Goal: Task Accomplishment & Management: Manage account settings

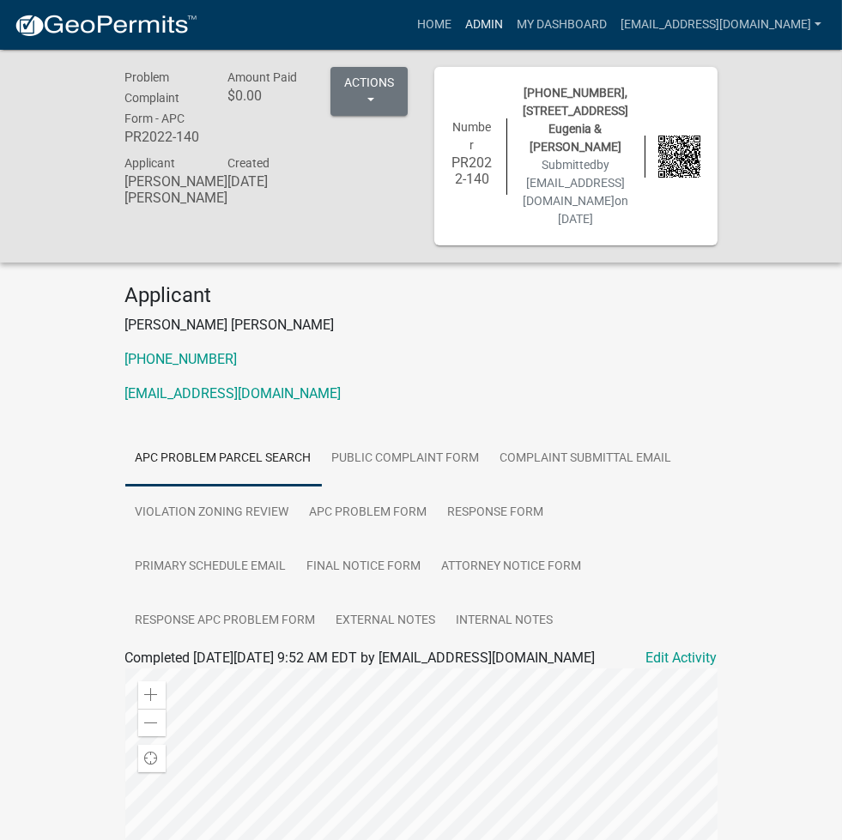
click at [510, 27] on link "Admin" at bounding box center [484, 25] width 52 height 33
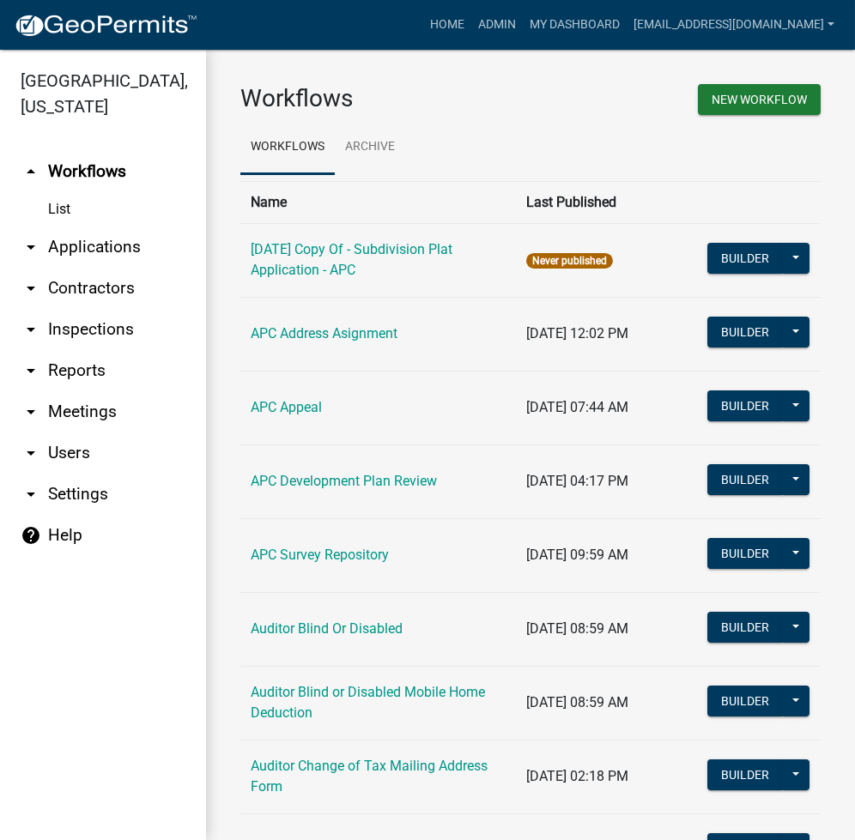
click at [112, 242] on link "arrow_drop_down Applications" at bounding box center [103, 247] width 206 height 41
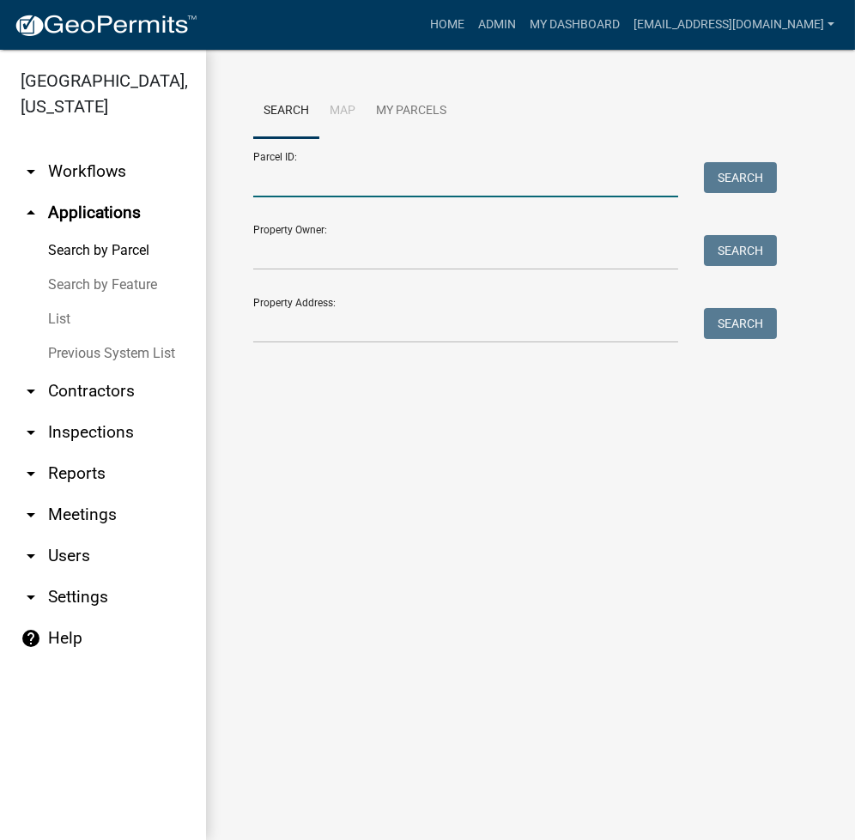
click at [366, 185] on input "Parcel ID:" at bounding box center [465, 179] width 425 height 35
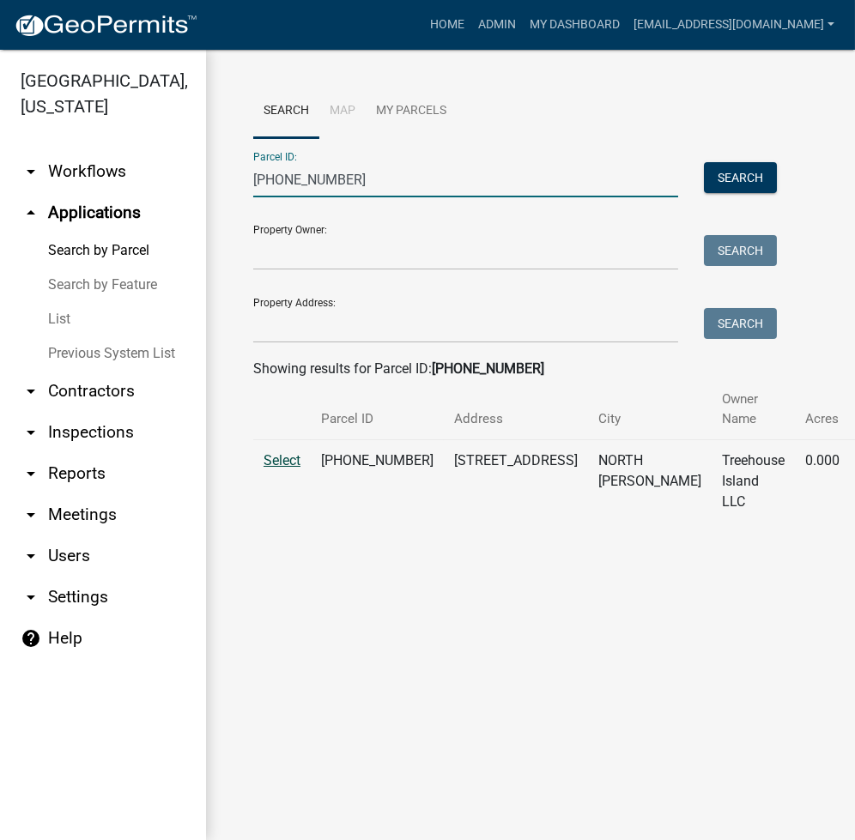
type input "005-044-054"
click at [287, 462] on span "Select" at bounding box center [282, 460] width 37 height 16
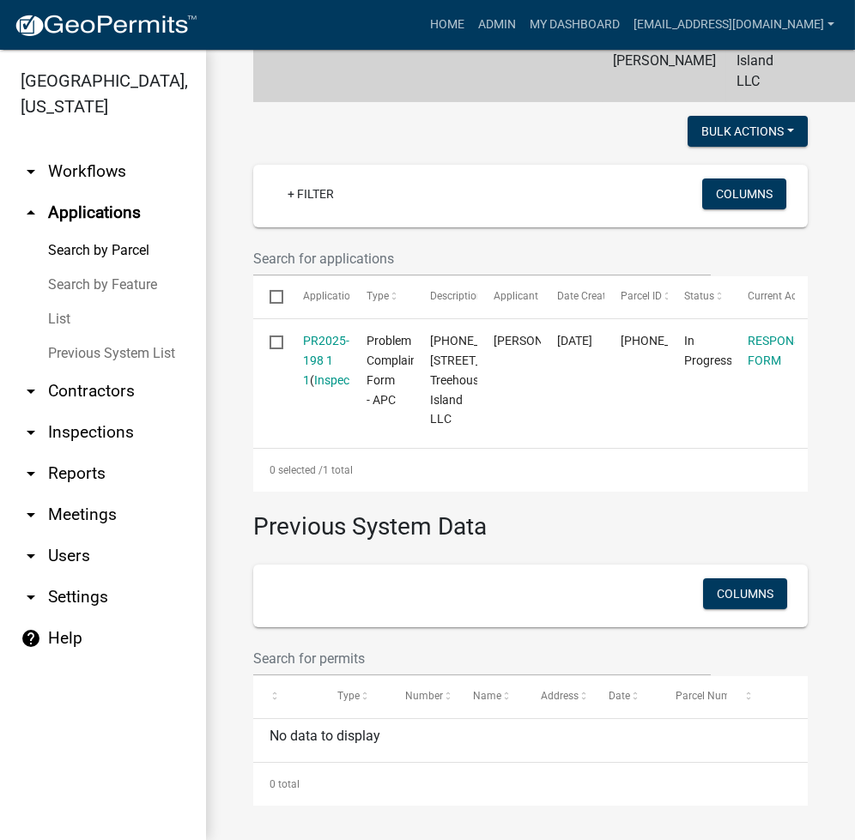
scroll to position [518, 0]
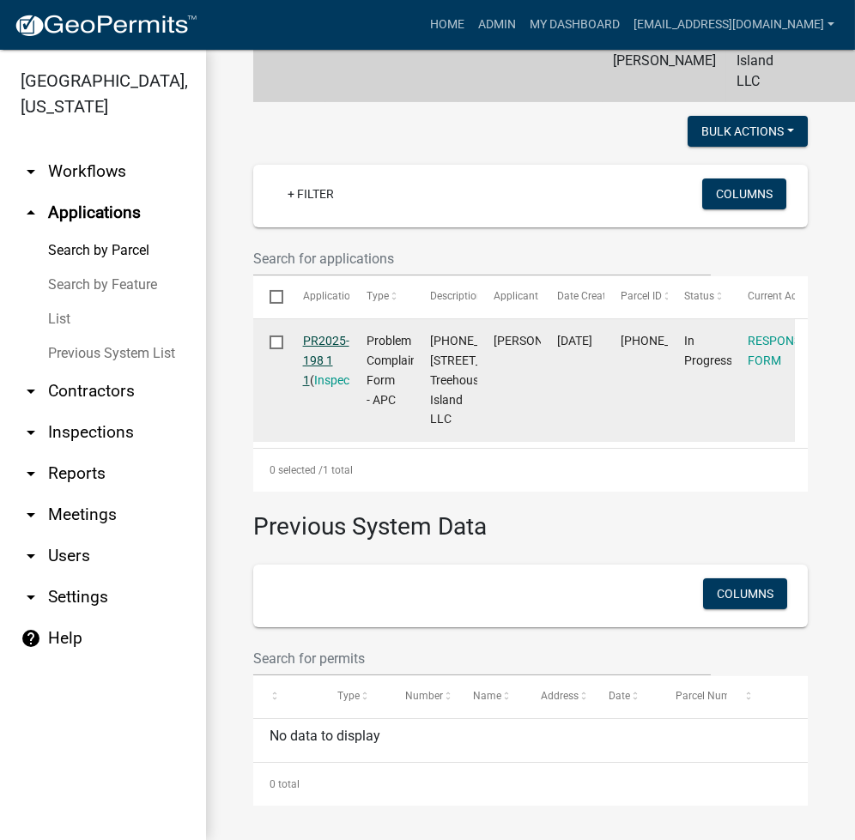
click at [338, 334] on link "PR2025-198 1 1" at bounding box center [326, 360] width 46 height 53
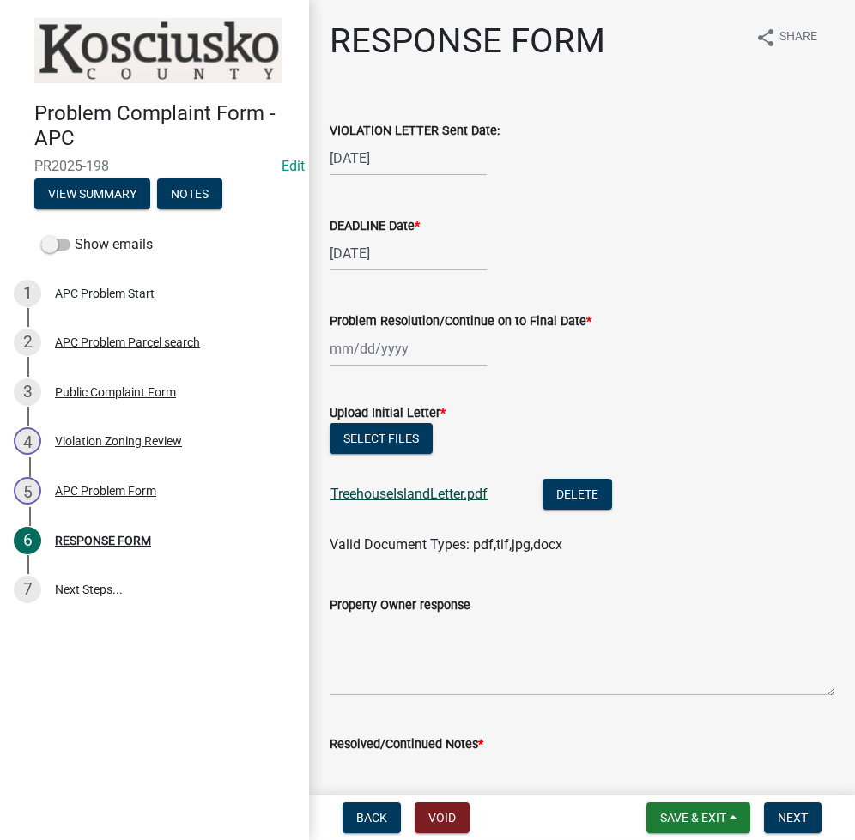
click at [400, 499] on link "TreehouseIslandLetter.pdf" at bounding box center [408, 494] width 157 height 16
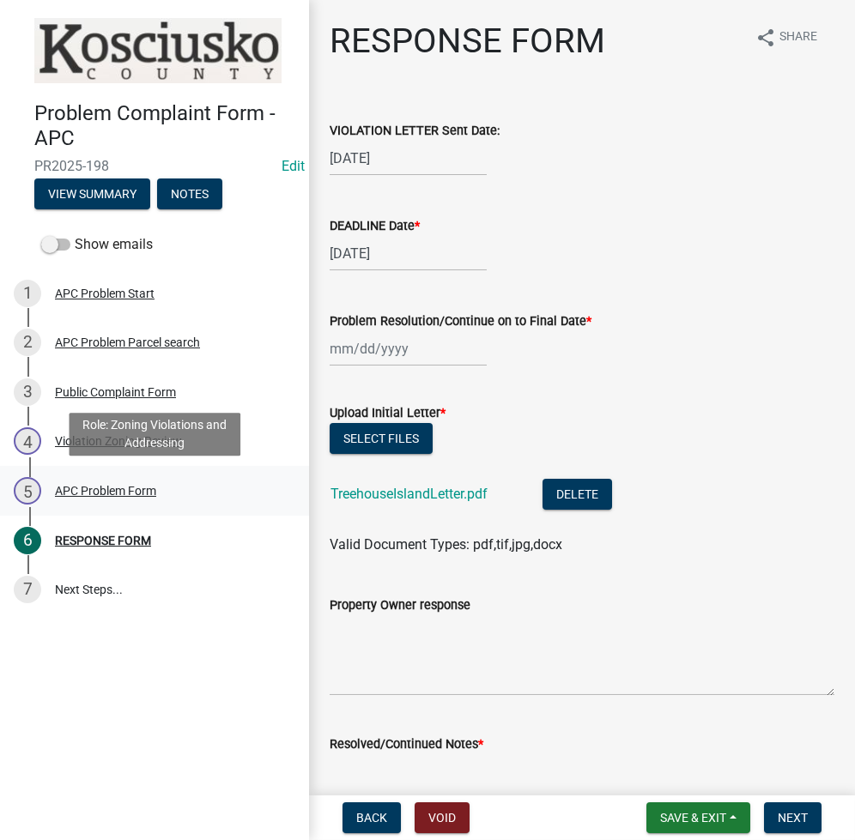
click at [123, 491] on div "APC Problem Form" at bounding box center [105, 491] width 101 height 12
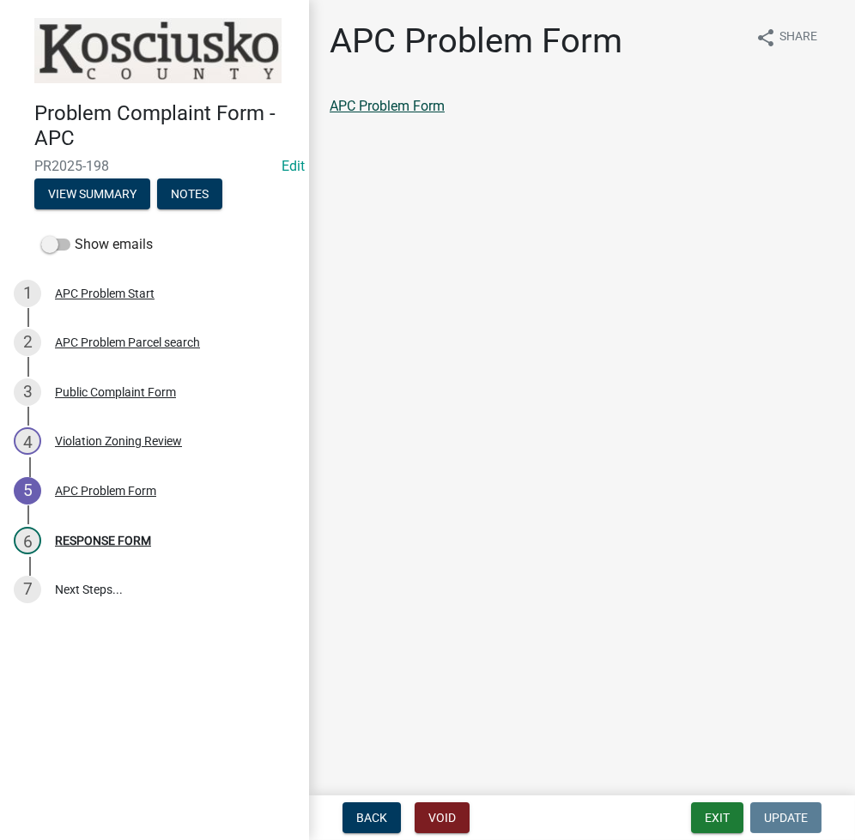
click at [399, 100] on link "APC Problem Form" at bounding box center [387, 106] width 115 height 16
click at [711, 811] on button "Exit" at bounding box center [717, 818] width 52 height 31
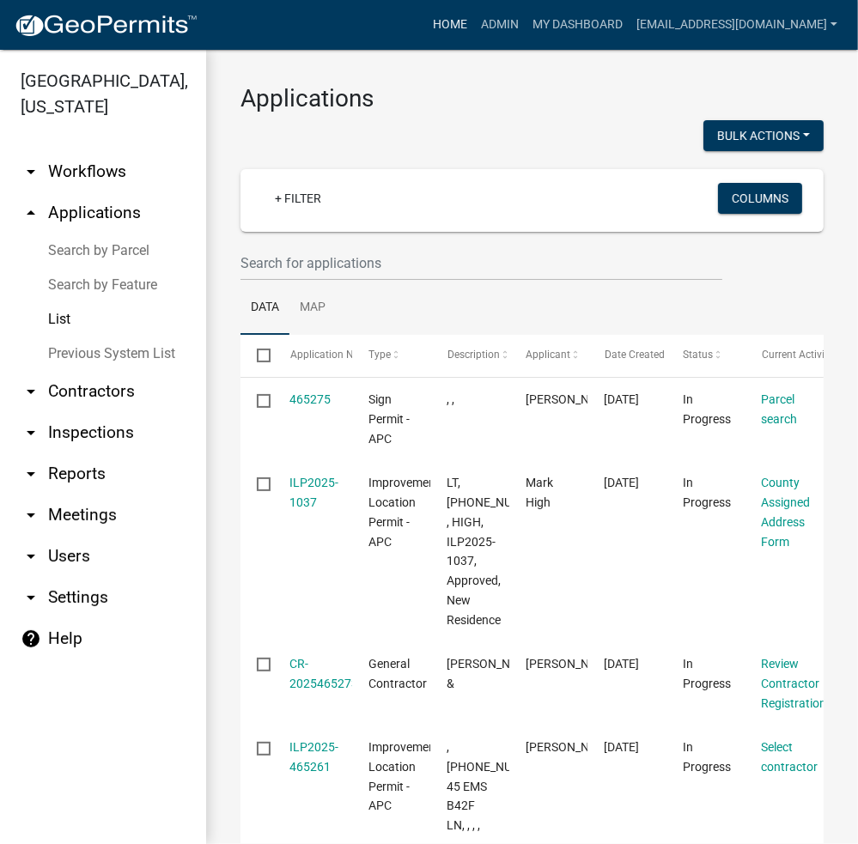
click at [474, 26] on link "Home" at bounding box center [450, 25] width 48 height 33
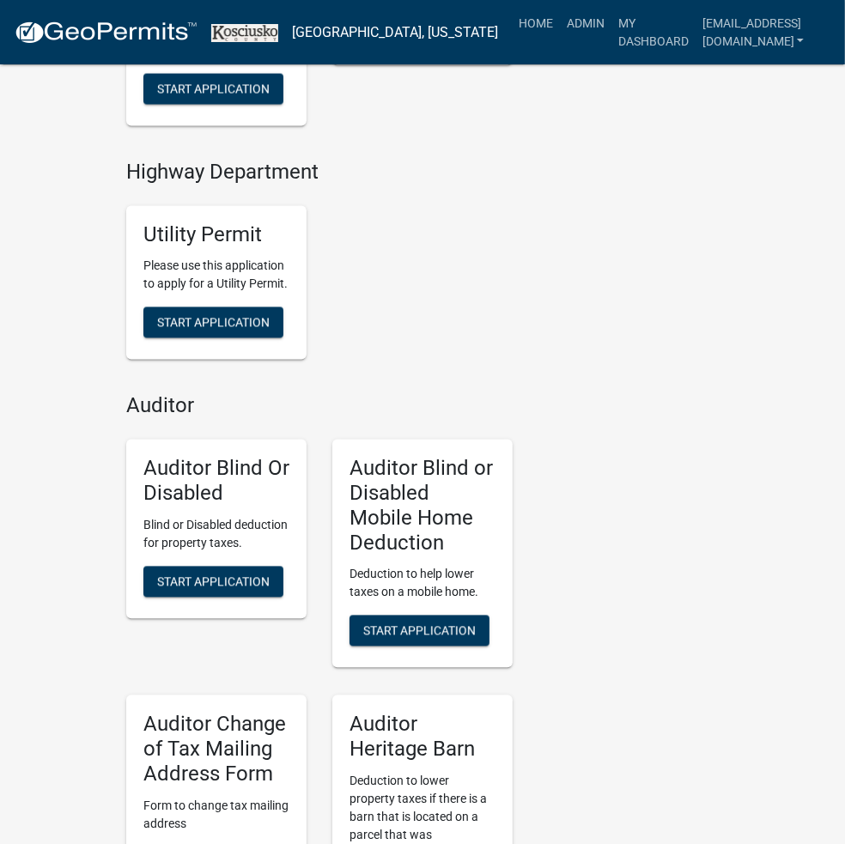
scroll to position [4216, 0]
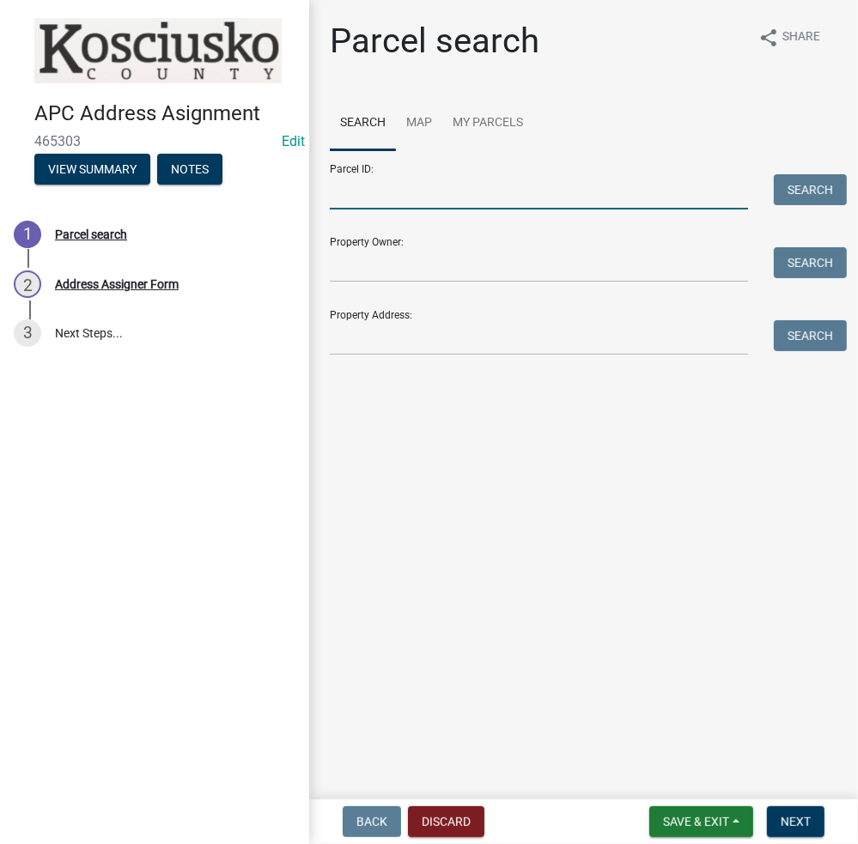
click at [395, 201] on input "Parcel ID:" at bounding box center [539, 191] width 418 height 35
paste input "006-070-046.B"
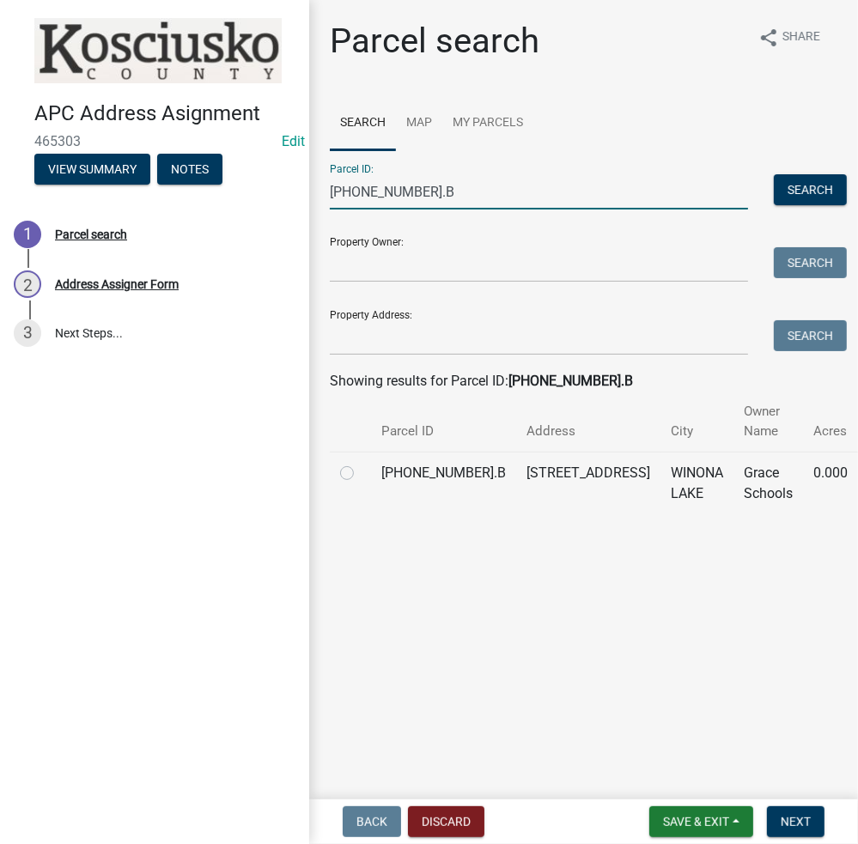
drag, startPoint x: 397, startPoint y: 186, endPoint x: 309, endPoint y: 202, distance: 89.8
click at [330, 195] on input "006-070-046.B" at bounding box center [539, 191] width 418 height 35
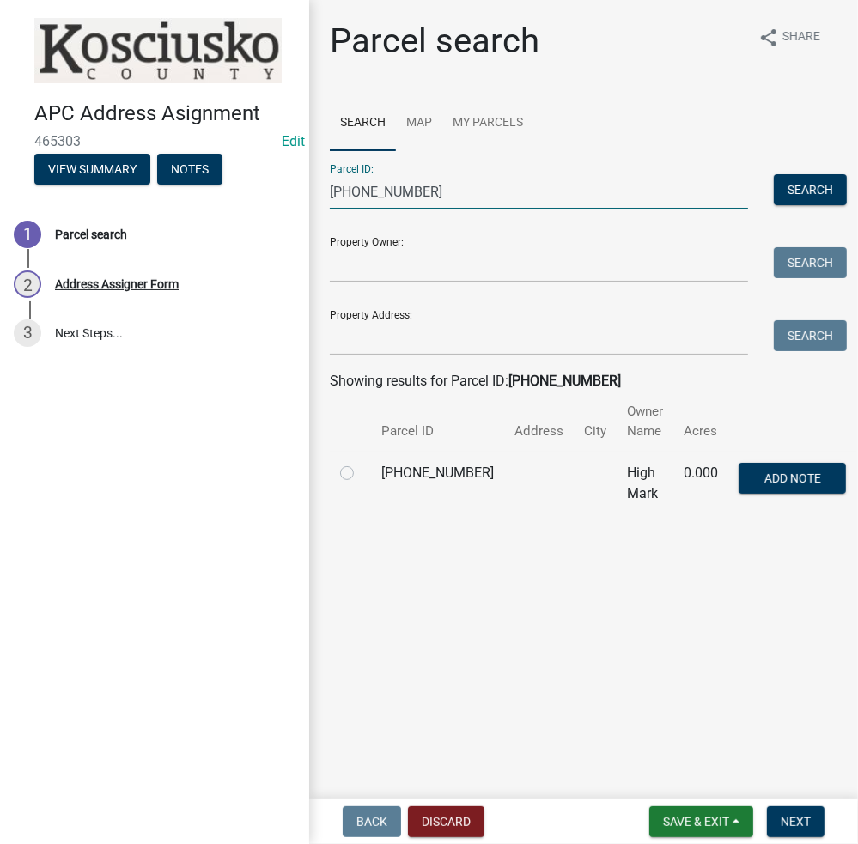
type input "[PHONE_NUMBER]"
click at [361, 463] on label at bounding box center [361, 463] width 0 height 0
click at [361, 466] on input "radio" at bounding box center [366, 468] width 11 height 11
radio input "true"
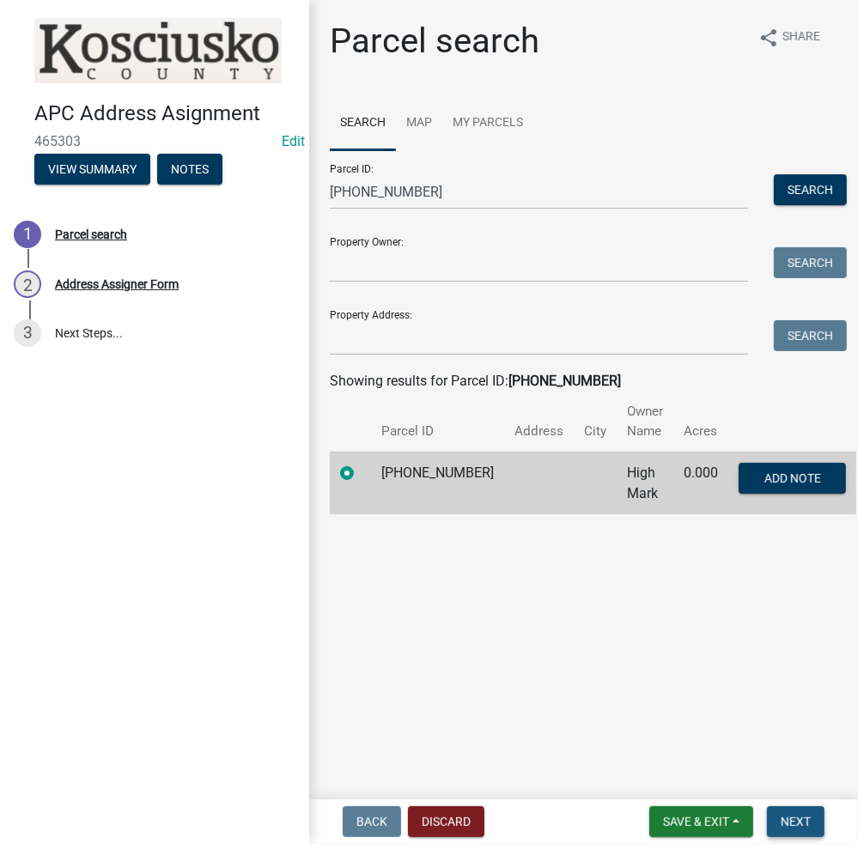
click at [790, 820] on span "Next" at bounding box center [795, 822] width 30 height 14
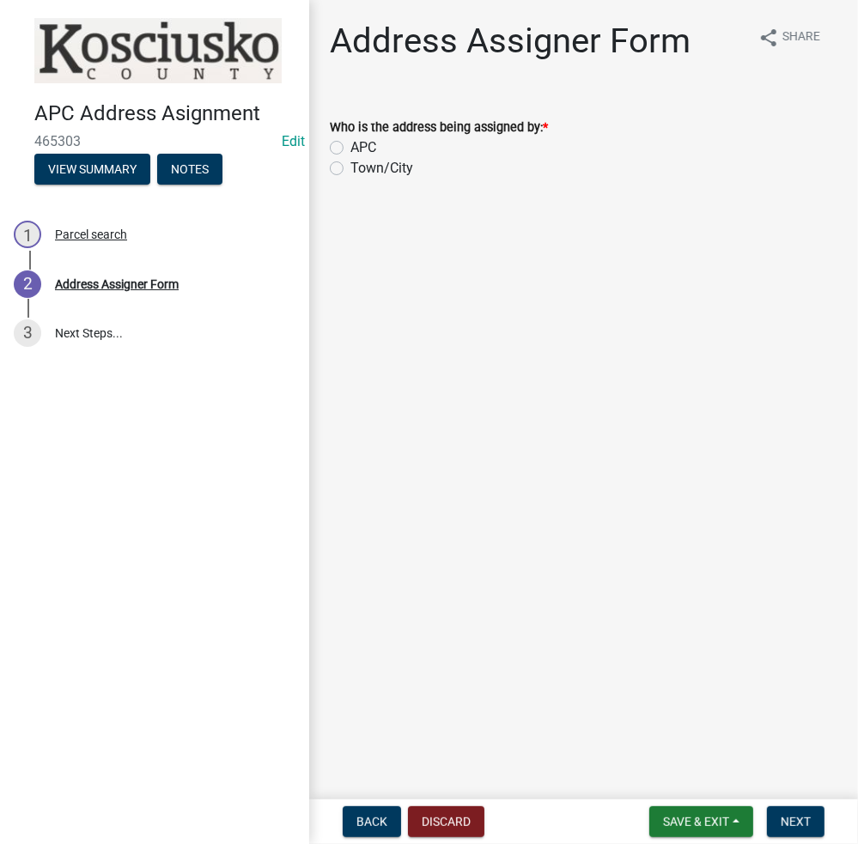
click at [350, 147] on label "APC" at bounding box center [363, 147] width 26 height 21
click at [350, 147] on input "APC" at bounding box center [355, 142] width 11 height 11
radio input "true"
click at [788, 815] on span "Next" at bounding box center [795, 822] width 30 height 14
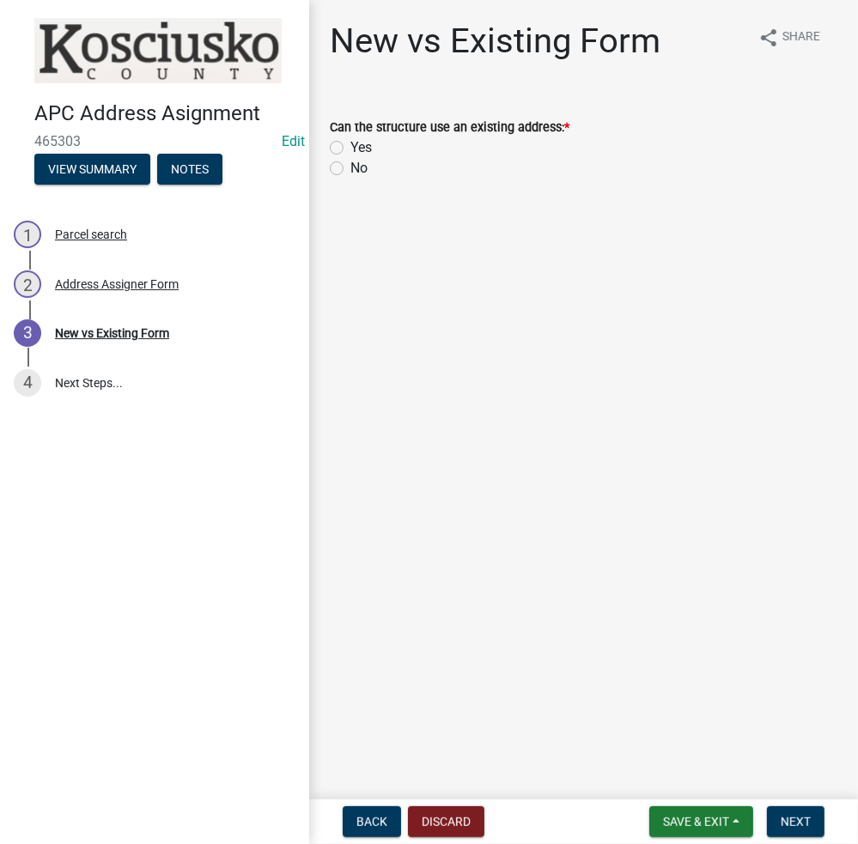
click at [350, 169] on label "No" at bounding box center [358, 168] width 17 height 21
click at [350, 169] on input "No" at bounding box center [355, 163] width 11 height 11
radio input "true"
click at [796, 822] on span "Next" at bounding box center [795, 822] width 30 height 14
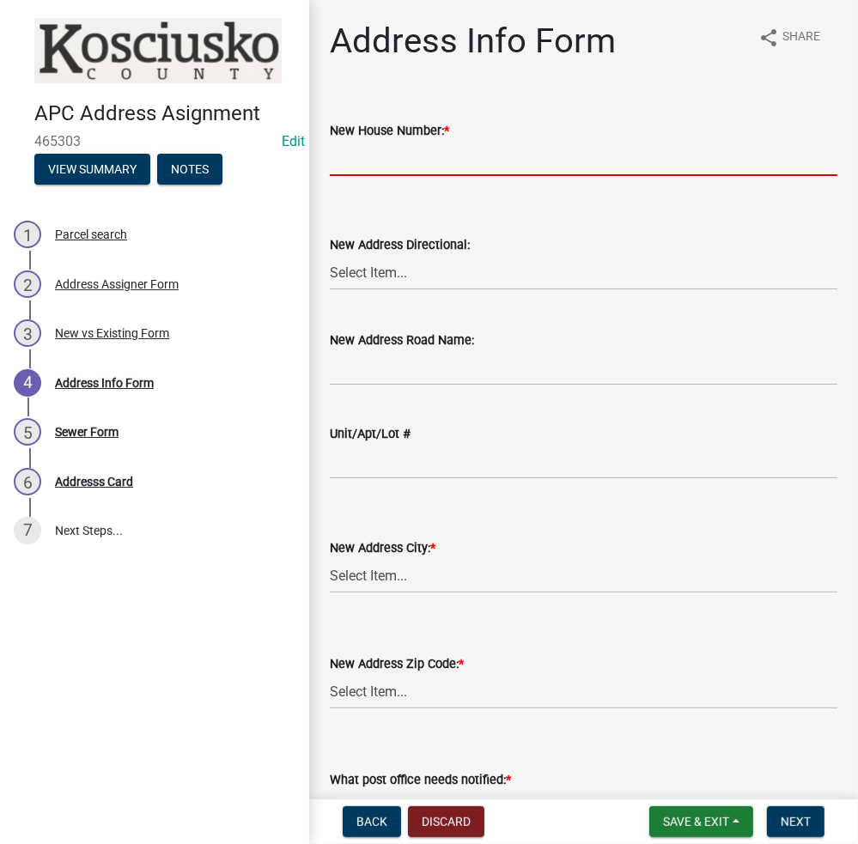
click at [390, 171] on input "New House Number: *" at bounding box center [583, 158] width 507 height 35
type input "8514"
select select "220438b2-e87b-4835-a583-e0fc2cdd6f04"
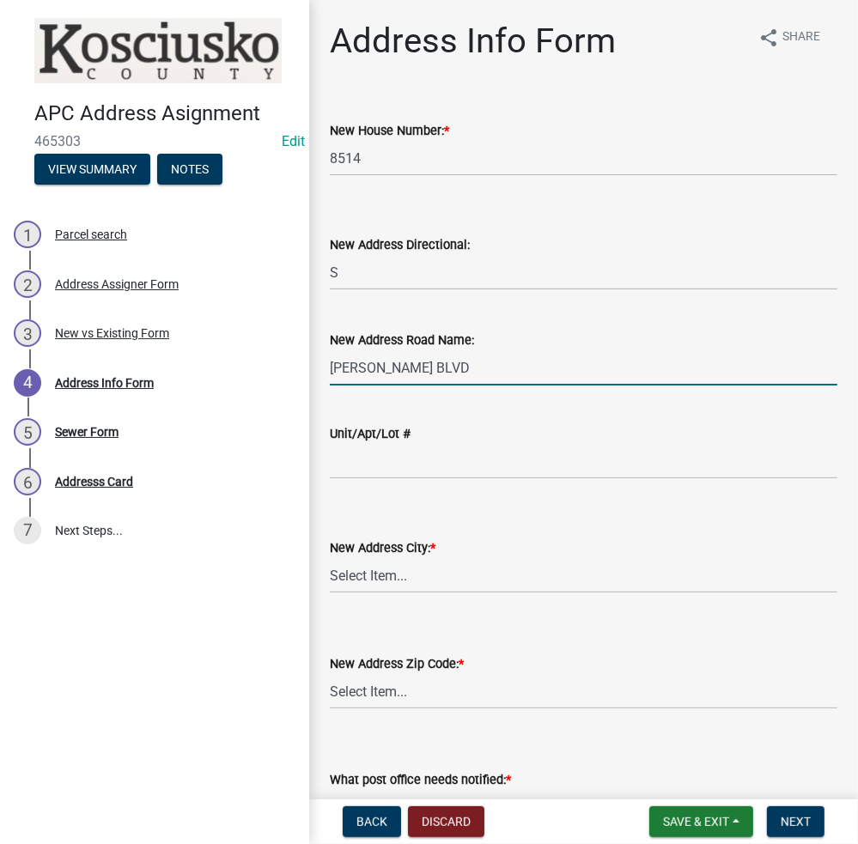
type input "NELLIE BLVD"
click at [330, 558] on select "Select Item... AKRON BOURBON BURKET CLAYPOOL CROMWELL ETNA GREEN LEESBURG MENTO…" at bounding box center [583, 575] width 507 height 35
select select "7d7ce045-2303-471b-a751-057362aa8f80"
click at [359, 686] on select "Select Item... 46910 46504 46508 46510 46732 46524 46538 46539 46542 46550 4696…" at bounding box center [583, 691] width 507 height 35
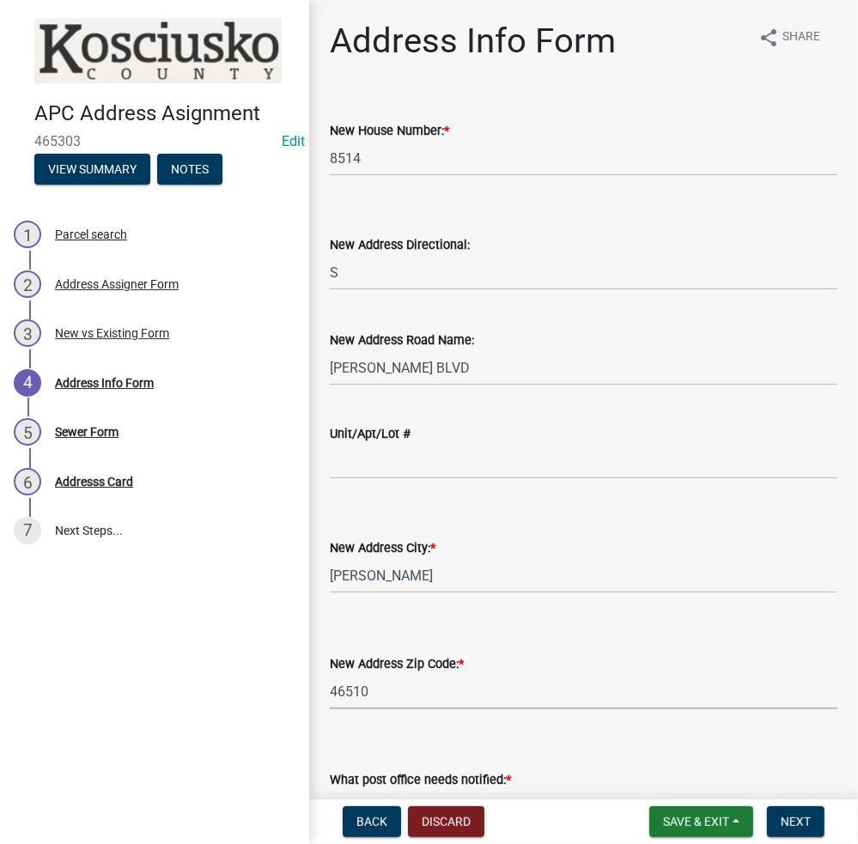
click at [330, 674] on select "Select Item... 46910 46504 46508 46510 46732 46524 46538 46539 46542 46550 4696…" at bounding box center [583, 691] width 507 height 35
select select "3fb02016-7f25-4e51-adb6-b92067a753d7"
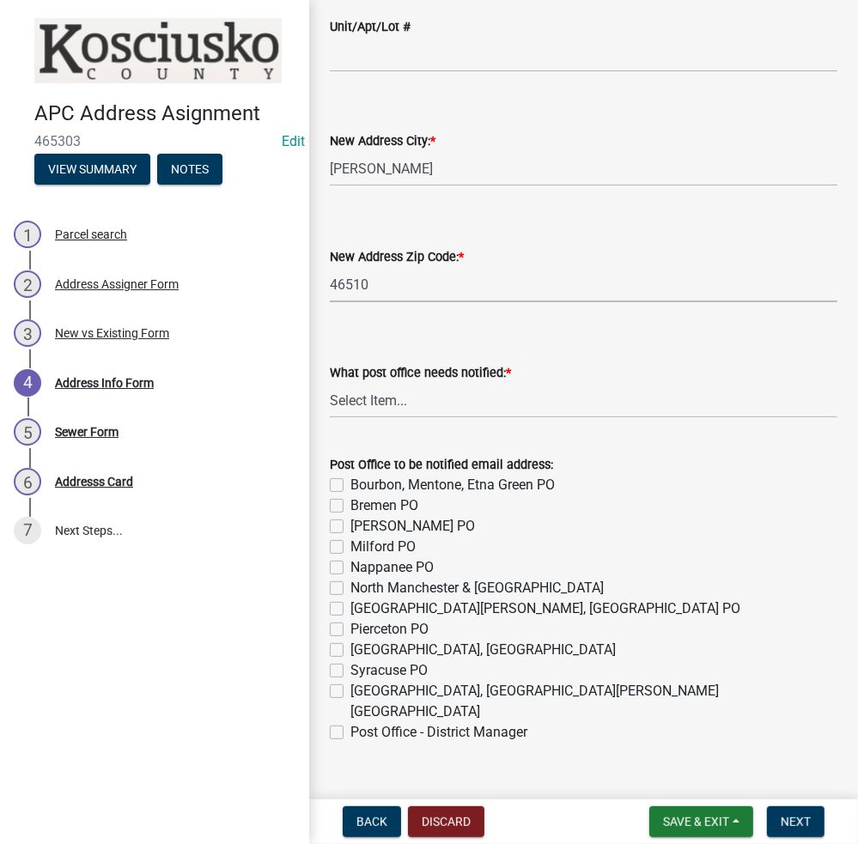
scroll to position [418, 0]
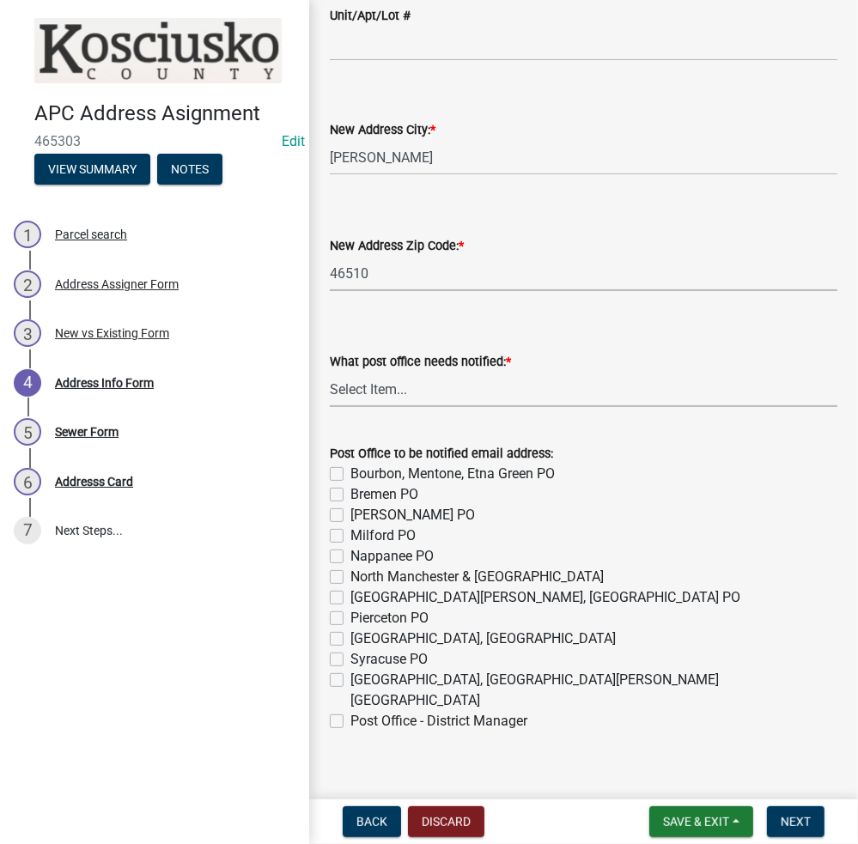
click at [440, 397] on select "Select Item... None Bourbon Bremen Cromwell Mentone Milford Nappanee North Manc…" at bounding box center [583, 389] width 507 height 35
click at [330, 372] on select "Select Item... None Bourbon Bremen Cromwell Mentone Milford Nappanee North Manc…" at bounding box center [583, 389] width 507 height 35
select select "0563639f-7acd-4a06-be3d-72136ab2d1fc"
click at [350, 676] on label "Warsaw, Claypool, Winona Lake PO" at bounding box center [593, 690] width 487 height 41
click at [350, 676] on input "Warsaw, Claypool, Winona Lake PO" at bounding box center [355, 675] width 11 height 11
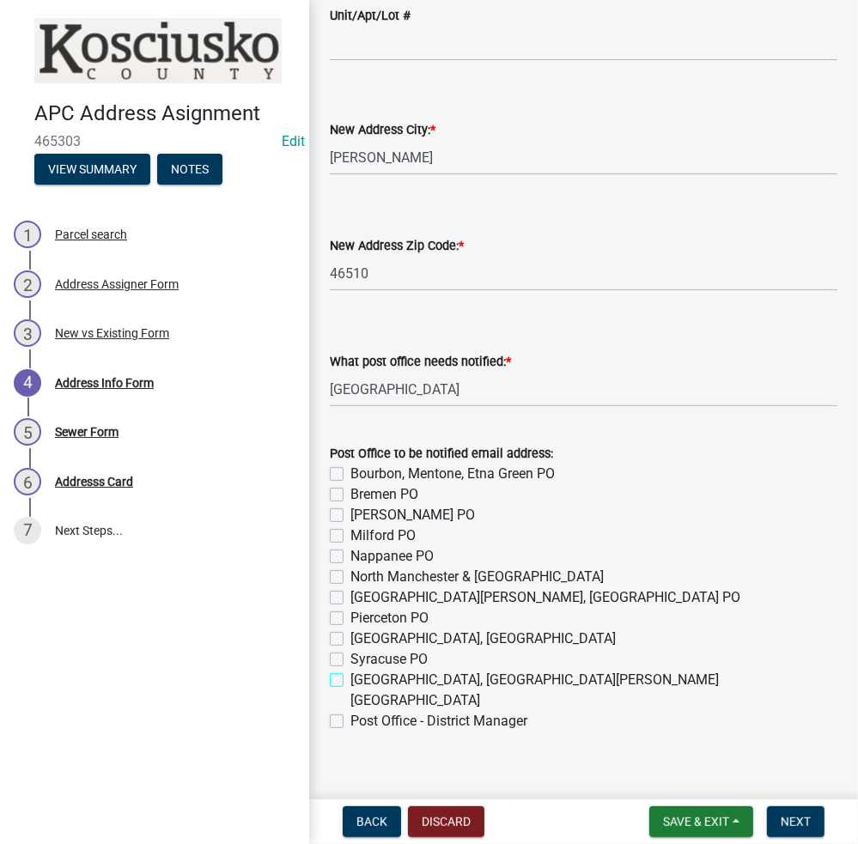
checkbox input "true"
checkbox input "false"
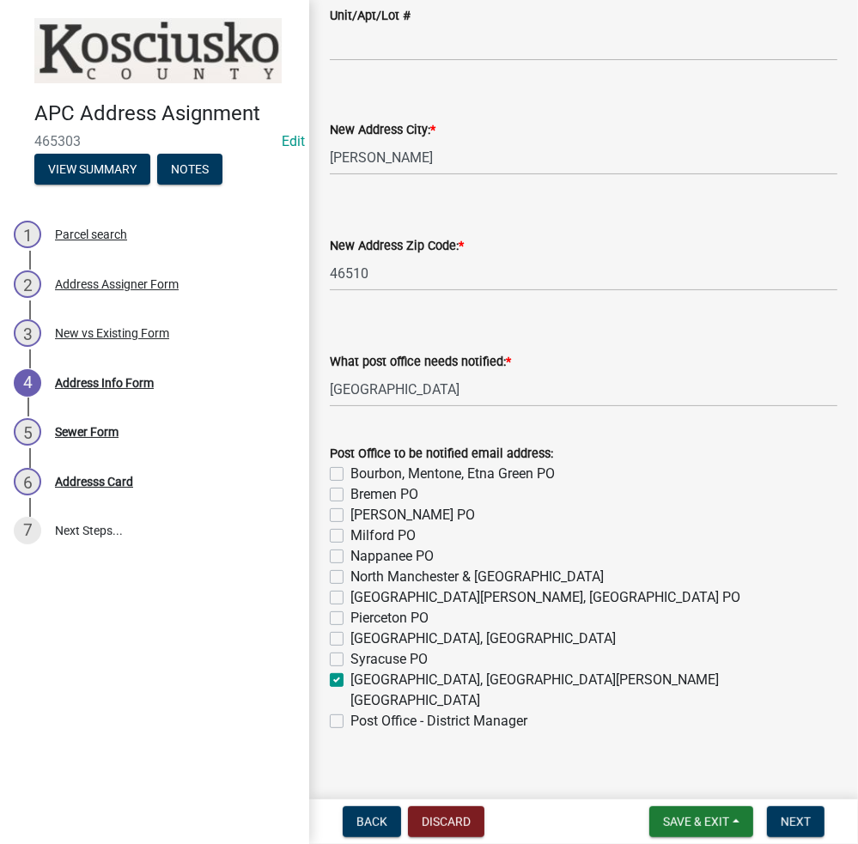
checkbox input "false"
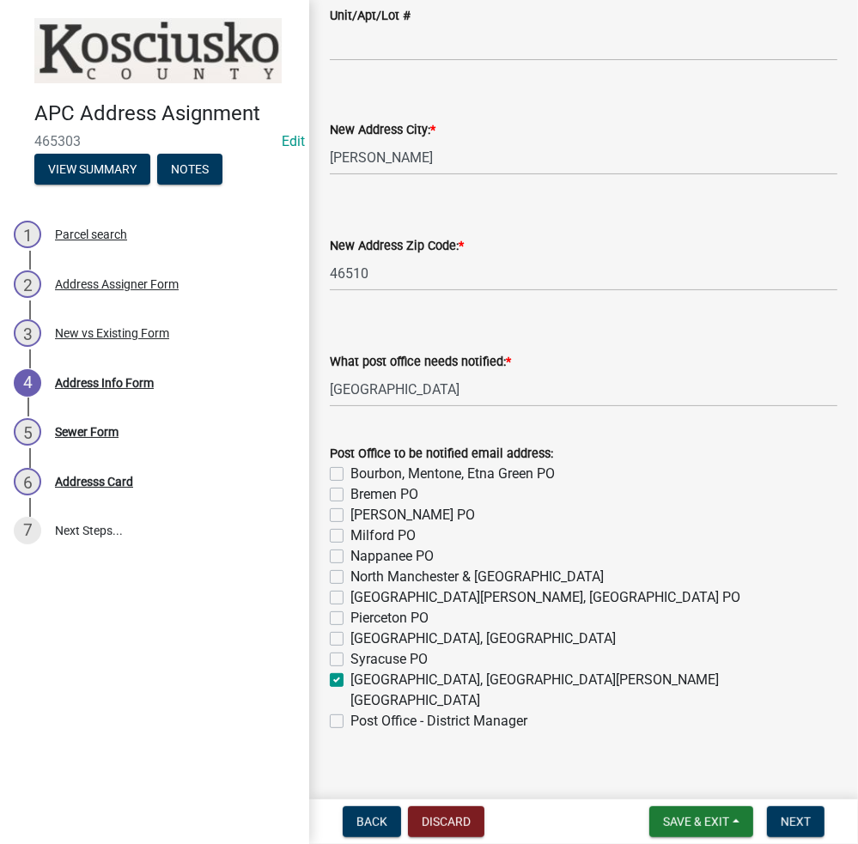
checkbox input "false"
checkbox input "true"
click at [350, 711] on label "Post Office - District Manager" at bounding box center [438, 721] width 177 height 21
click at [350, 711] on input "Post Office - District Manager" at bounding box center [355, 716] width 11 height 11
checkbox input "true"
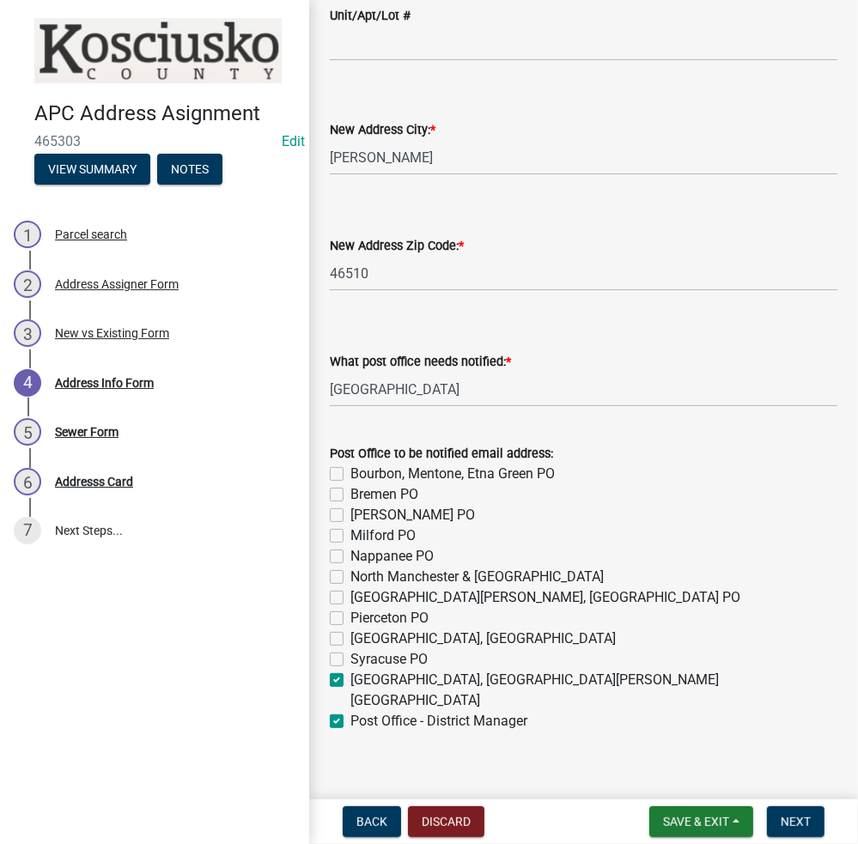
checkbox input "false"
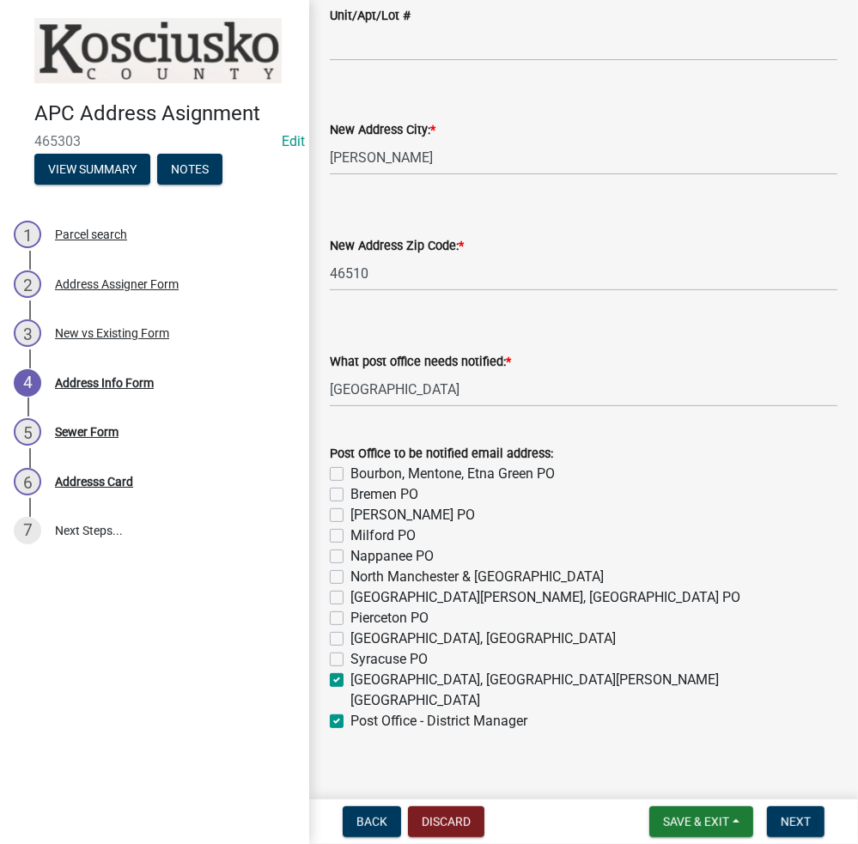
checkbox input "false"
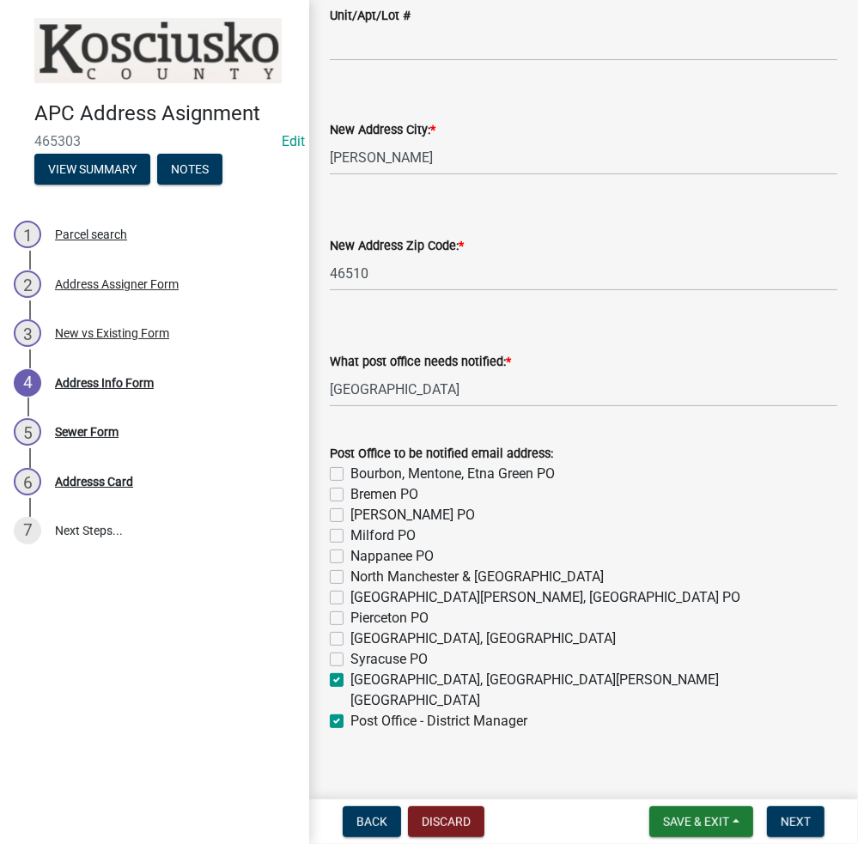
checkbox input "true"
click at [808, 811] on button "Next" at bounding box center [796, 821] width 58 height 31
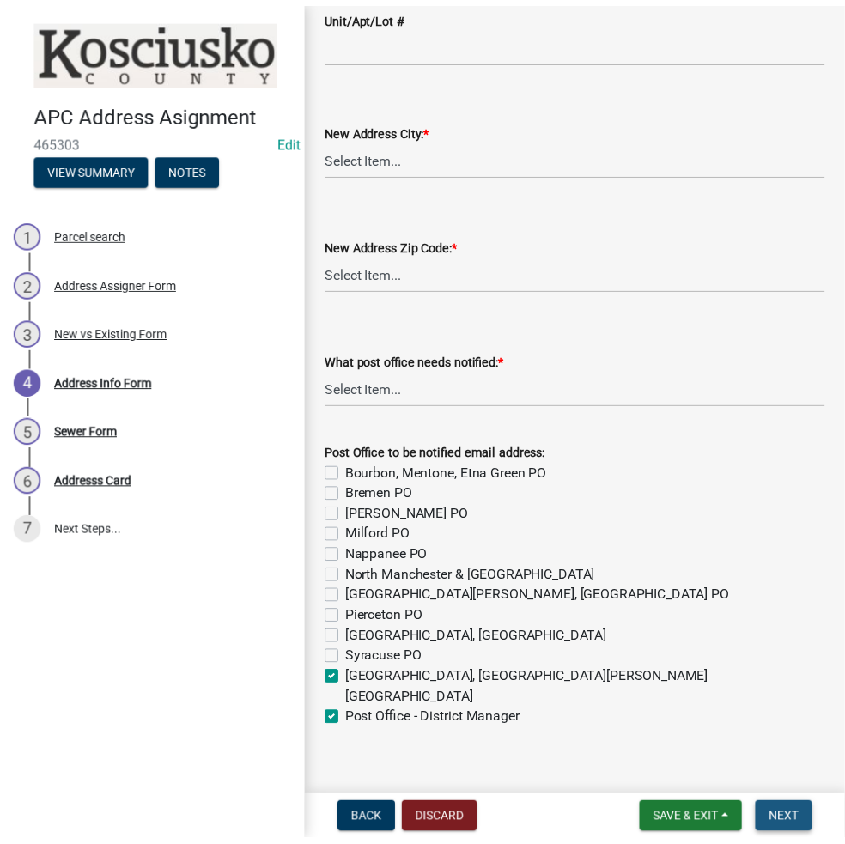
scroll to position [0, 0]
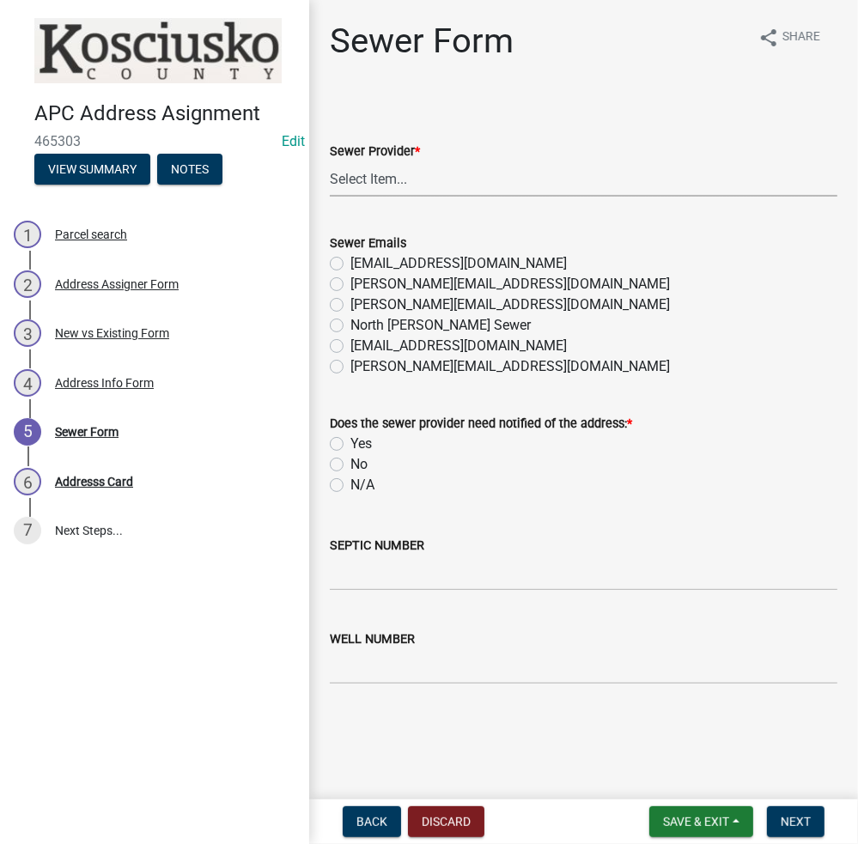
click at [373, 175] on select "Select Item... N/A Turkey Creek City of Warsaw Lakeland Sewer Town of North Web…" at bounding box center [583, 178] width 507 height 35
click at [330, 161] on select "Select Item... N/A Turkey Creek City of Warsaw Lakeland Sewer Town of North Web…" at bounding box center [583, 178] width 507 height 35
select select "523673c0-1176-4203-96db-de6e9efd0509"
click at [350, 484] on label "N/A" at bounding box center [362, 485] width 24 height 21
click at [350, 484] on input "N/A" at bounding box center [355, 480] width 11 height 11
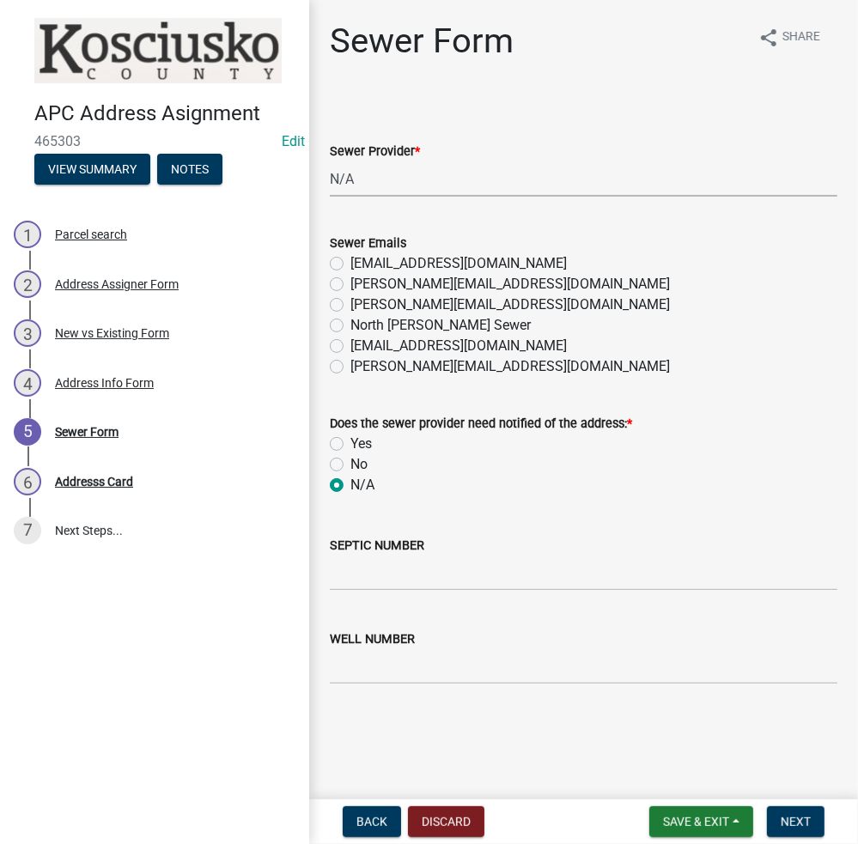
radio input "true"
click at [369, 562] on input "SEPTIC NUMBER" at bounding box center [583, 572] width 507 height 35
type input "21268"
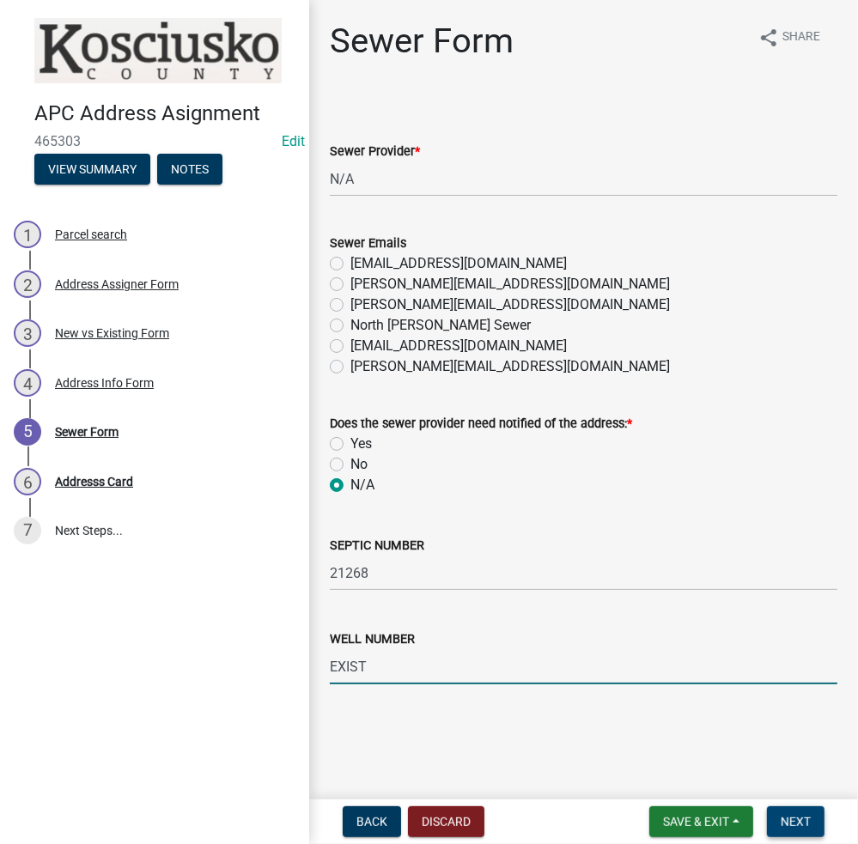
type input "EXIST"
click at [792, 810] on button "Next" at bounding box center [796, 821] width 58 height 31
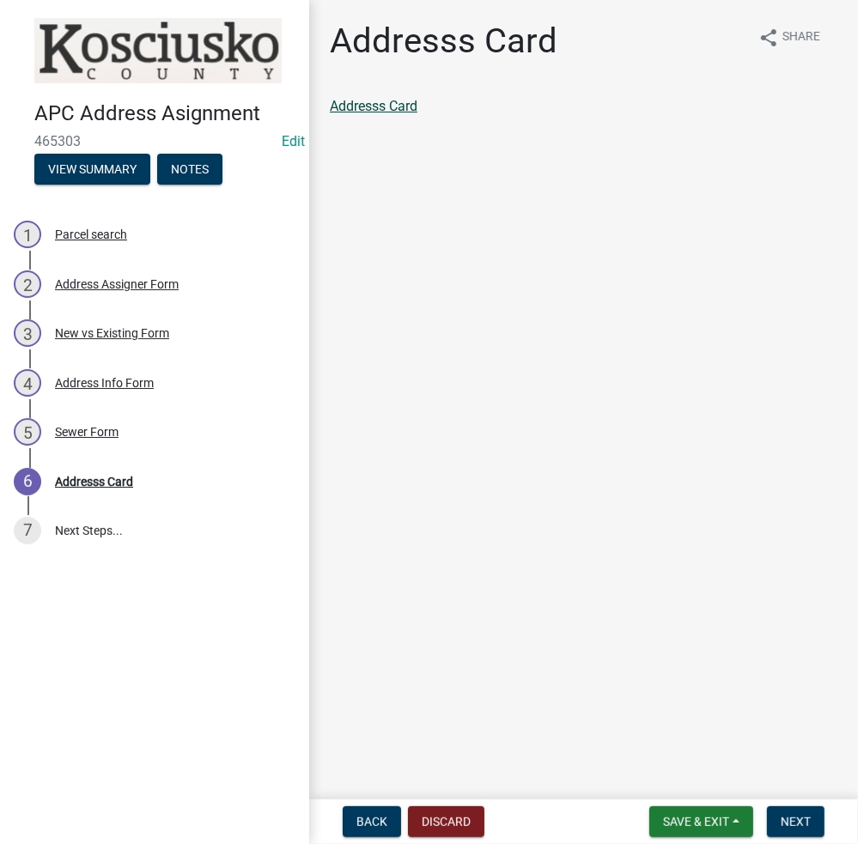
click at [365, 102] on link "Addresss Card" at bounding box center [374, 106] width 88 height 16
click at [791, 821] on span "Next" at bounding box center [795, 822] width 30 height 14
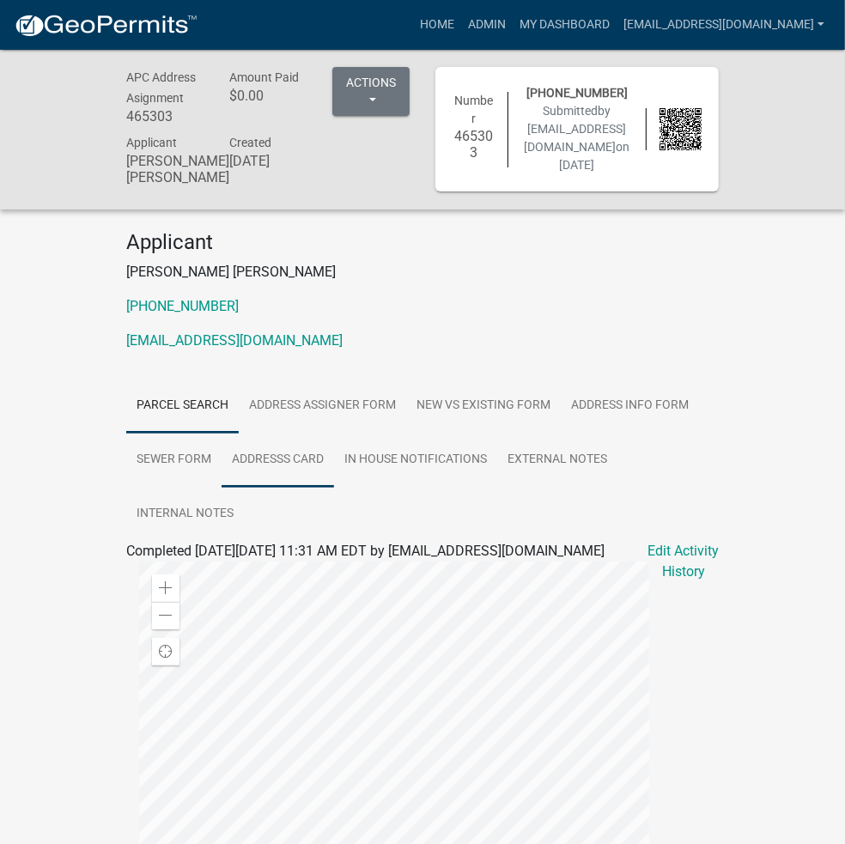
click at [334, 433] on link "Addresss Card" at bounding box center [277, 460] width 112 height 55
click at [139, 563] on link "Addresss Card" at bounding box center [183, 571] width 88 height 16
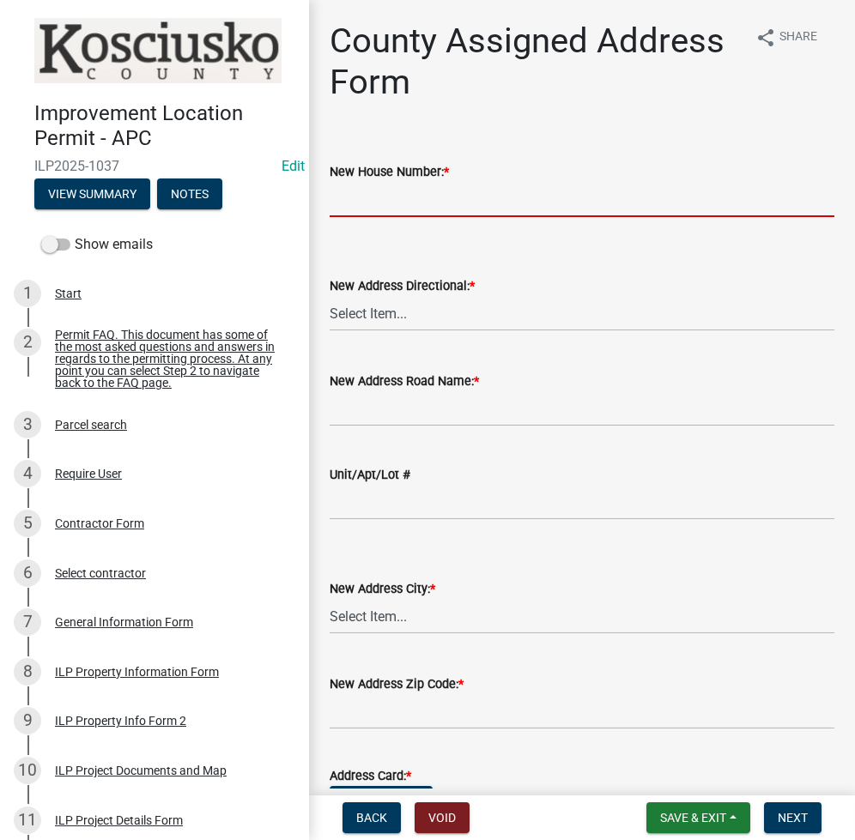
click at [361, 203] on input "New House Number: *" at bounding box center [582, 199] width 505 height 35
type input "8516"
select select "fd4312bc-1a8c-4cdf-b7c8-58224cec2bb3"
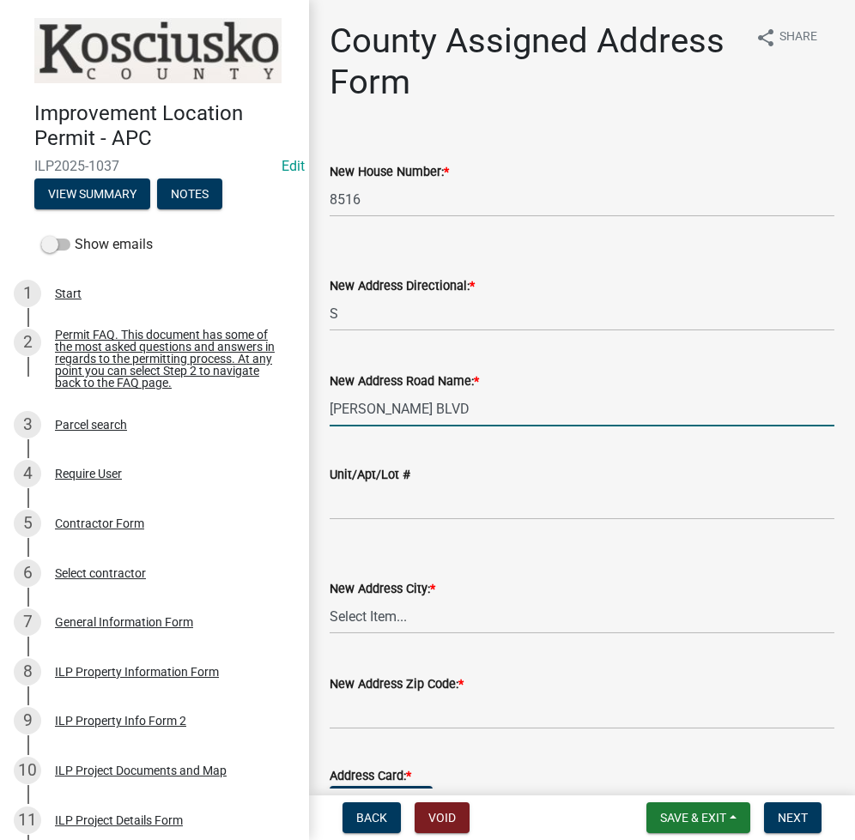
type input "NELLIE BLVD"
select select "129ece53-eccb-4e3d-8f9d-1ad38c3ce4de"
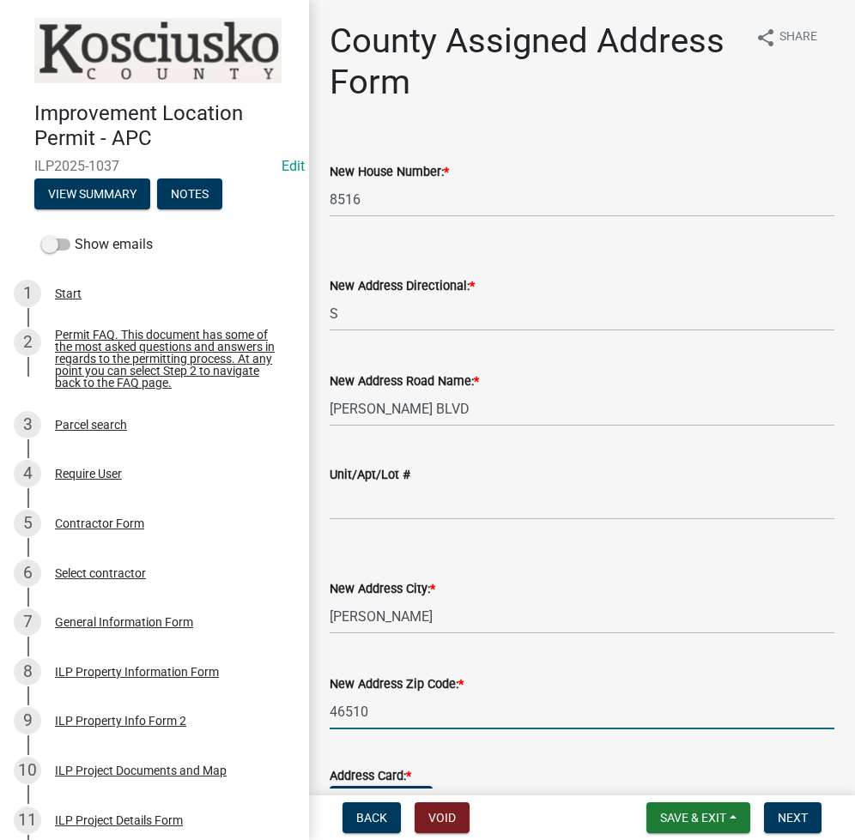
type input "46510"
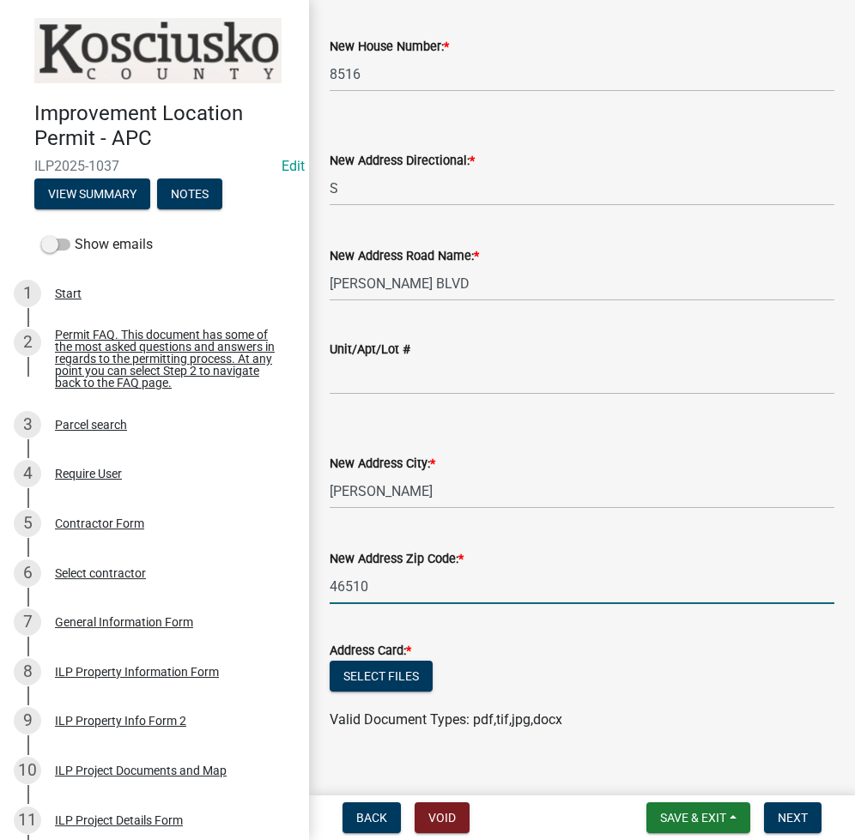
scroll to position [149, 0]
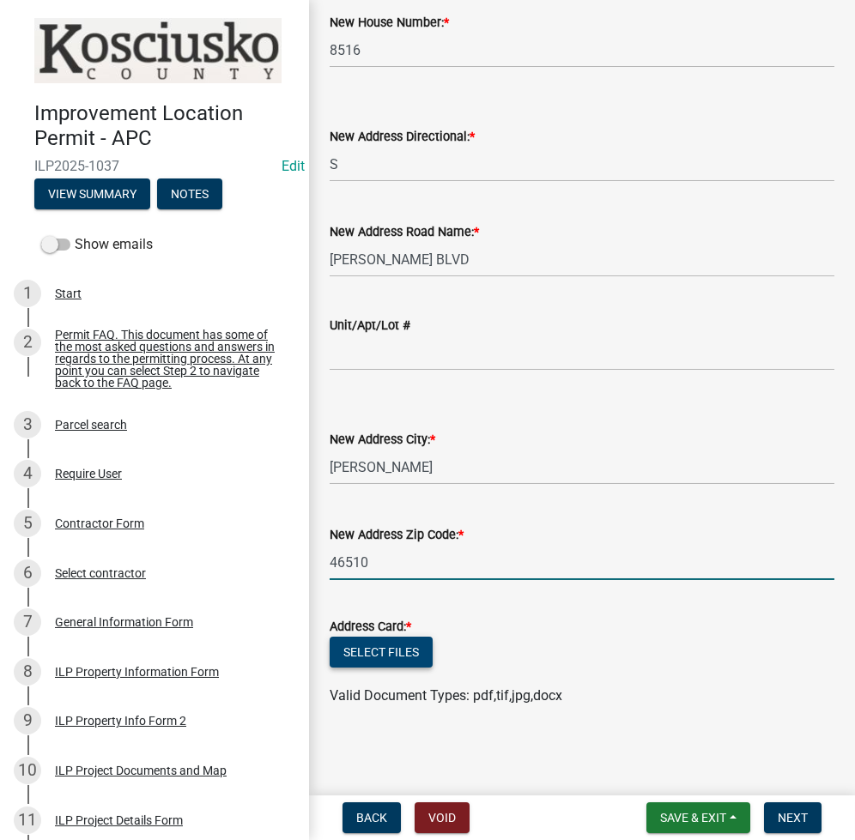
click at [376, 647] on button "Select files" at bounding box center [381, 652] width 103 height 31
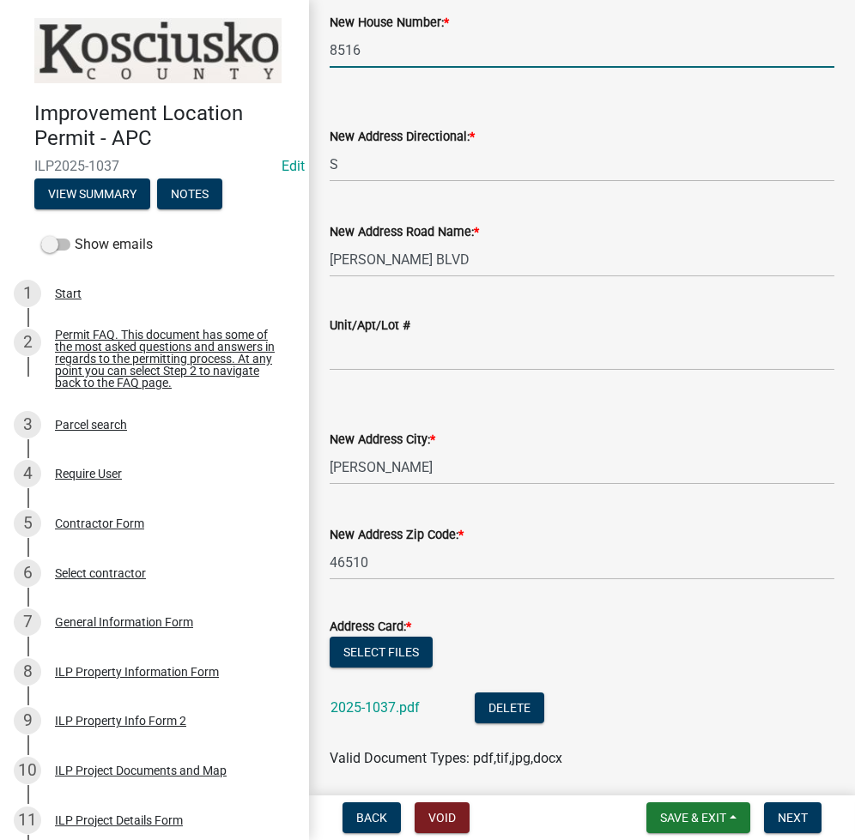
click at [414, 56] on input "8516" at bounding box center [582, 50] width 505 height 35
type input "8514"
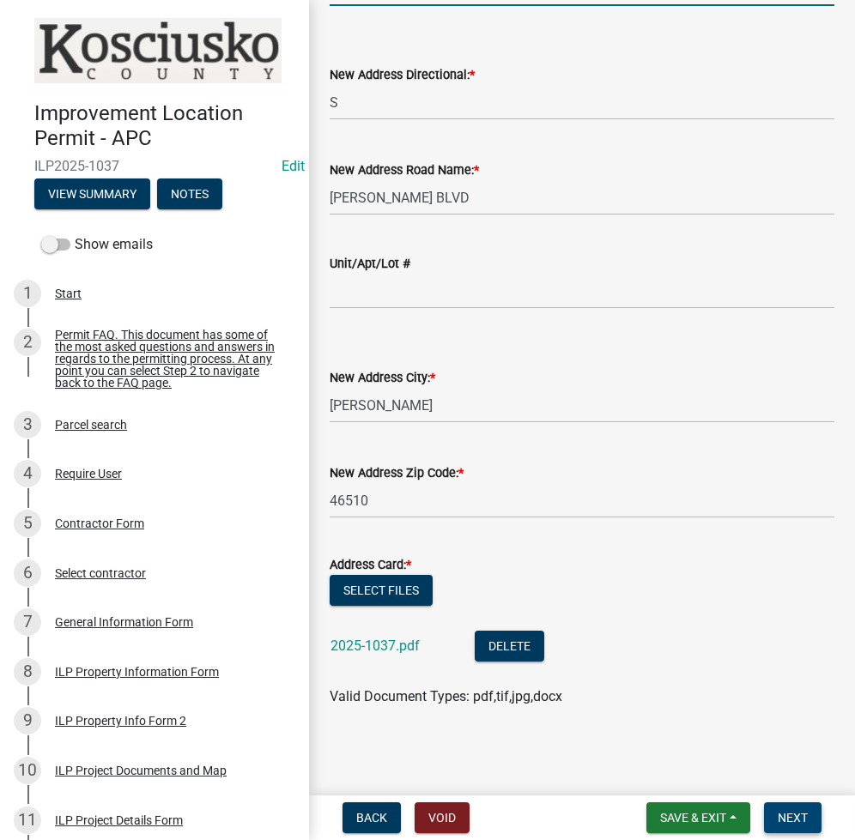
click at [788, 827] on button "Next" at bounding box center [793, 818] width 58 height 31
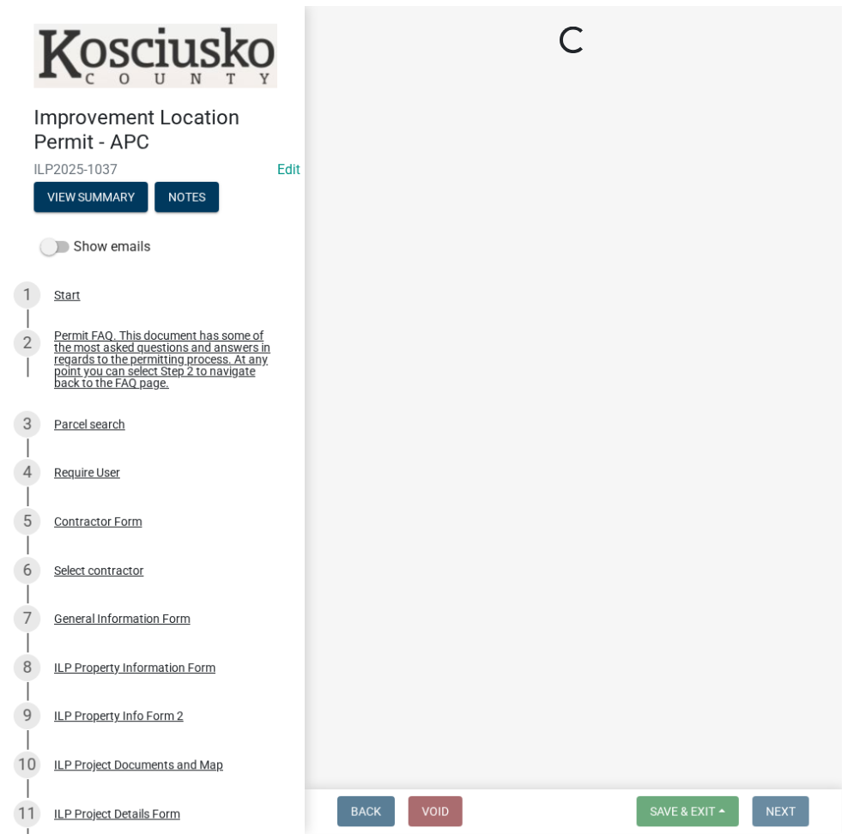
scroll to position [0, 0]
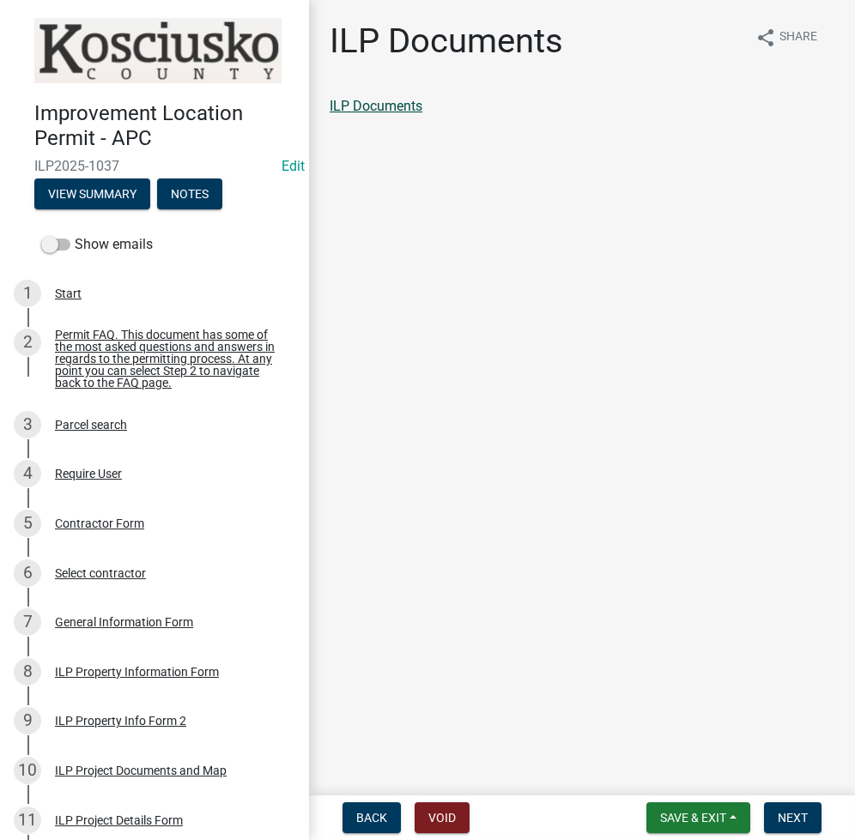
click at [391, 100] on link "ILP Documents" at bounding box center [376, 106] width 93 height 16
click at [795, 808] on button "Next" at bounding box center [793, 818] width 58 height 31
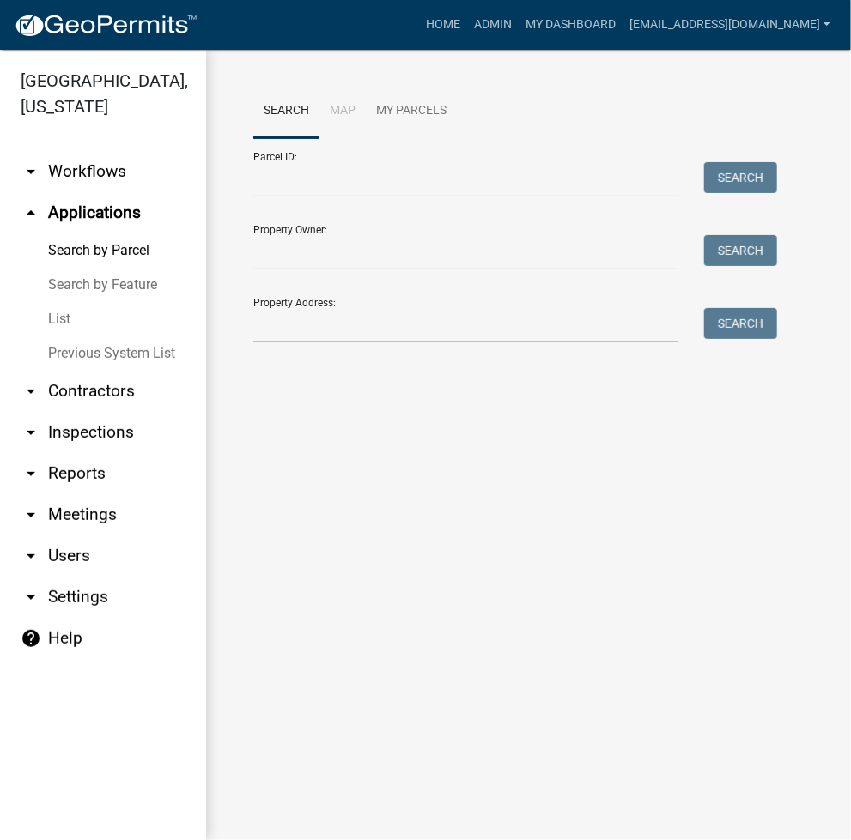
click at [64, 316] on link "List" at bounding box center [103, 319] width 206 height 34
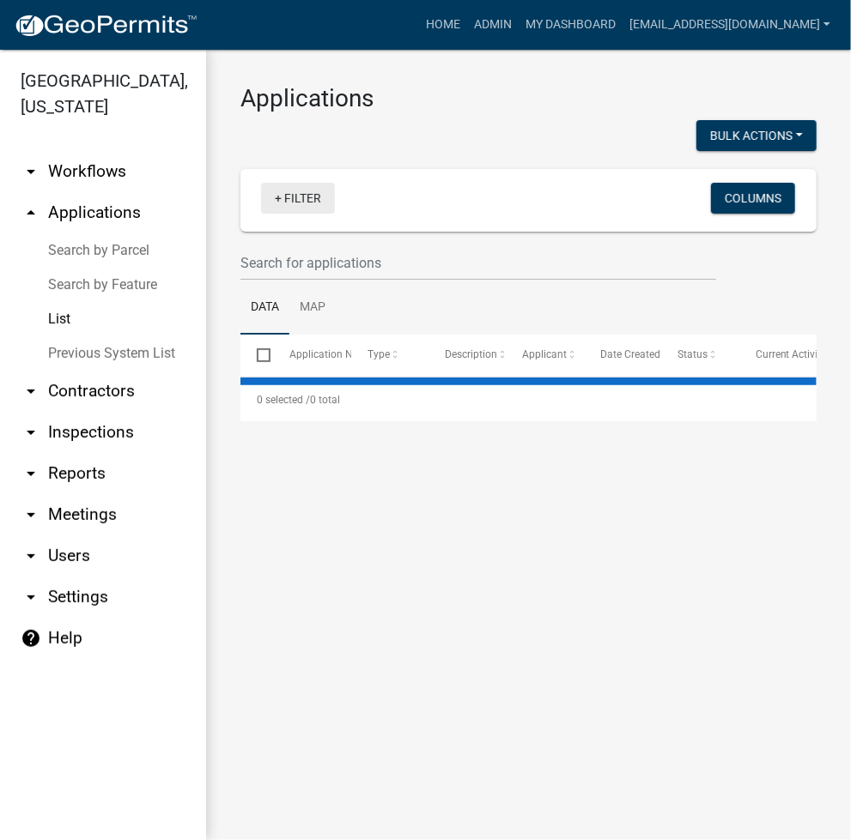
click at [322, 209] on link "+ Filter" at bounding box center [298, 198] width 74 height 31
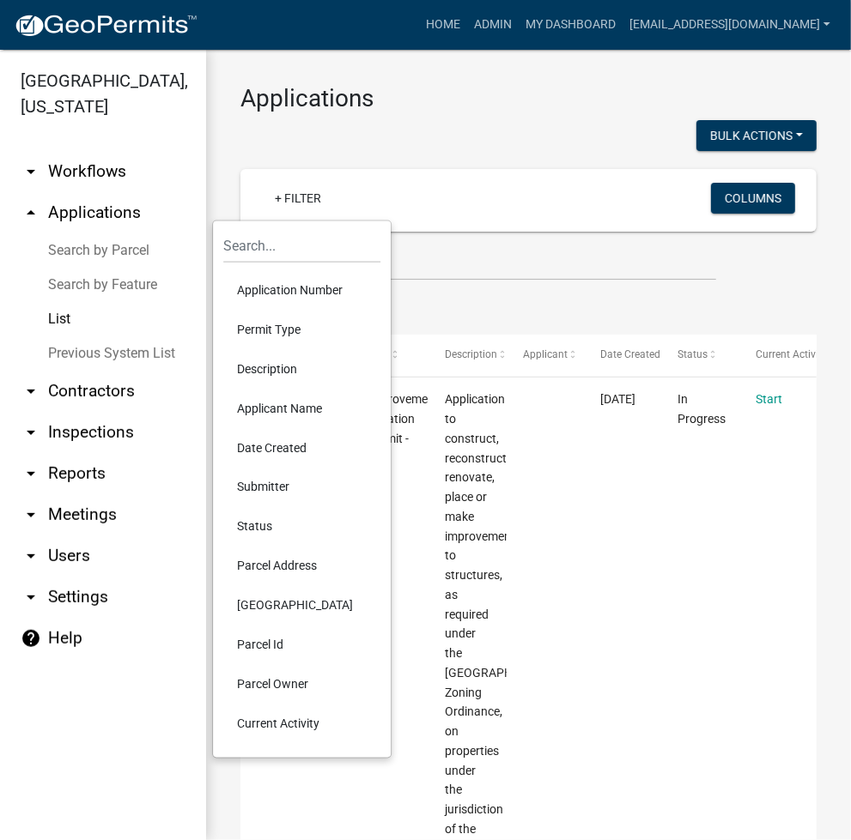
click at [274, 324] on li "Permit Type" at bounding box center [301, 329] width 157 height 39
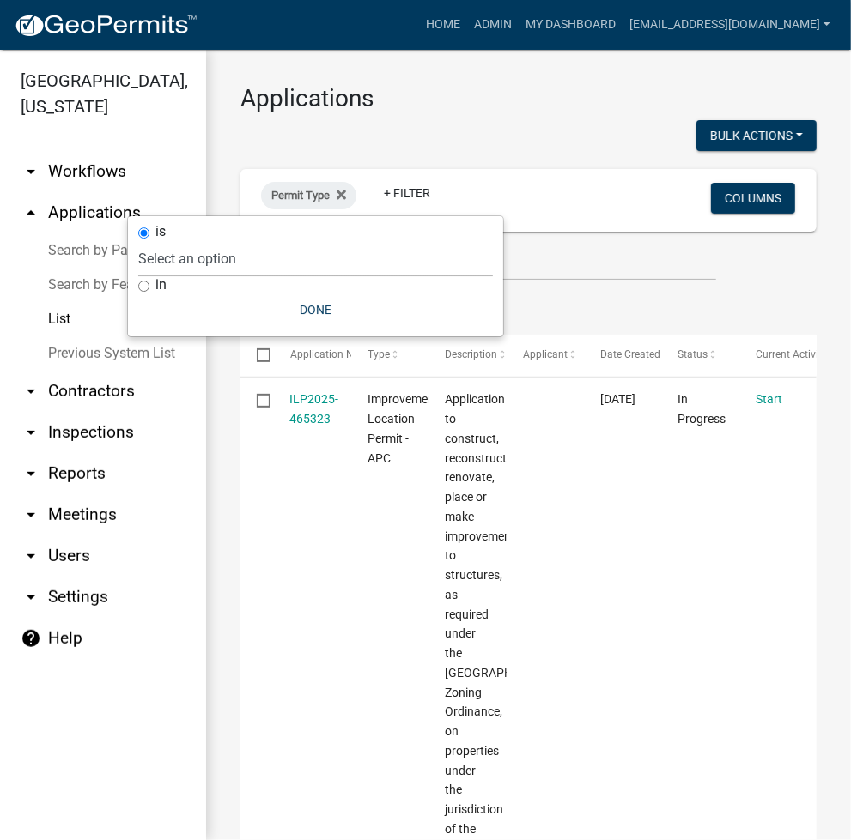
click at [270, 258] on select "Select an option [DATE] Copy Of - Subdivision Plat Application - APC APC Addres…" at bounding box center [315, 258] width 355 height 35
select select "5d49db50-2142-4c50-a655-53f113c67716"
click at [227, 241] on select "Select an option [DATE] Copy Of - Subdivision Plat Application - APC APC Addres…" at bounding box center [315, 258] width 355 height 35
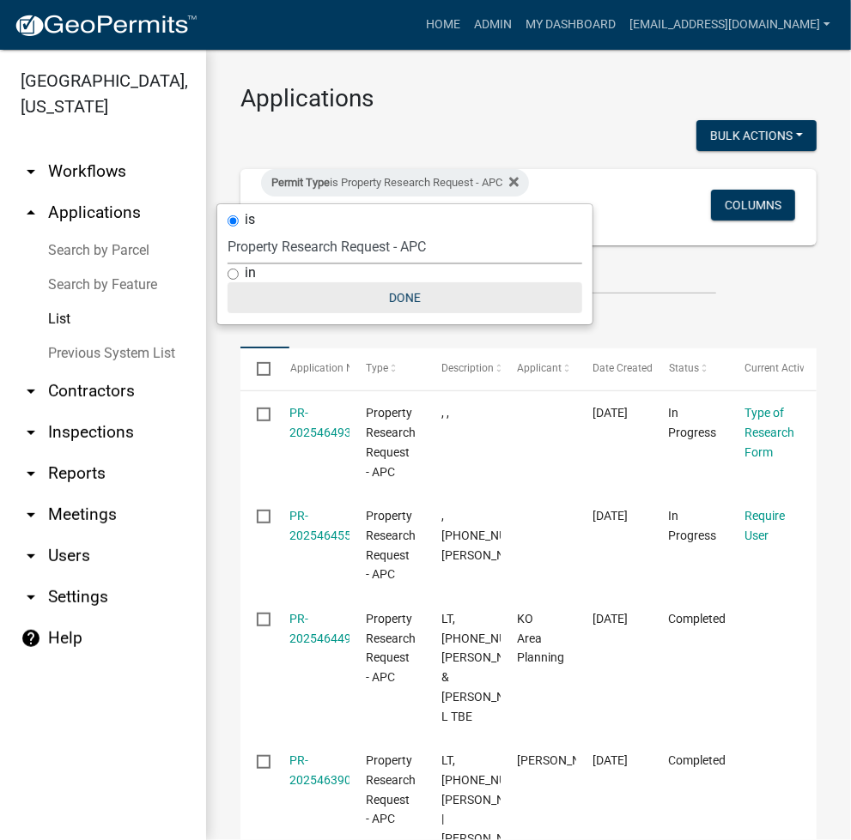
click at [397, 295] on button "Done" at bounding box center [404, 297] width 355 height 31
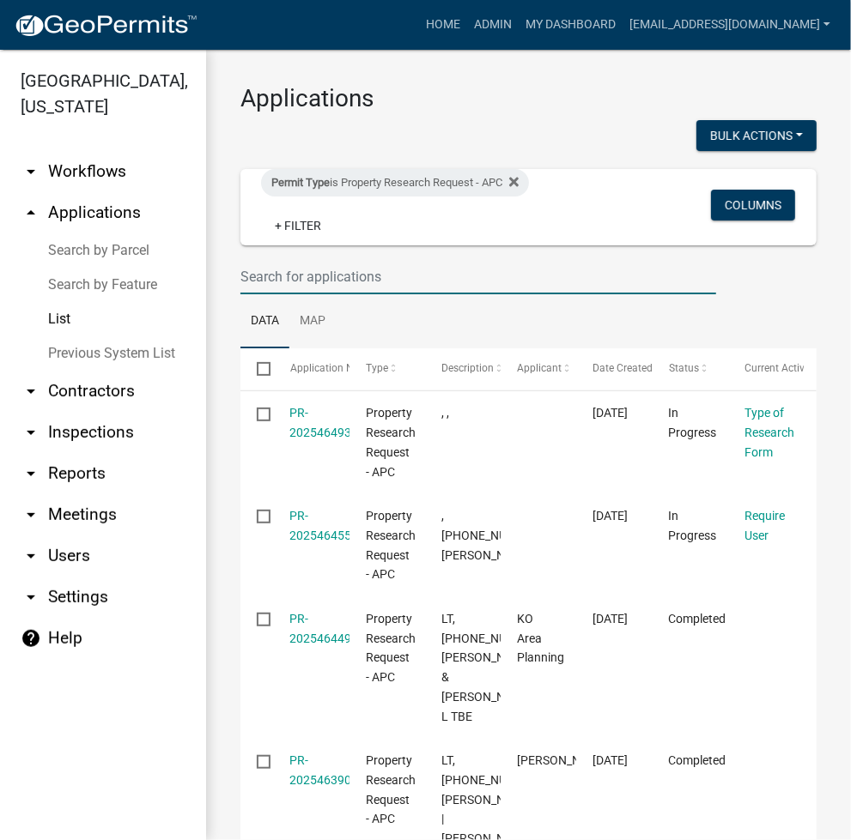
click at [318, 259] on input "text" at bounding box center [478, 276] width 476 height 35
type input "O"
click at [318, 233] on link "+ Filter" at bounding box center [298, 225] width 74 height 31
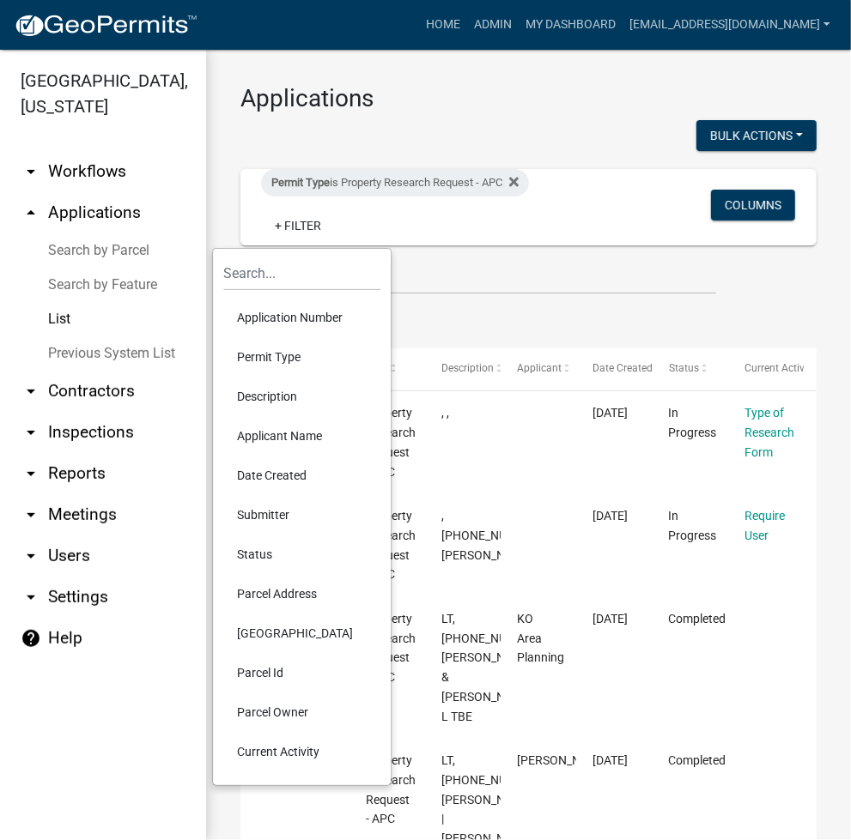
click at [311, 440] on li "Applicant Name" at bounding box center [301, 435] width 157 height 39
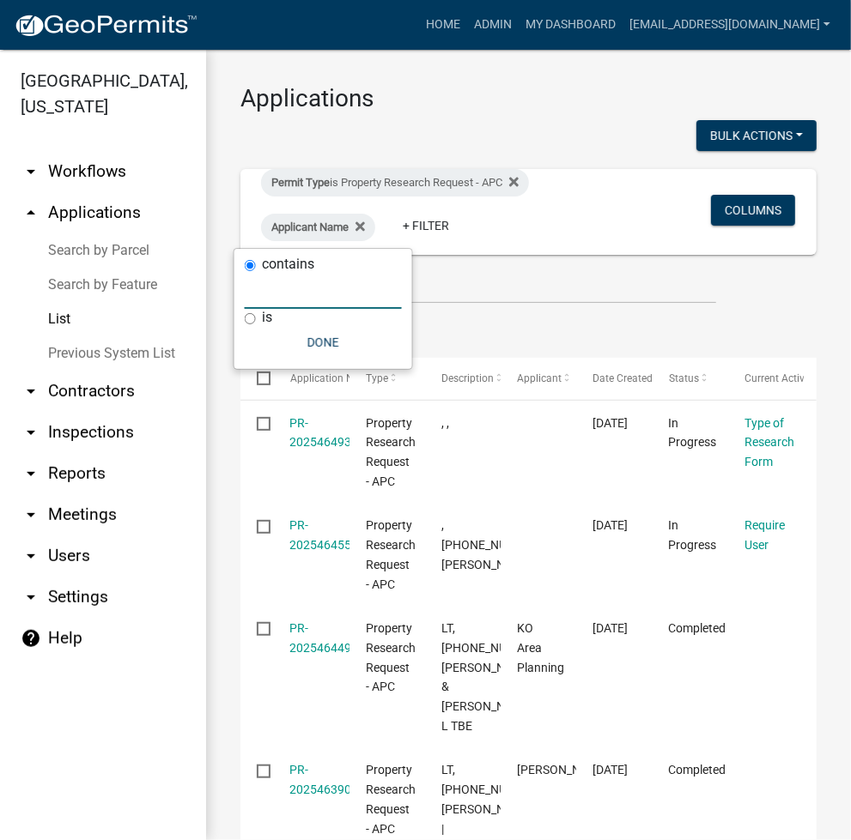
click at [337, 286] on input "text" at bounding box center [323, 291] width 157 height 35
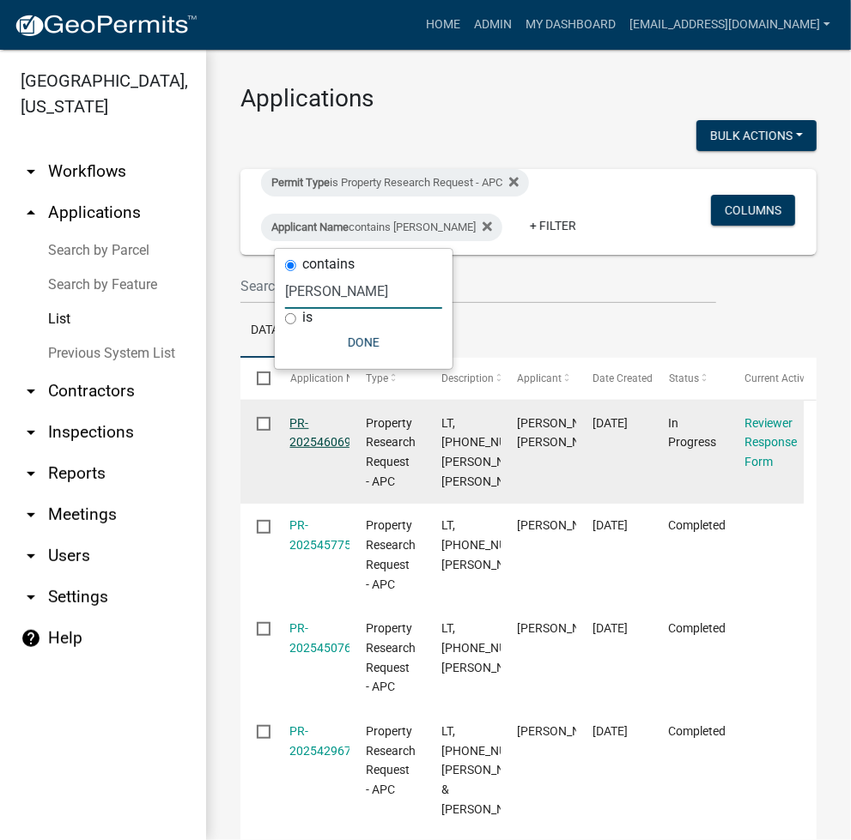
type input "OWEN"
click at [318, 444] on link "PR-2025460690" at bounding box center [324, 432] width 69 height 33
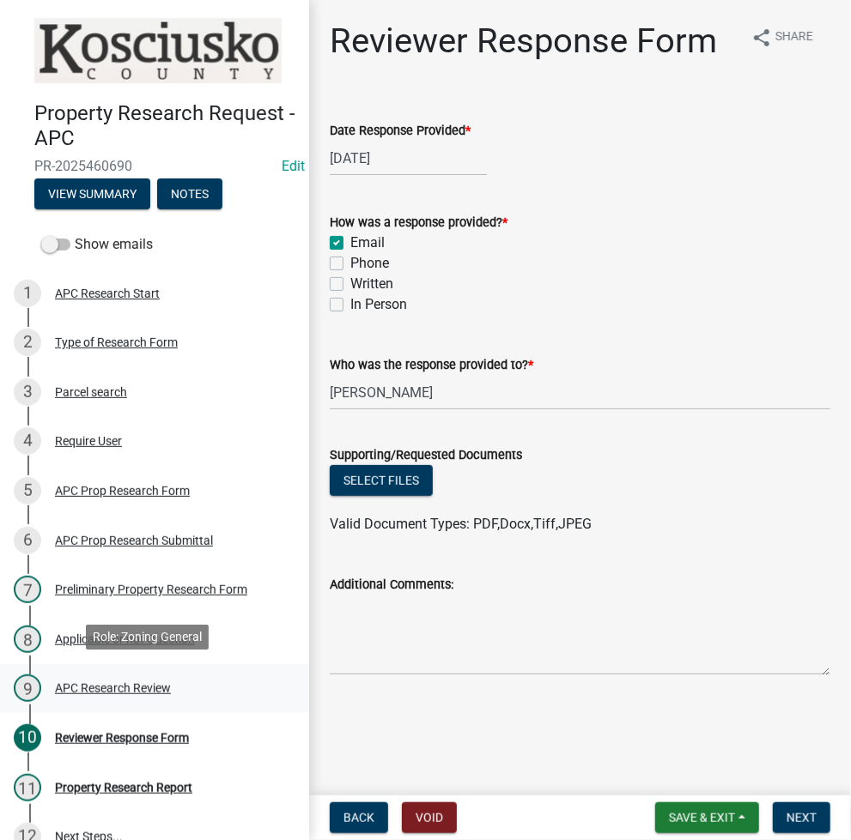
click at [126, 691] on div "APC Research Review" at bounding box center [113, 688] width 116 height 12
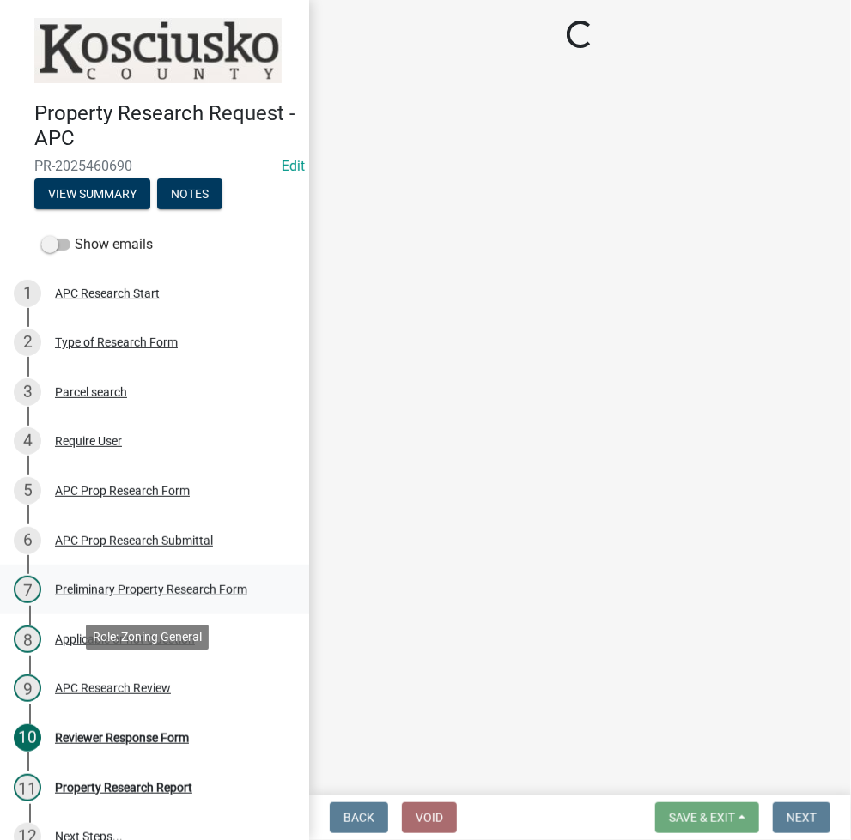
select select "9242d18e-eca7-4b94-8788-f0fc7e6b99dc"
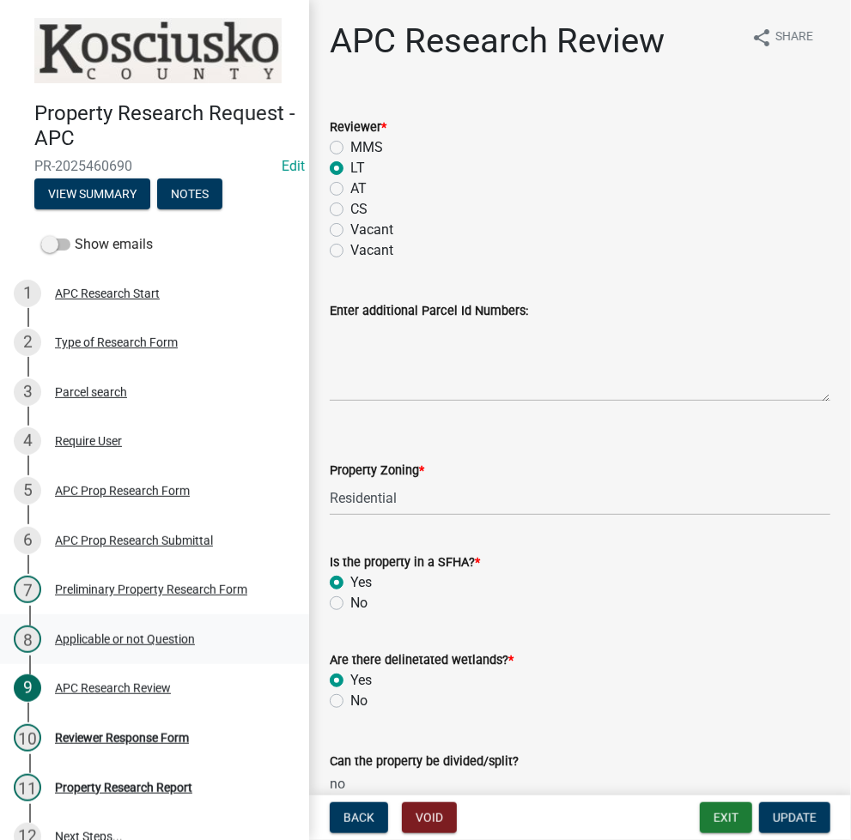
click at [101, 640] on div "Applicable or not Question" at bounding box center [125, 640] width 140 height 12
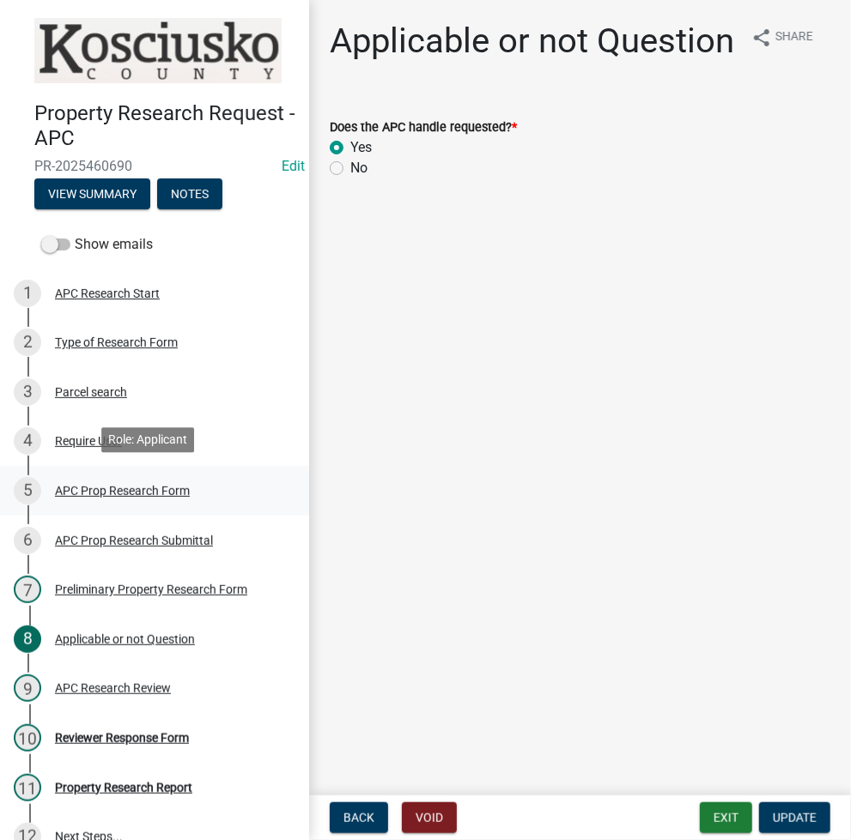
click at [143, 490] on div "APC Prop Research Form" at bounding box center [122, 491] width 135 height 12
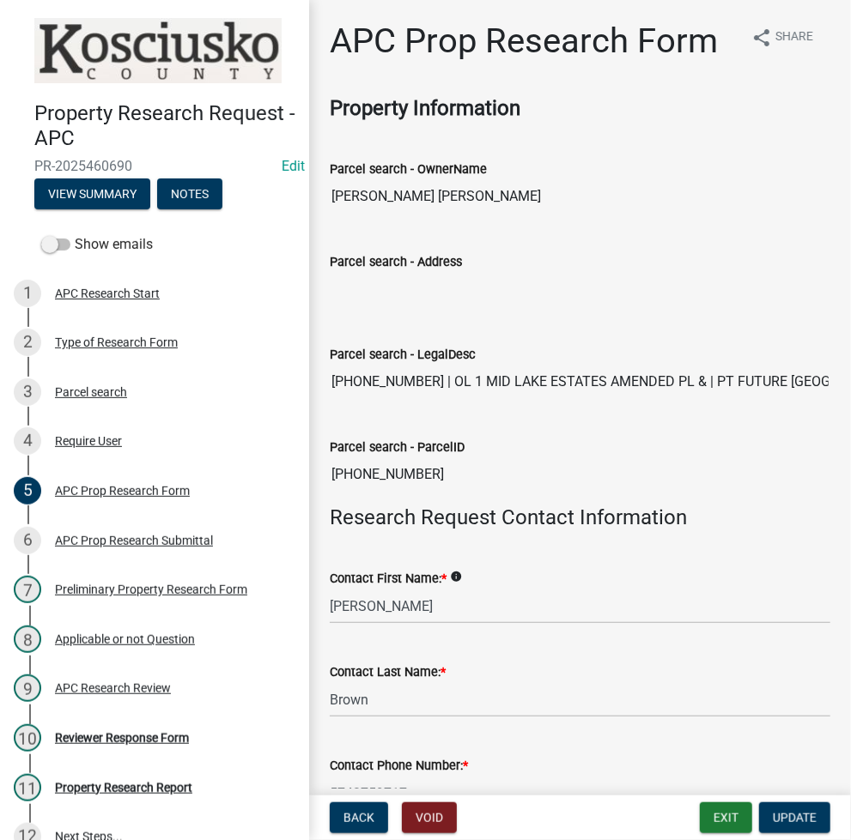
scroll to position [477, 0]
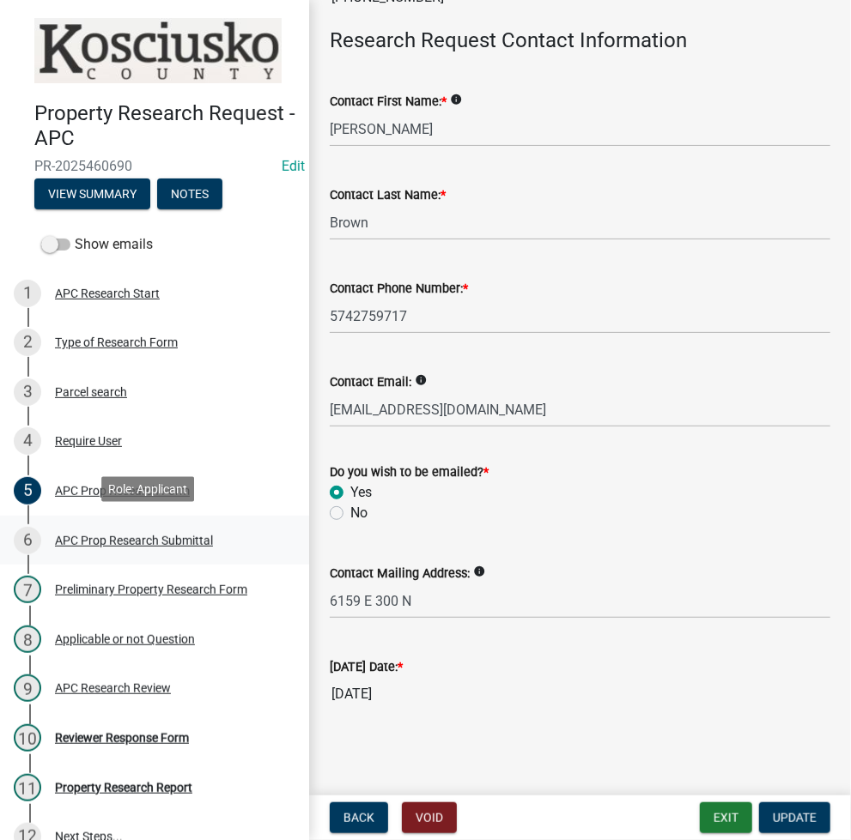
click at [161, 535] on div "APC Prop Research Submittal" at bounding box center [134, 541] width 158 height 12
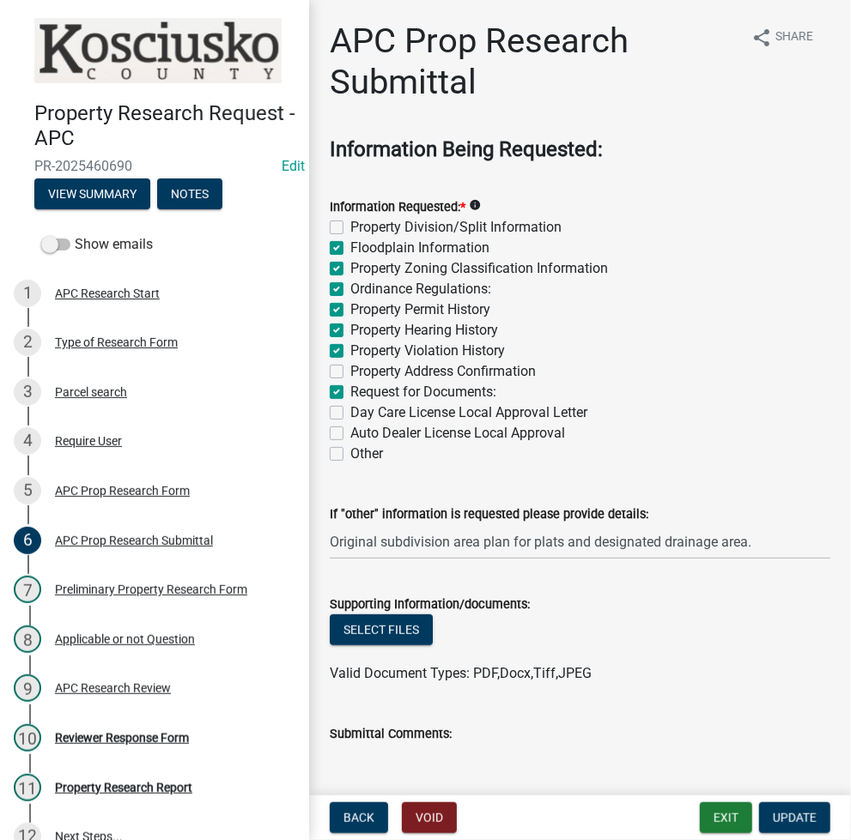
scroll to position [1019, 0]
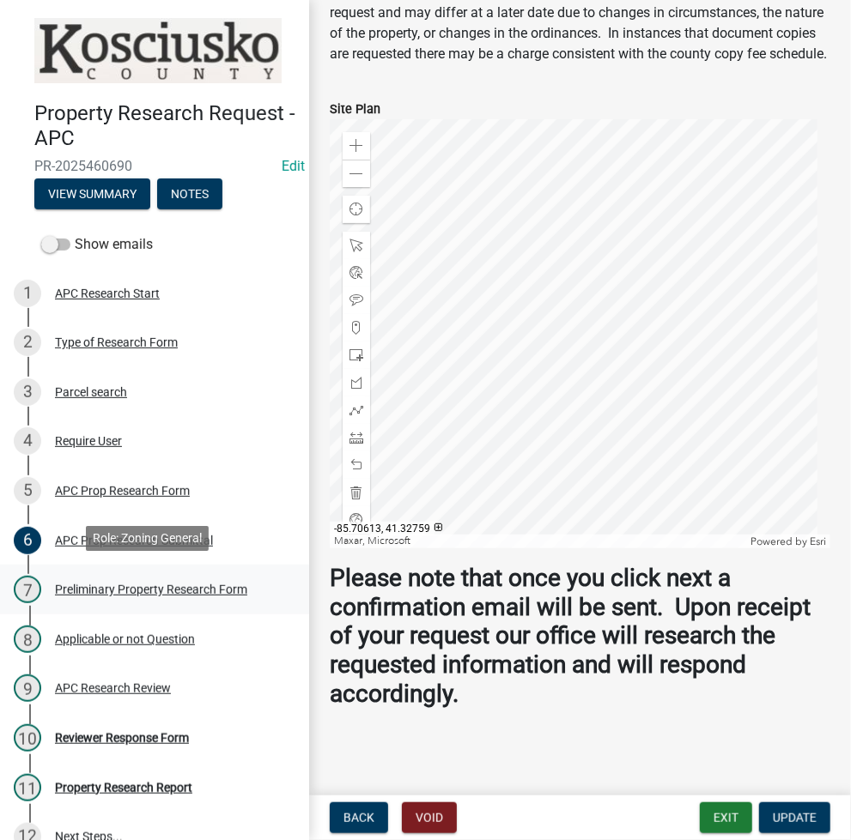
click at [137, 584] on div "Preliminary Property Research Form" at bounding box center [151, 590] width 192 height 12
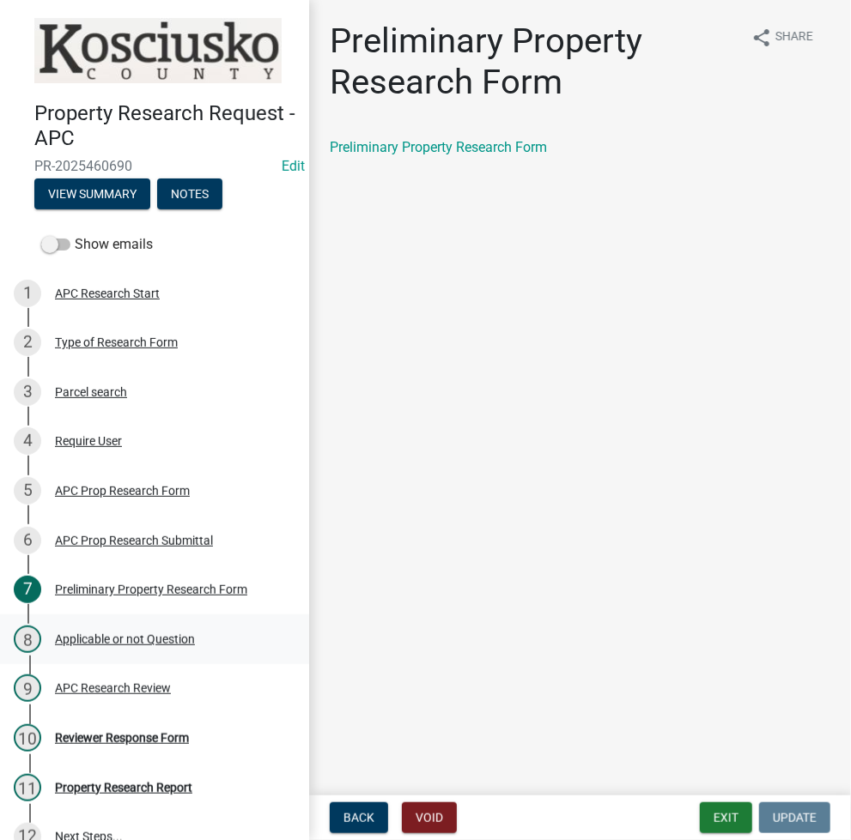
click at [178, 634] on div "Applicable or not Question" at bounding box center [125, 640] width 140 height 12
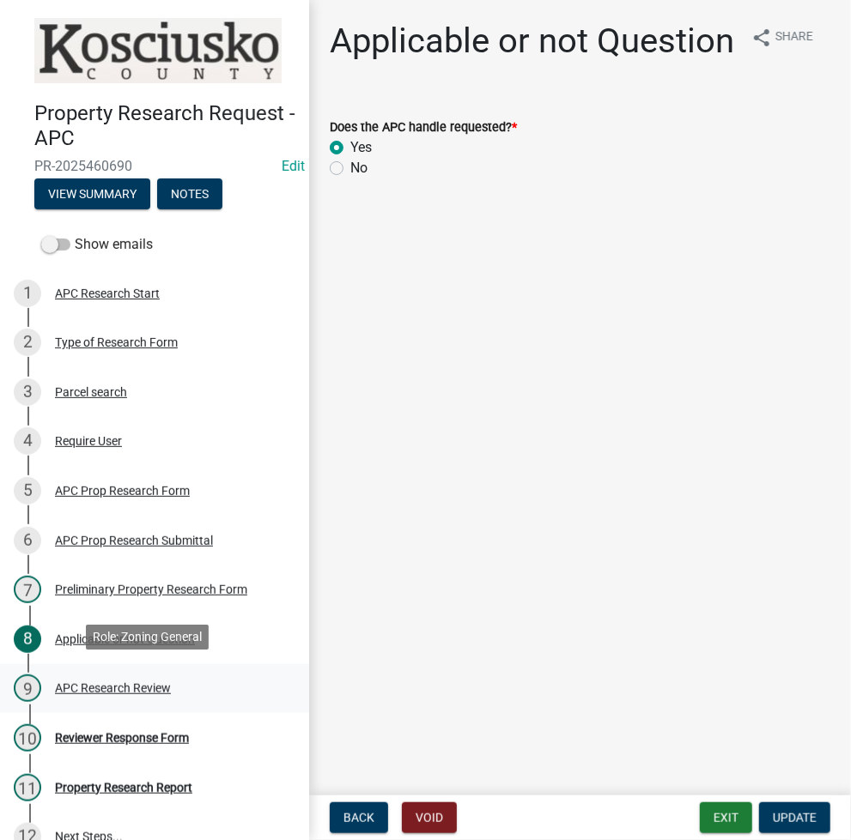
click at [130, 682] on div "APC Research Review" at bounding box center [113, 688] width 116 height 12
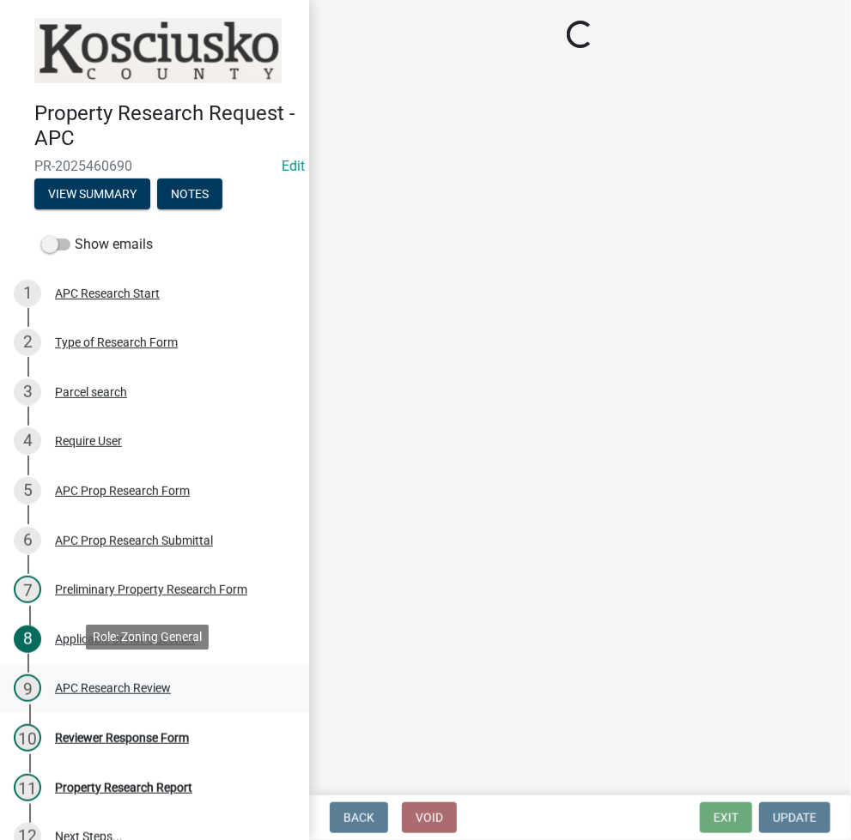
select select "9242d18e-eca7-4b94-8788-f0fc7e6b99dc"
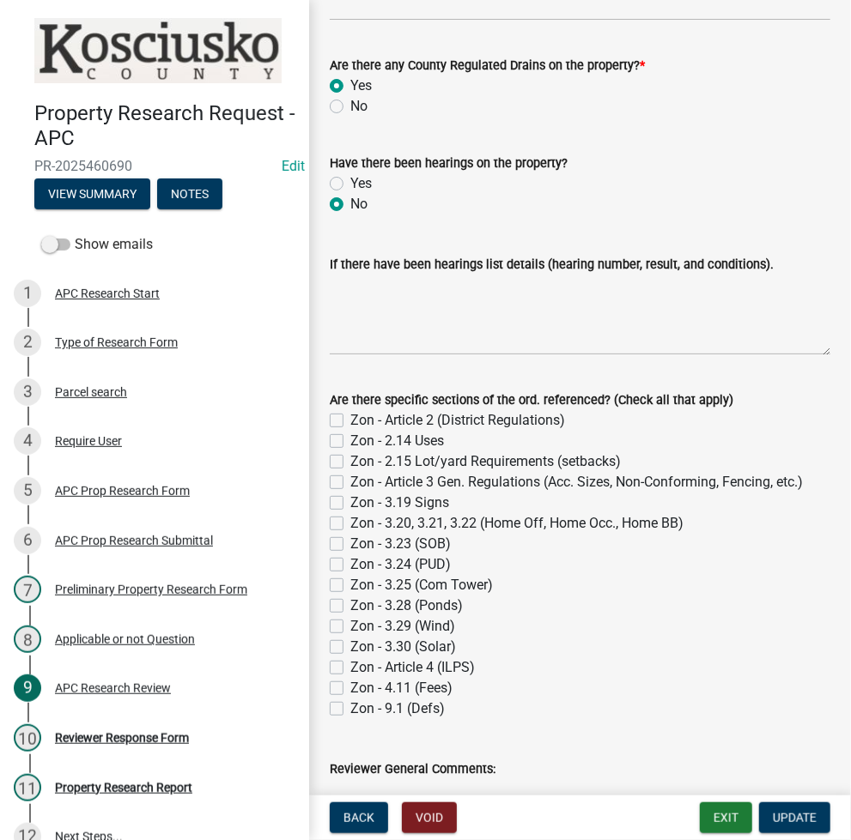
scroll to position [1174, 0]
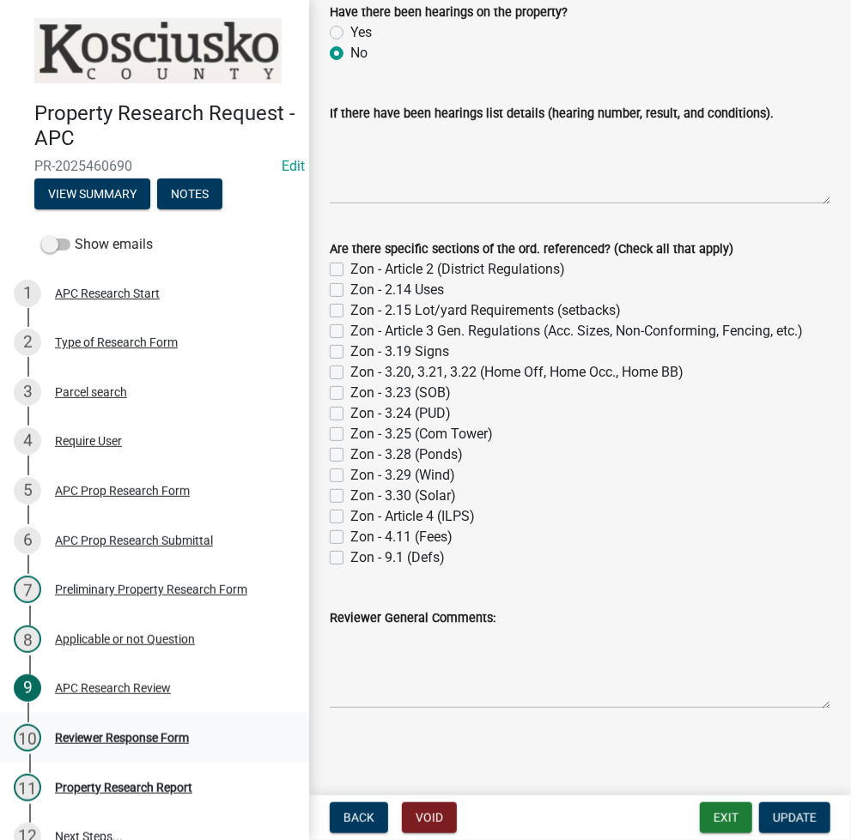
click at [128, 735] on div "Reviewer Response Form" at bounding box center [122, 738] width 134 height 12
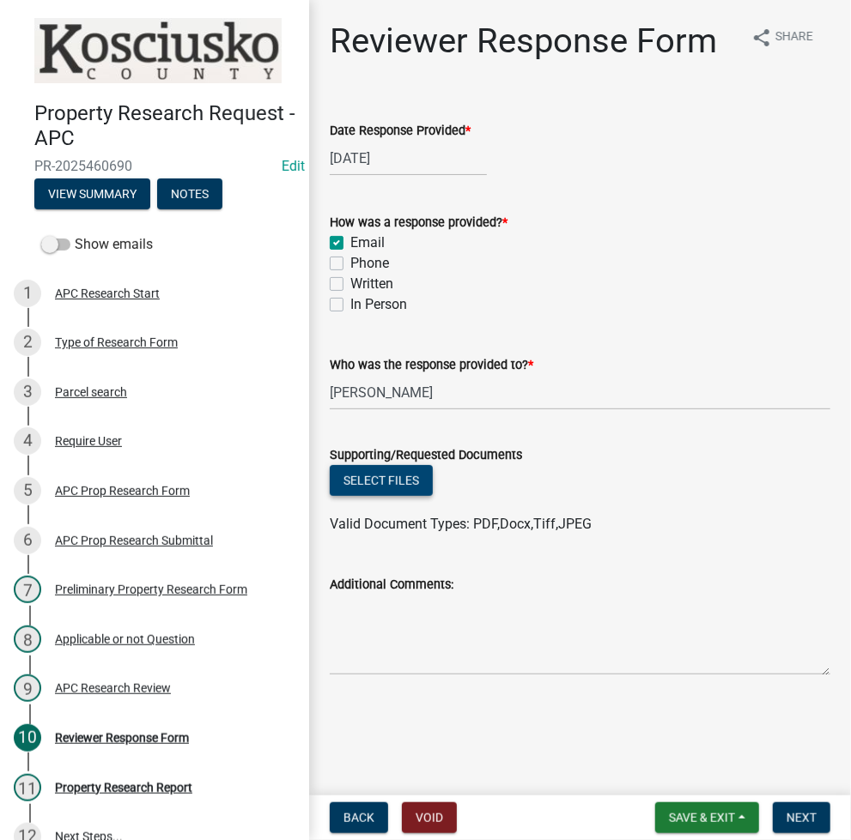
click at [383, 490] on button "Select files" at bounding box center [381, 480] width 103 height 31
click at [397, 494] on button "Select files" at bounding box center [381, 480] width 103 height 31
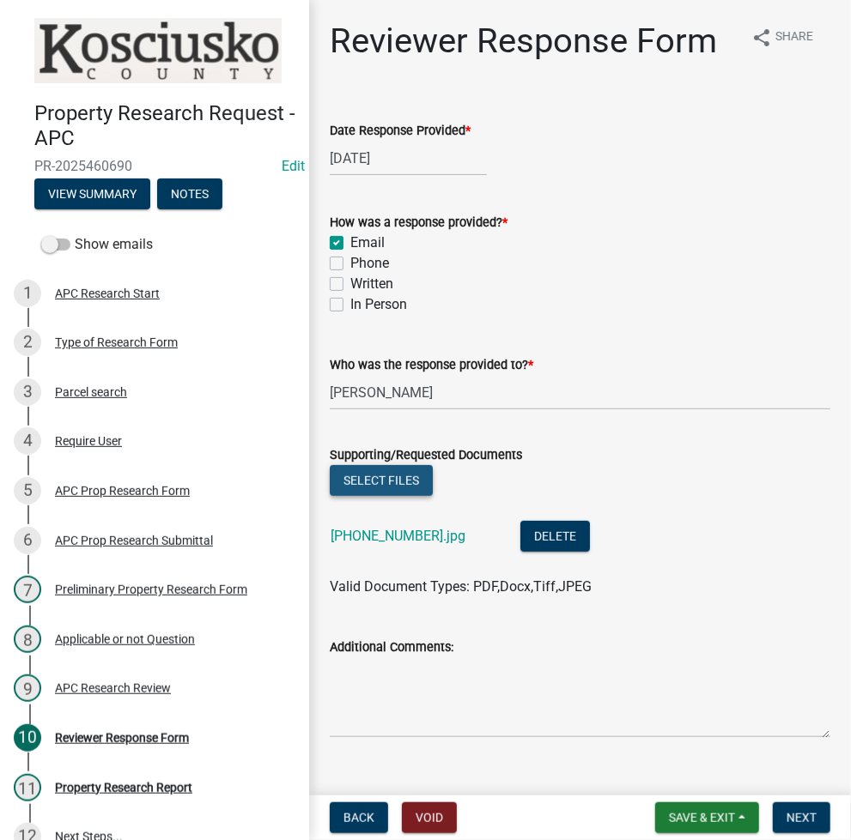
click at [373, 471] on button "Select files" at bounding box center [381, 480] width 103 height 31
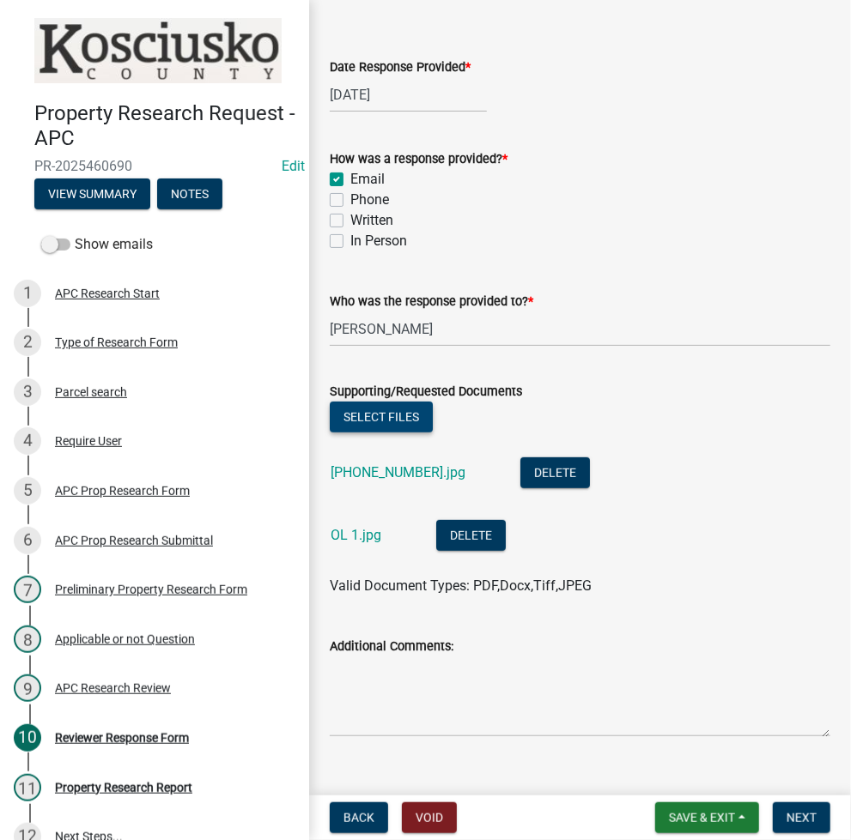
scroll to position [92, 0]
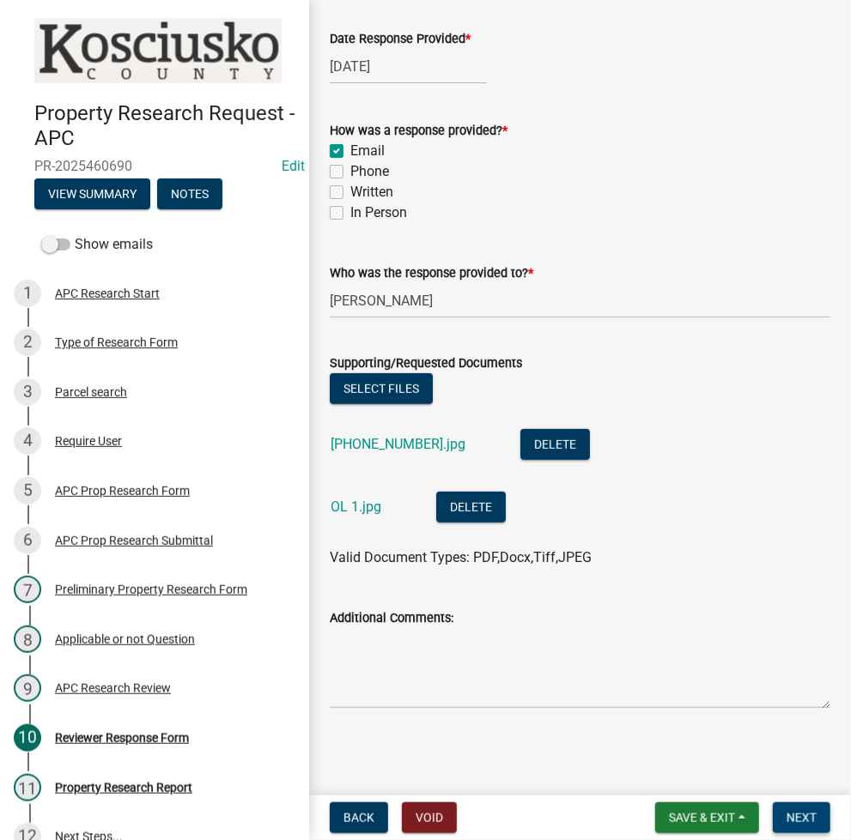
click at [785, 812] on button "Next" at bounding box center [802, 818] width 58 height 31
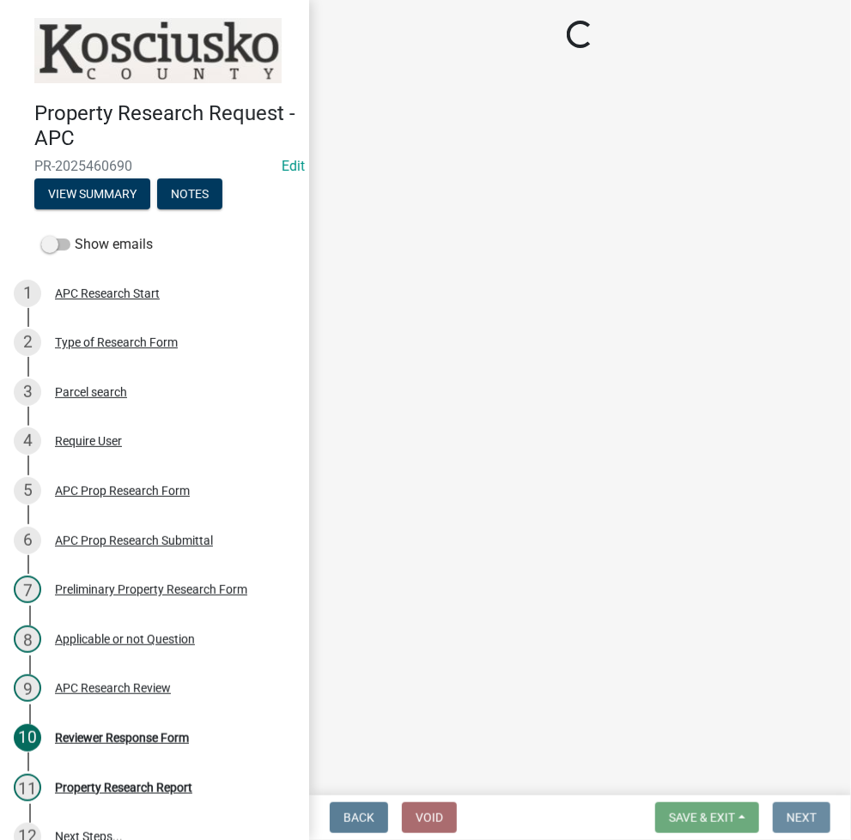
scroll to position [0, 0]
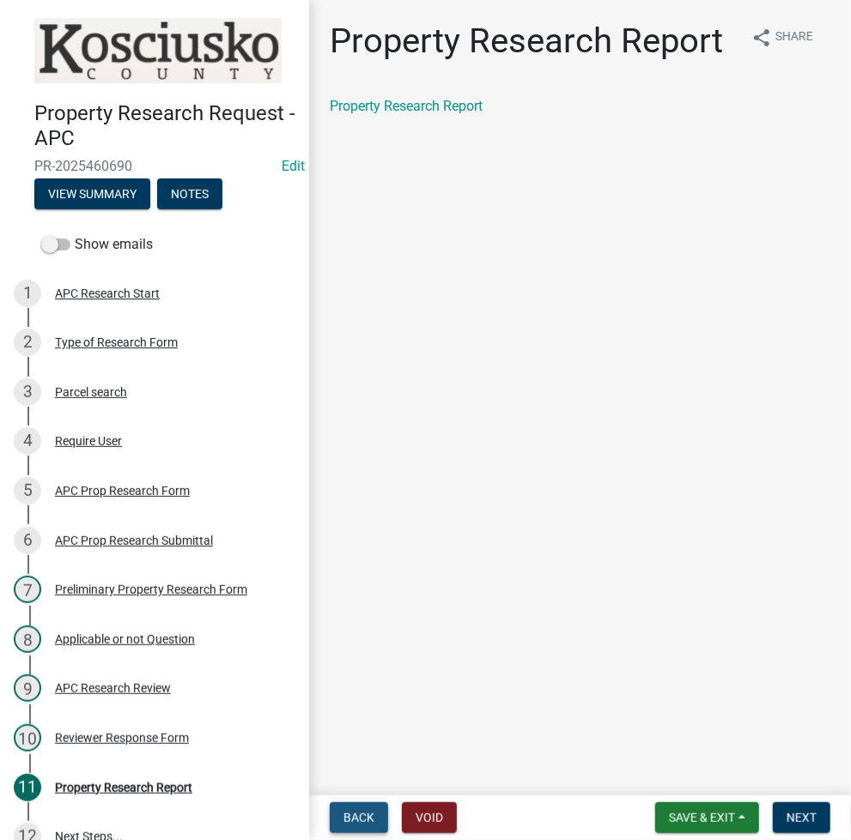
click at [353, 815] on span "Back" at bounding box center [358, 818] width 31 height 14
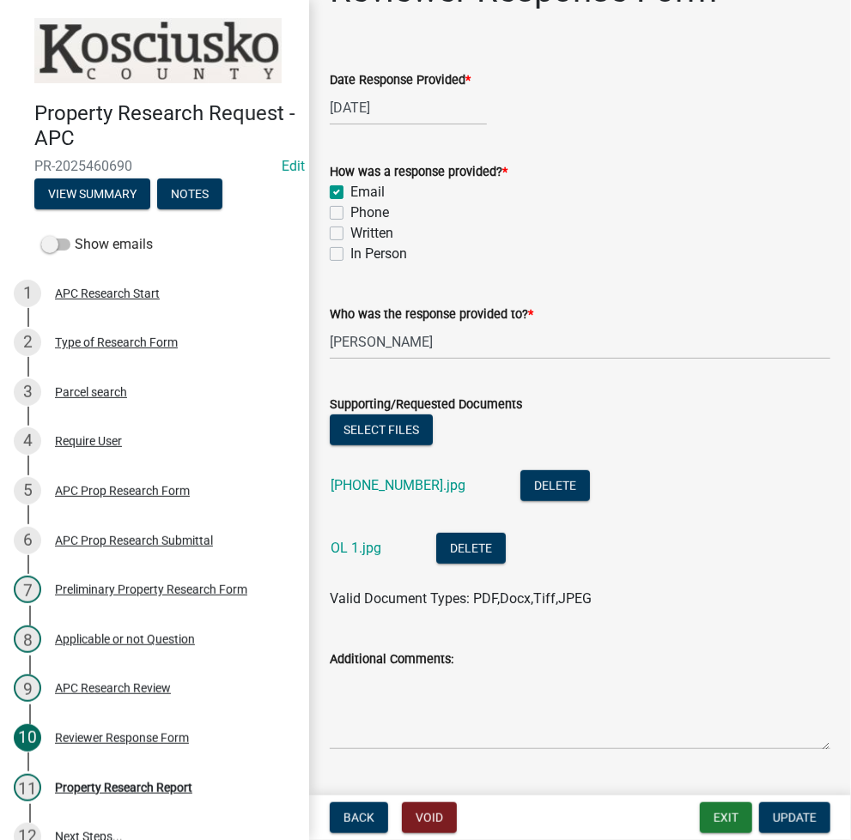
scroll to position [92, 0]
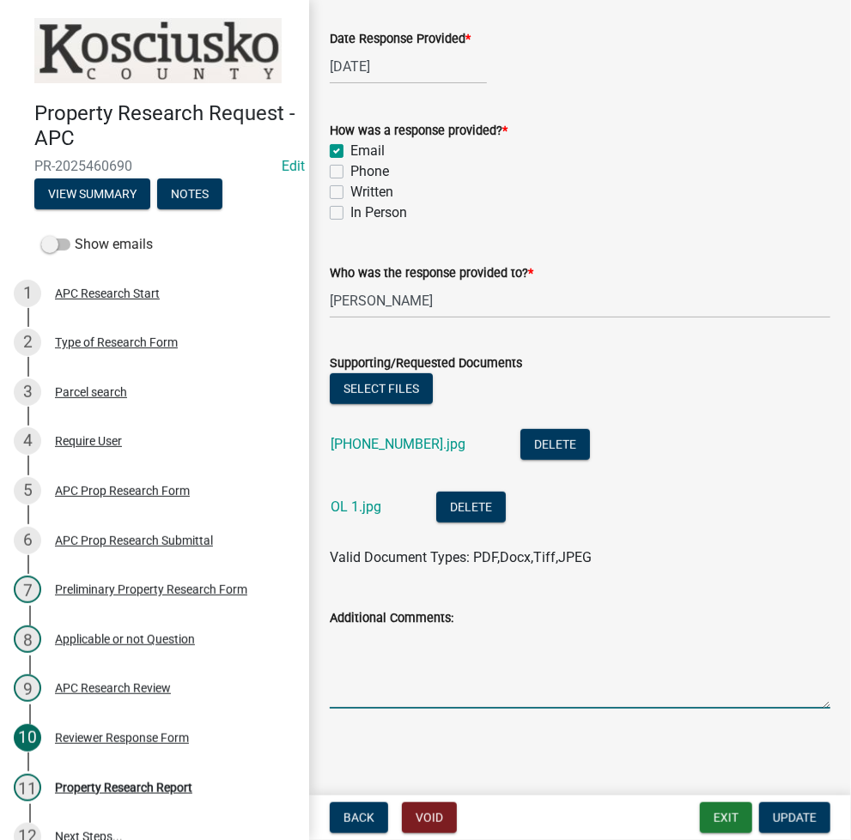
click at [458, 643] on textarea "Additional Comments:" at bounding box center [580, 668] width 500 height 81
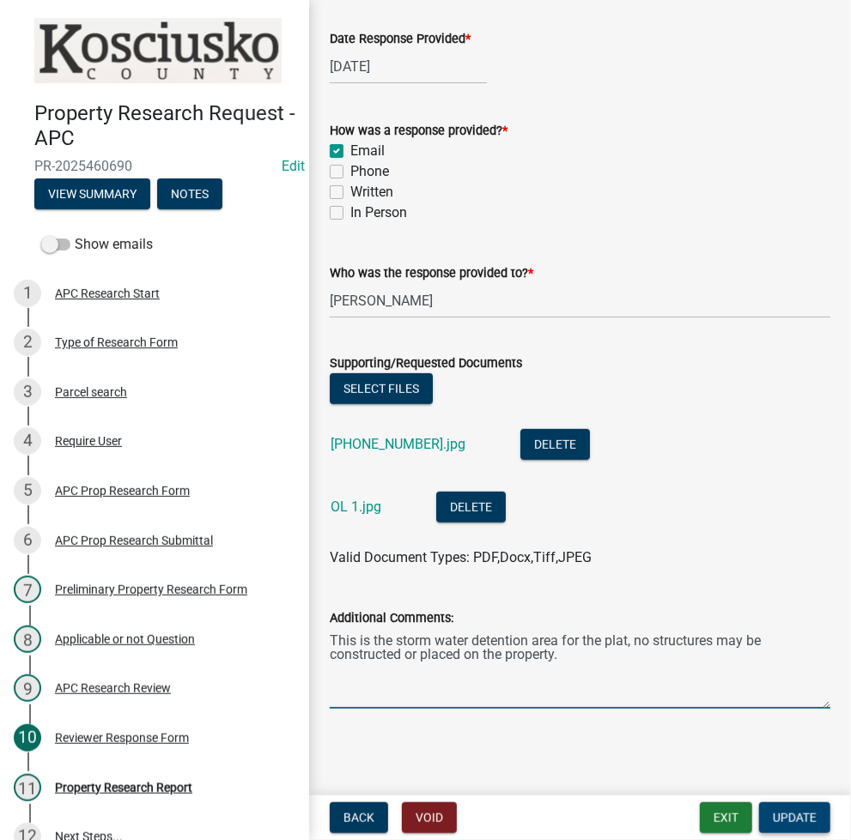
type textarea "This is the storm water detention area for the plat, no structures may be const…"
click at [785, 818] on span "Update" at bounding box center [795, 818] width 44 height 14
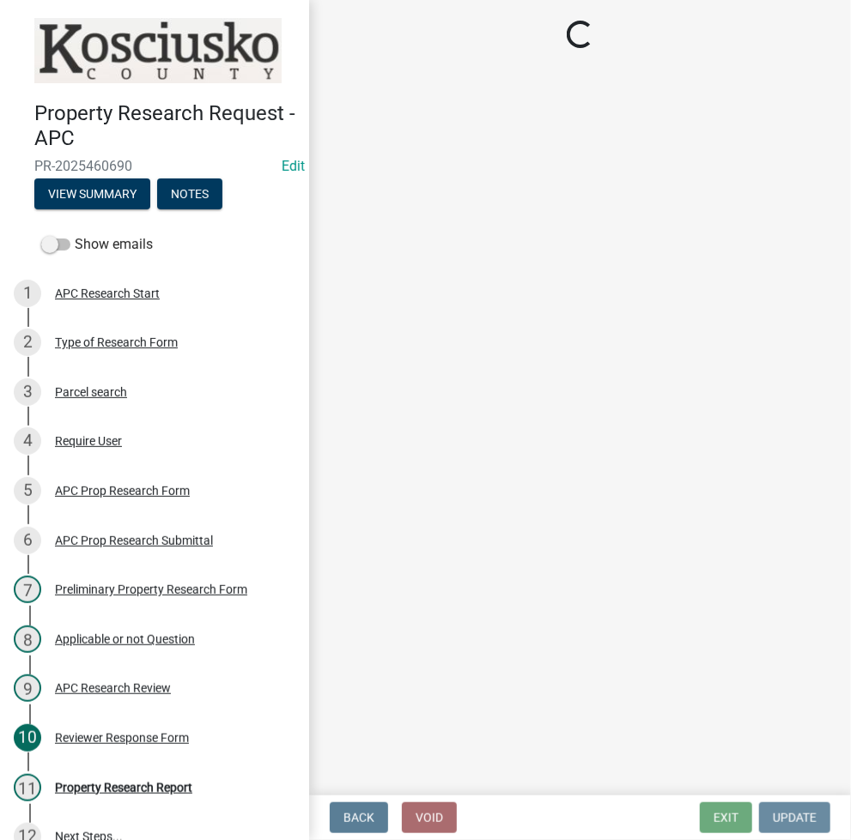
scroll to position [0, 0]
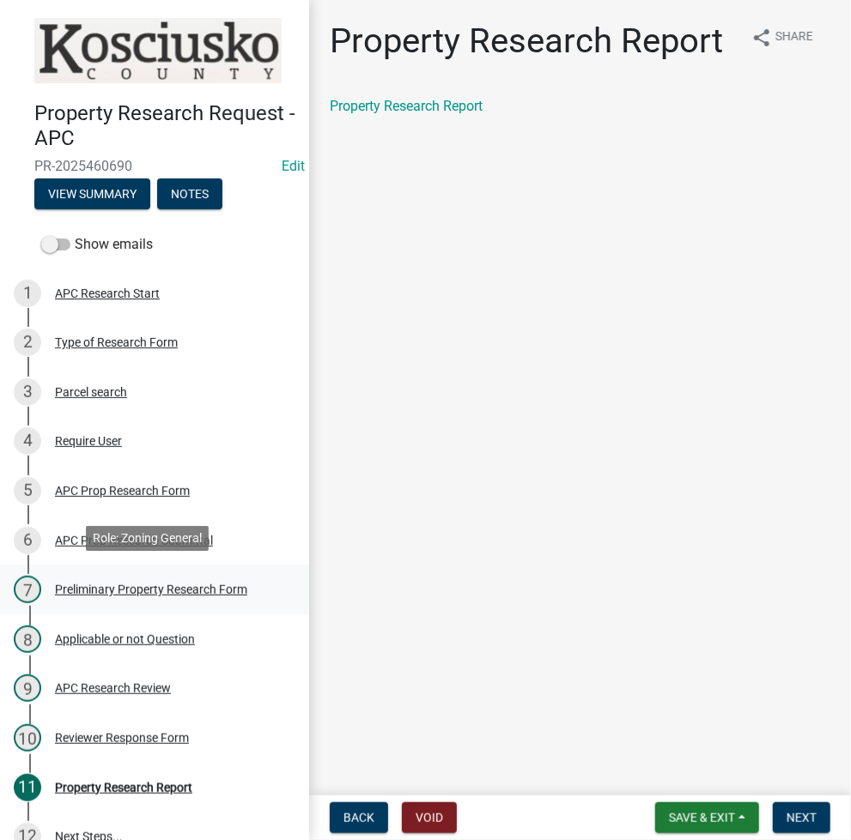
click at [195, 591] on div "Preliminary Property Research Form" at bounding box center [151, 590] width 192 height 12
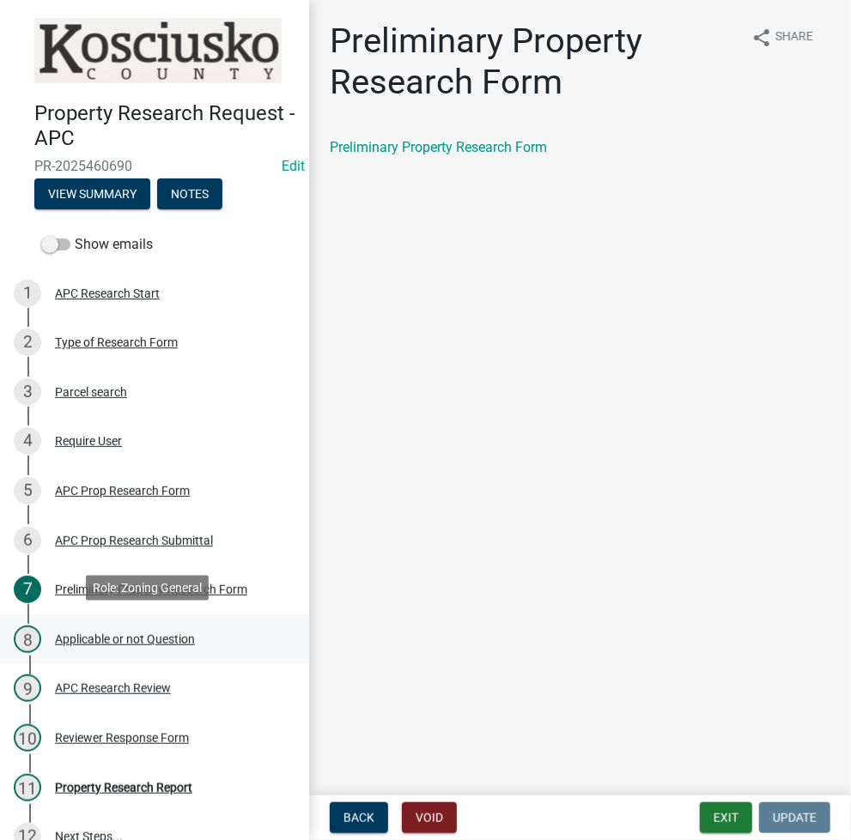
click at [156, 636] on div "Applicable or not Question" at bounding box center [125, 640] width 140 height 12
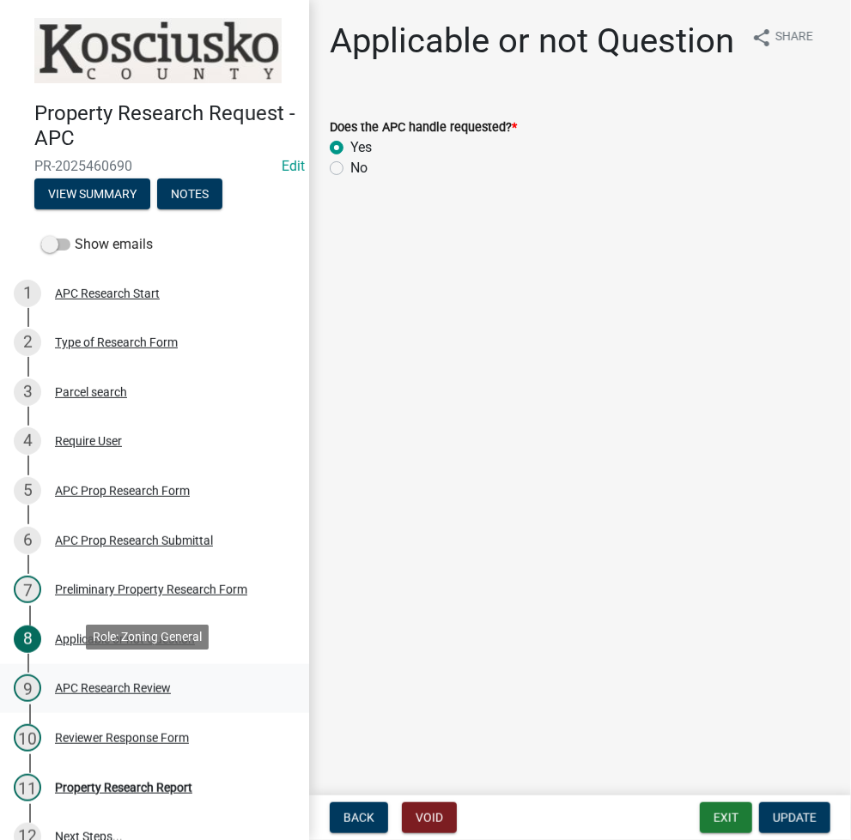
click at [119, 684] on div "APC Research Review" at bounding box center [113, 688] width 116 height 12
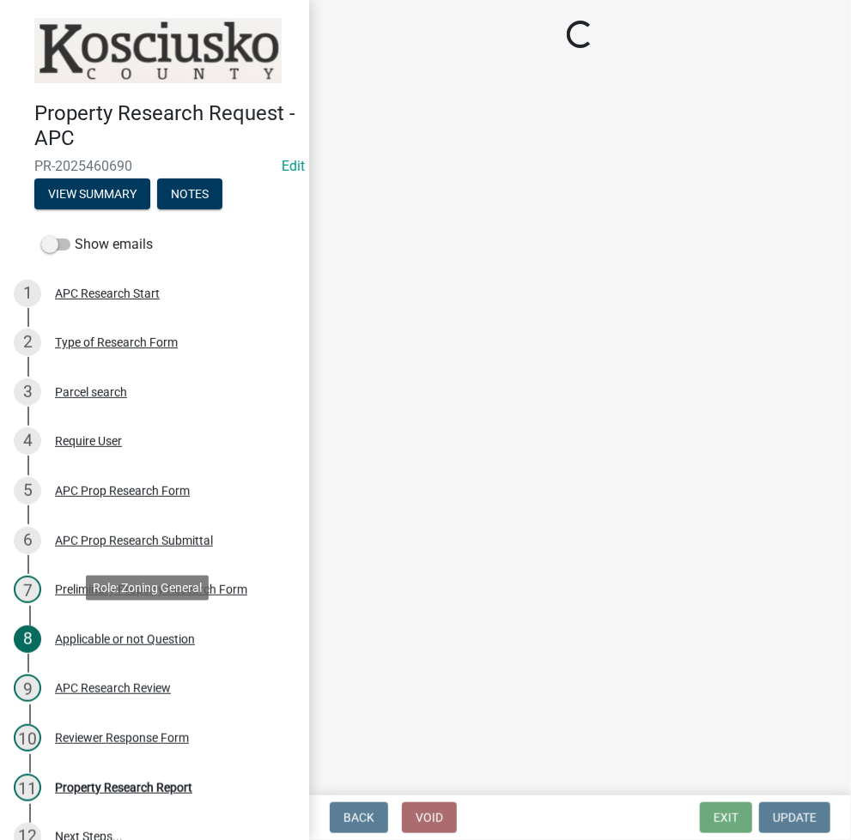
select select "9242d18e-eca7-4b94-8788-f0fc7e6b99dc"
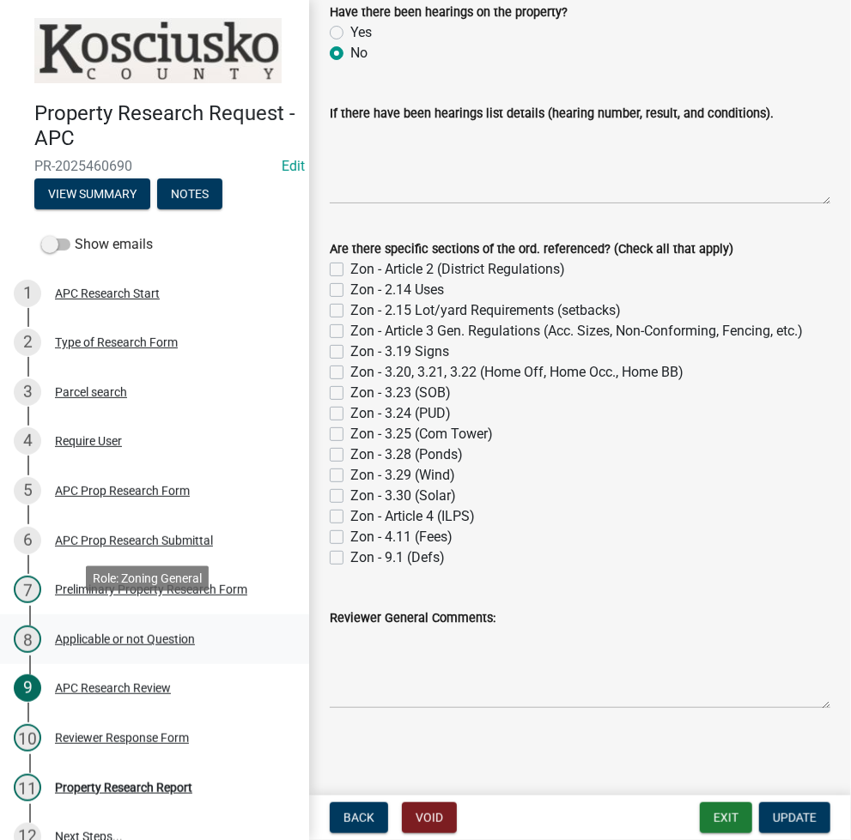
scroll to position [25, 0]
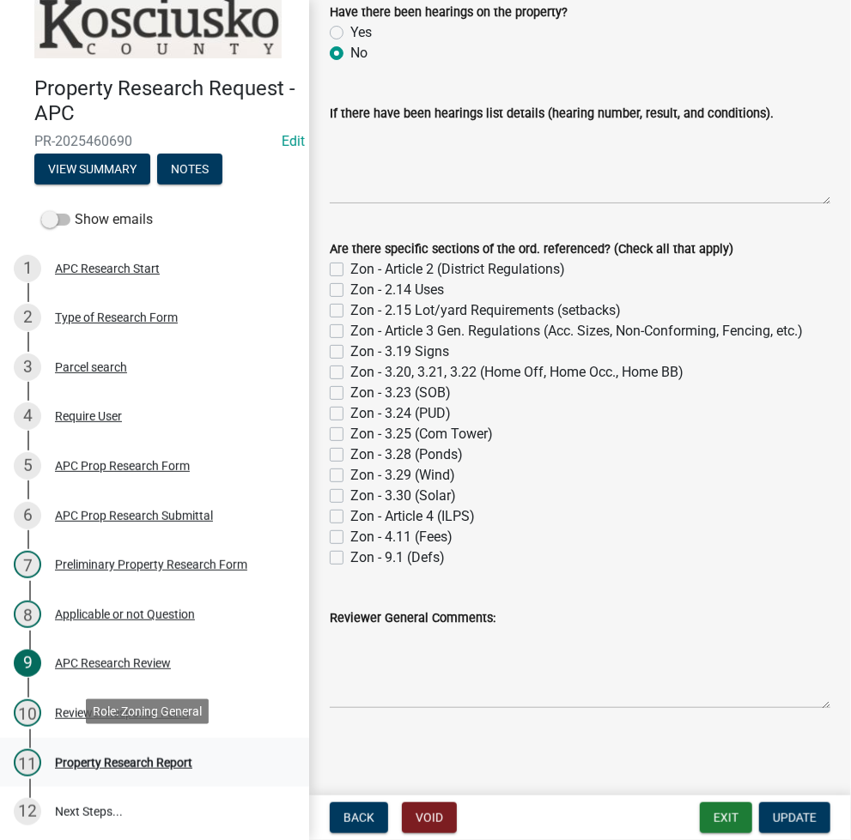
click at [173, 750] on div "11 Property Research Report" at bounding box center [148, 762] width 268 height 27
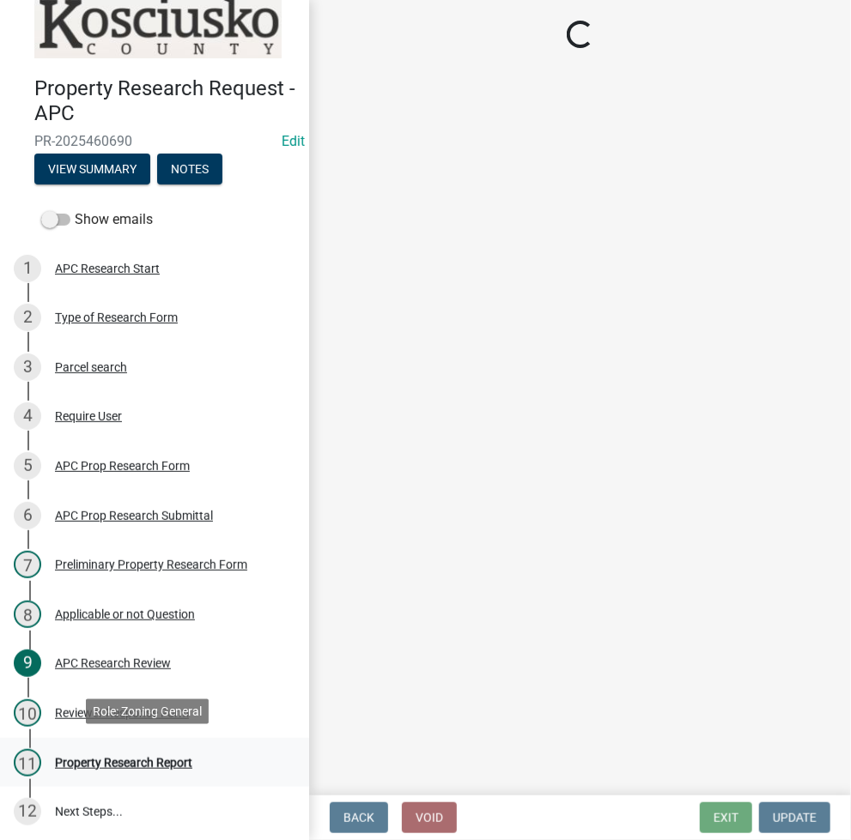
scroll to position [0, 0]
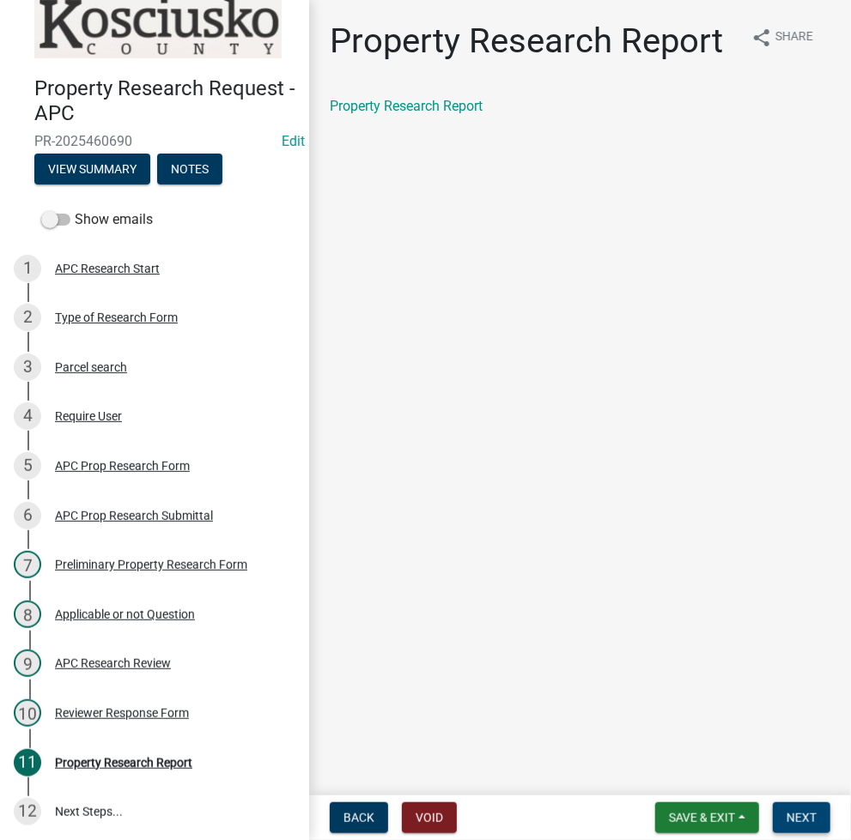
click at [805, 823] on span "Next" at bounding box center [801, 818] width 30 height 14
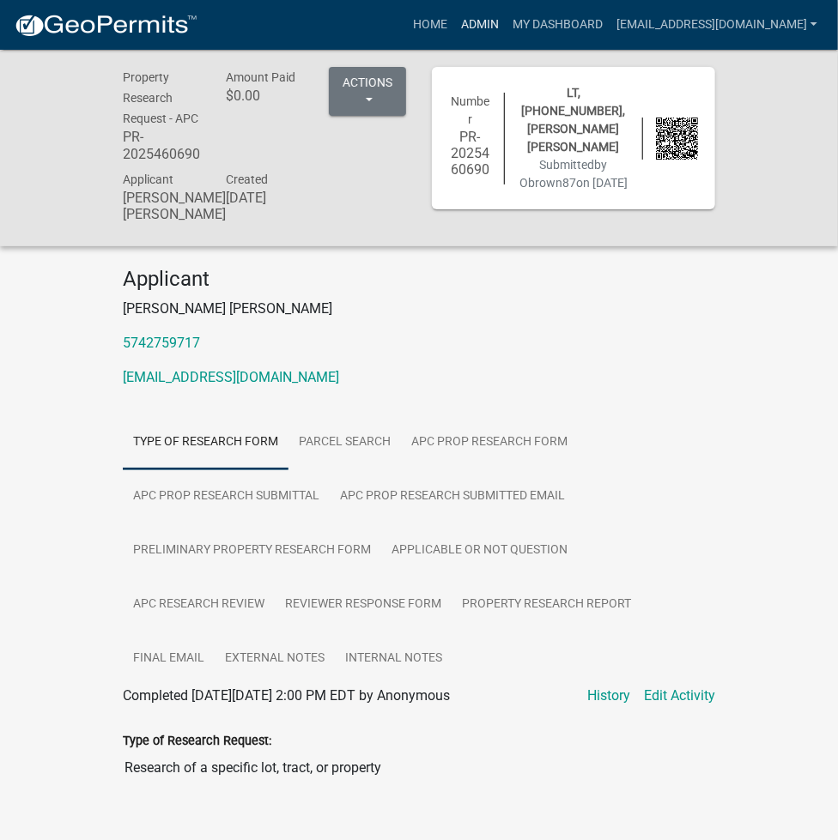
click at [506, 23] on link "Admin" at bounding box center [480, 25] width 52 height 33
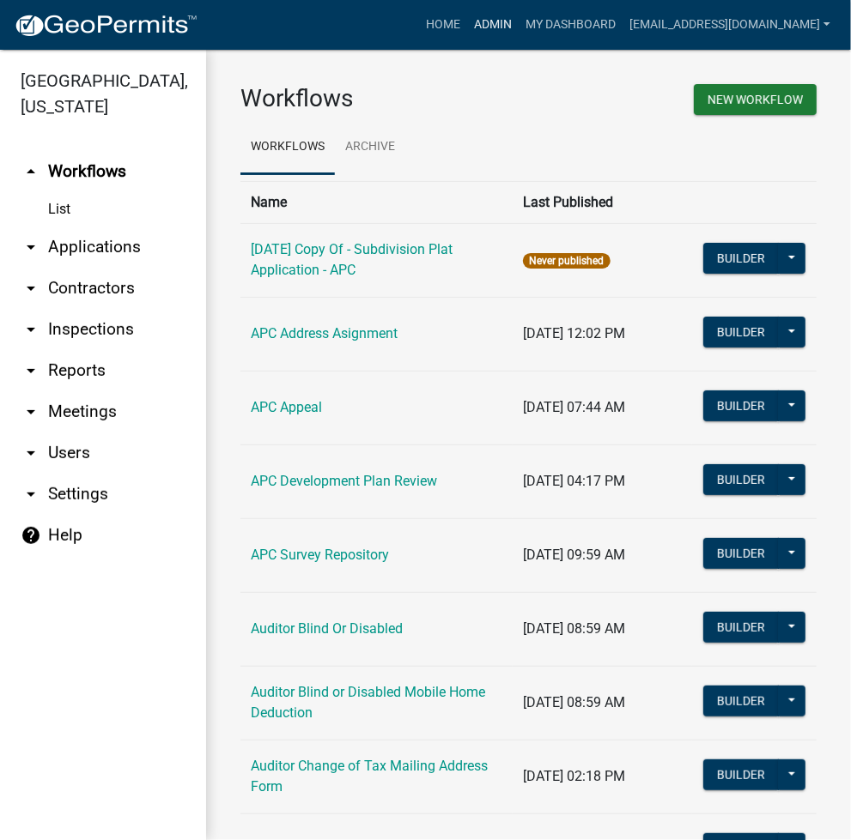
click at [518, 24] on link "Admin" at bounding box center [493, 25] width 52 height 33
click at [106, 252] on link "arrow_drop_down Applications" at bounding box center [103, 247] width 206 height 41
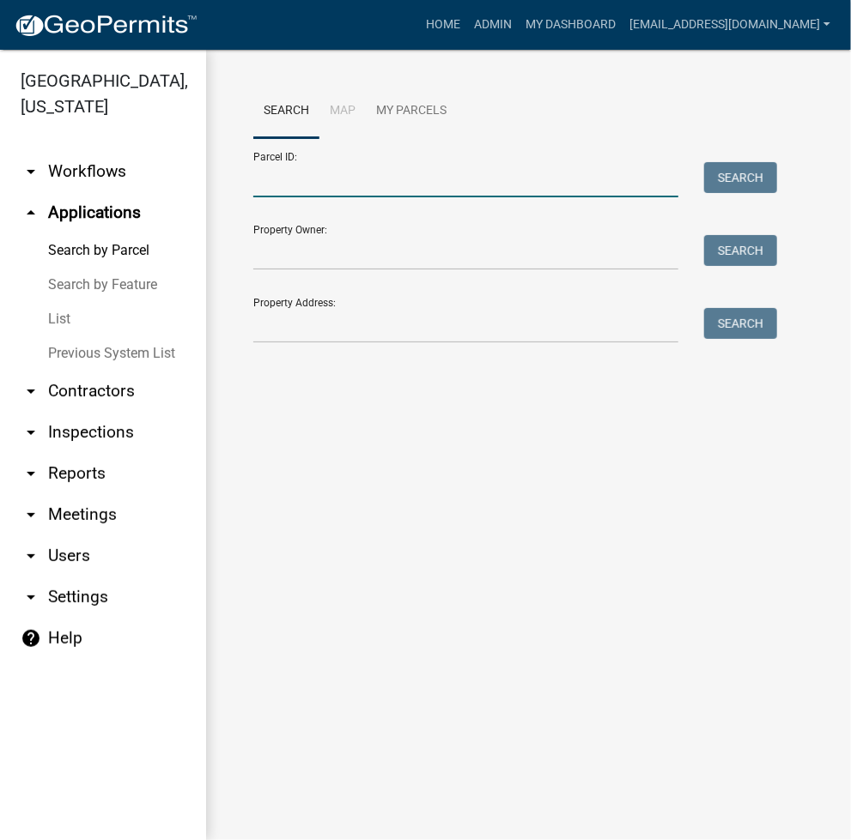
click at [292, 169] on input "Parcel ID:" at bounding box center [465, 179] width 425 height 35
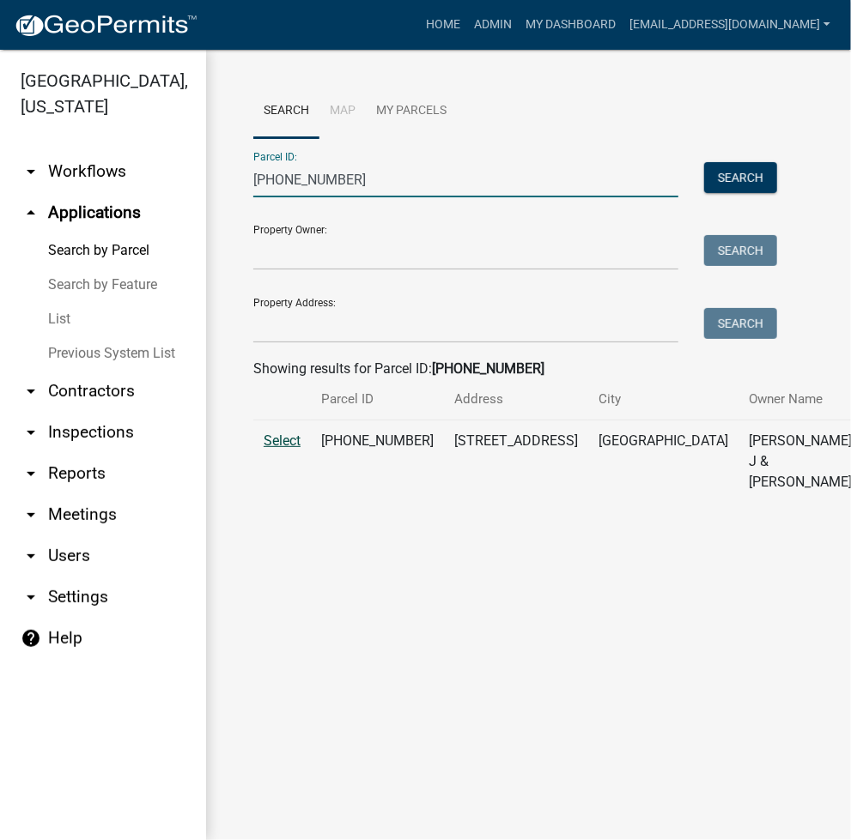
type input "007-101-081"
click at [281, 449] on span "Select" at bounding box center [282, 441] width 37 height 16
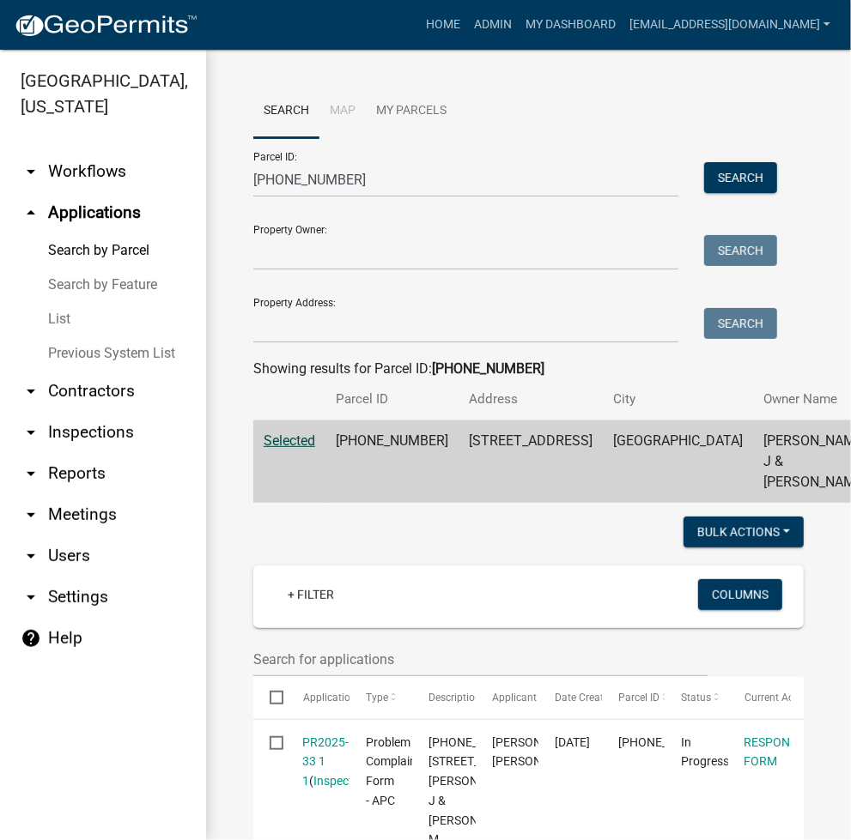
scroll to position [458, 0]
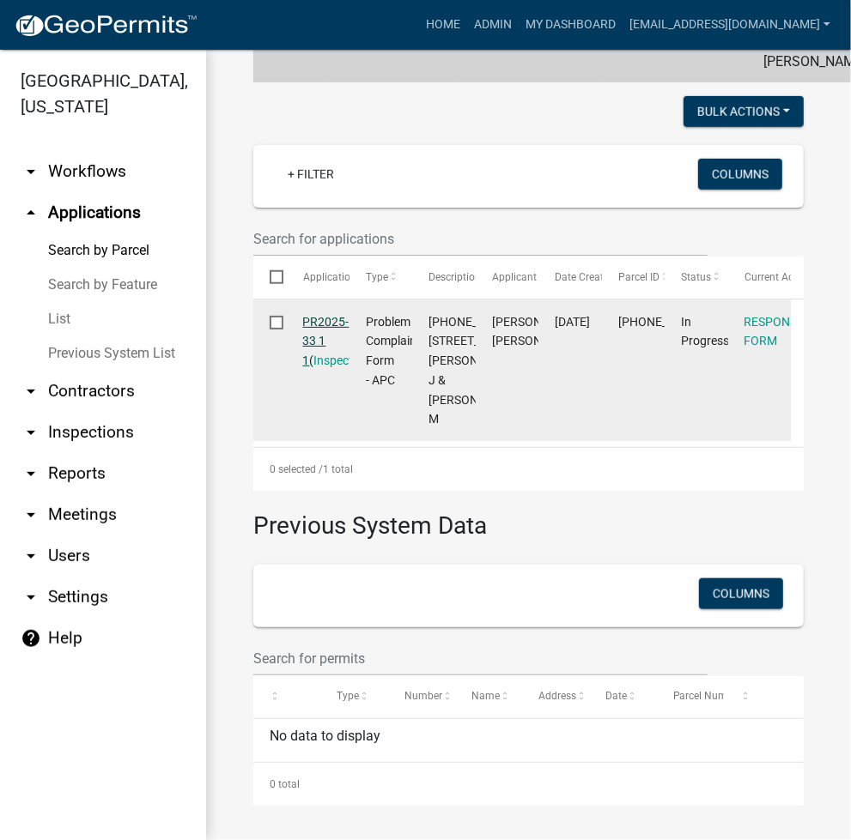
click at [330, 324] on link "PR2025-33 1 1" at bounding box center [326, 341] width 46 height 53
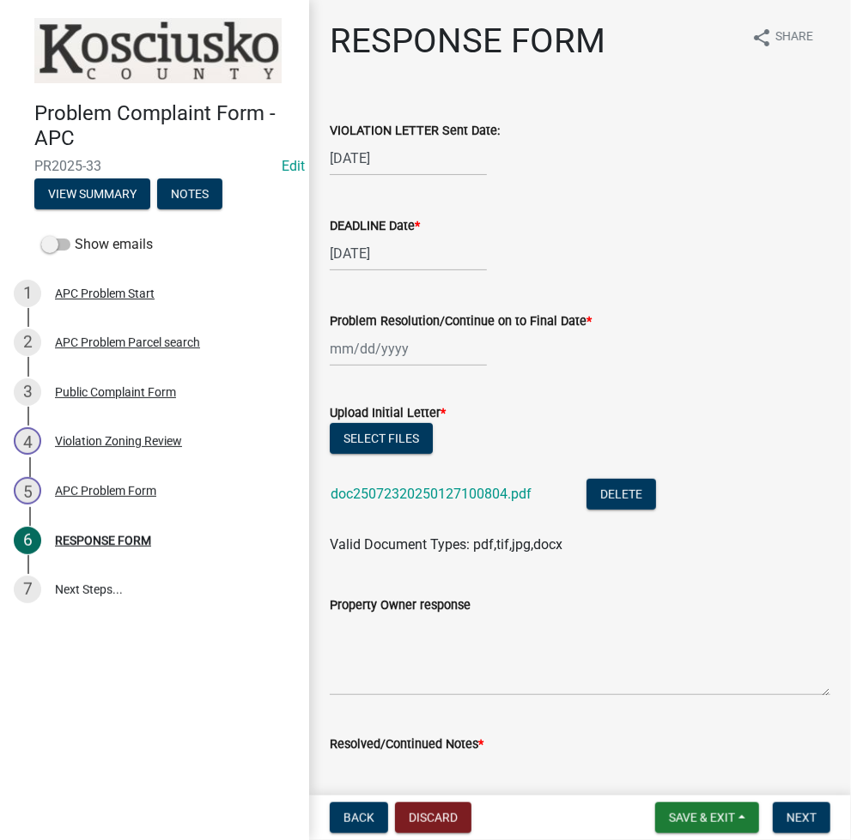
click at [345, 353] on div at bounding box center [408, 348] width 157 height 35
select select "8"
select select "2025"
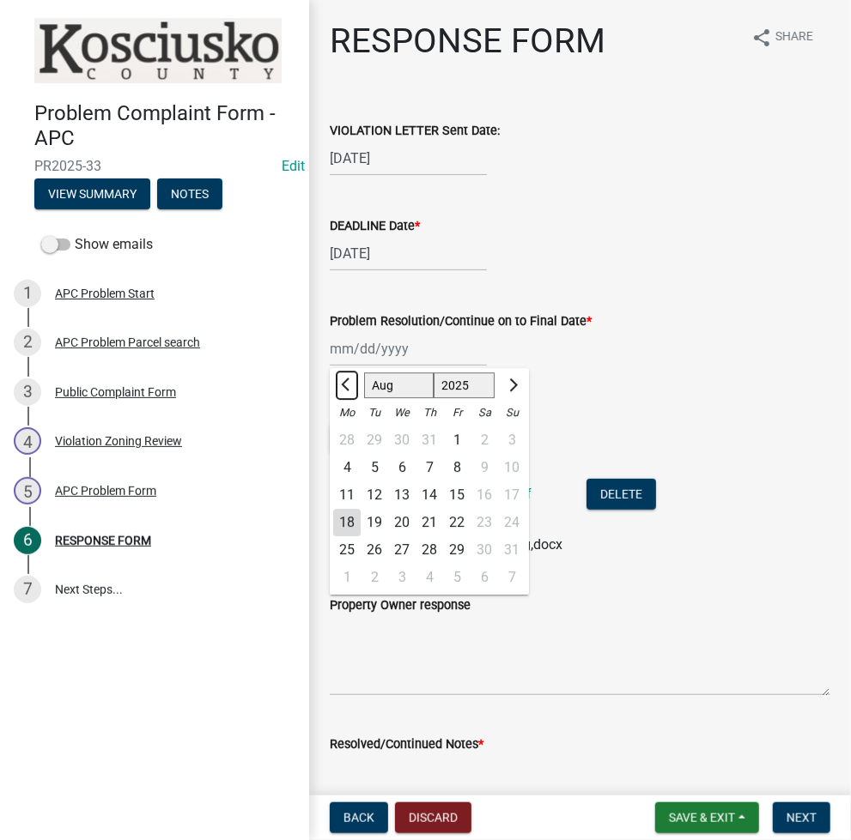
click at [349, 385] on span "Previous month" at bounding box center [347, 385] width 13 height 13
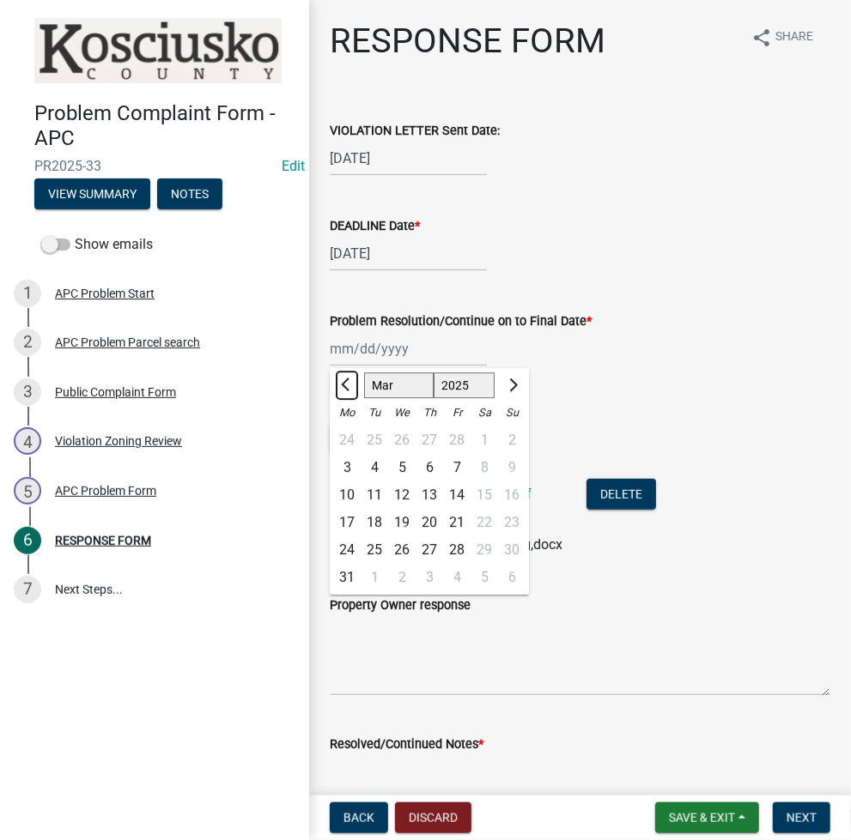
click at [349, 385] on span "Previous month" at bounding box center [347, 385] width 13 height 13
select select "2"
click at [349, 470] on div "3" at bounding box center [346, 467] width 27 height 27
type input "02/03/2025"
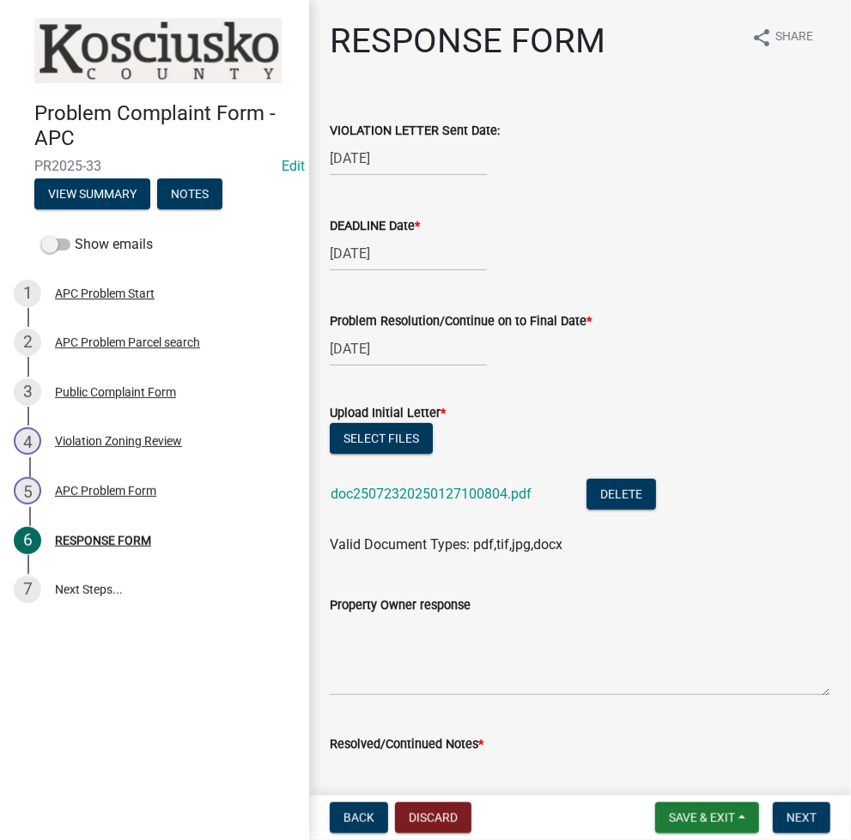
scroll to position [458, 0]
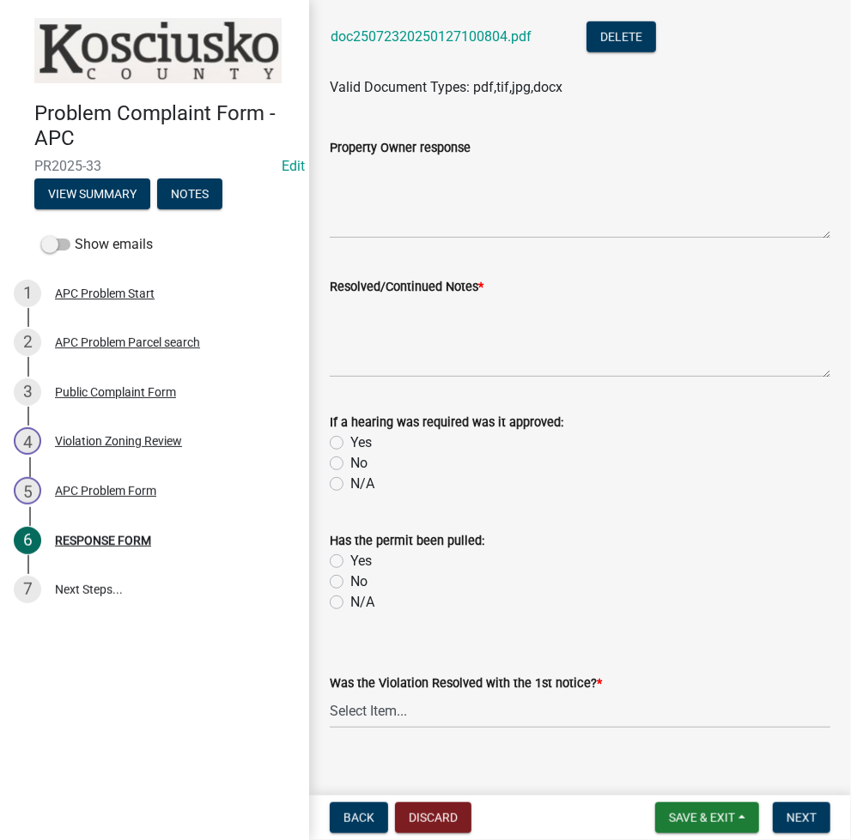
click at [421, 388] on wm-data-entity-input "Resolved/Continued Notes *" at bounding box center [580, 321] width 500 height 139
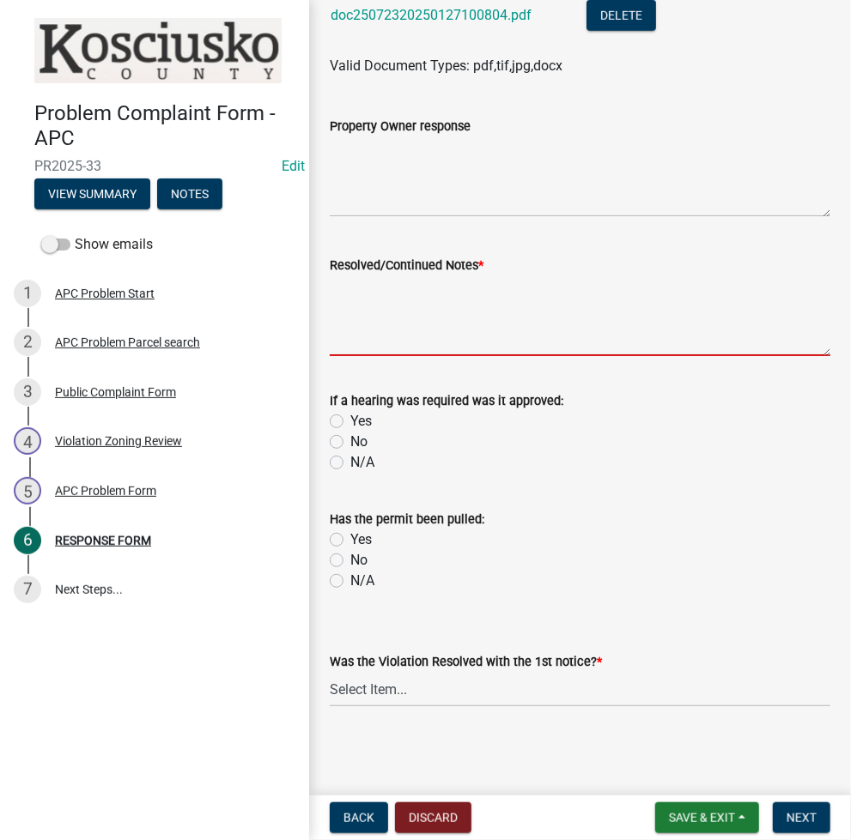
click at [514, 329] on textarea "Resolved/Continued Notes *" at bounding box center [580, 316] width 500 height 81
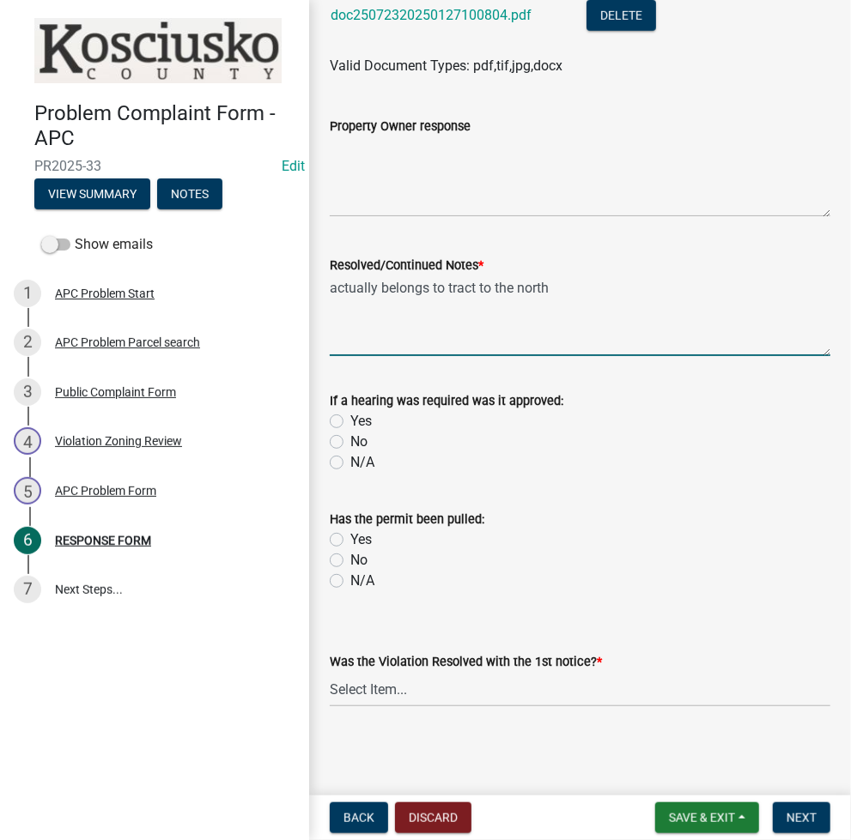
type textarea "actually belongs to tract to the north"
click at [378, 678] on select "Select Item... Yes No N/A" at bounding box center [580, 689] width 500 height 35
click at [330, 672] on select "Select Item... Yes No N/A" at bounding box center [580, 689] width 500 height 35
select select "5030bcce-08bd-4353-ba19-2f22d14eb7e0"
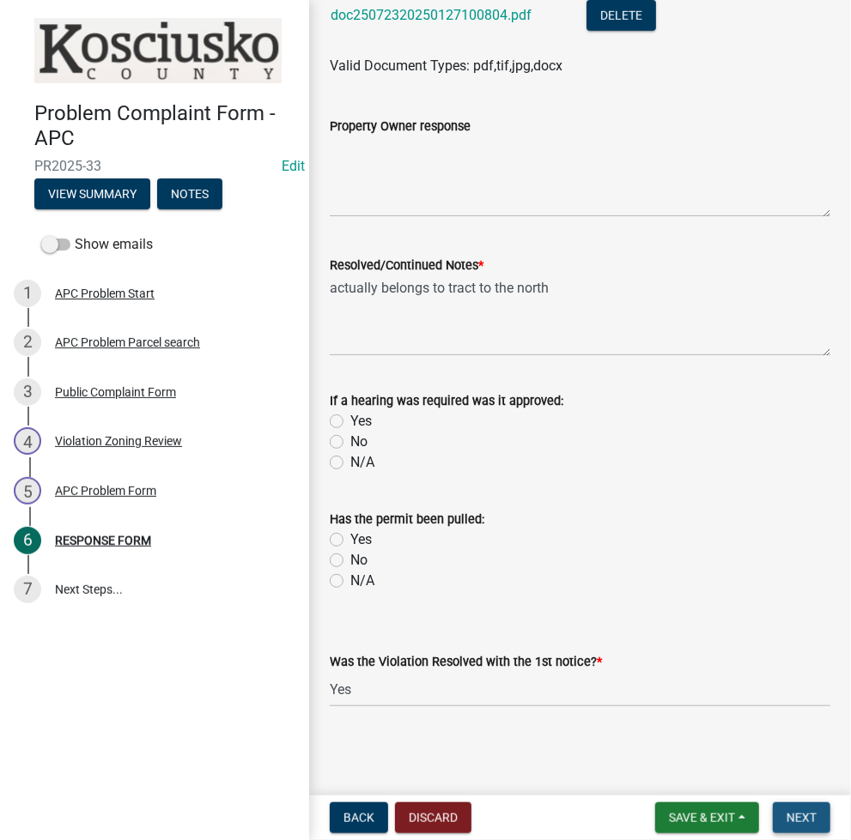
click at [810, 815] on span "Next" at bounding box center [801, 818] width 30 height 14
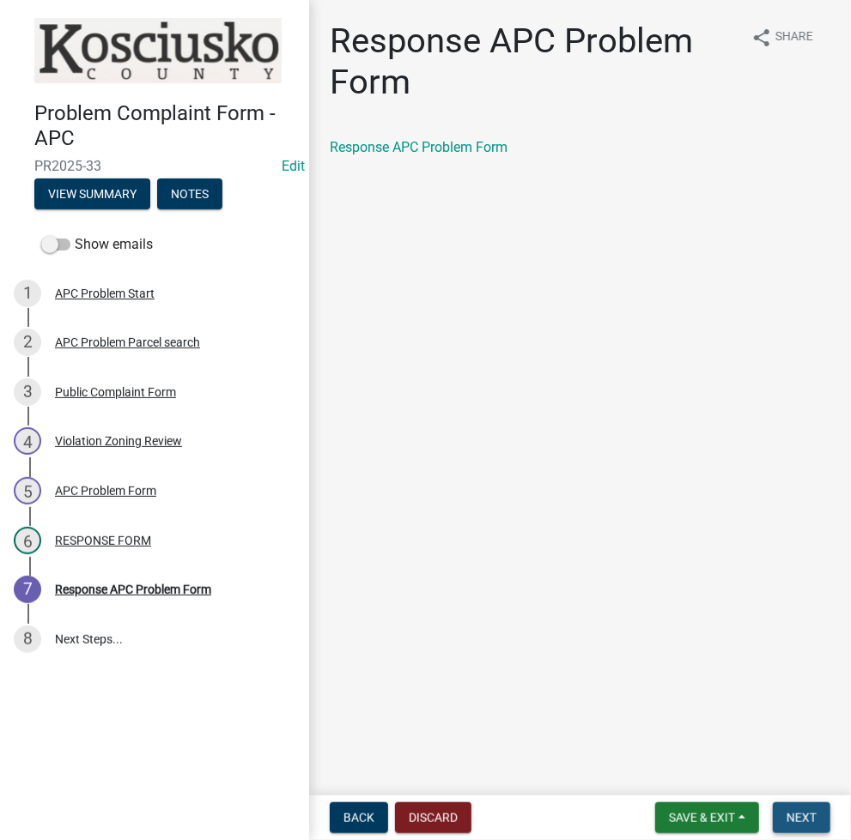
click at [816, 817] on span "Next" at bounding box center [801, 818] width 30 height 14
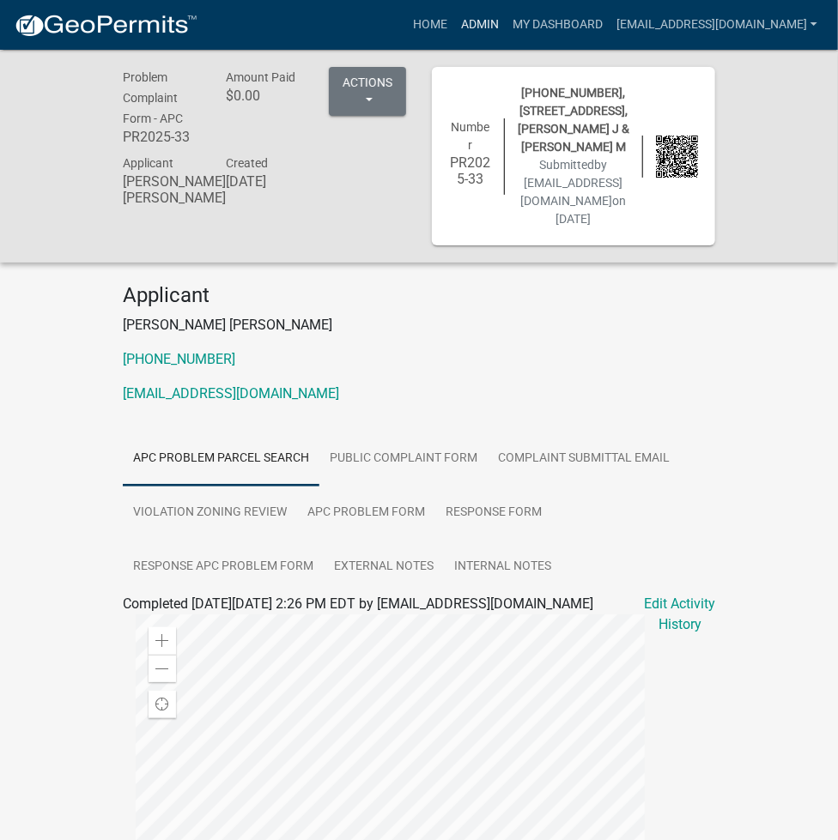
click at [506, 36] on link "Admin" at bounding box center [480, 25] width 52 height 33
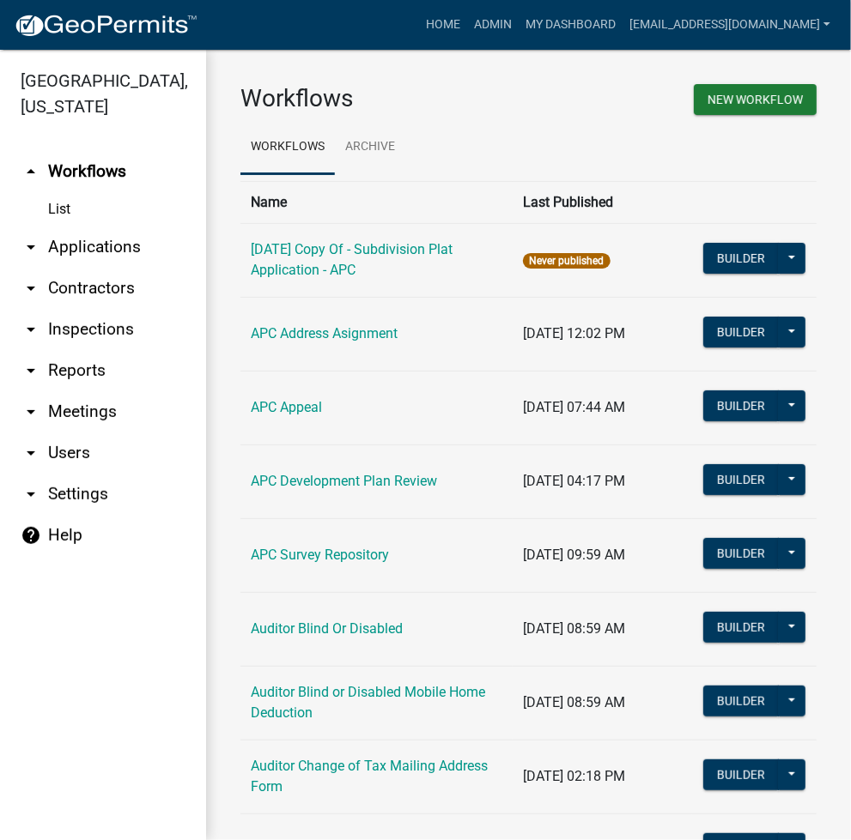
click at [83, 249] on link "arrow_drop_down Applications" at bounding box center [103, 247] width 206 height 41
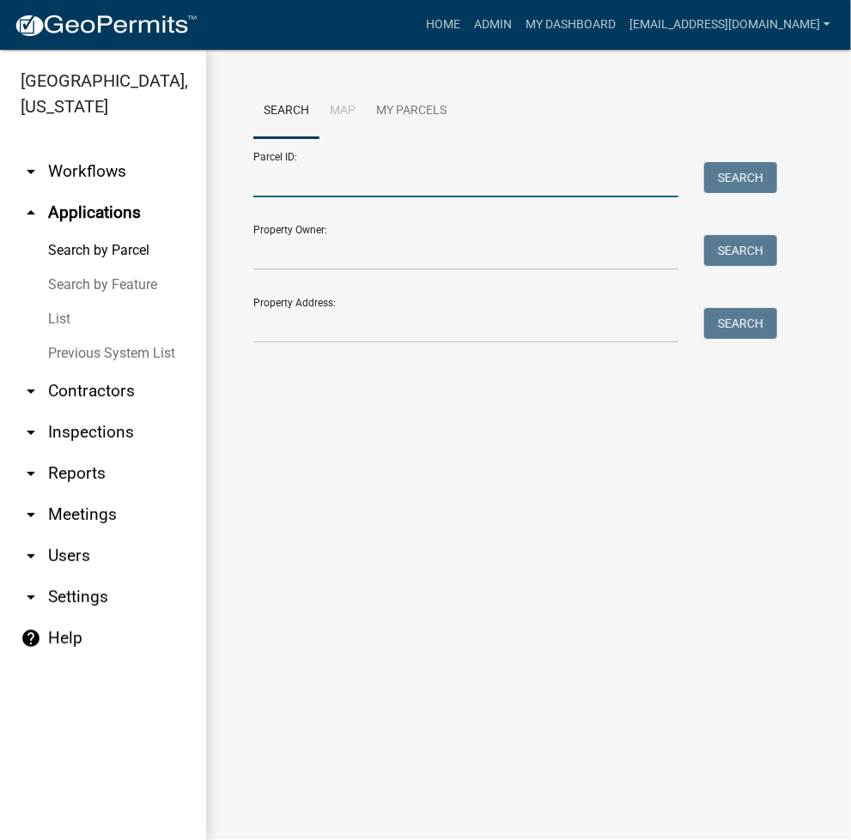
click at [379, 182] on input "Parcel ID:" at bounding box center [465, 179] width 425 height 35
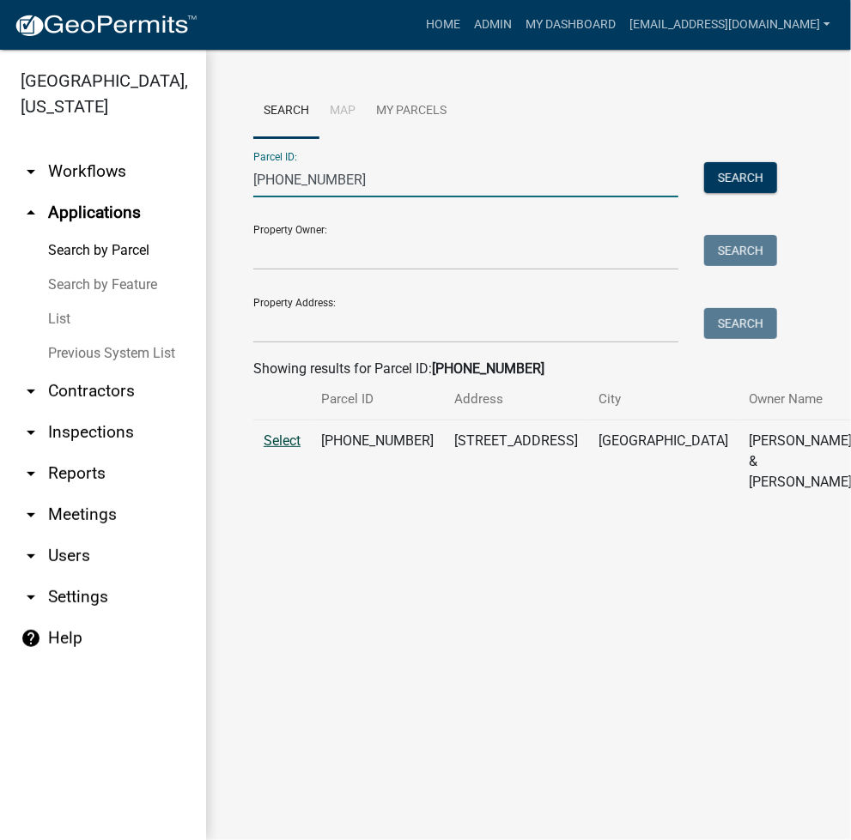
type input "007-101-200"
click at [280, 449] on span "Select" at bounding box center [282, 441] width 37 height 16
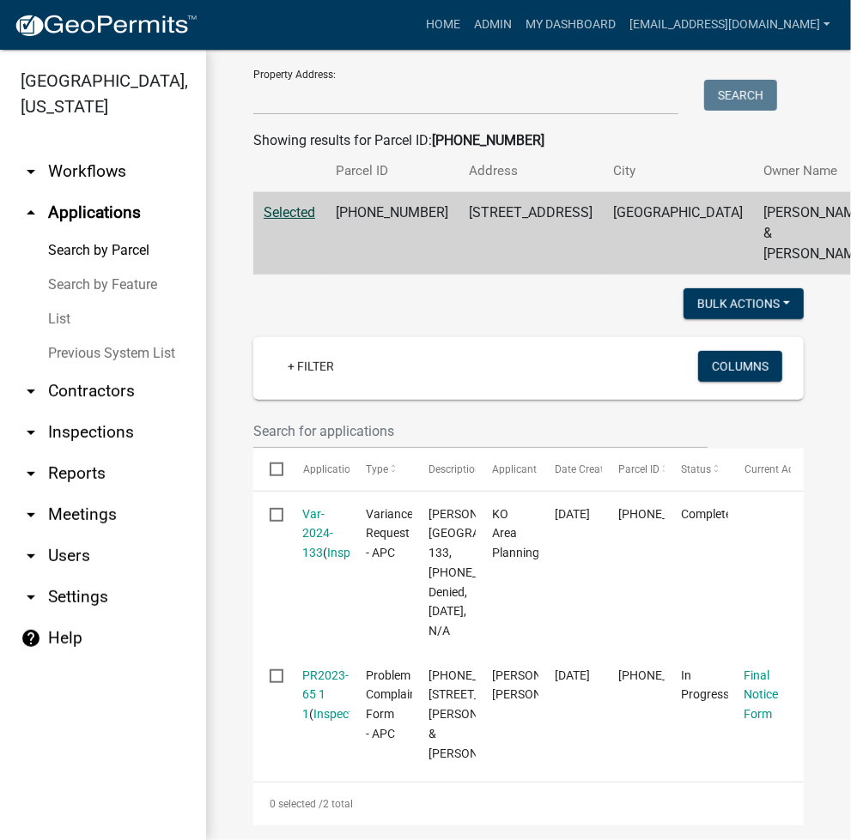
scroll to position [687, 0]
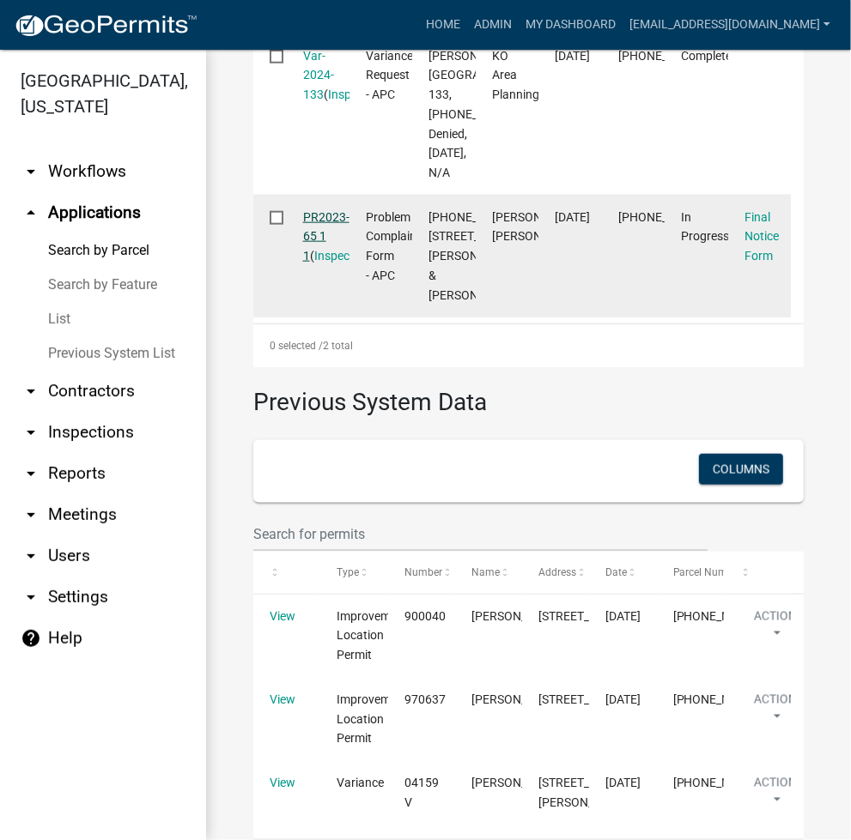
click at [321, 264] on link "PR2023-65 1 1" at bounding box center [326, 236] width 46 height 53
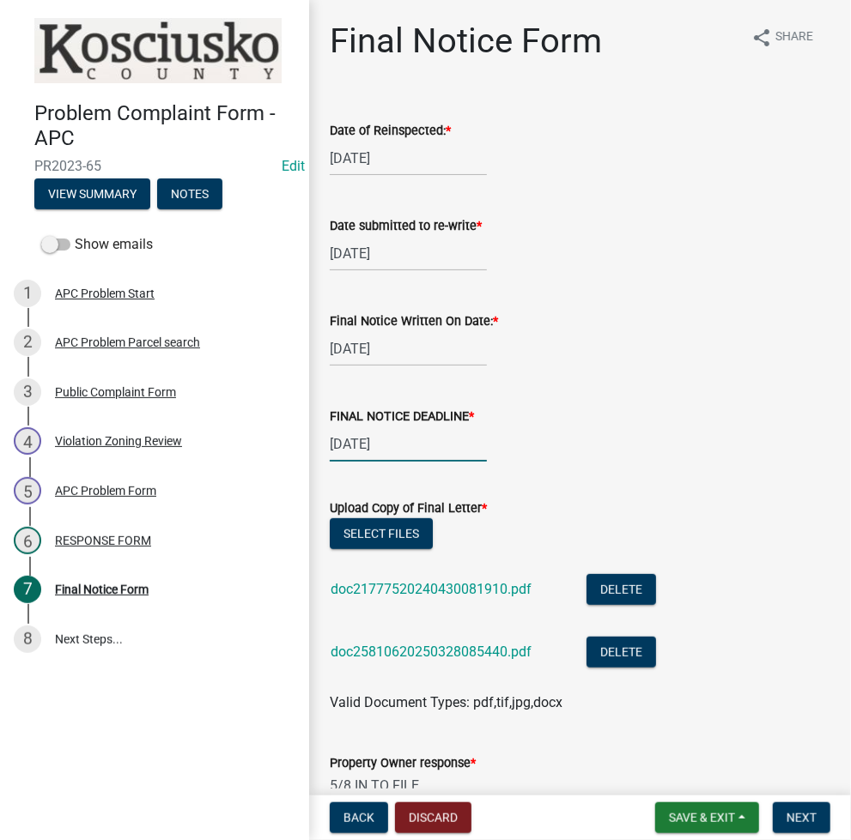
click at [376, 446] on div "05/10/2024" at bounding box center [408, 444] width 157 height 35
select select "5"
select select "2024"
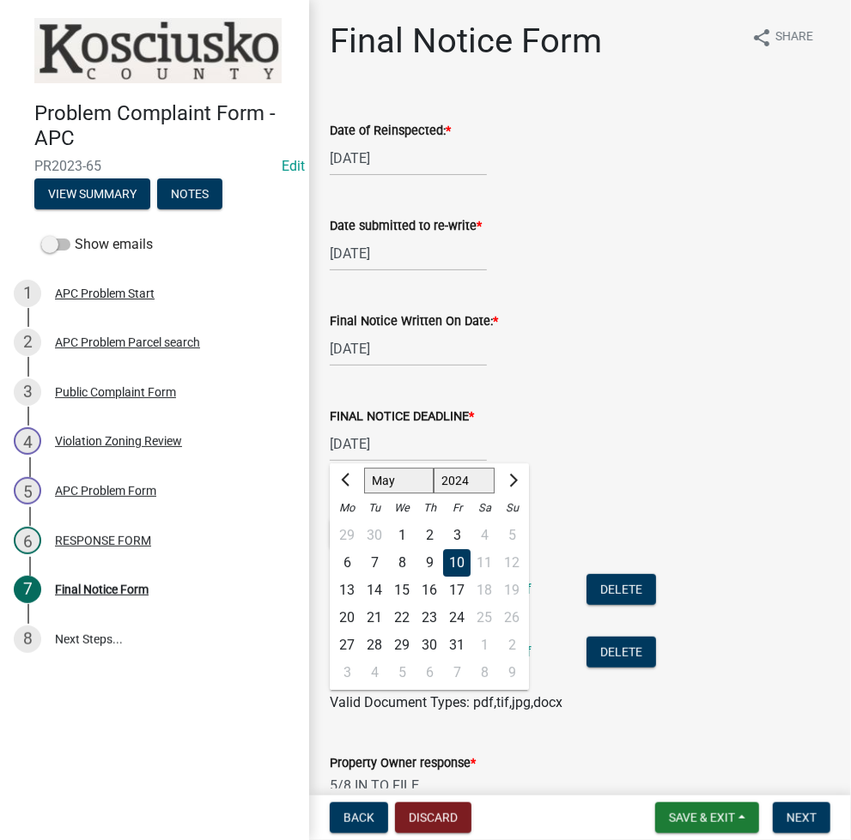
click at [522, 481] on div at bounding box center [511, 480] width 34 height 27
click at [518, 475] on button "Next month" at bounding box center [511, 480] width 21 height 27
select select "6"
click at [482, 476] on select "1524 1525 1526 1527 1528 1529 1530 1531 1532 1533 1534 1535 1536 1537 1538 1539…" at bounding box center [465, 481] width 62 height 26
select select "2025"
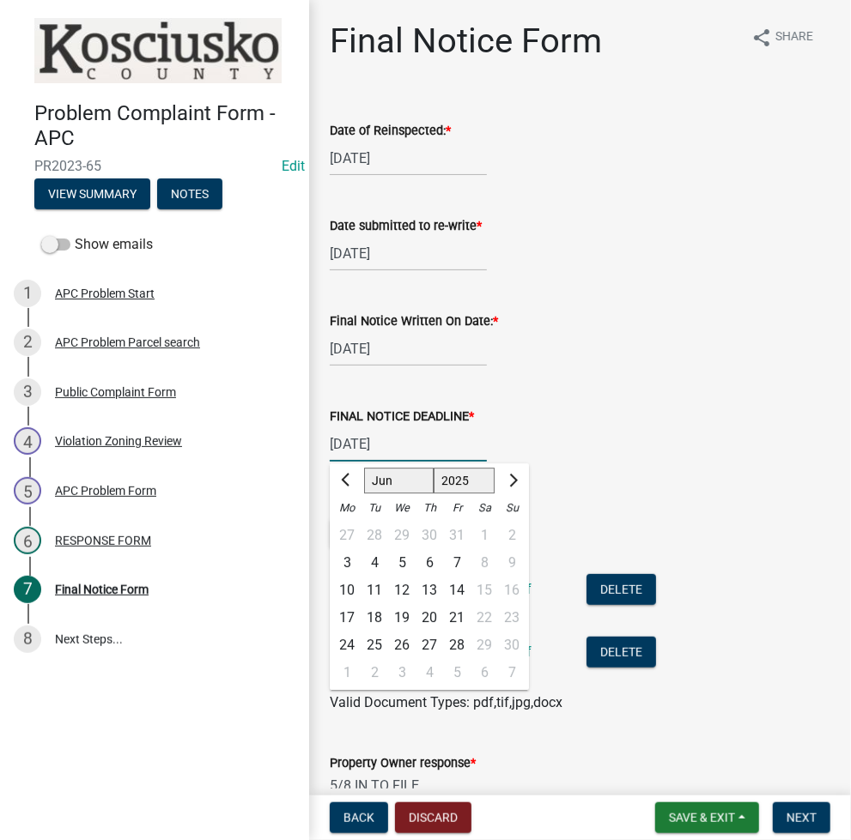
click at [434, 468] on select "1524 1525 1526 1527 1528 1529 1530 1531 1532 1533 1534 1535 1536 1537 1538 1539…" at bounding box center [465, 481] width 62 height 26
click at [458, 564] on div "6" at bounding box center [456, 562] width 27 height 27
type input "06/06/2025"
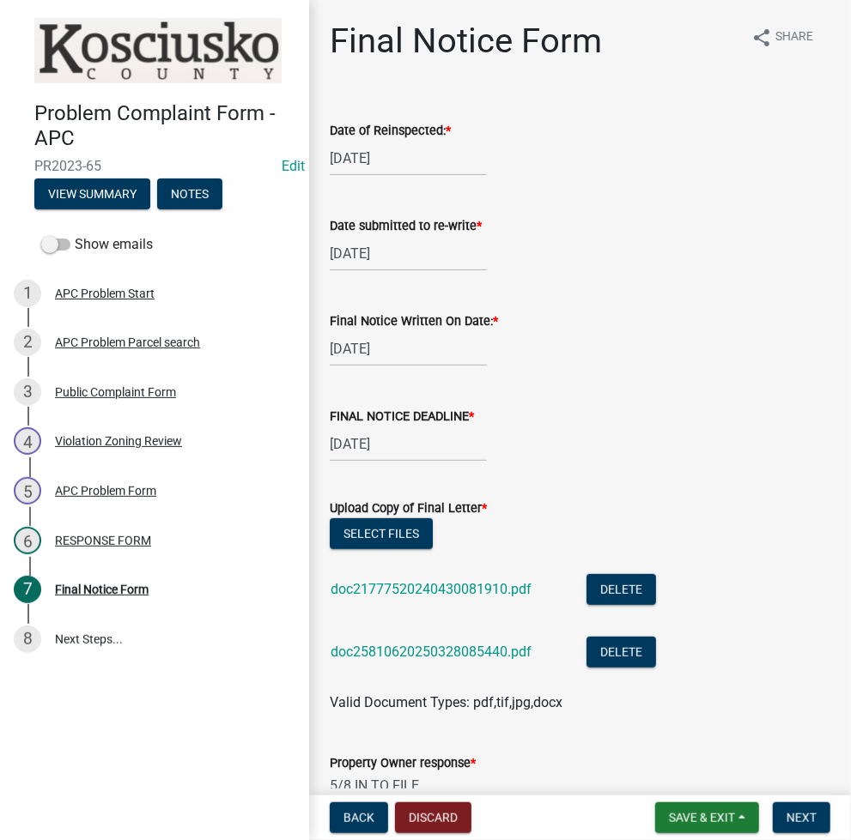
scroll to position [640, 0]
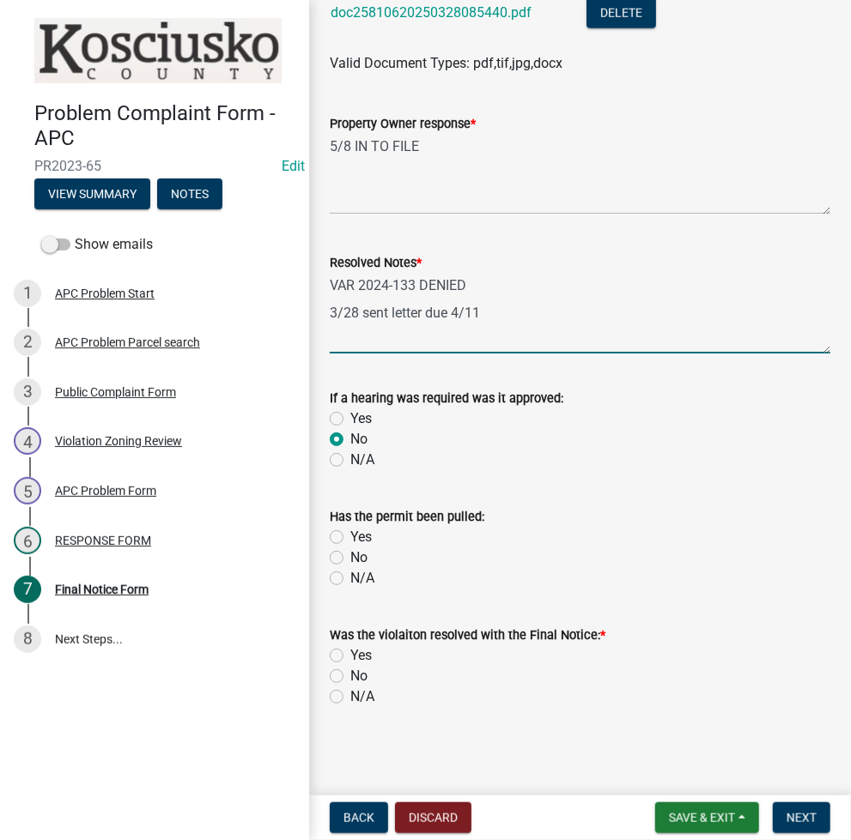
click at [657, 310] on textarea "VAR 2024-133 DENIED 3/28 sent letter due 4/11" at bounding box center [580, 313] width 500 height 81
type textarea "VAR 2024-133 DENIED 3/28 sent letter due 4/11 6/6/25 moved"
click at [350, 656] on label "Yes" at bounding box center [360, 656] width 21 height 21
click at [350, 656] on input "Yes" at bounding box center [355, 651] width 11 height 11
radio input "true"
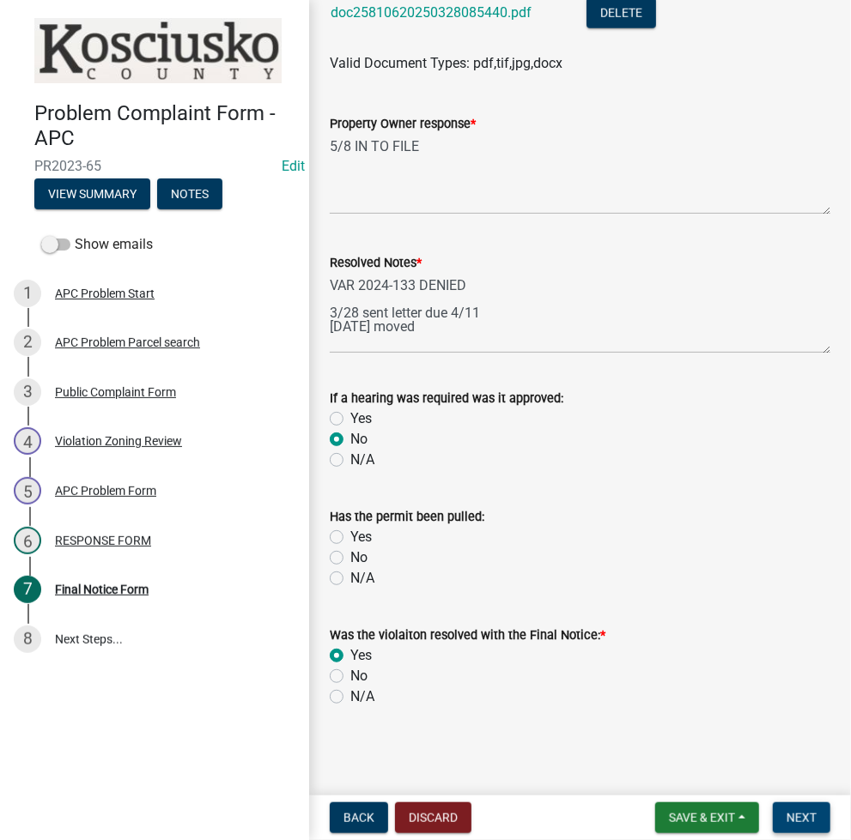
click at [799, 816] on span "Next" at bounding box center [801, 818] width 30 height 14
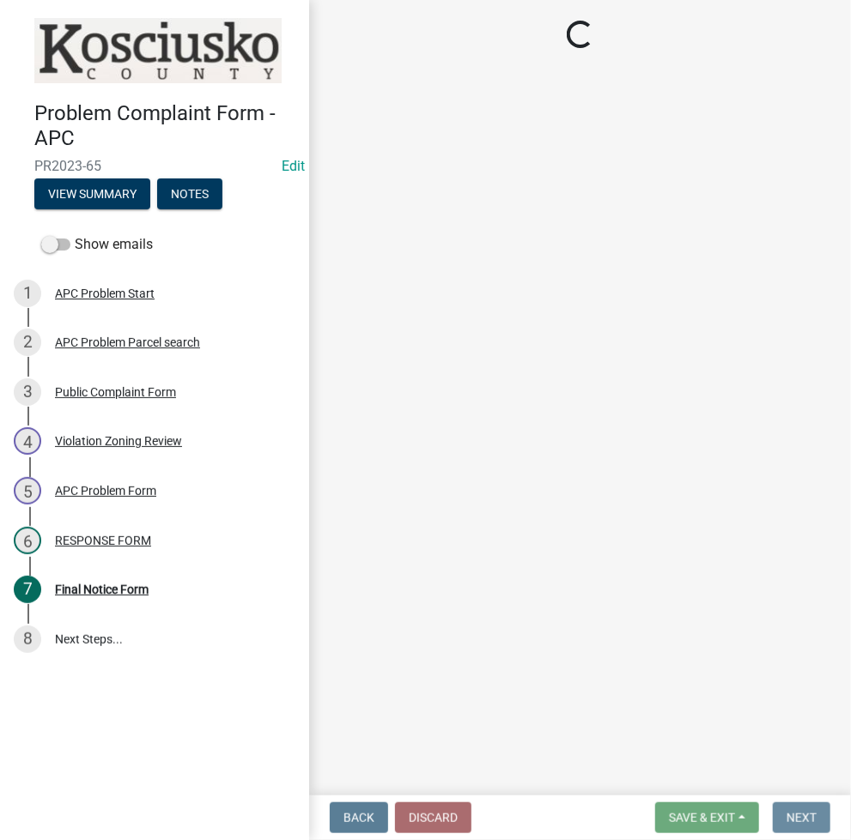
scroll to position [0, 0]
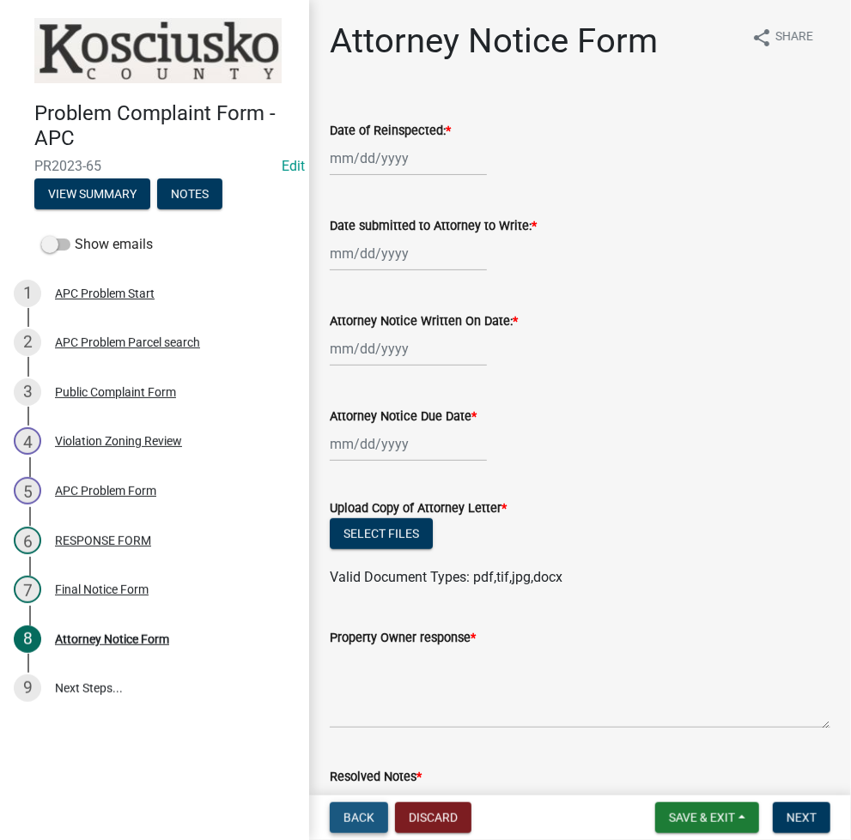
click at [351, 811] on span "Back" at bounding box center [358, 818] width 31 height 14
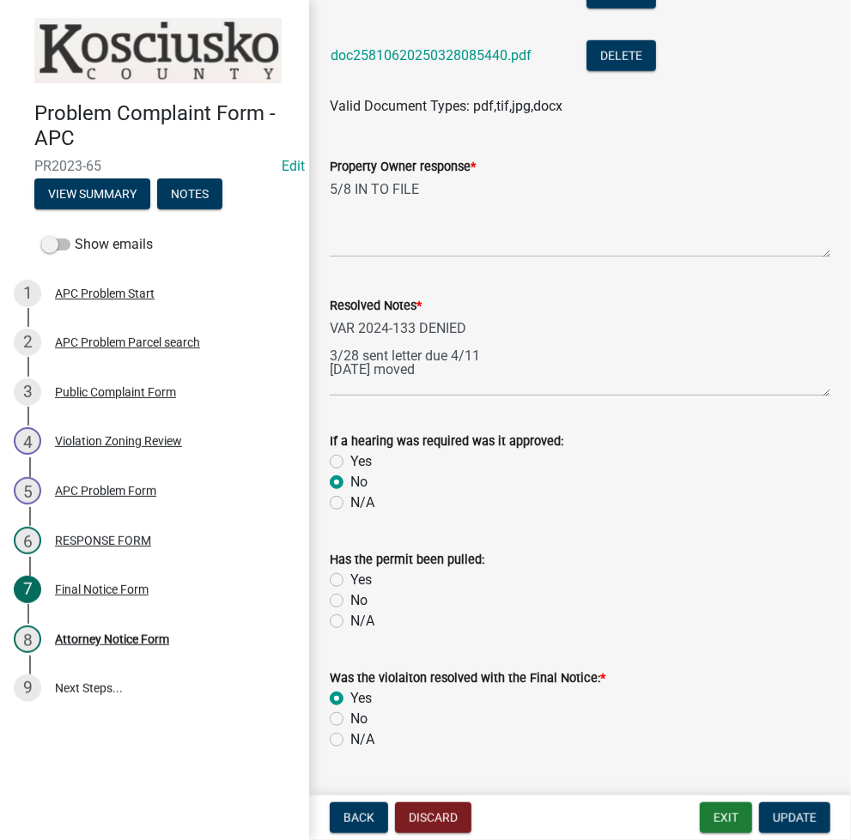
scroll to position [640, 0]
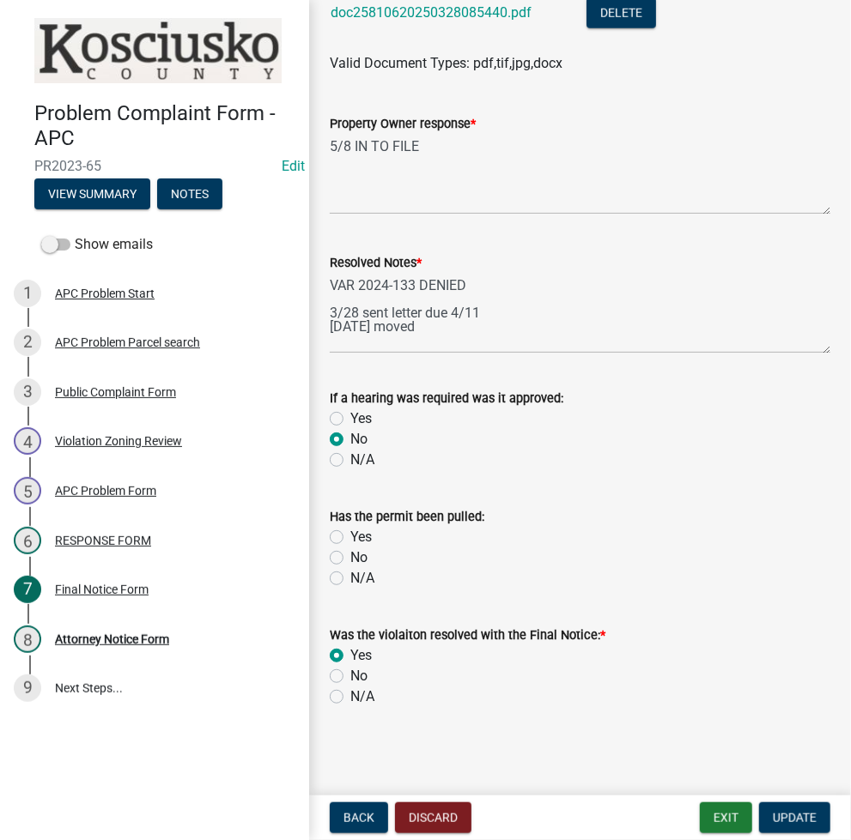
click at [350, 678] on label "No" at bounding box center [358, 676] width 17 height 21
click at [350, 677] on input "No" at bounding box center [355, 671] width 11 height 11
radio input "true"
click at [824, 822] on button "Update" at bounding box center [794, 818] width 71 height 31
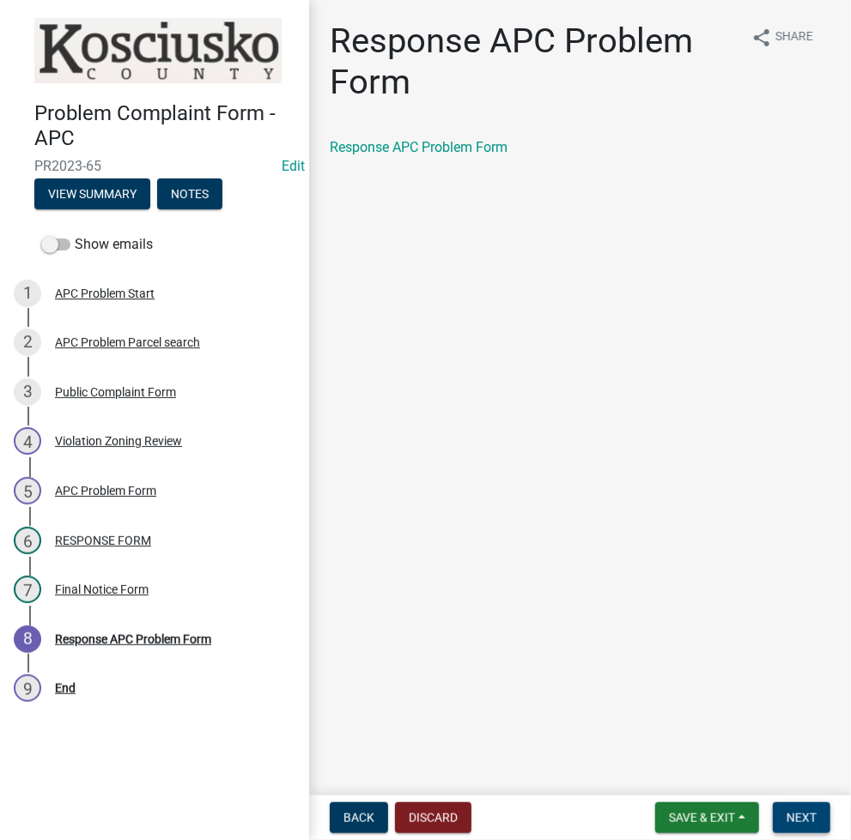
click at [788, 822] on span "Next" at bounding box center [801, 818] width 30 height 14
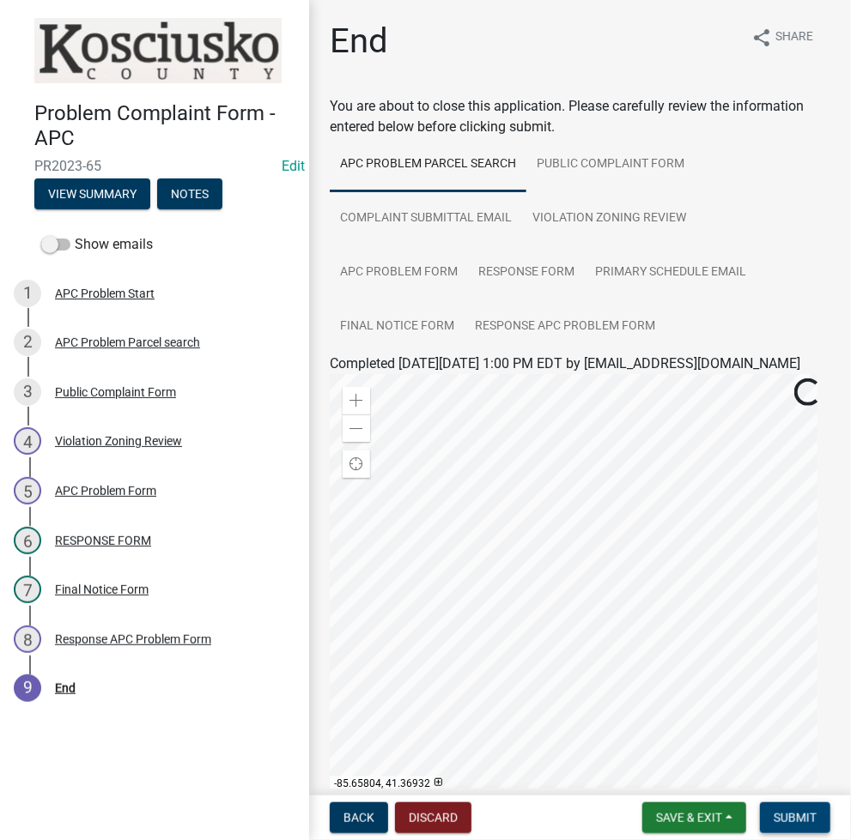
click at [785, 816] on span "Submit" at bounding box center [794, 818] width 43 height 14
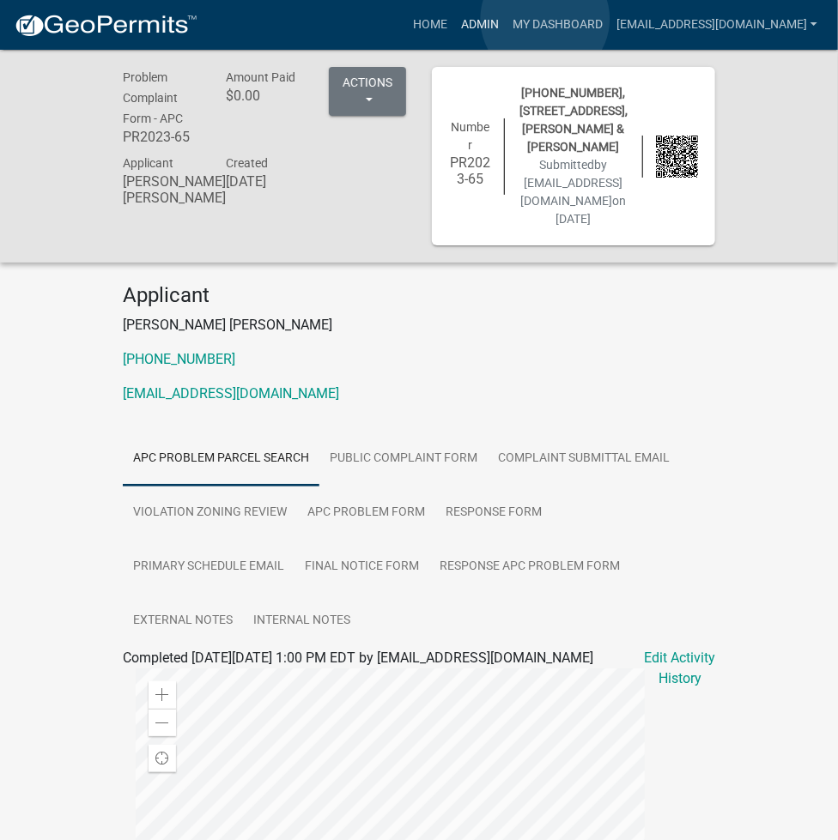
click at [506, 19] on link "Admin" at bounding box center [480, 25] width 52 height 33
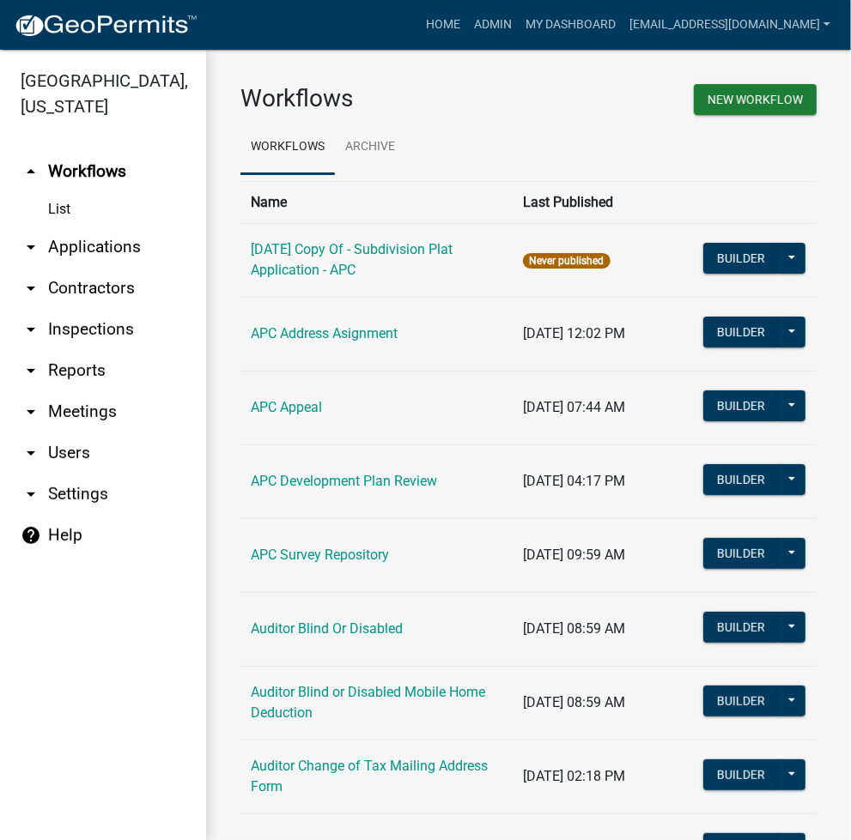
click at [90, 239] on link "arrow_drop_down Applications" at bounding box center [103, 247] width 206 height 41
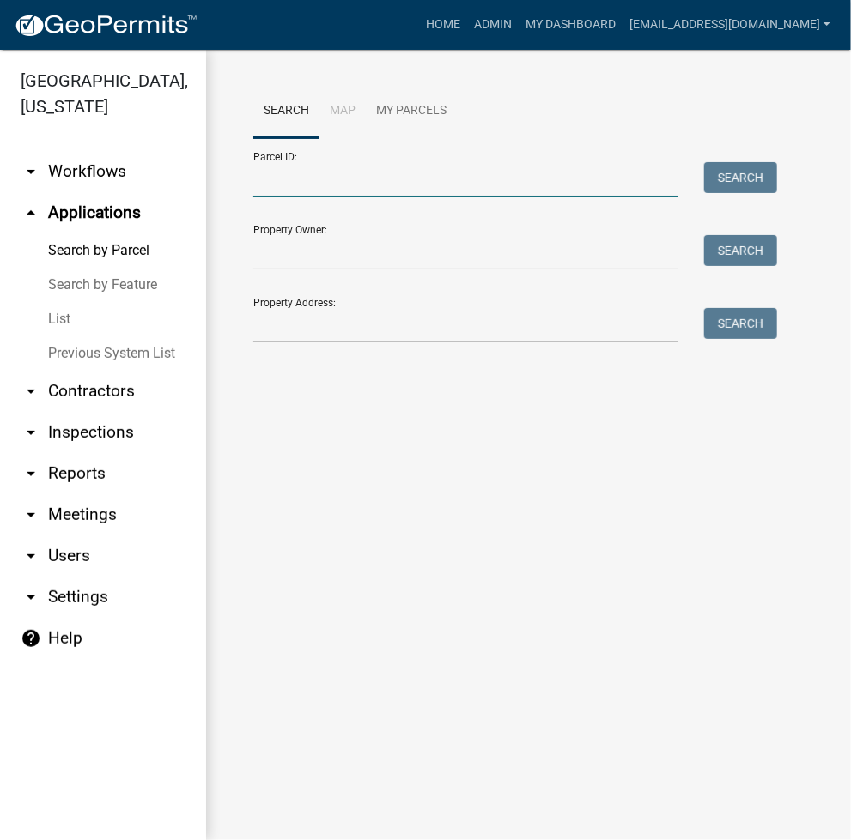
click at [382, 186] on input "Parcel ID:" at bounding box center [465, 179] width 425 height 35
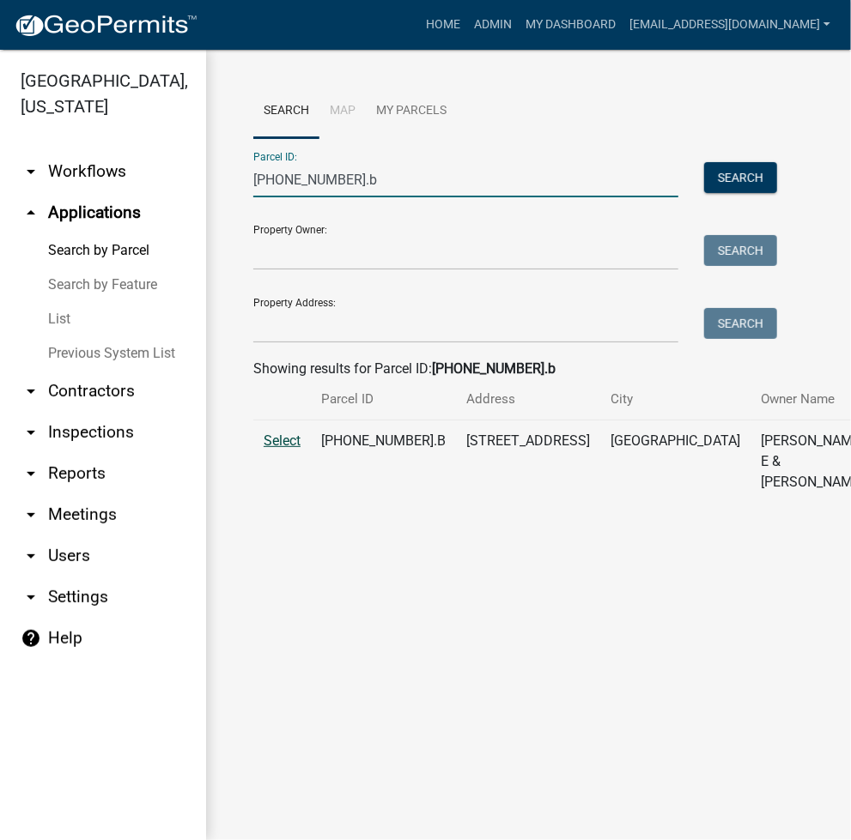
type input "017-022-001.b"
click at [284, 449] on span "Select" at bounding box center [282, 441] width 37 height 16
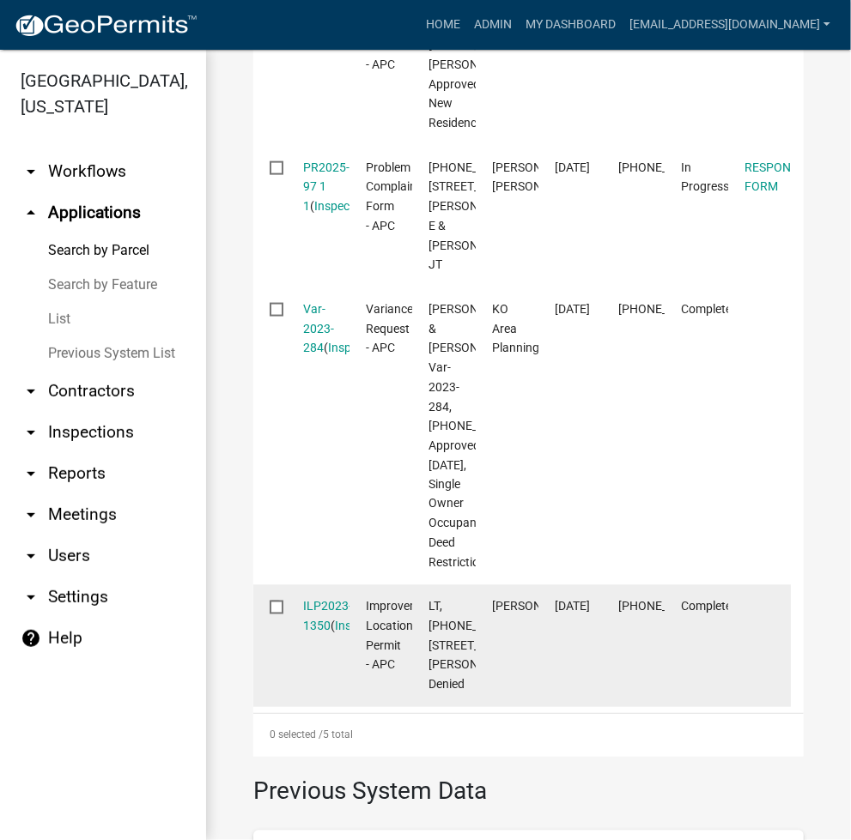
scroll to position [687, 0]
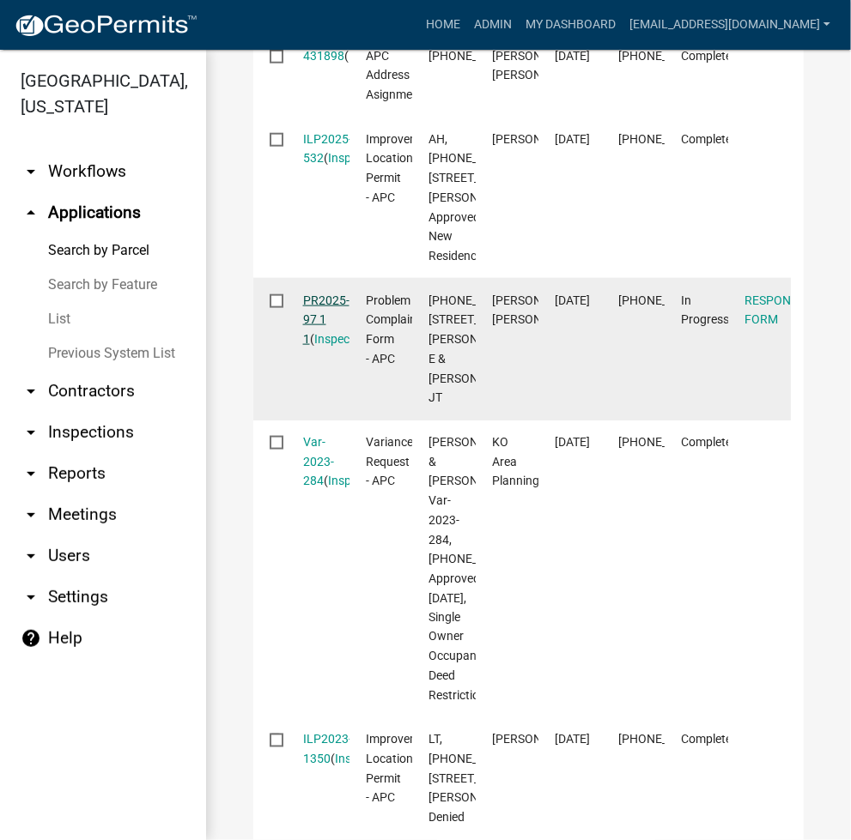
click at [330, 347] on link "PR2025-97 1 1" at bounding box center [326, 320] width 46 height 53
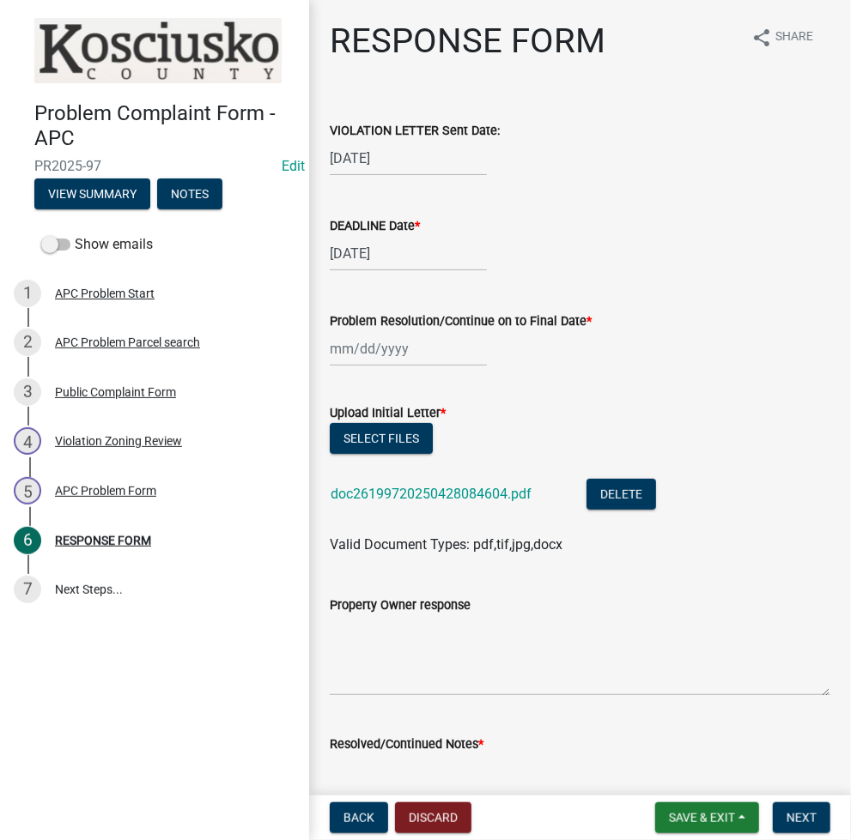
click at [353, 350] on div at bounding box center [408, 348] width 157 height 35
select select "8"
select select "2025"
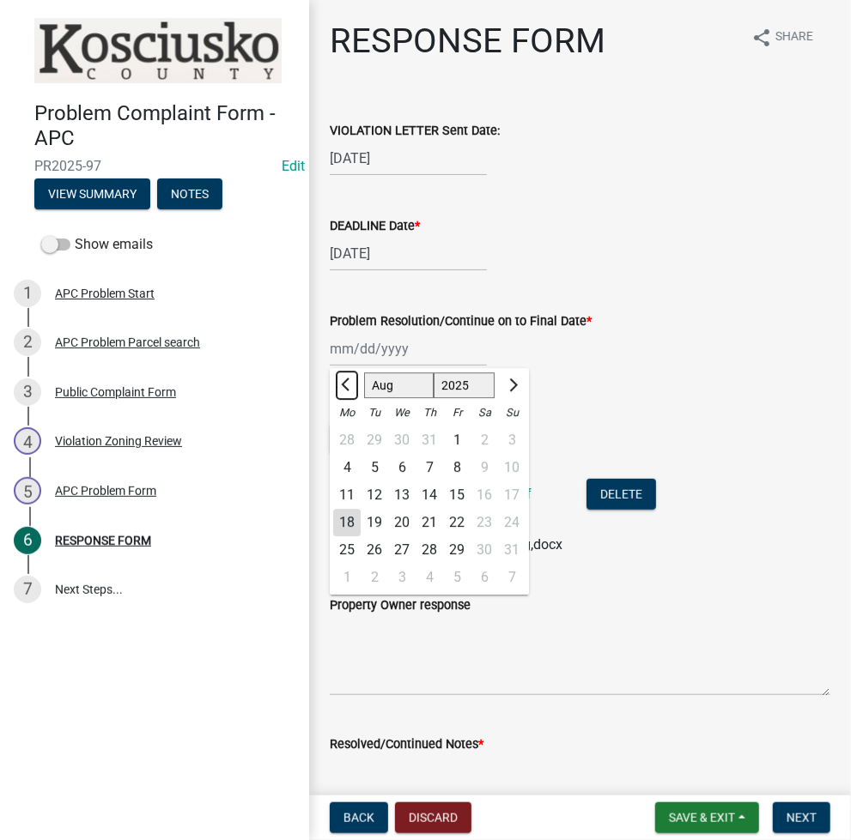
click at [348, 372] on button "Previous month" at bounding box center [347, 385] width 21 height 27
select select "6"
click at [463, 468] on div "6" at bounding box center [456, 467] width 27 height 27
type input "06/06/2025"
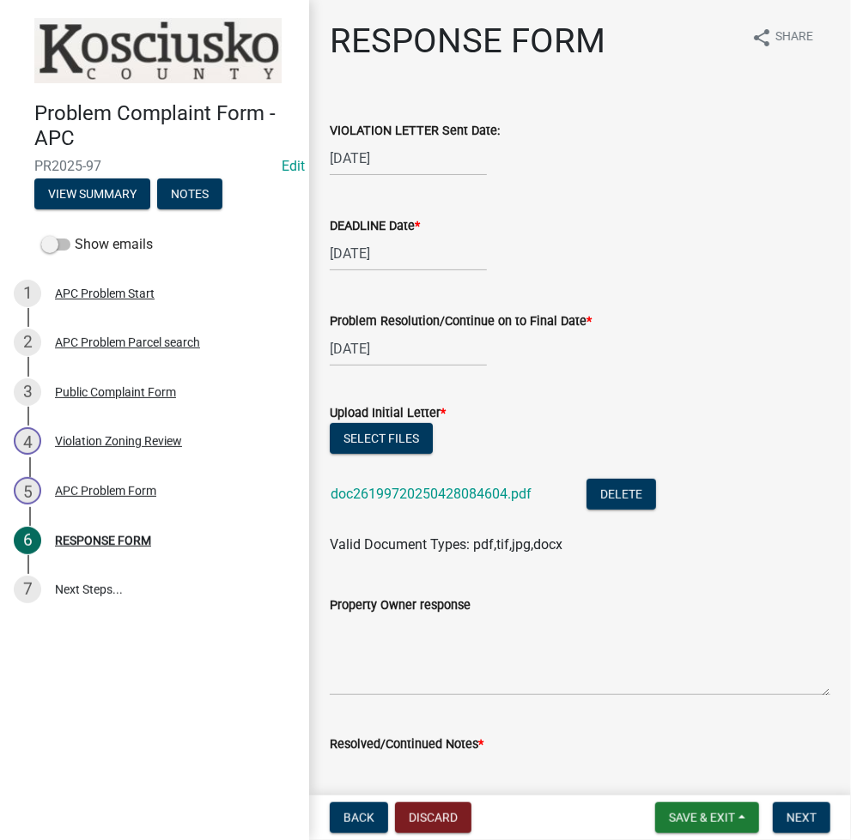
scroll to position [458, 0]
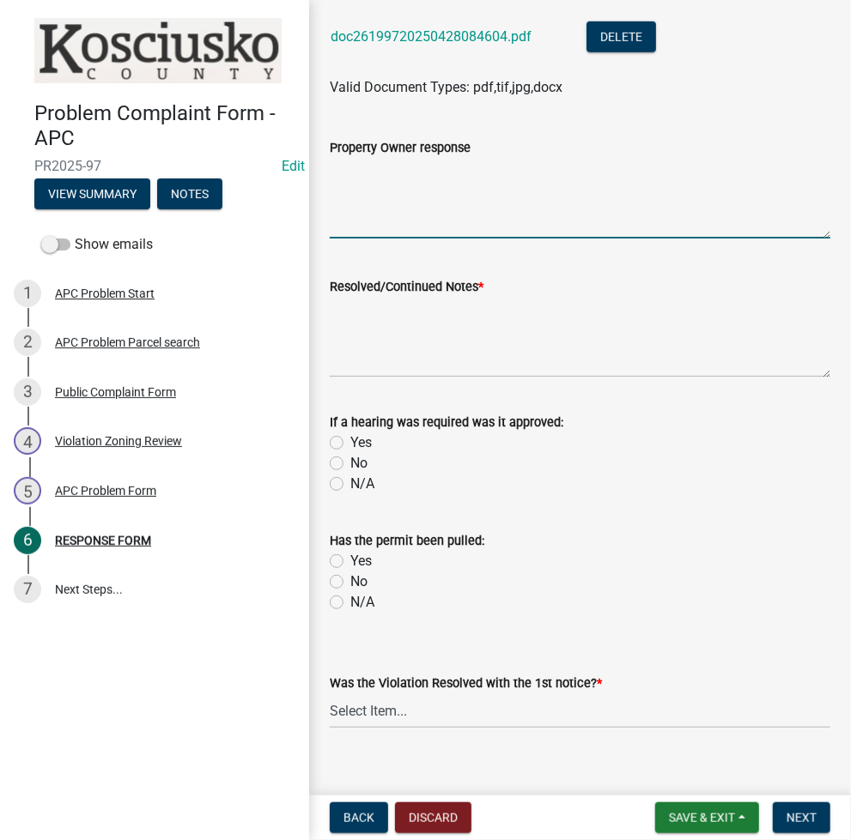
click at [439, 214] on textarea "Property Owner response" at bounding box center [580, 198] width 500 height 81
type textarea "5/9 cld will work on ilp"
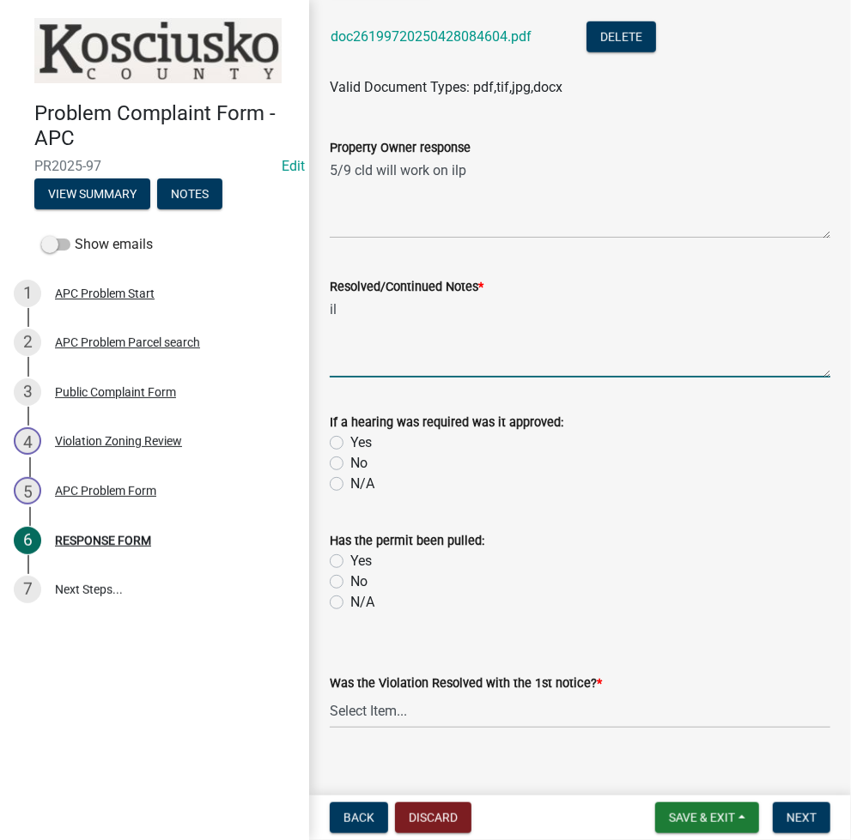
type textarea "i"
type textarea "ILP 2025-532/VAR 2023-284"
click at [350, 448] on label "Yes" at bounding box center [360, 443] width 21 height 21
click at [350, 444] on input "Yes" at bounding box center [355, 438] width 11 height 11
radio input "true"
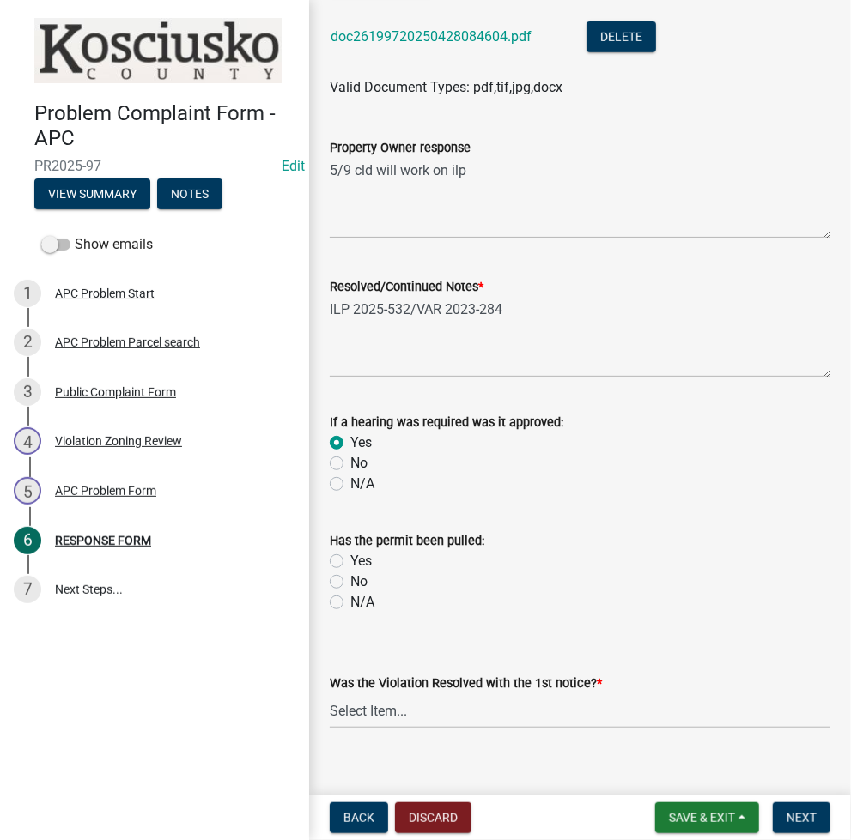
click at [350, 559] on label "Yes" at bounding box center [360, 561] width 21 height 21
click at [350, 559] on input "Yes" at bounding box center [355, 556] width 11 height 11
radio input "true"
click at [360, 711] on select "Select Item... Yes No N/A" at bounding box center [580, 711] width 500 height 35
click at [330, 694] on select "Select Item... Yes No N/A" at bounding box center [580, 711] width 500 height 35
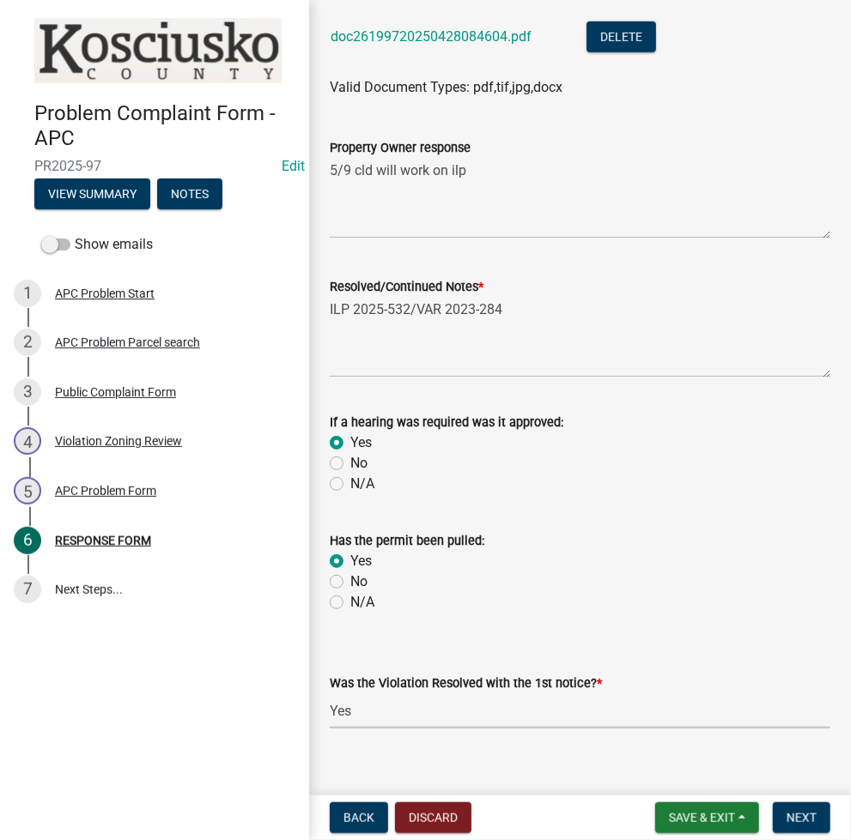
select select "5030bcce-08bd-4353-ba19-2f22d14eb7e0"
click at [792, 826] on button "Next" at bounding box center [802, 818] width 58 height 31
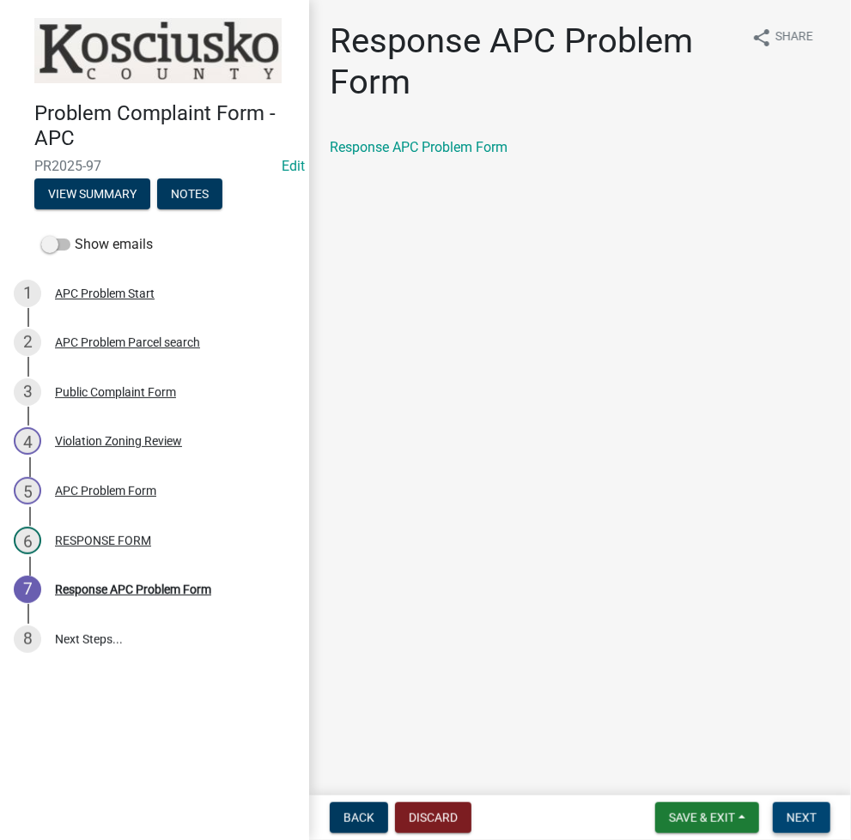
click at [792, 826] on button "Next" at bounding box center [802, 818] width 58 height 31
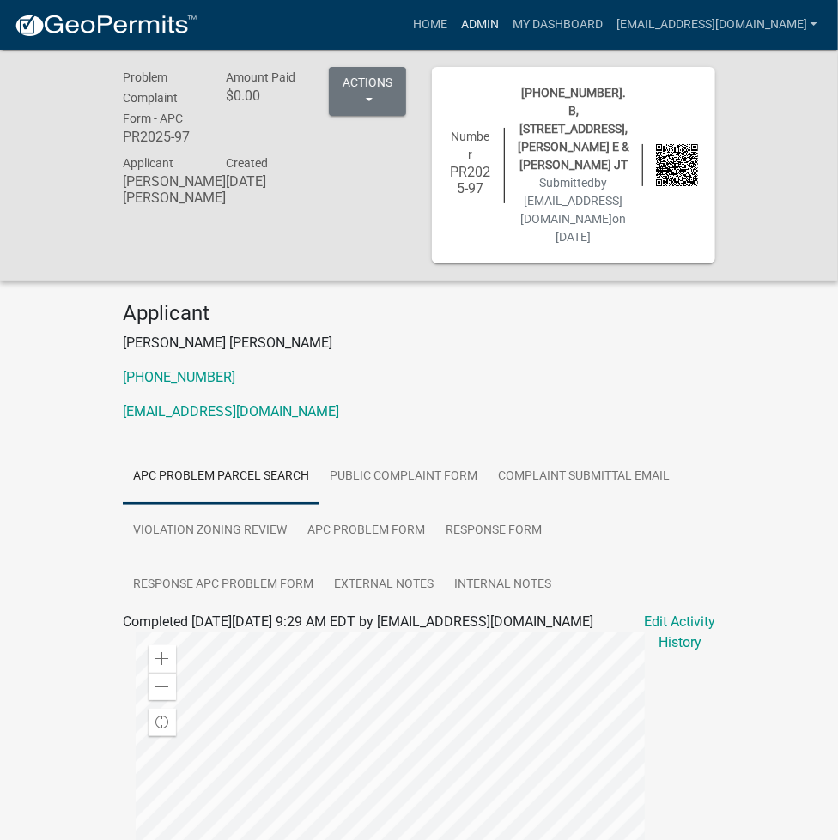
click at [506, 21] on link "Admin" at bounding box center [480, 25] width 52 height 33
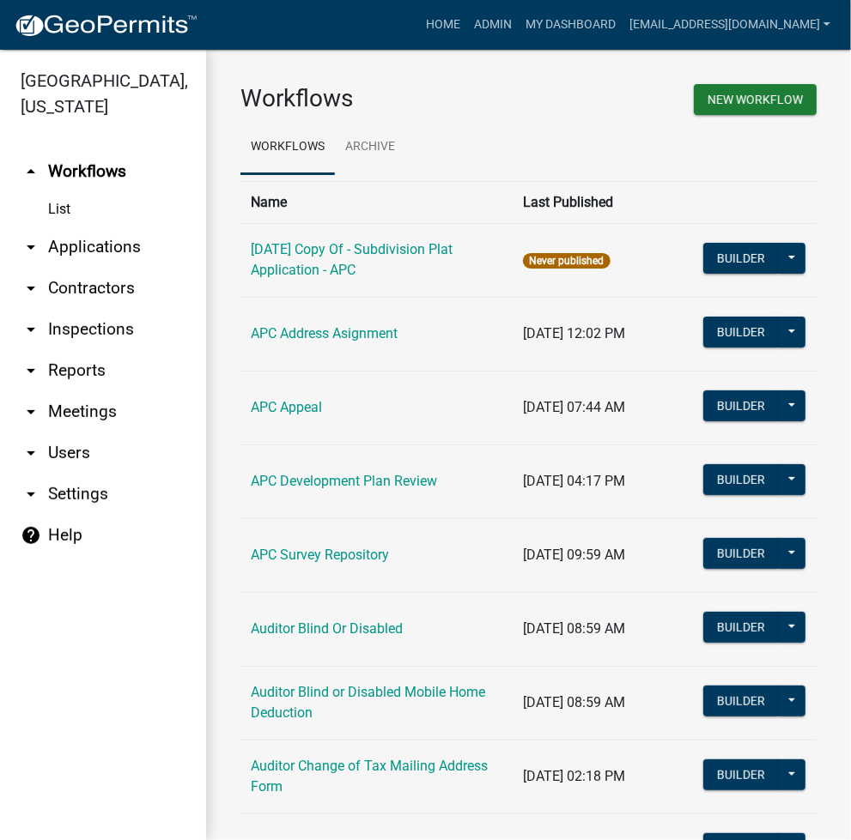
click at [111, 255] on link "arrow_drop_down Applications" at bounding box center [103, 247] width 206 height 41
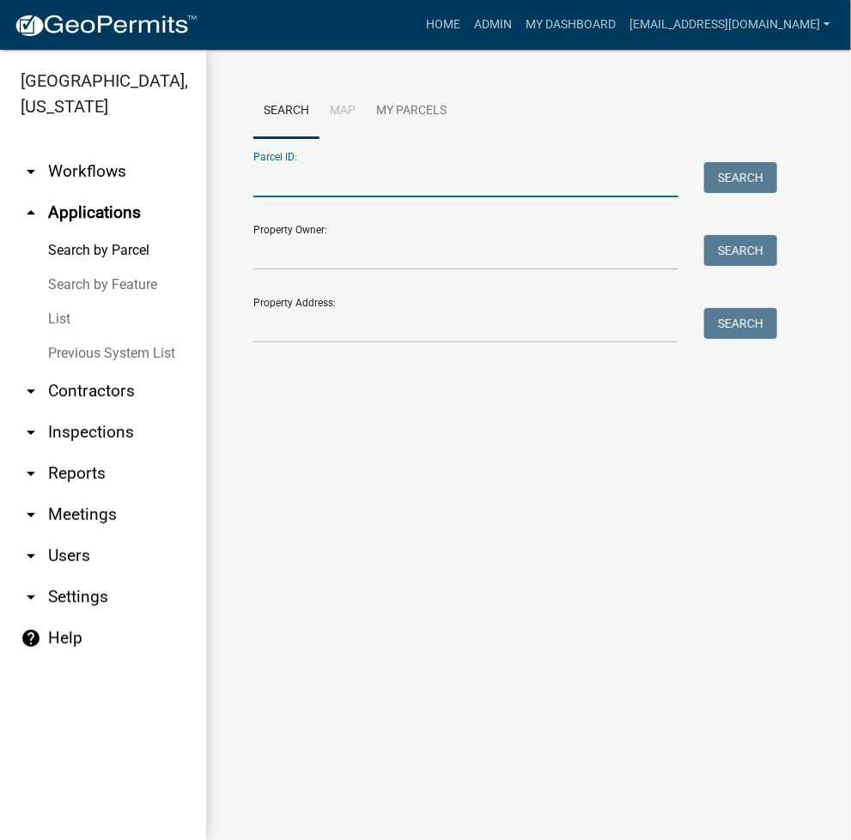
click at [339, 179] on input "Parcel ID:" at bounding box center [465, 179] width 425 height 35
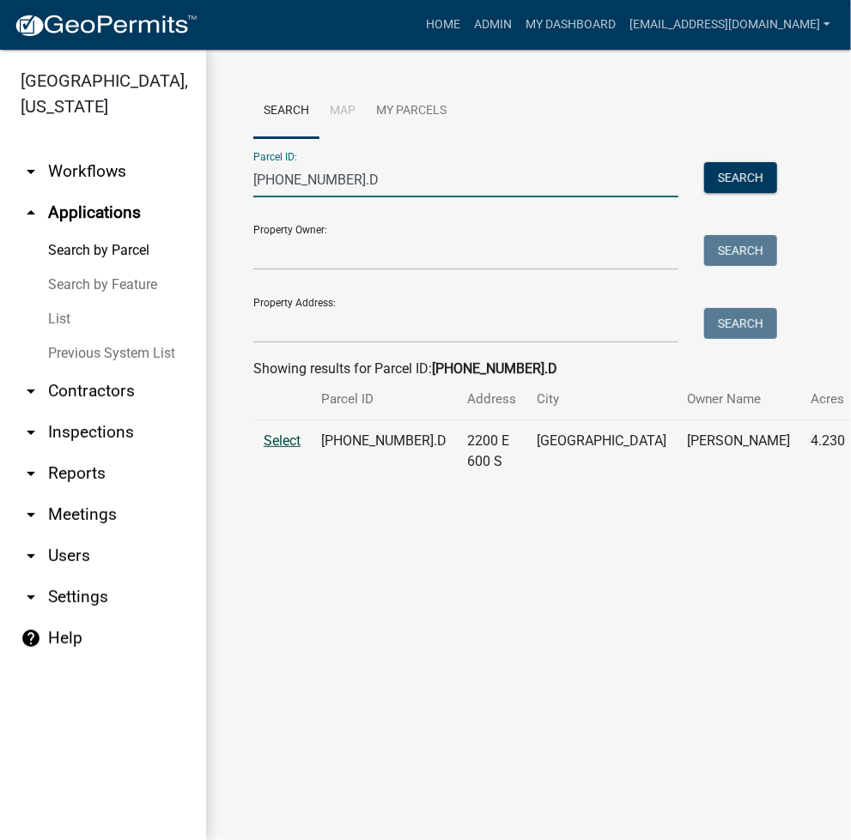
type input "017-027-001.D"
click at [292, 449] on span "Select" at bounding box center [282, 441] width 37 height 16
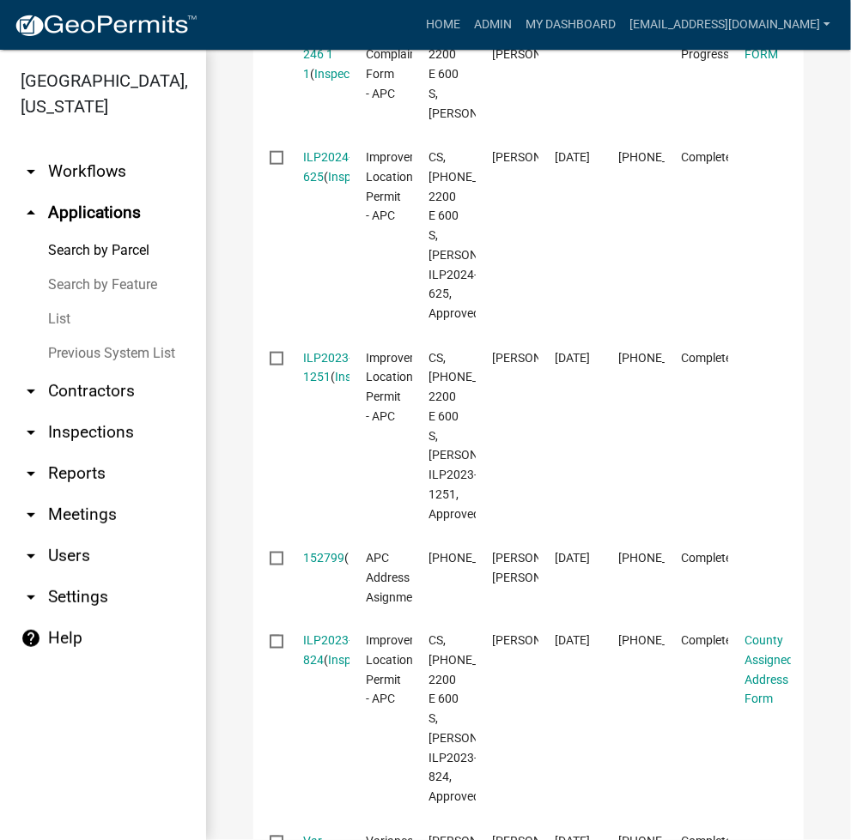
scroll to position [458, 0]
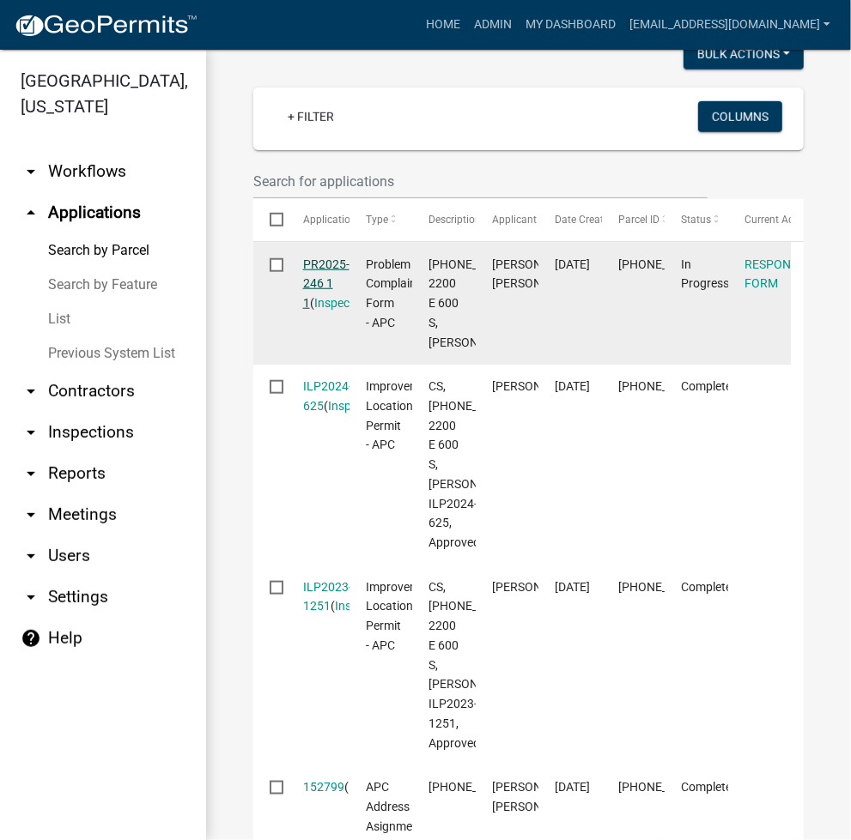
click at [315, 303] on link "PR2025-246 1 1" at bounding box center [326, 284] width 46 height 53
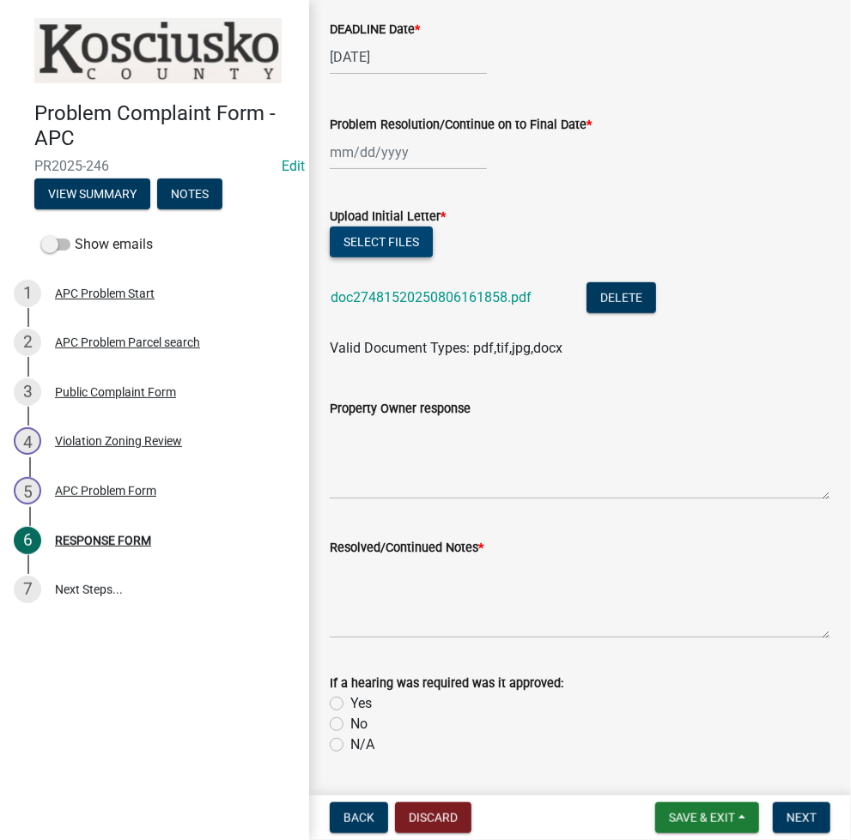
scroll to position [228, 0]
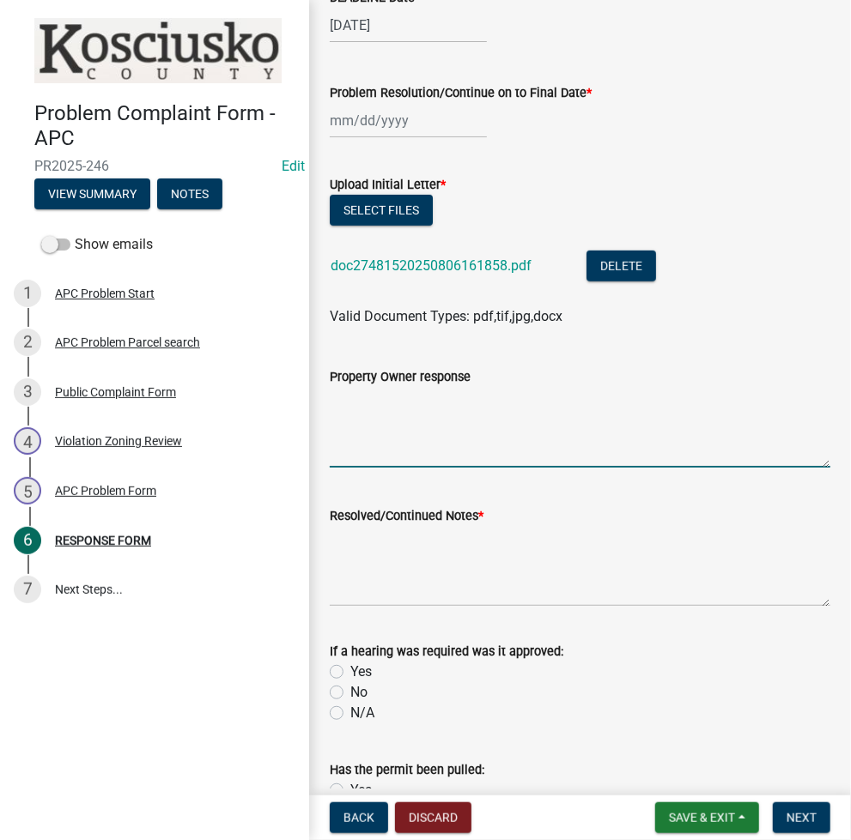
click at [445, 423] on textarea "Property Owner response" at bounding box center [580, 427] width 500 height 81
click at [381, 561] on textarea "Resolved/Continued Notes *" at bounding box center [580, 566] width 500 height 81
type textarea "t"
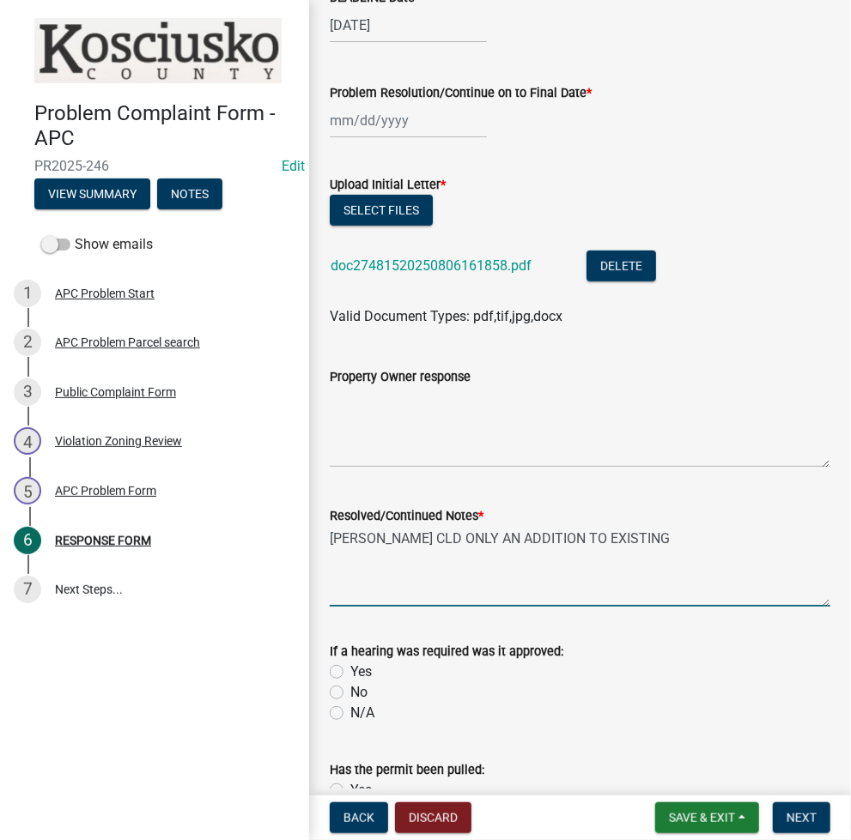
scroll to position [479, 0]
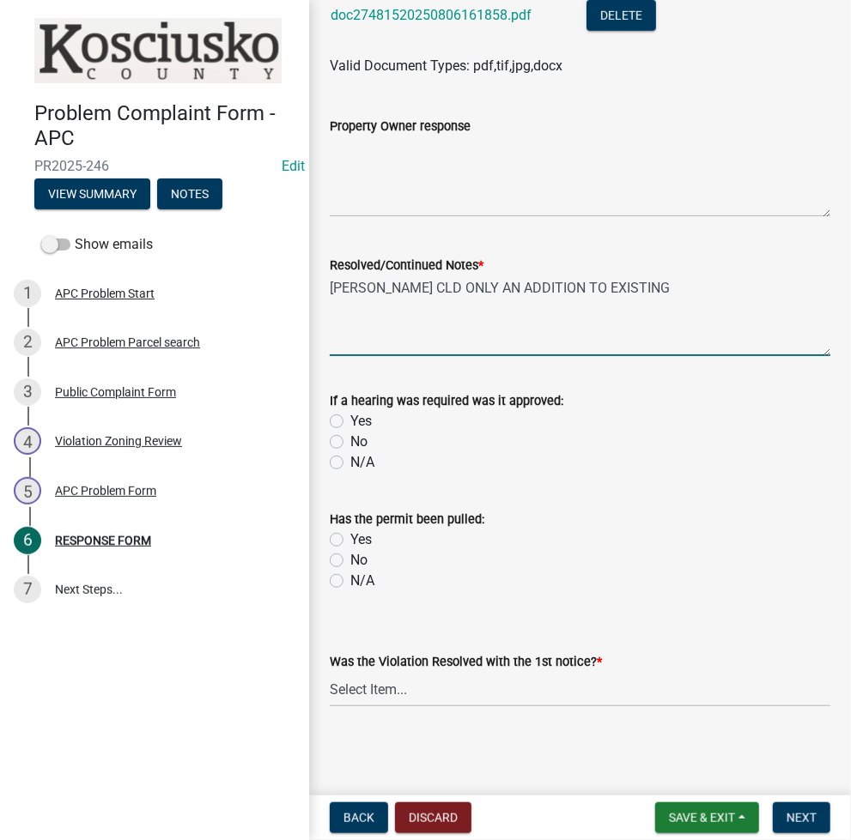
type textarea "THOMAS CLD ONLY AN ADDITION TO EXISTING"
click at [347, 690] on select "Select Item... Yes No N/A" at bounding box center [580, 689] width 500 height 35
click at [330, 672] on select "Select Item... Yes No N/A" at bounding box center [580, 689] width 500 height 35
select select "5030bcce-08bd-4353-ba19-2f22d14eb7e0"
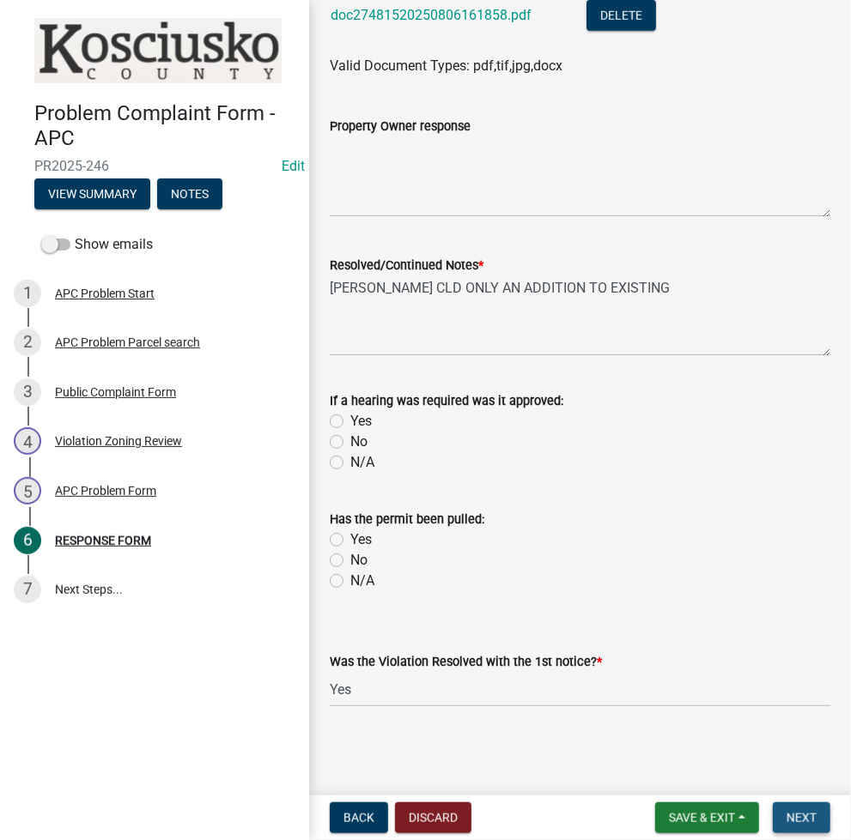
click at [784, 820] on button "Next" at bounding box center [802, 818] width 58 height 31
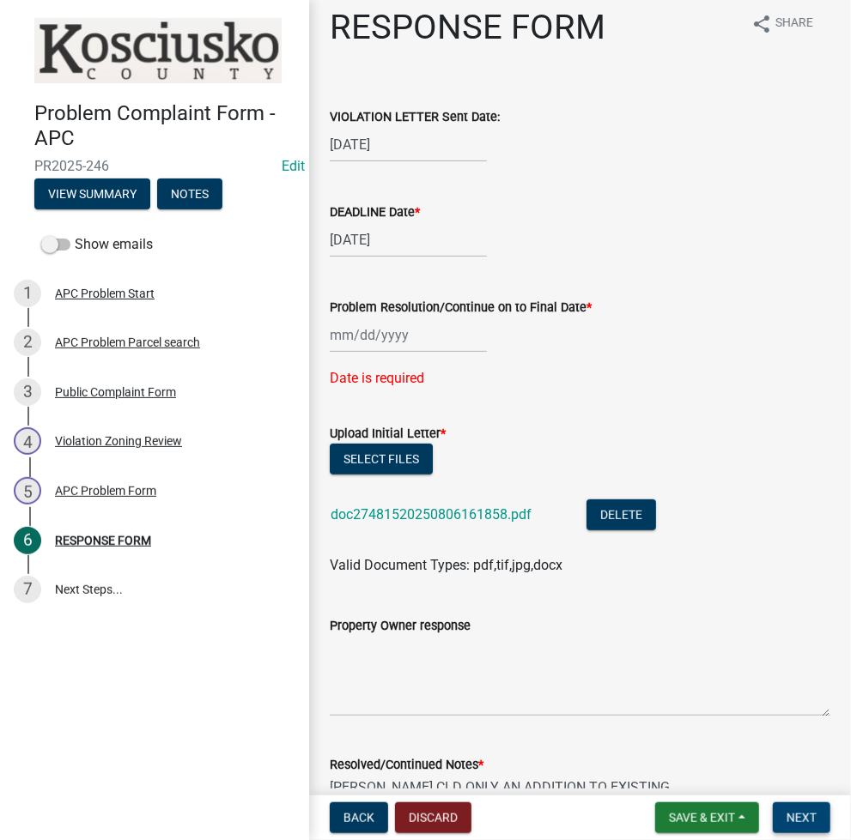
scroll to position [0, 0]
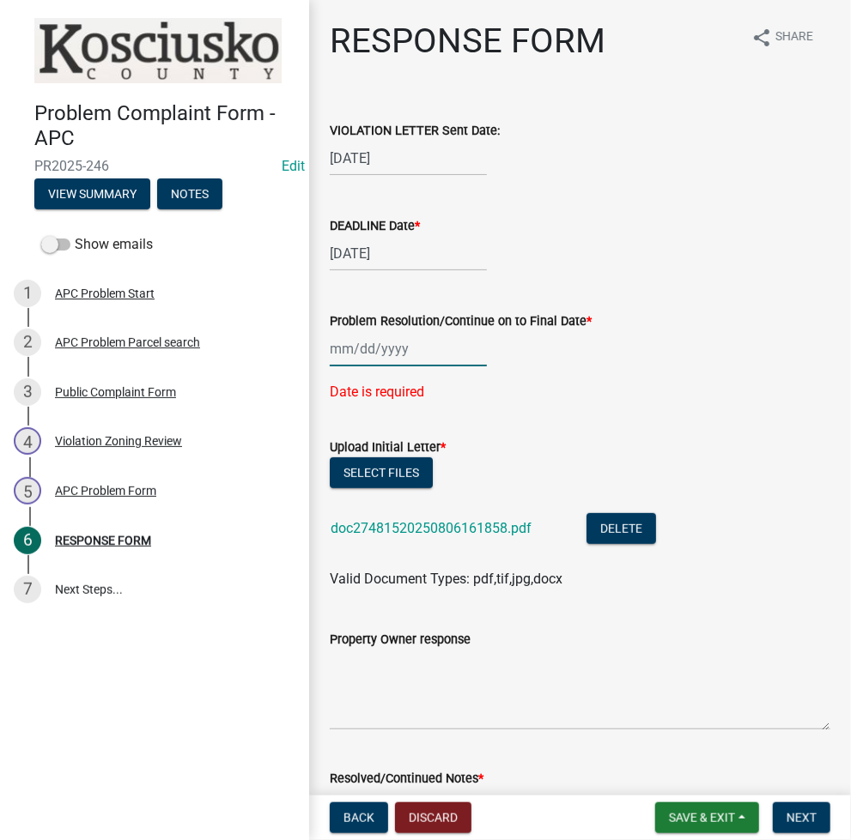
click at [359, 350] on div at bounding box center [408, 348] width 157 height 35
select select "8"
select select "2025"
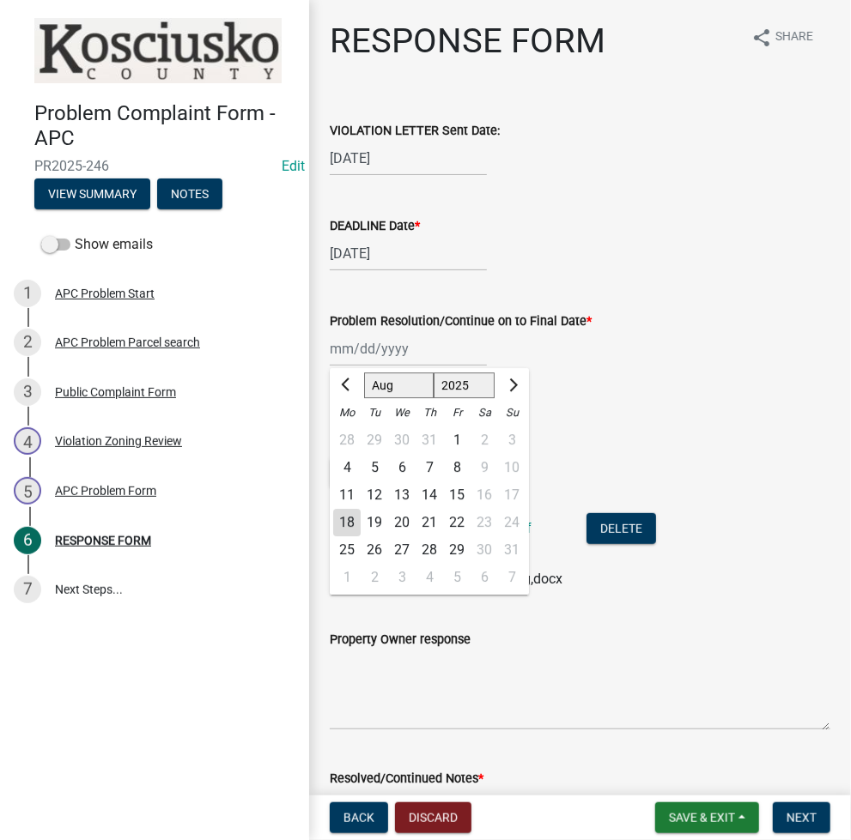
click at [459, 459] on div "8" at bounding box center [456, 467] width 27 height 27
type input "08/08/2025"
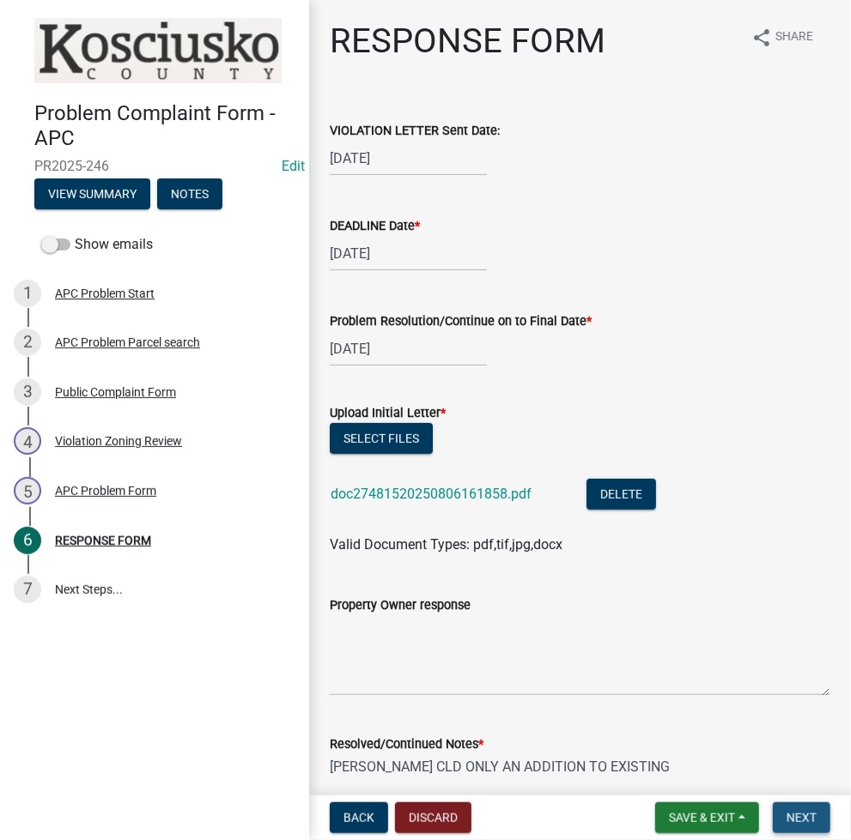
click at [805, 821] on span "Next" at bounding box center [801, 818] width 30 height 14
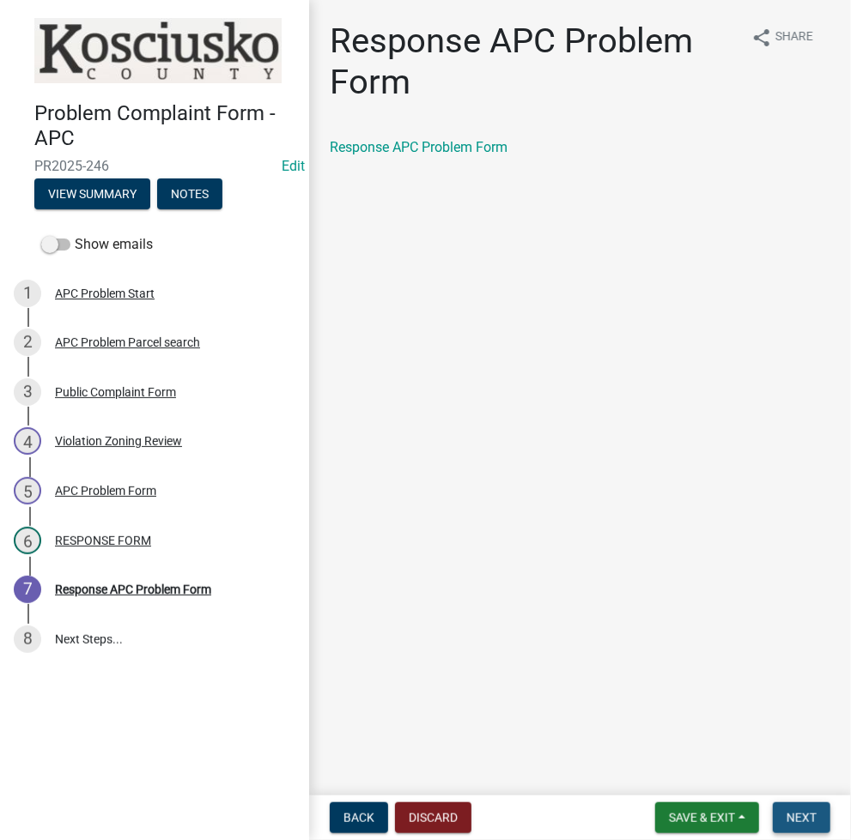
click at [797, 818] on span "Next" at bounding box center [801, 818] width 30 height 14
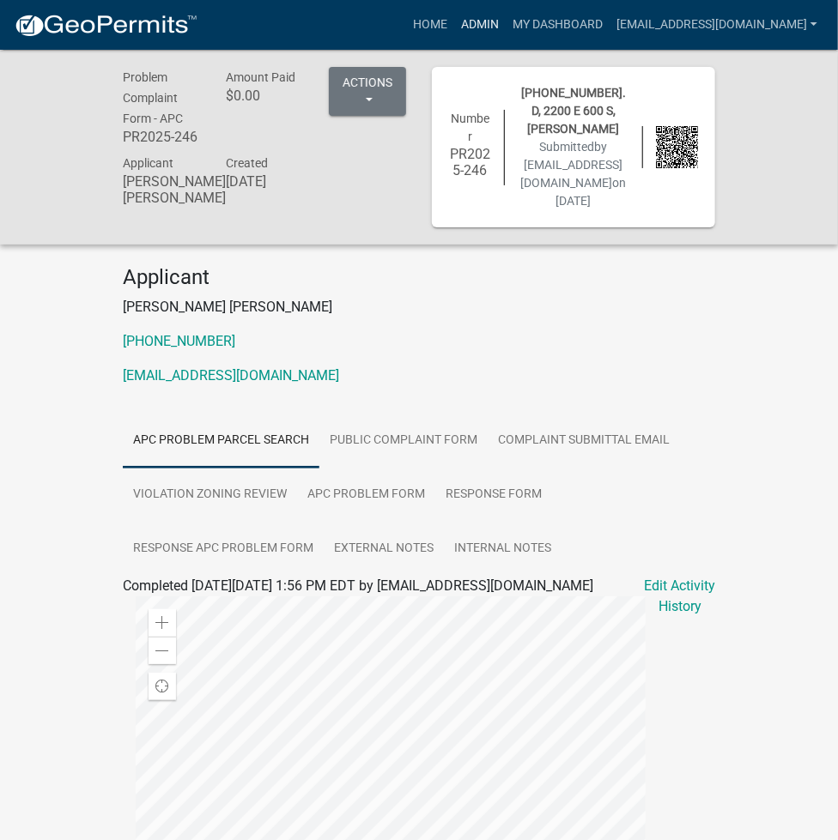
click at [506, 10] on link "Admin" at bounding box center [480, 25] width 52 height 33
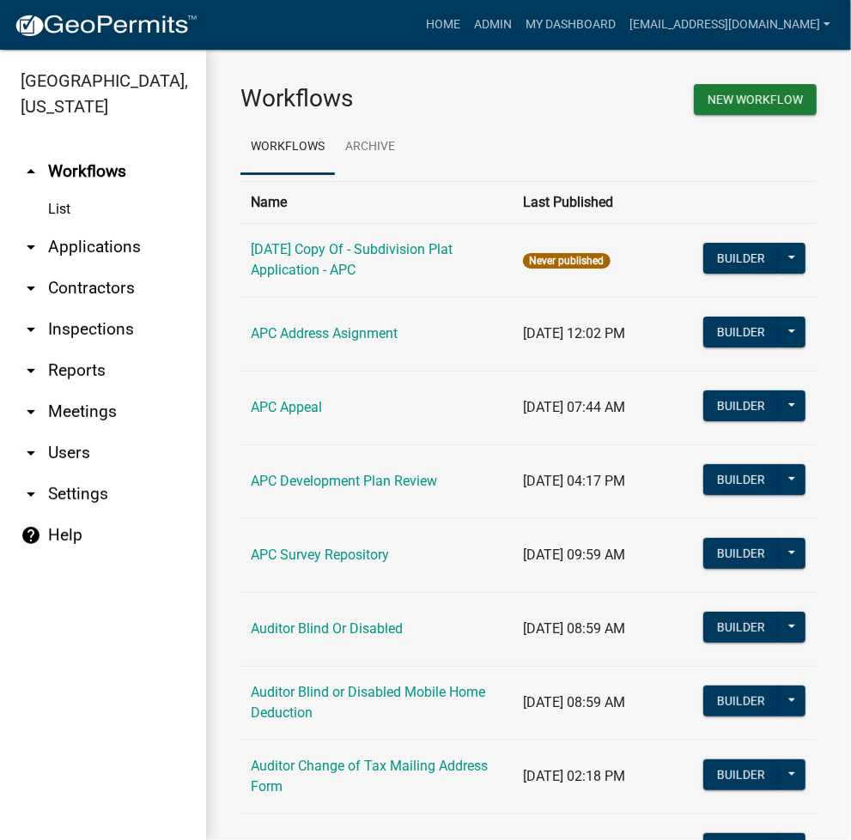
click at [103, 246] on link "arrow_drop_down Applications" at bounding box center [103, 247] width 206 height 41
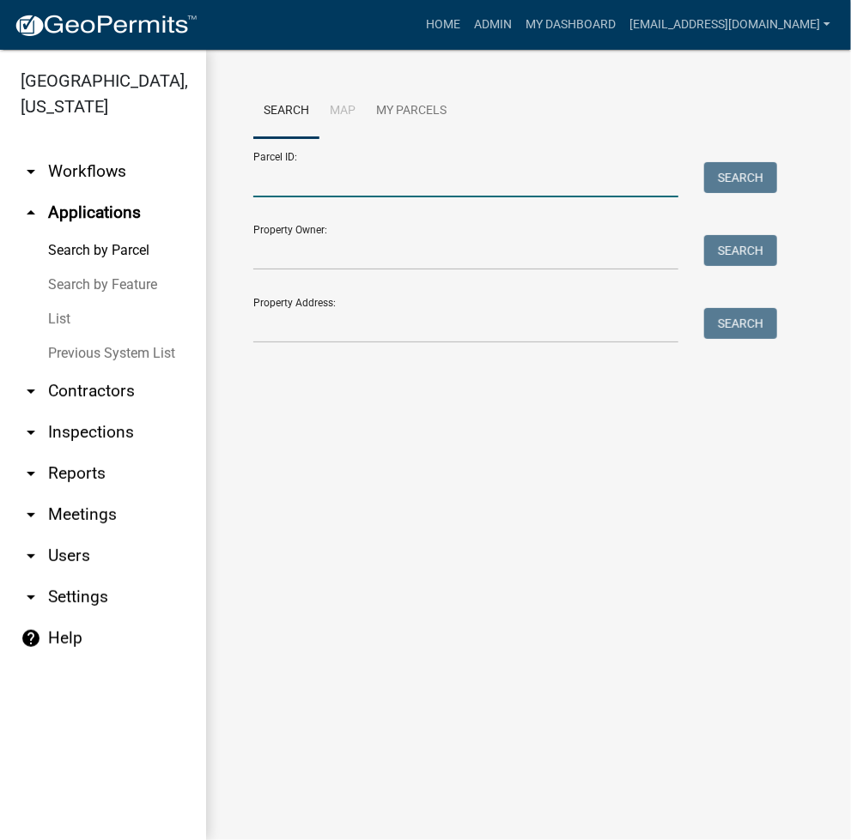
click at [303, 179] on input "Parcel ID:" at bounding box center [465, 179] width 425 height 35
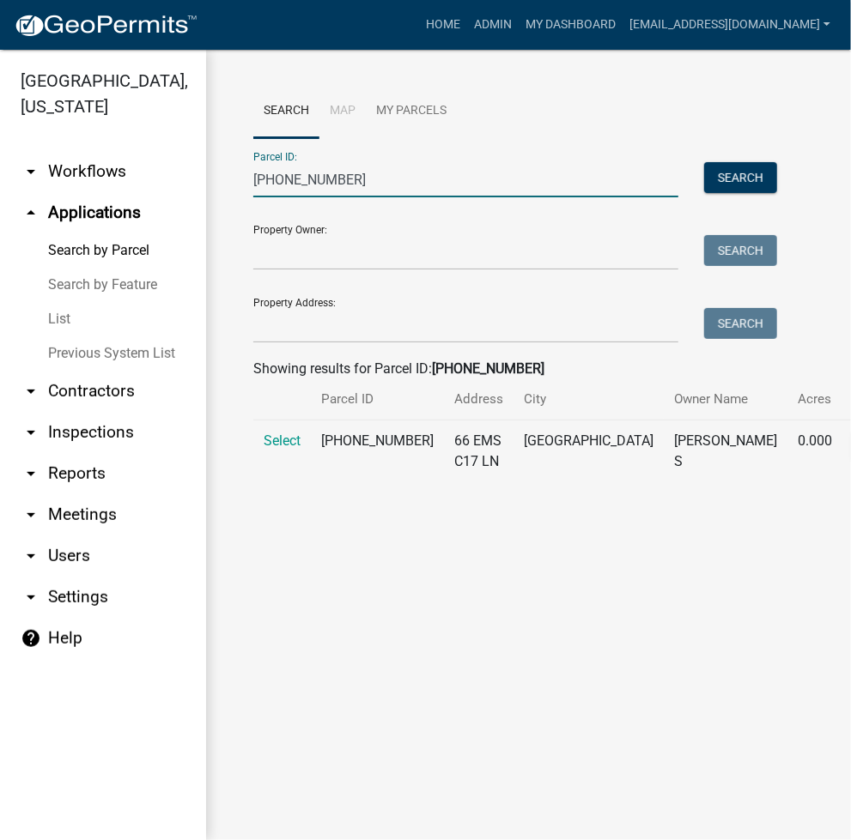
type input "029-099-104"
click at [293, 446] on td "Select" at bounding box center [282, 452] width 58 height 63
click at [282, 449] on span "Select" at bounding box center [282, 441] width 37 height 16
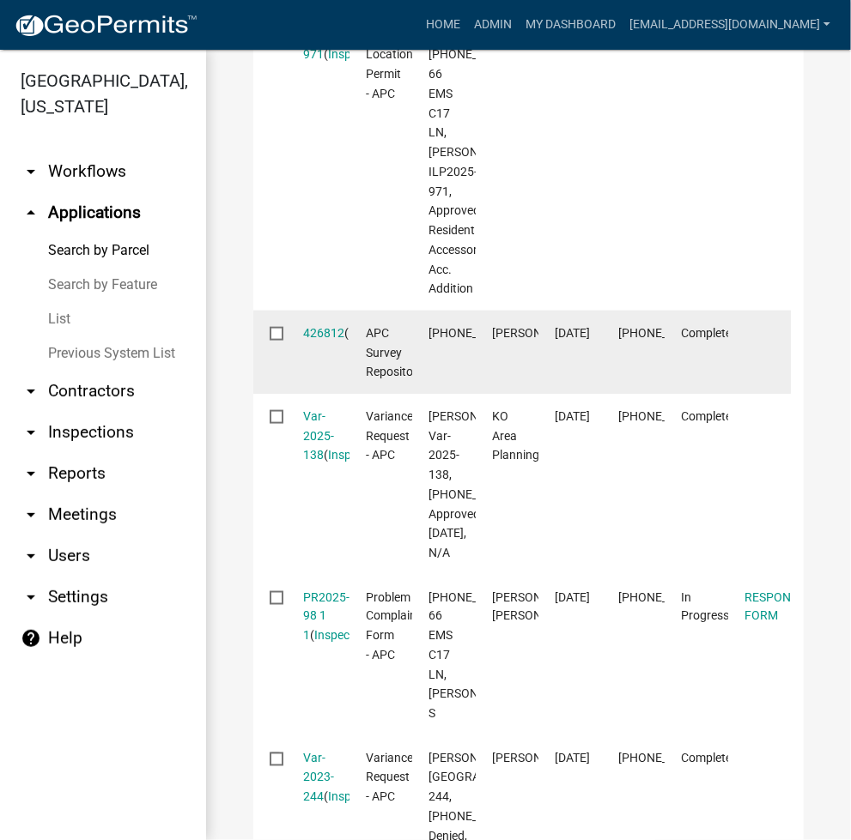
scroll to position [1144, 0]
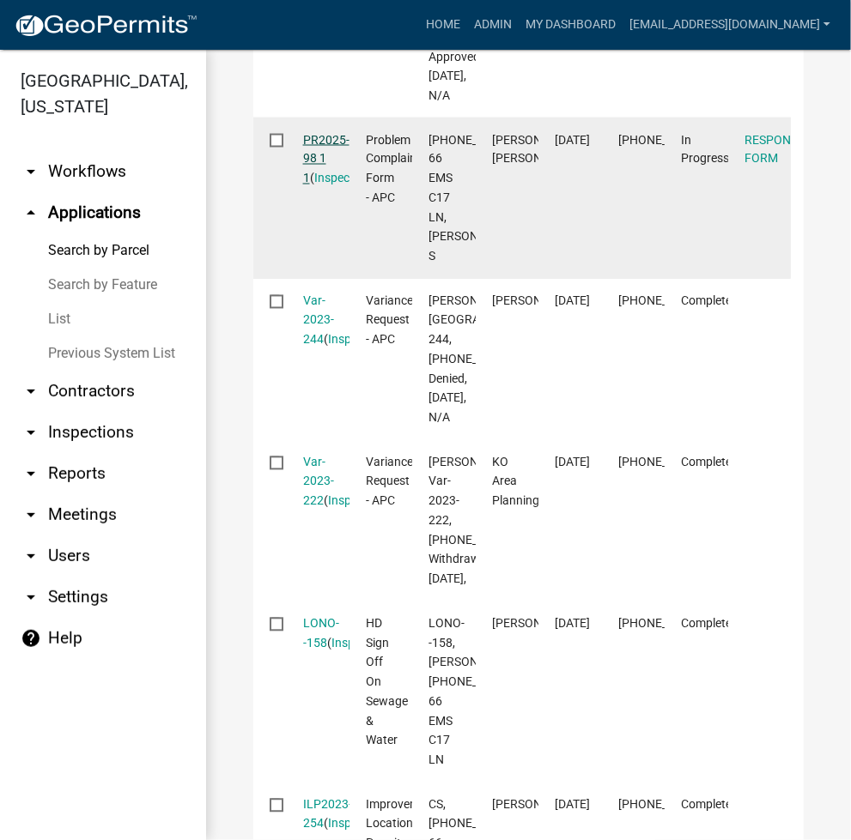
click at [319, 186] on link "PR2025-98 1 1" at bounding box center [326, 159] width 46 height 53
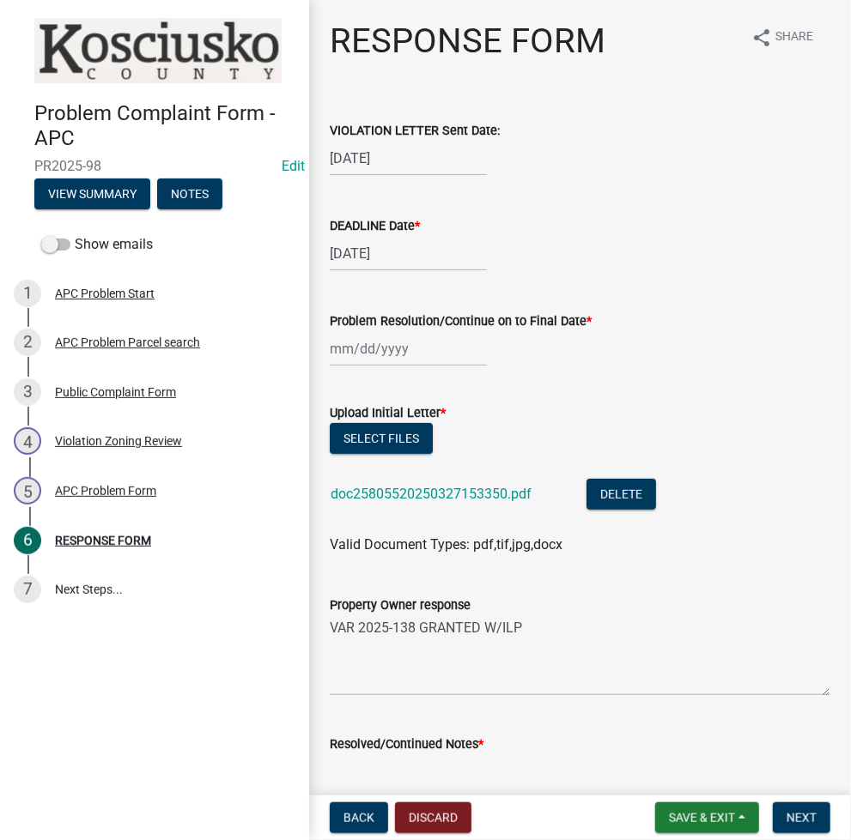
scroll to position [228, 0]
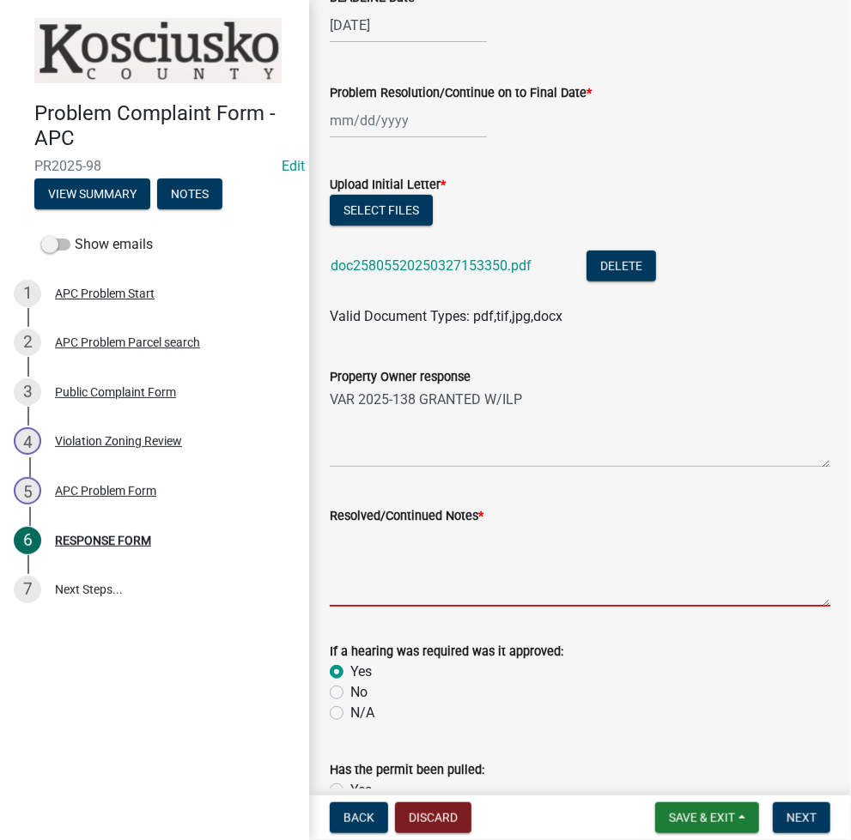
click at [449, 542] on textarea "Resolved/Continued Notes *" at bounding box center [580, 566] width 500 height 81
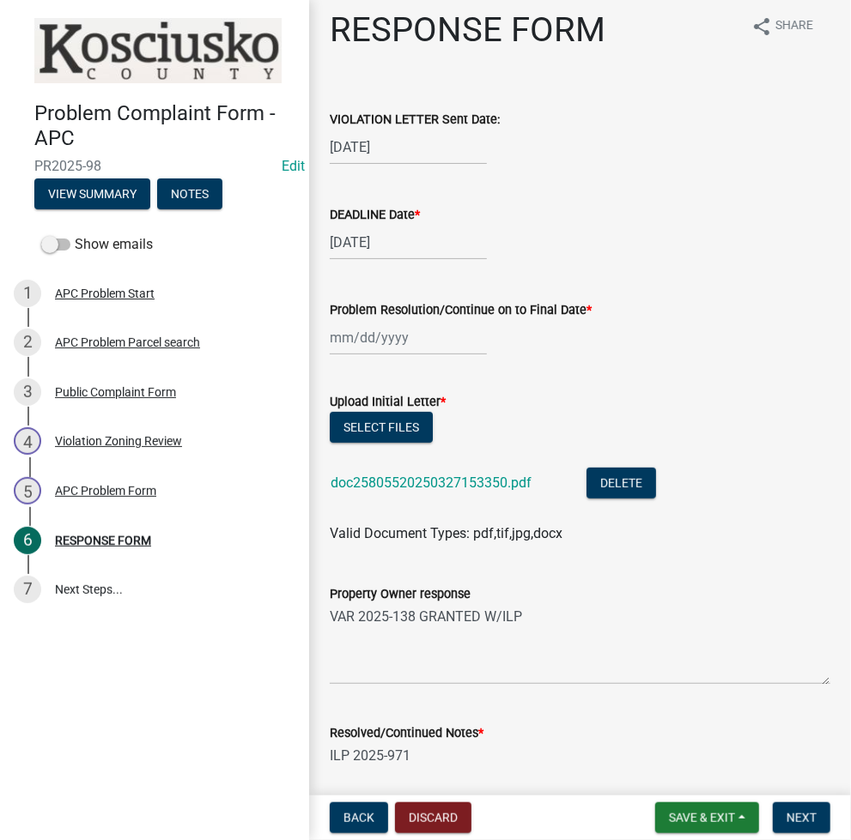
scroll to position [0, 0]
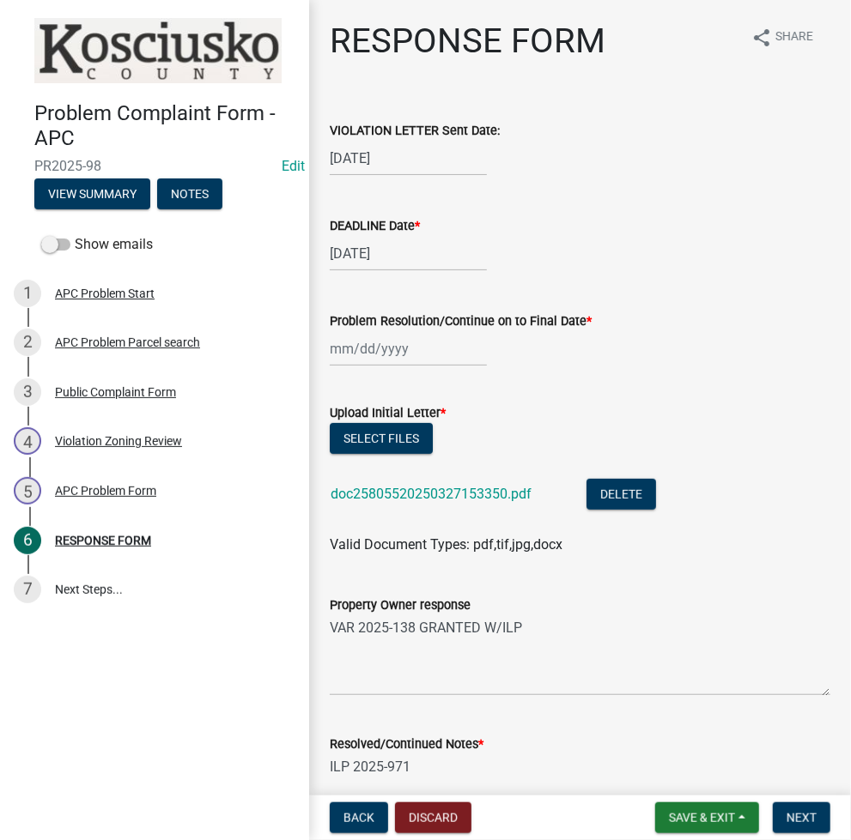
type textarea "ILP 2025-971"
click at [368, 341] on div at bounding box center [408, 348] width 157 height 35
select select "8"
select select "2025"
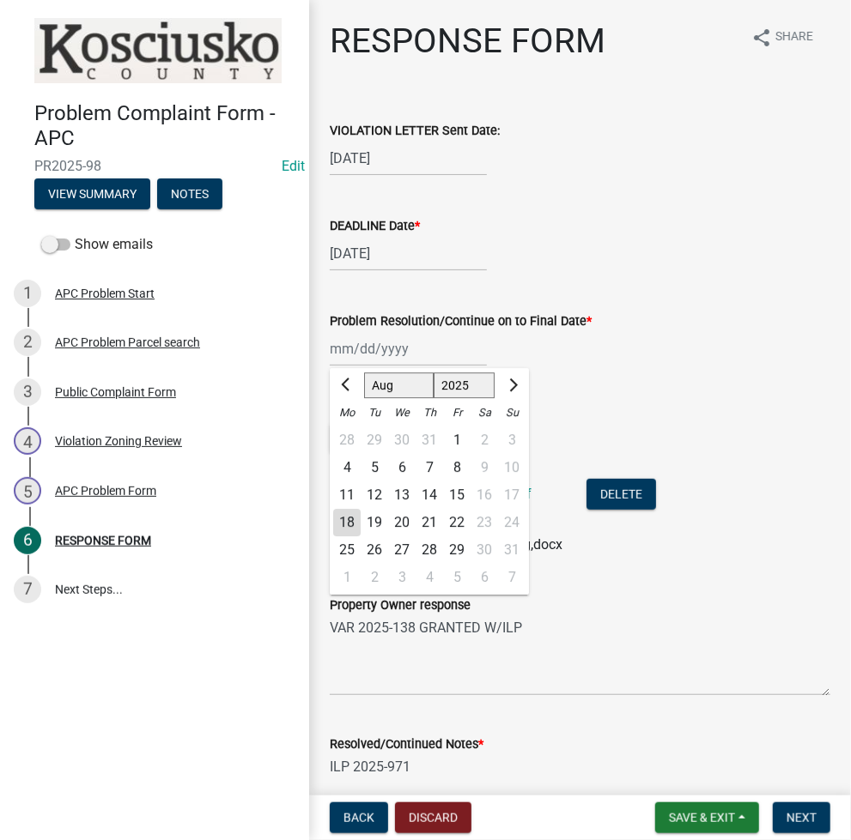
click at [396, 460] on div "6" at bounding box center [401, 467] width 27 height 27
type input "08/06/2025"
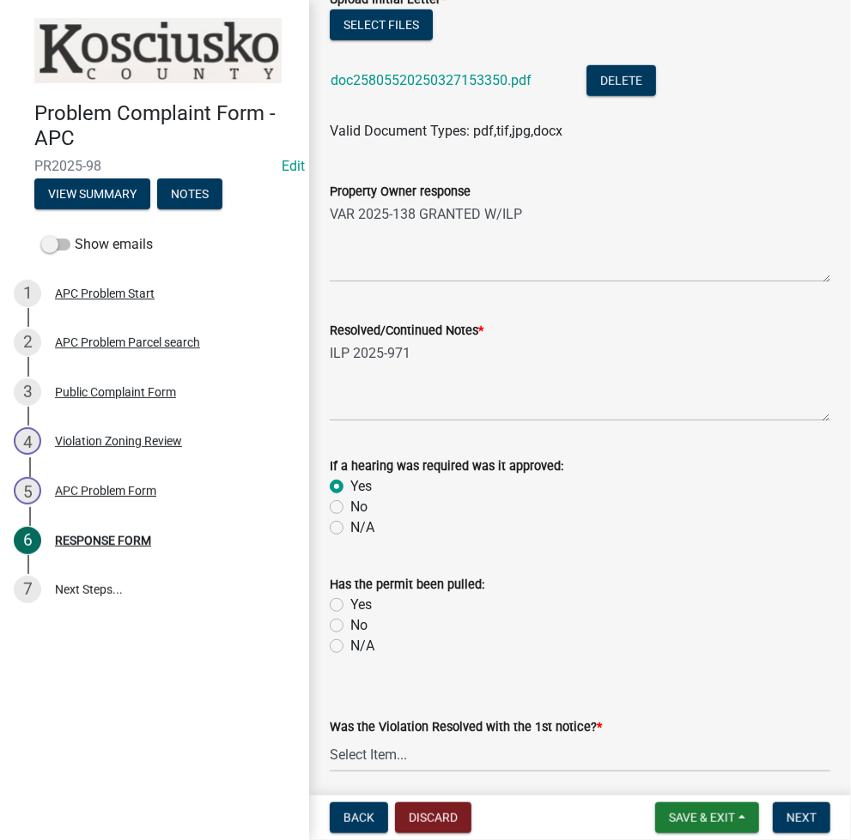
scroll to position [479, 0]
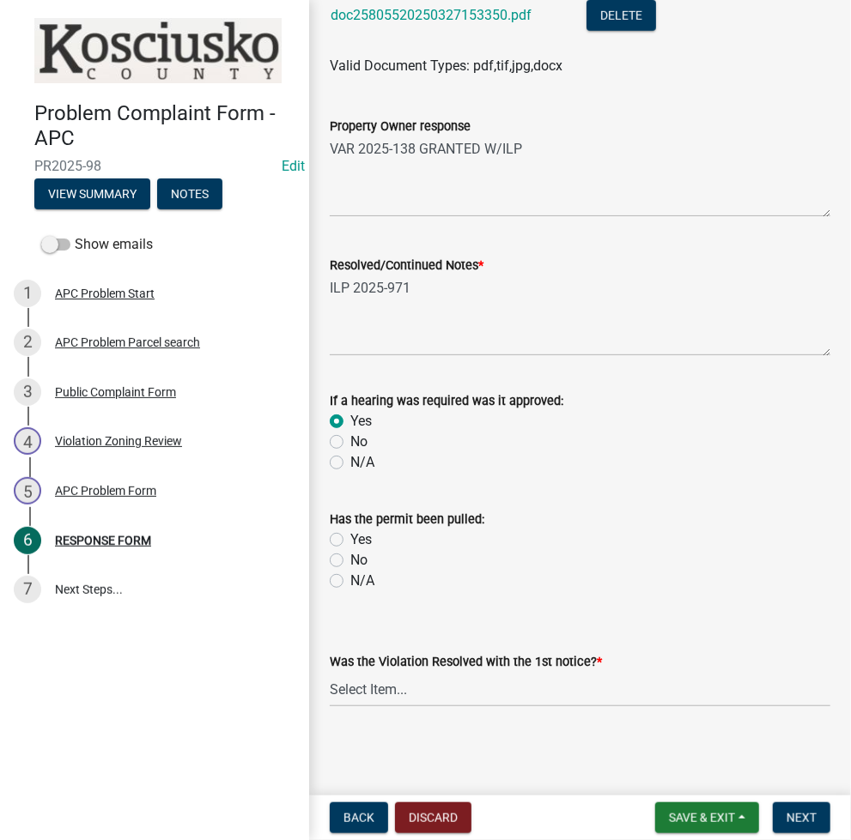
click at [350, 537] on label "Yes" at bounding box center [360, 540] width 21 height 21
click at [350, 537] on input "Yes" at bounding box center [355, 535] width 11 height 11
radio input "true"
click at [407, 700] on select "Select Item... Yes No N/A" at bounding box center [580, 689] width 500 height 35
click at [330, 672] on select "Select Item... Yes No N/A" at bounding box center [580, 689] width 500 height 35
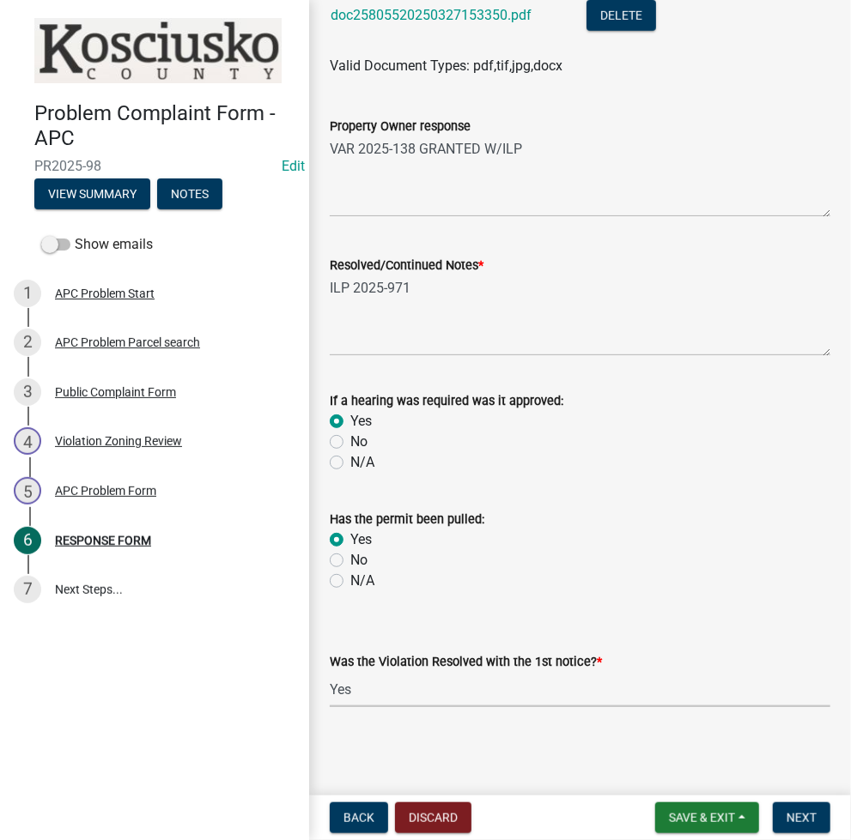
select select "5030bcce-08bd-4353-ba19-2f22d14eb7e0"
click at [815, 805] on button "Next" at bounding box center [802, 818] width 58 height 31
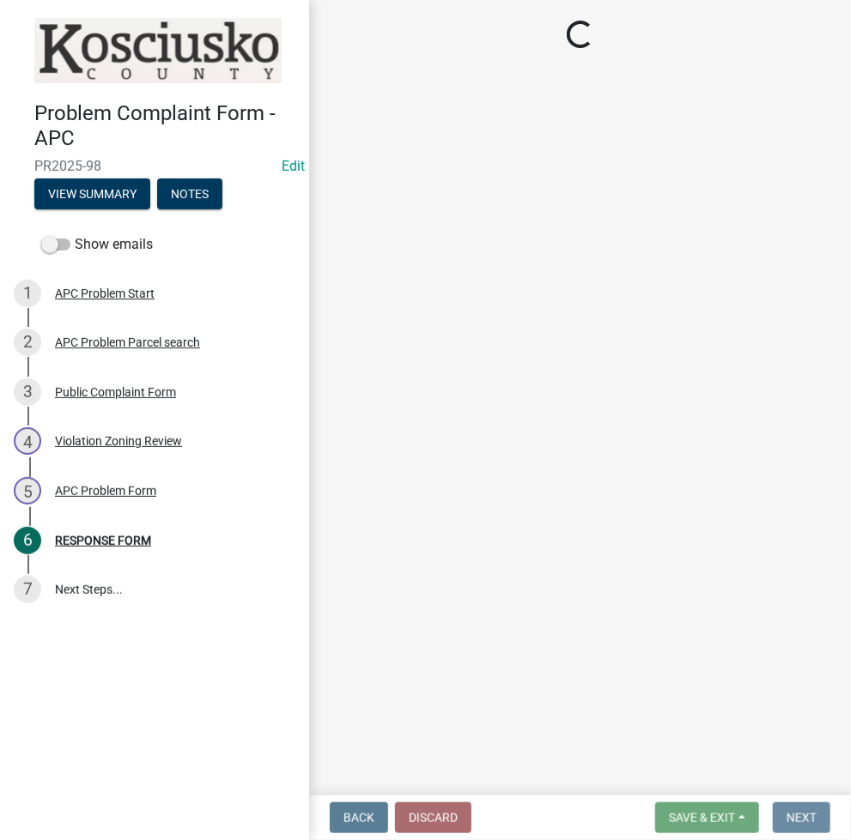
scroll to position [0, 0]
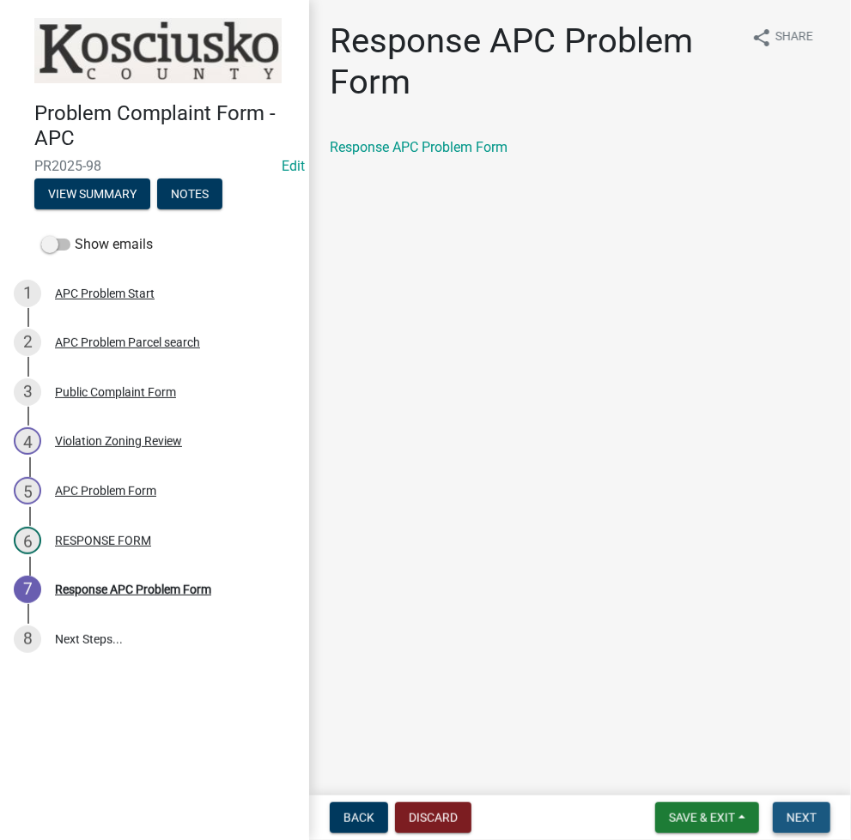
click at [815, 805] on button "Next" at bounding box center [802, 818] width 58 height 31
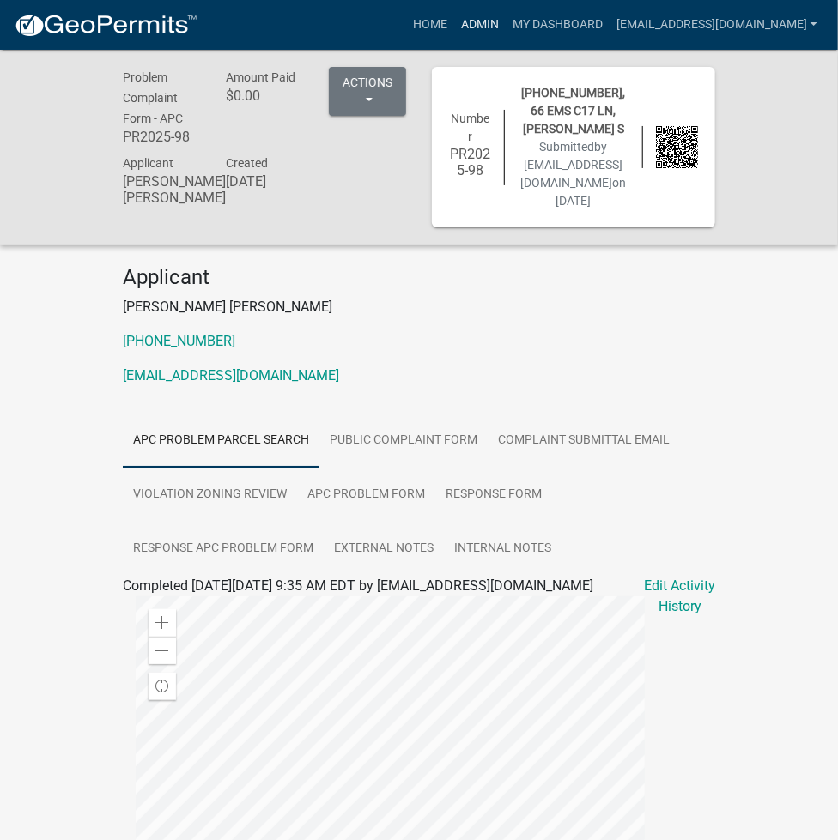
click at [506, 30] on link "Admin" at bounding box center [480, 25] width 52 height 33
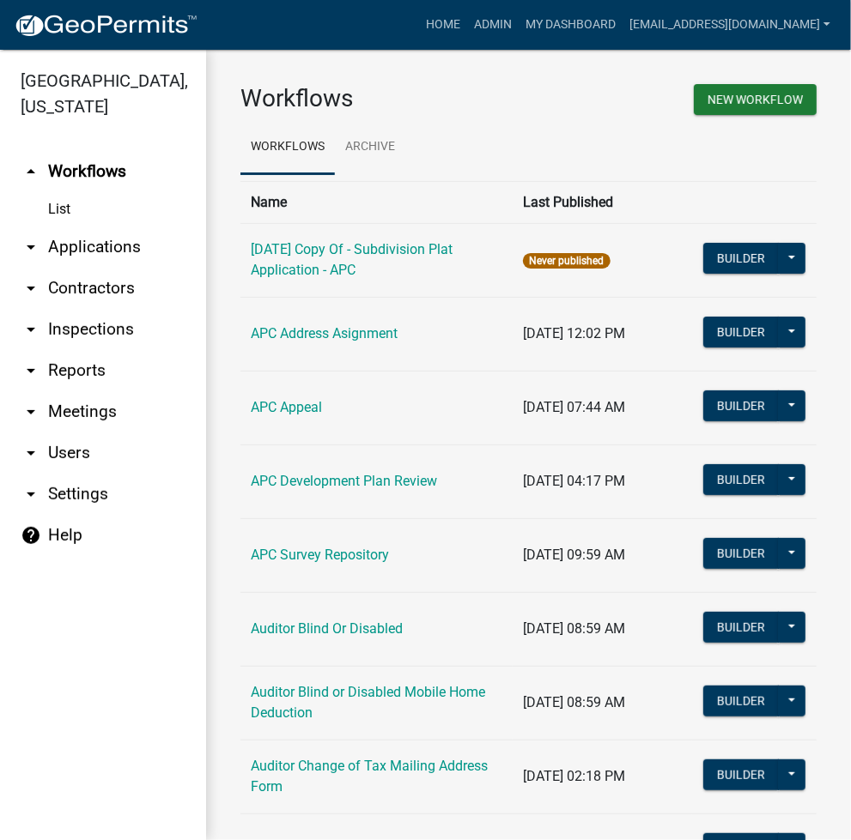
click at [102, 246] on link "arrow_drop_down Applications" at bounding box center [103, 247] width 206 height 41
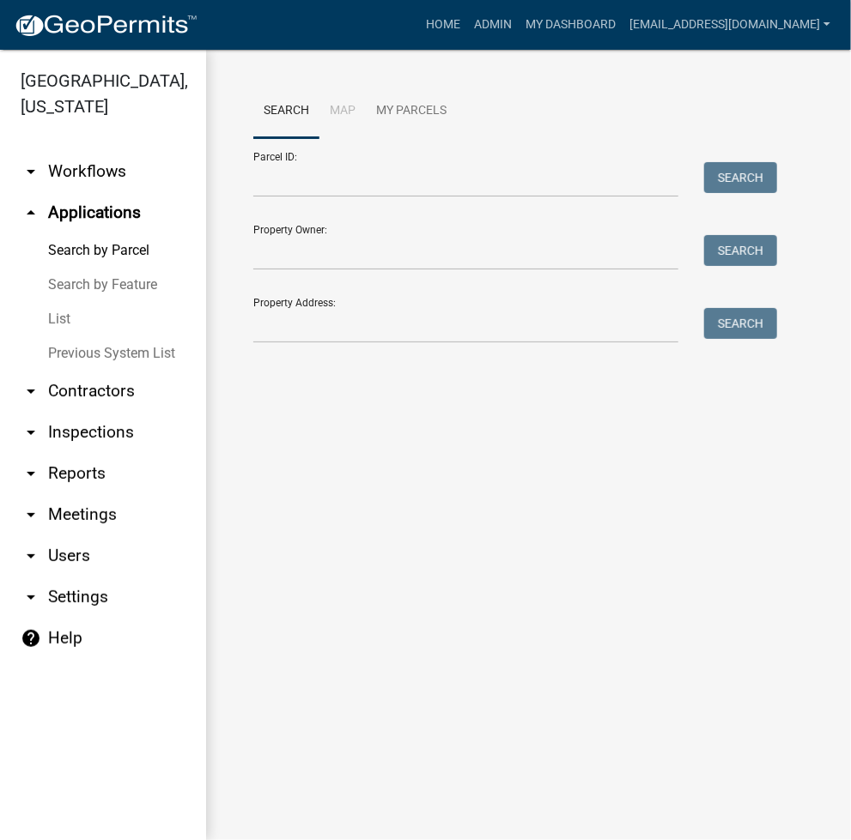
click at [288, 200] on form "Parcel ID: Search Property Owner: Search Property Address: Search" at bounding box center [510, 240] width 515 height 205
click at [282, 179] on input "Parcel ID:" at bounding box center [465, 179] width 425 height 35
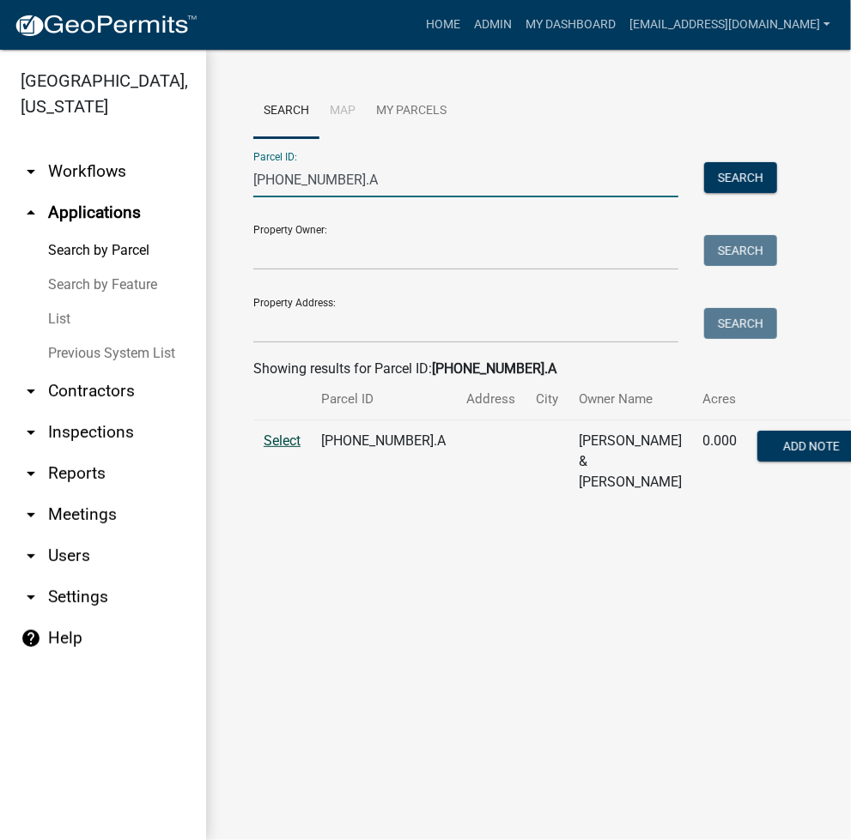
type input "029-047-106.A"
click at [294, 440] on span "Select" at bounding box center [282, 441] width 37 height 16
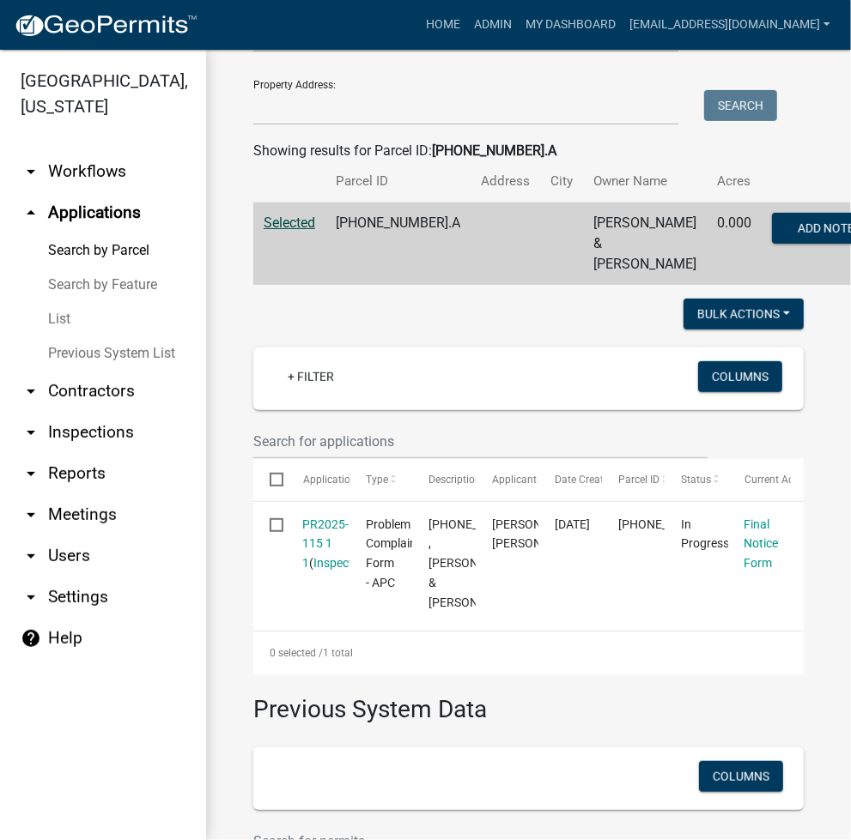
scroll to position [228, 0]
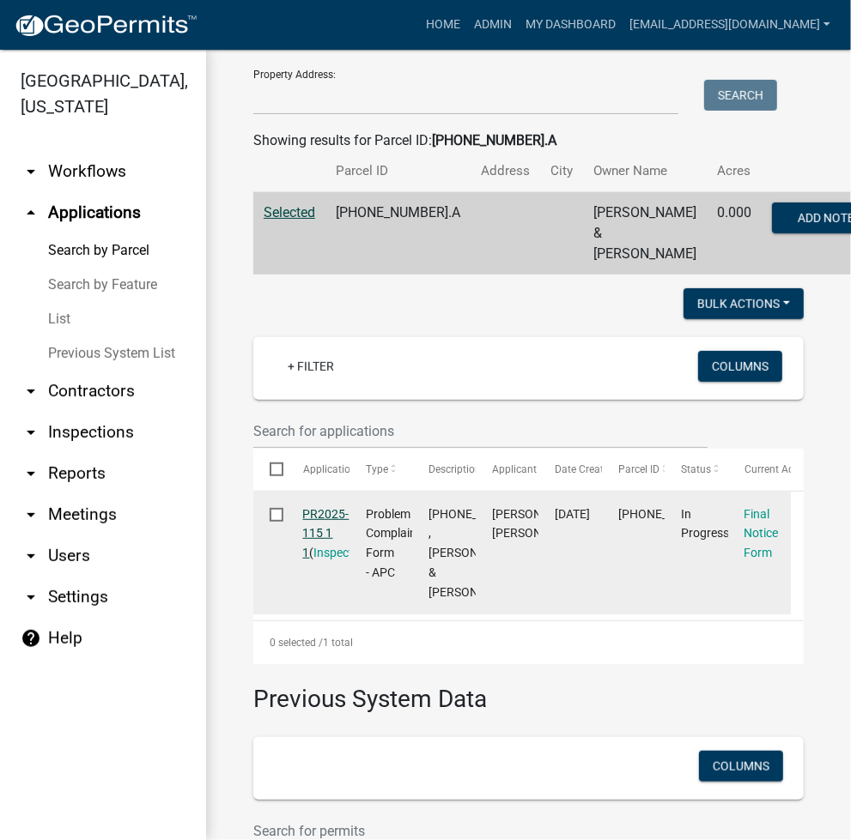
click at [318, 514] on link "PR2025-115 1 1" at bounding box center [326, 533] width 46 height 53
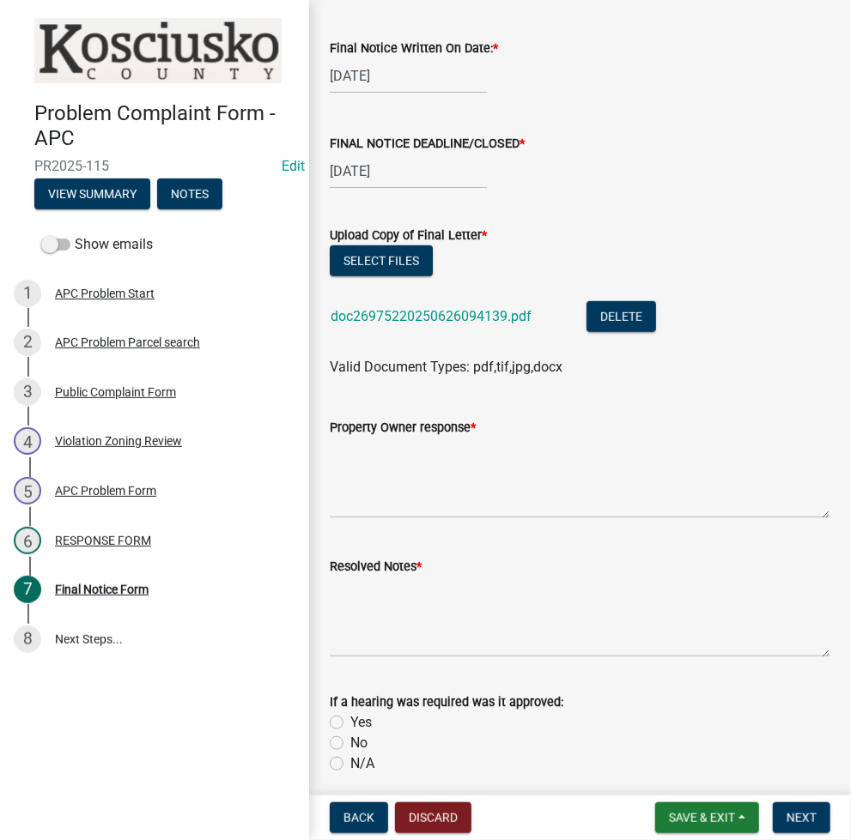
scroll to position [458, 0]
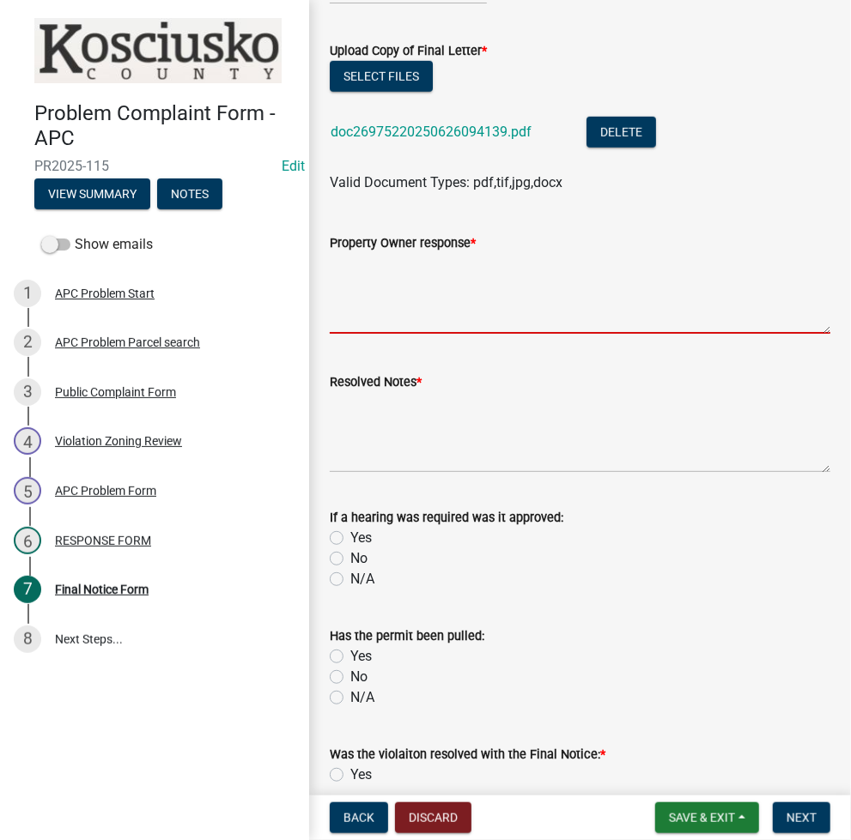
click at [439, 282] on textarea "Property Owner response *" at bounding box center [580, 293] width 500 height 81
type textarea "OWNEWR IN 30 TO COMBINE"
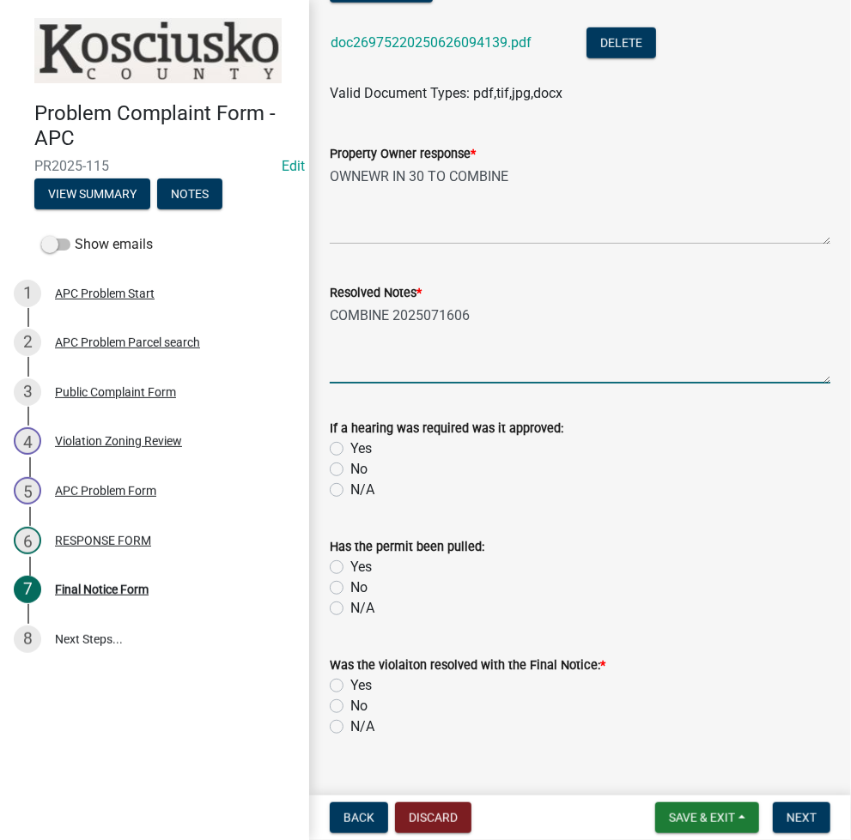
scroll to position [577, 0]
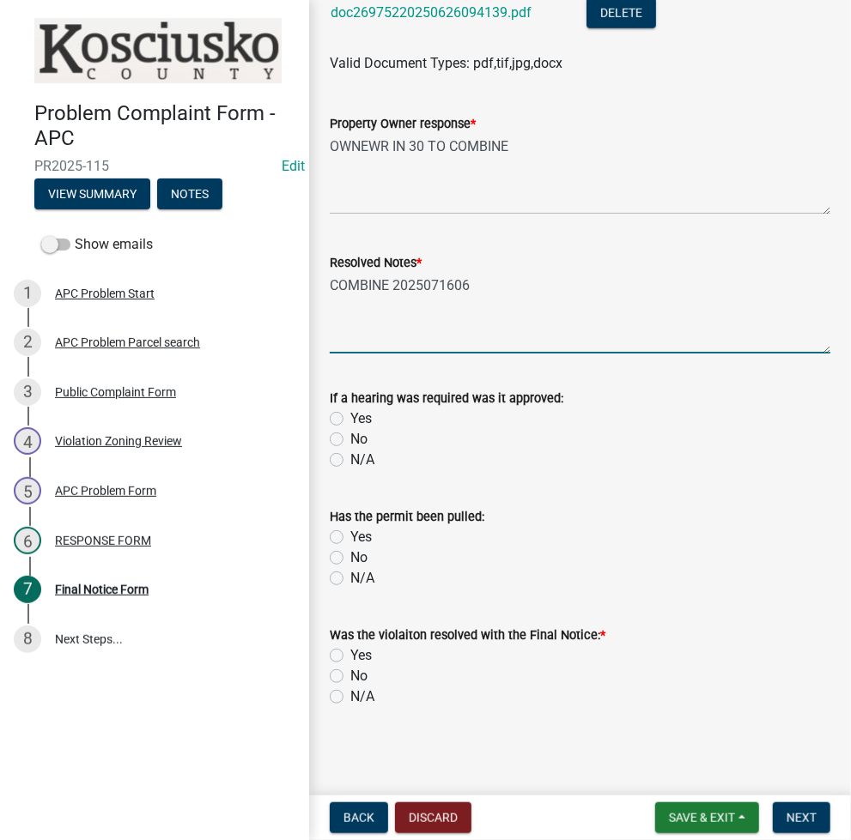
type textarea "COMBINE 2025071606"
click at [350, 658] on label "Yes" at bounding box center [360, 656] width 21 height 21
click at [350, 657] on input "Yes" at bounding box center [355, 651] width 11 height 11
radio input "true"
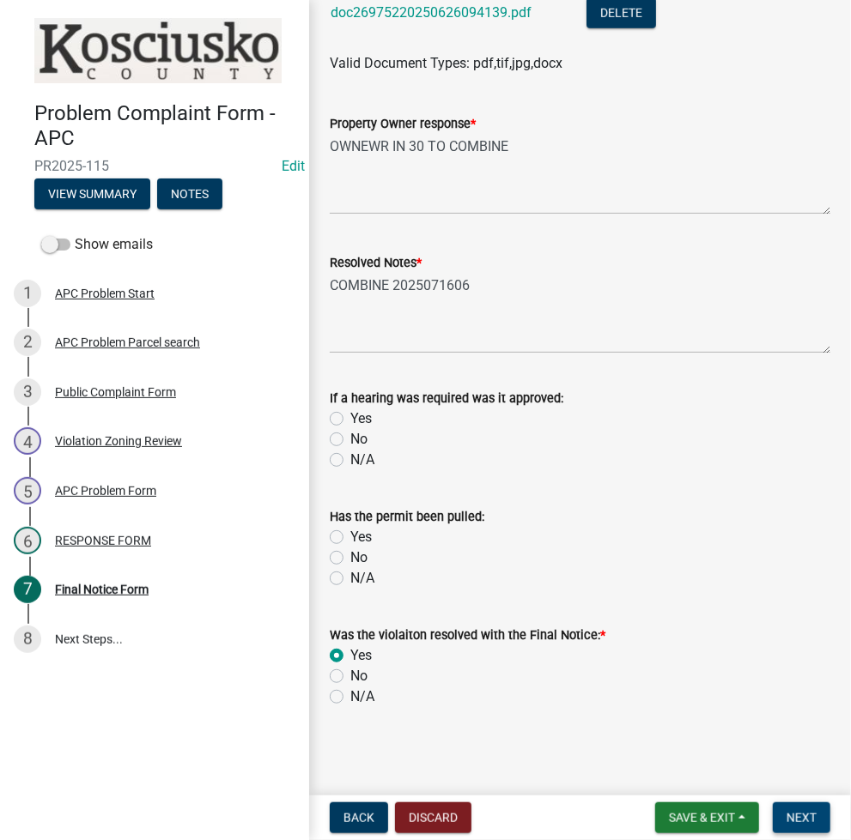
click at [800, 811] on span "Next" at bounding box center [801, 818] width 30 height 14
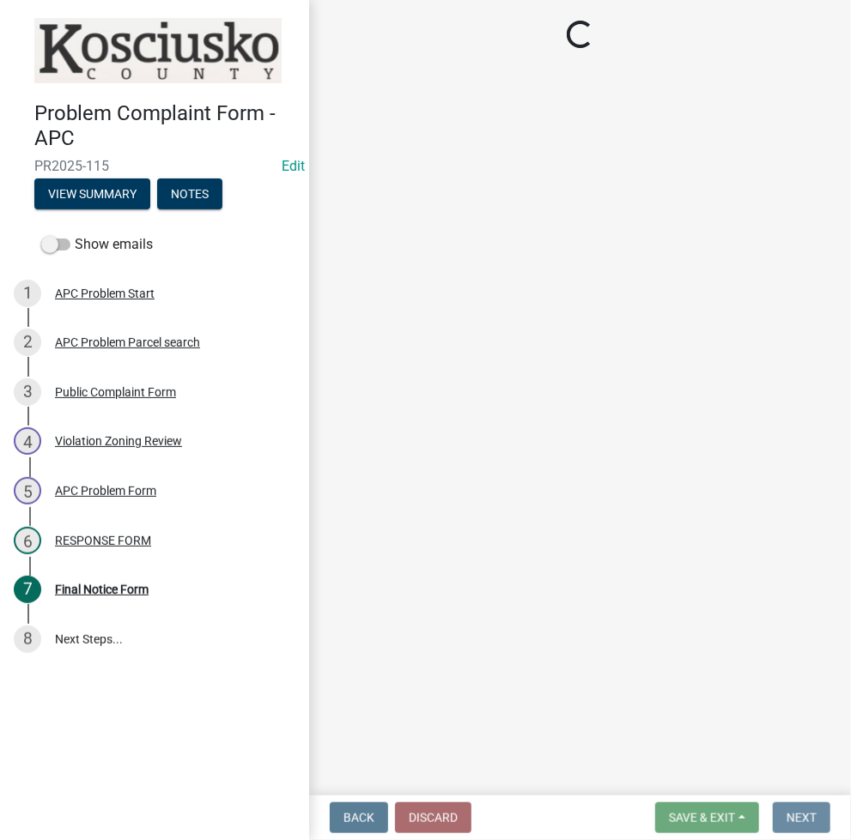
scroll to position [0, 0]
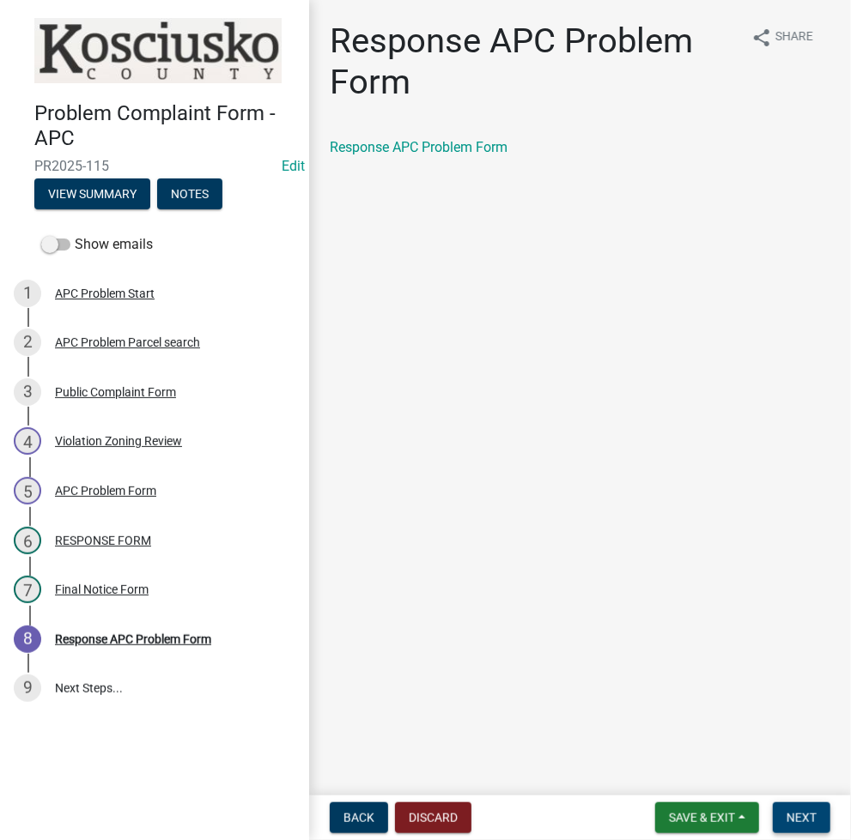
click at [822, 818] on button "Next" at bounding box center [802, 818] width 58 height 31
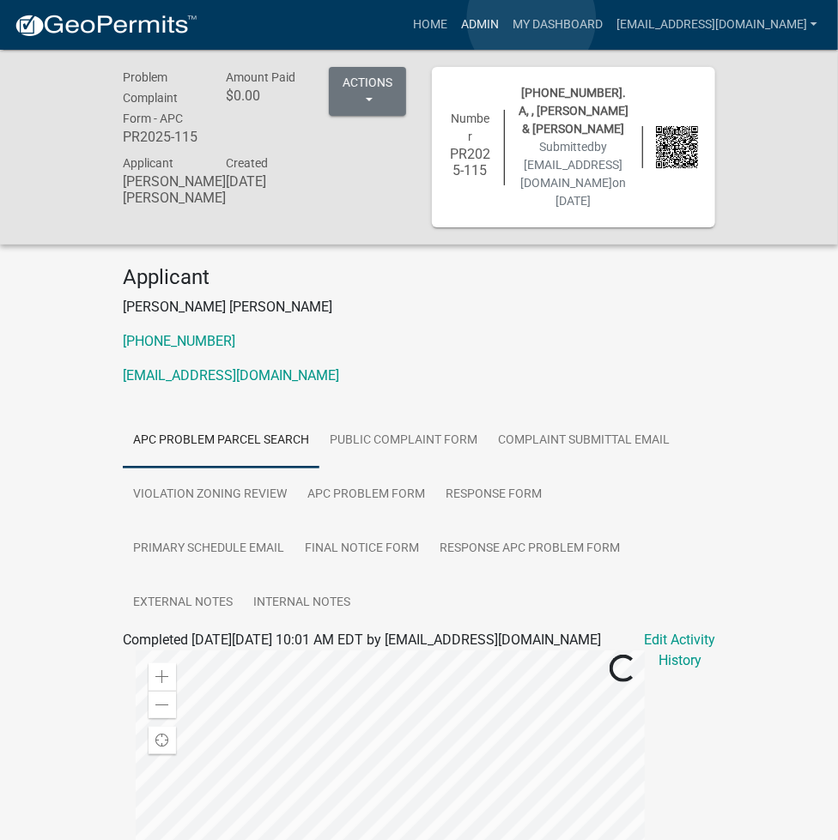
click at [506, 19] on link "Admin" at bounding box center [480, 25] width 52 height 33
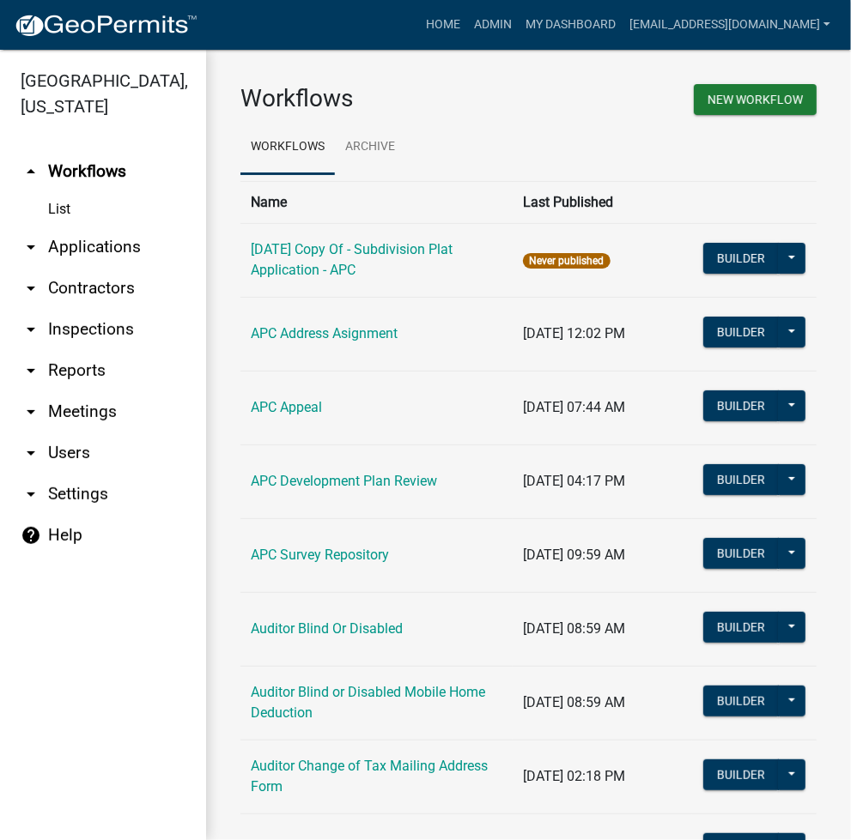
click at [82, 256] on link "arrow_drop_down Applications" at bounding box center [103, 247] width 206 height 41
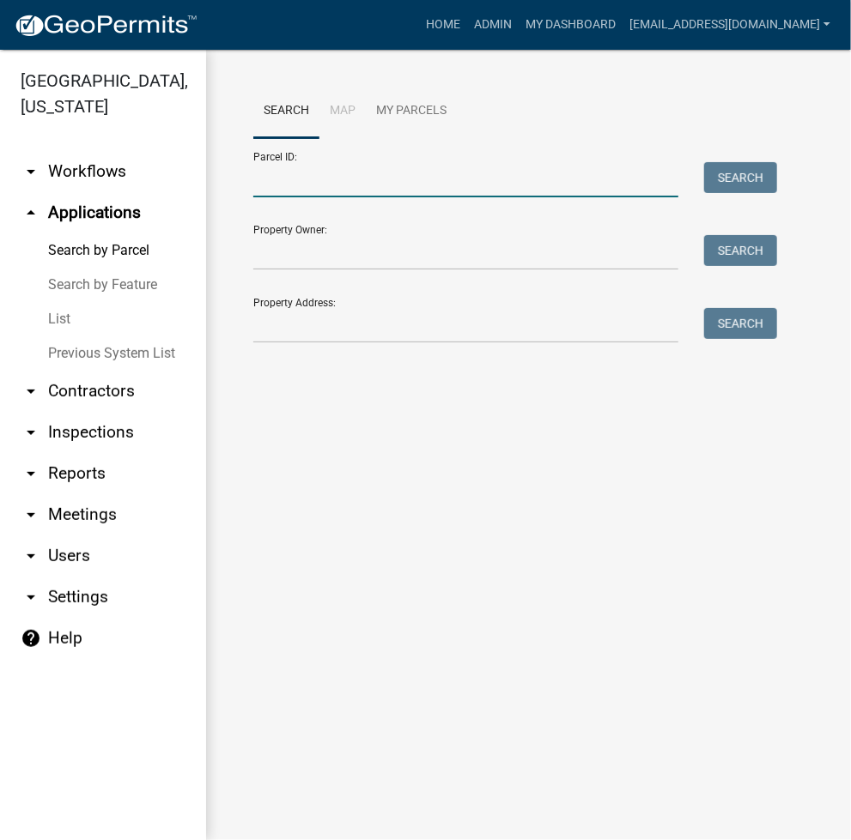
click at [306, 191] on input "Parcel ID:" at bounding box center [465, 179] width 425 height 35
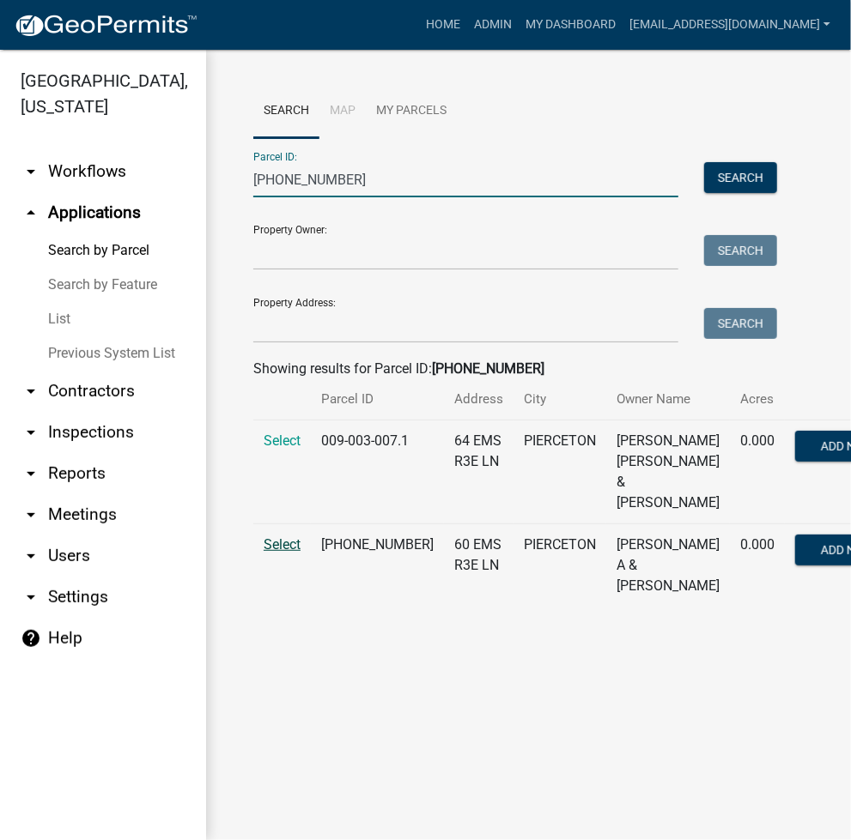
type input "009-003-007"
click at [287, 553] on span "Select" at bounding box center [282, 545] width 37 height 16
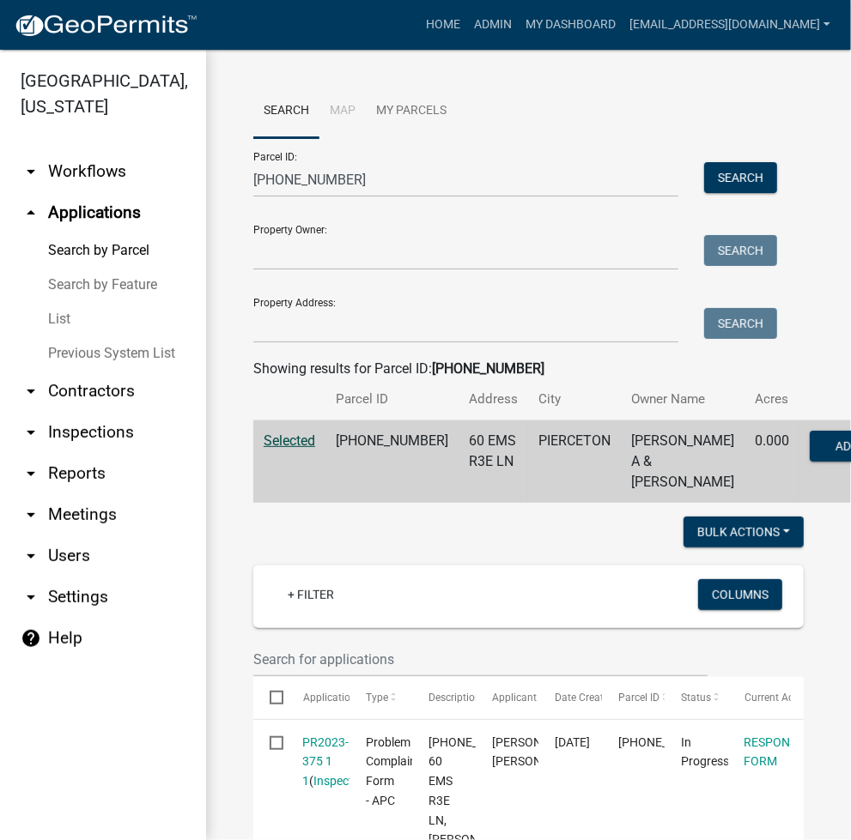
scroll to position [687, 0]
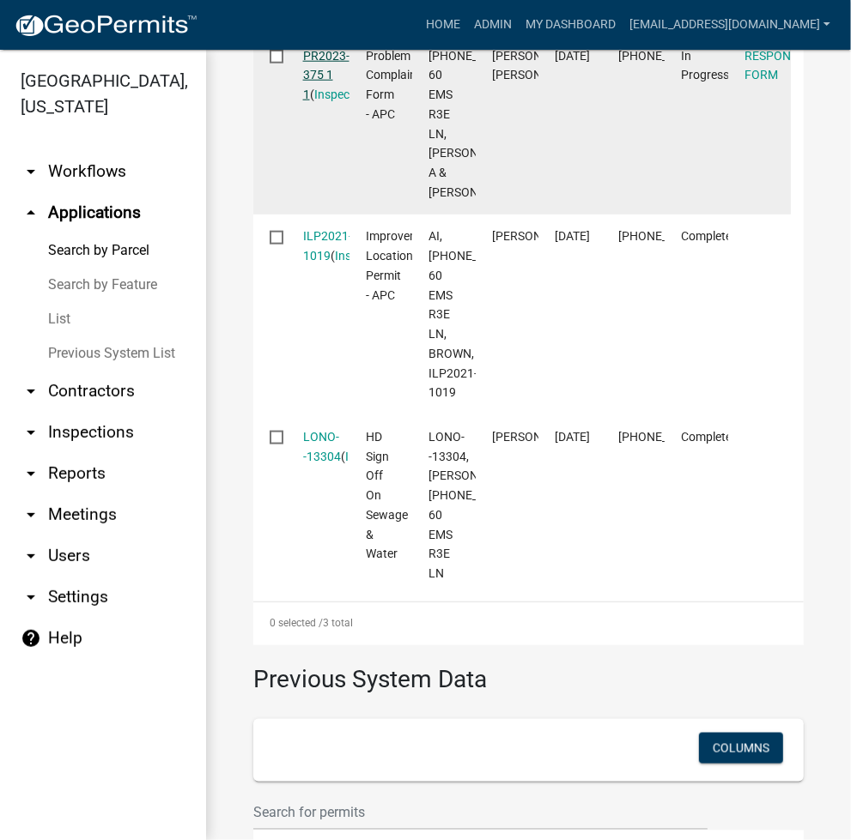
click at [321, 102] on link "PR2023-375 1 1" at bounding box center [326, 75] width 46 height 53
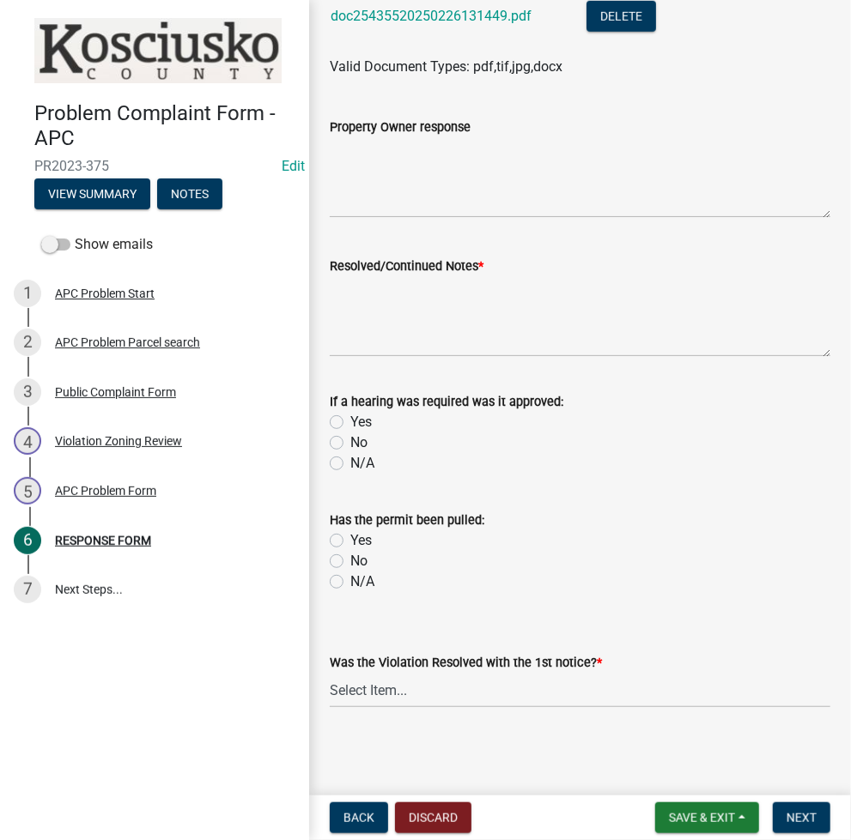
scroll to position [542, 0]
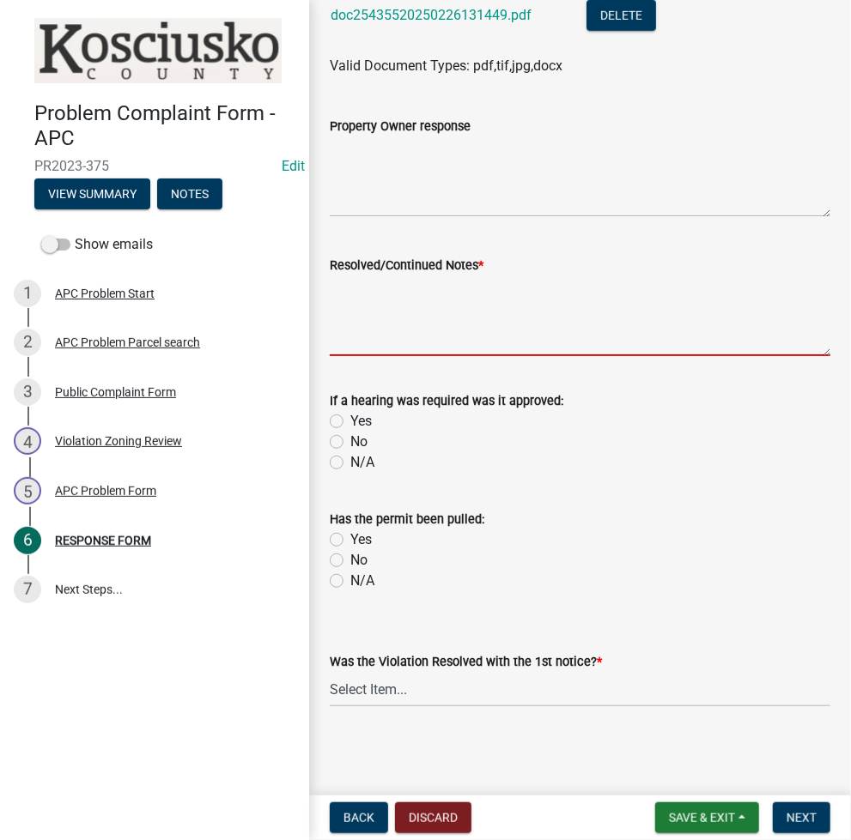
click at [421, 305] on textarea "Resolved/Continued Notes *" at bounding box center [580, 316] width 500 height 81
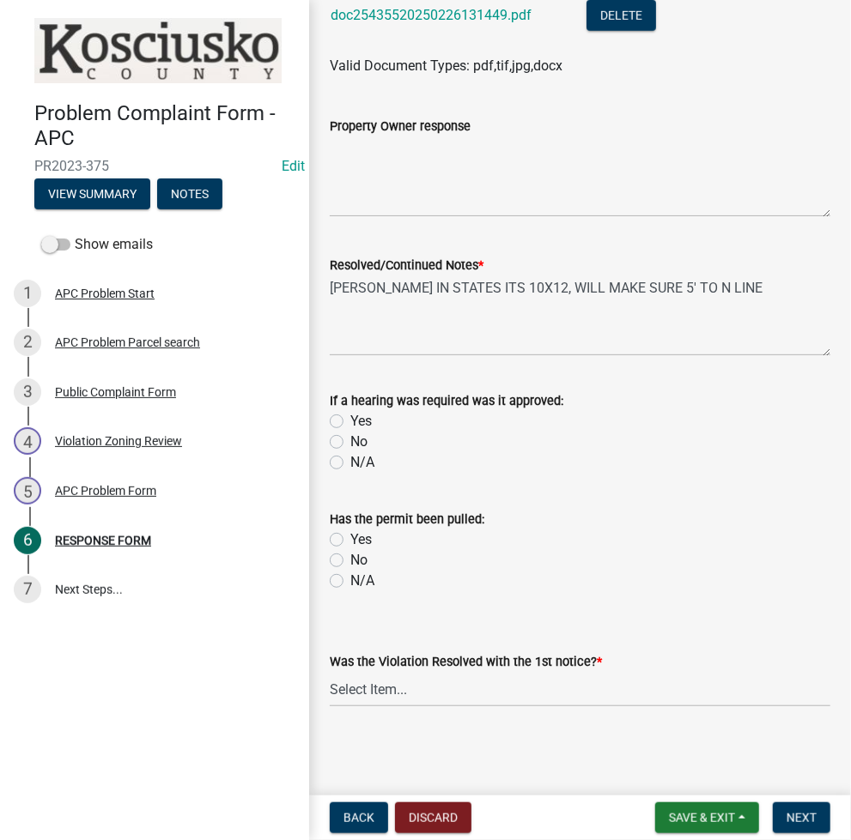
click at [750, 270] on div "Resolved/Continued Notes *" at bounding box center [580, 265] width 500 height 21
click at [749, 308] on textarea "JACKIE IN STATES ITS 10X12, WILL MAKE SURE 5' TO N LINE" at bounding box center [580, 316] width 500 height 81
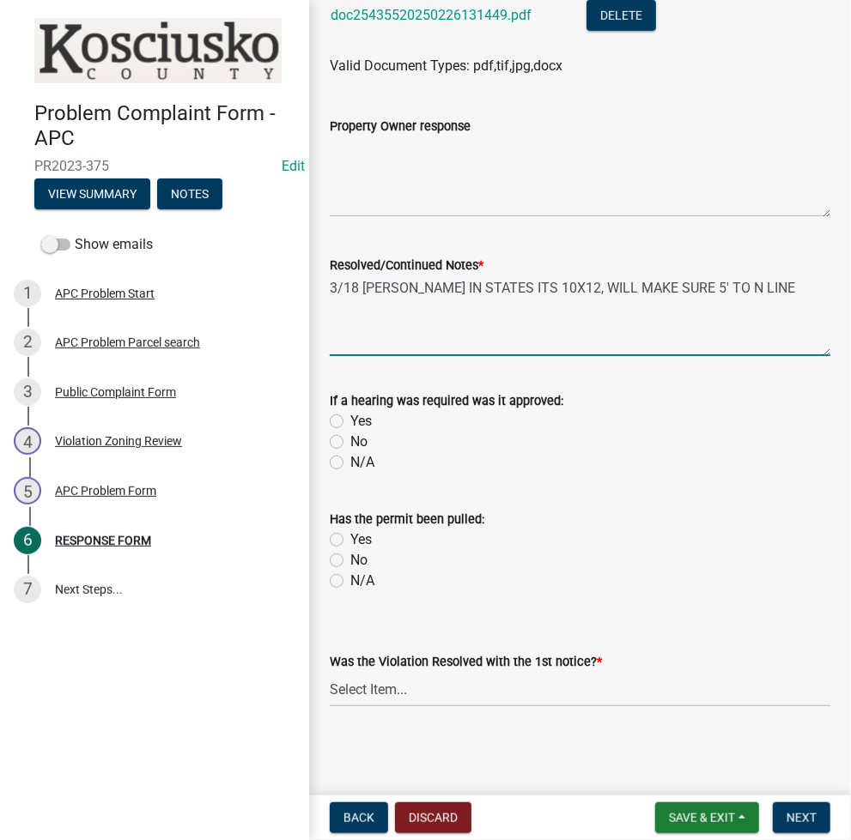
click at [789, 287] on textarea "3/18 JACKIE IN STATES ITS 10X12, WILL MAKE SURE 5' TO N LINE" at bounding box center [580, 316] width 500 height 81
type textarea "3/18 JACKIE IN STATES ITS 10X12, WILL MAKE SURE 5' TO N LINE 12/13 OK W/ SIZE N…"
click at [385, 696] on select "Select Item... Yes No N/A" at bounding box center [580, 689] width 500 height 35
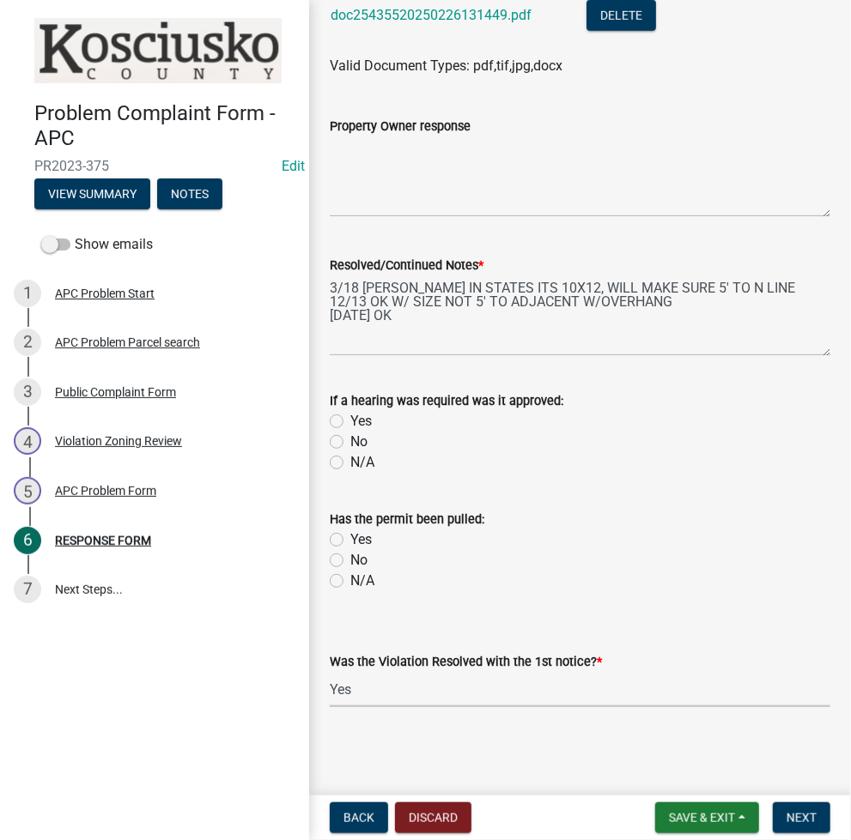
click at [330, 672] on select "Select Item... Yes No N/A" at bounding box center [580, 689] width 500 height 35
select select "5030bcce-08bd-4353-ba19-2f22d14eb7e0"
click at [817, 821] on button "Next" at bounding box center [802, 818] width 58 height 31
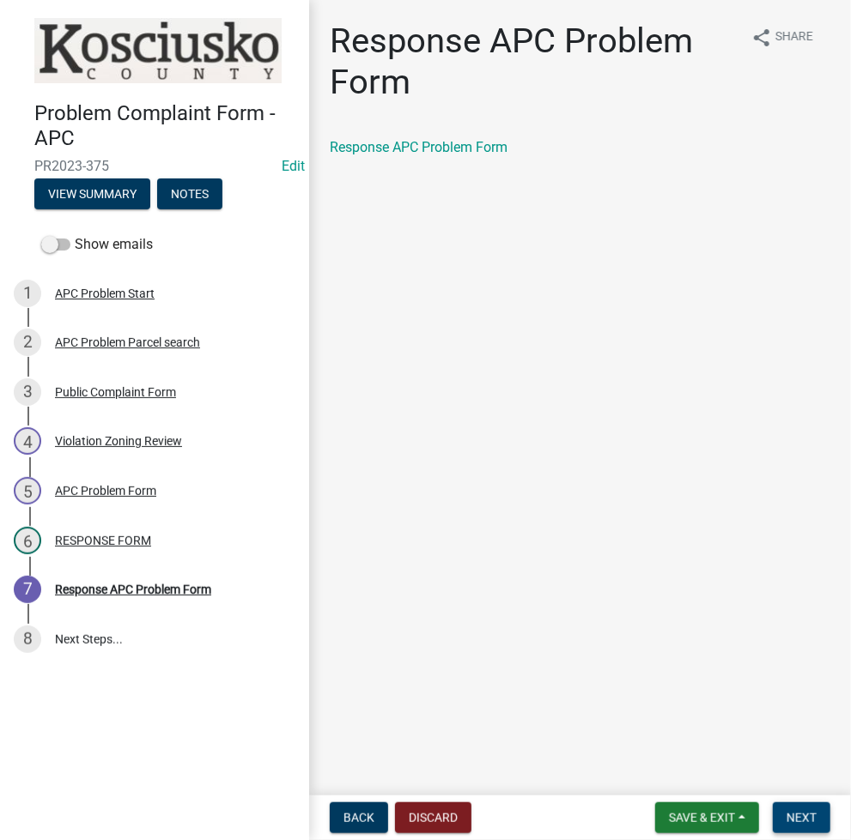
click at [804, 812] on span "Next" at bounding box center [801, 818] width 30 height 14
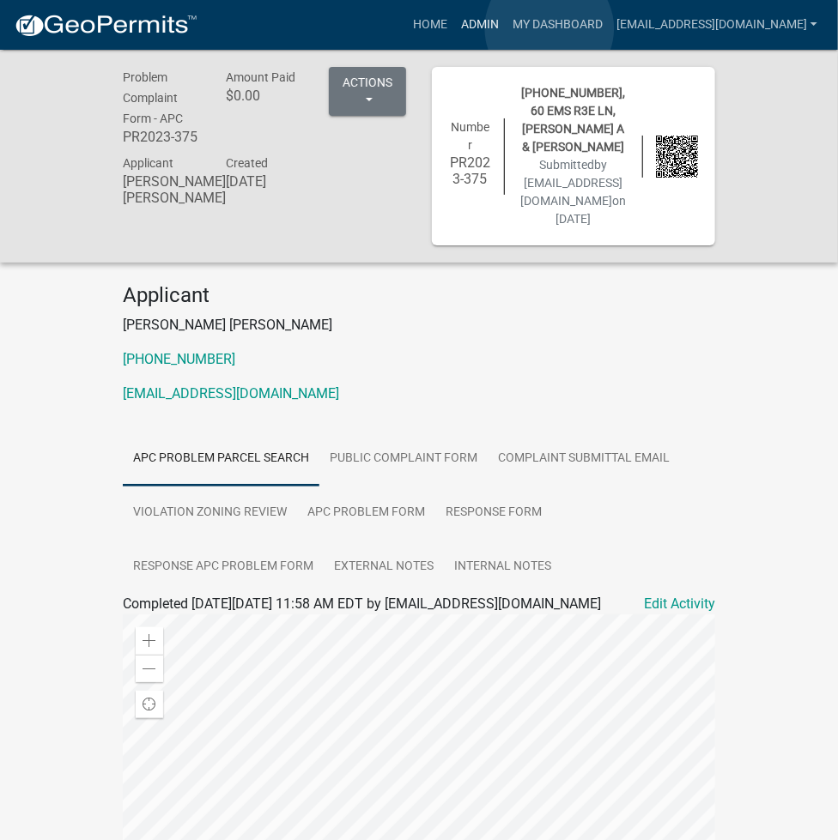
click at [506, 28] on link "Admin" at bounding box center [480, 25] width 52 height 33
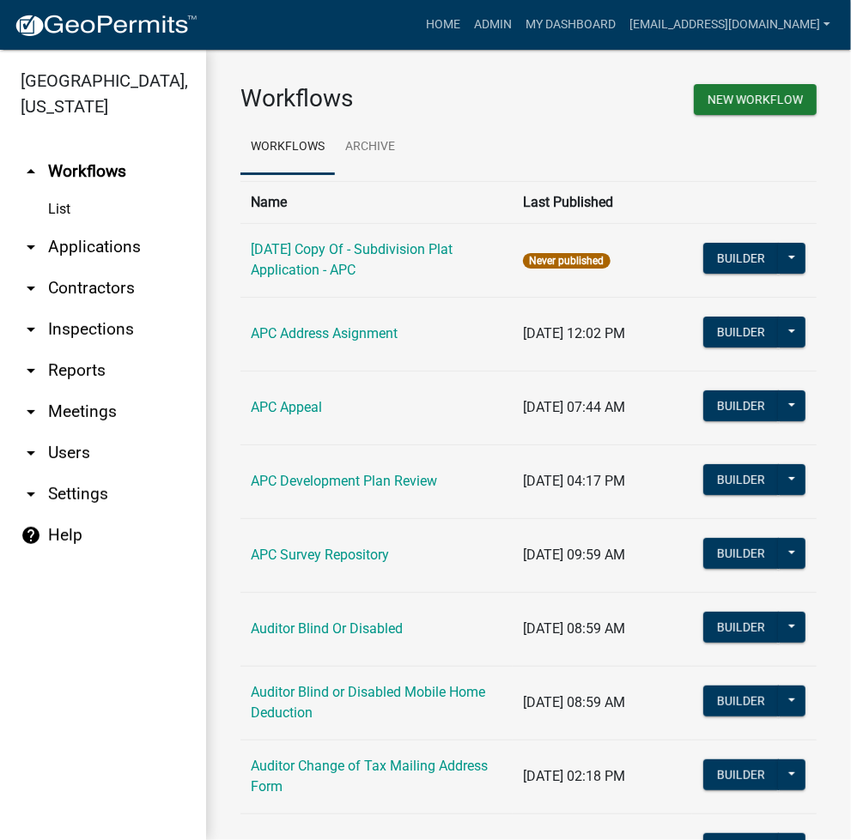
click at [118, 251] on link "arrow_drop_down Applications" at bounding box center [103, 247] width 206 height 41
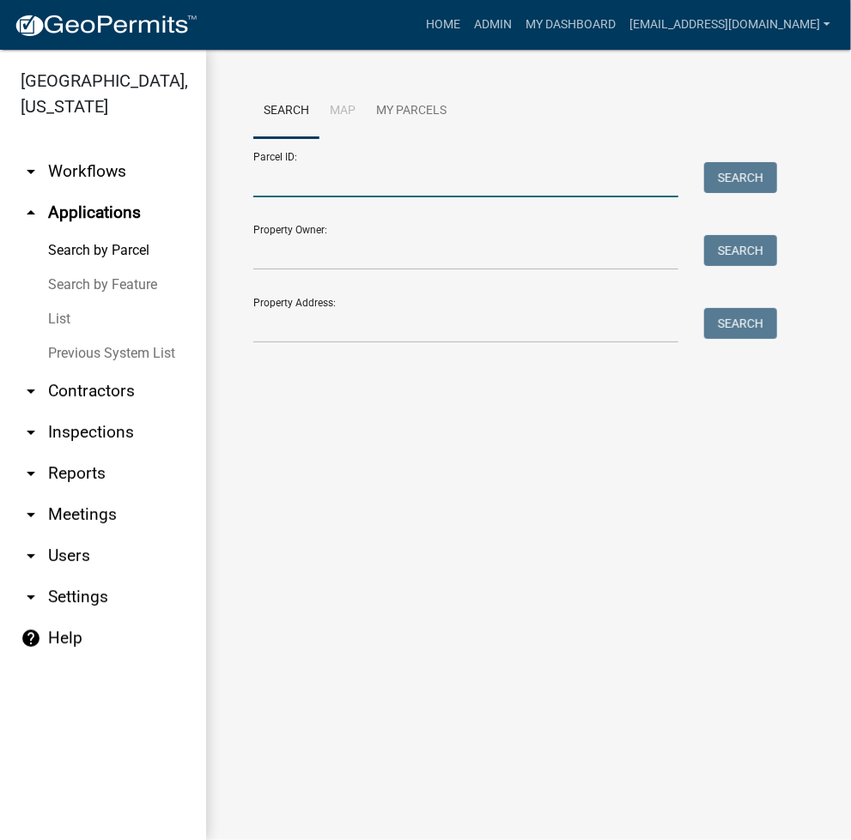
click at [396, 189] on input "Parcel ID:" at bounding box center [465, 179] width 425 height 35
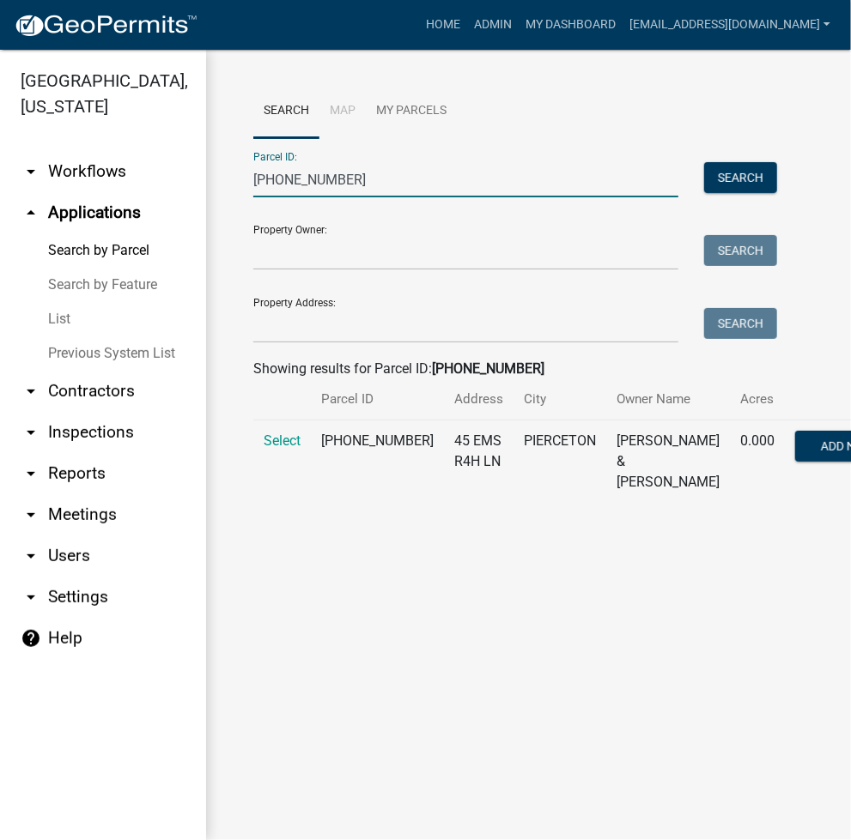
type input "009-002-117"
click at [275, 475] on td "Select" at bounding box center [282, 462] width 58 height 83
click at [284, 449] on span "Select" at bounding box center [282, 441] width 37 height 16
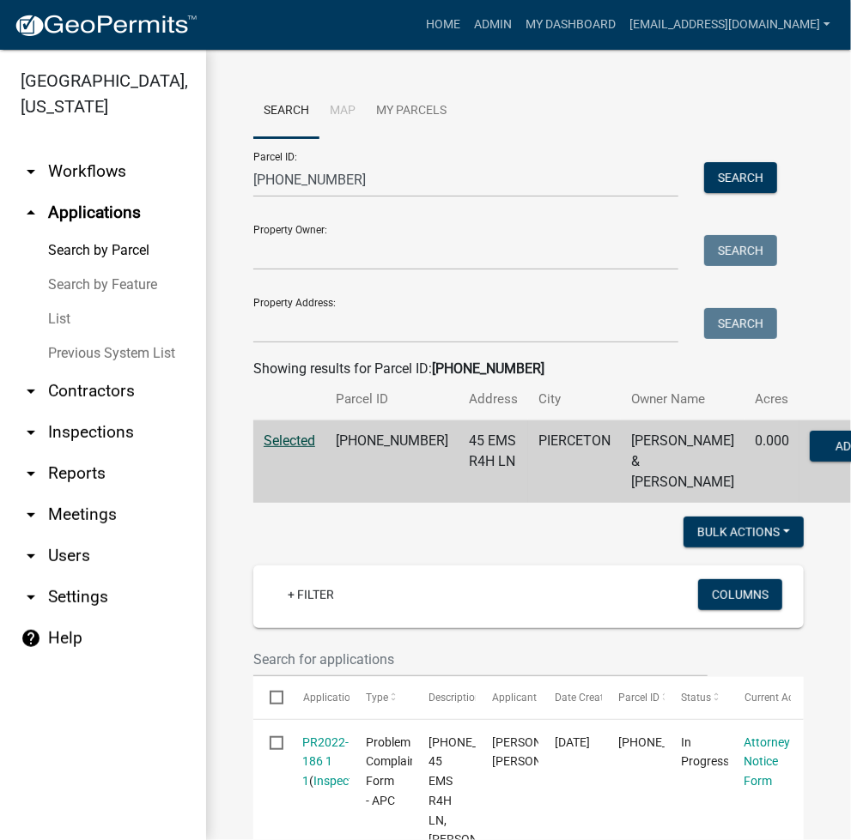
scroll to position [458, 0]
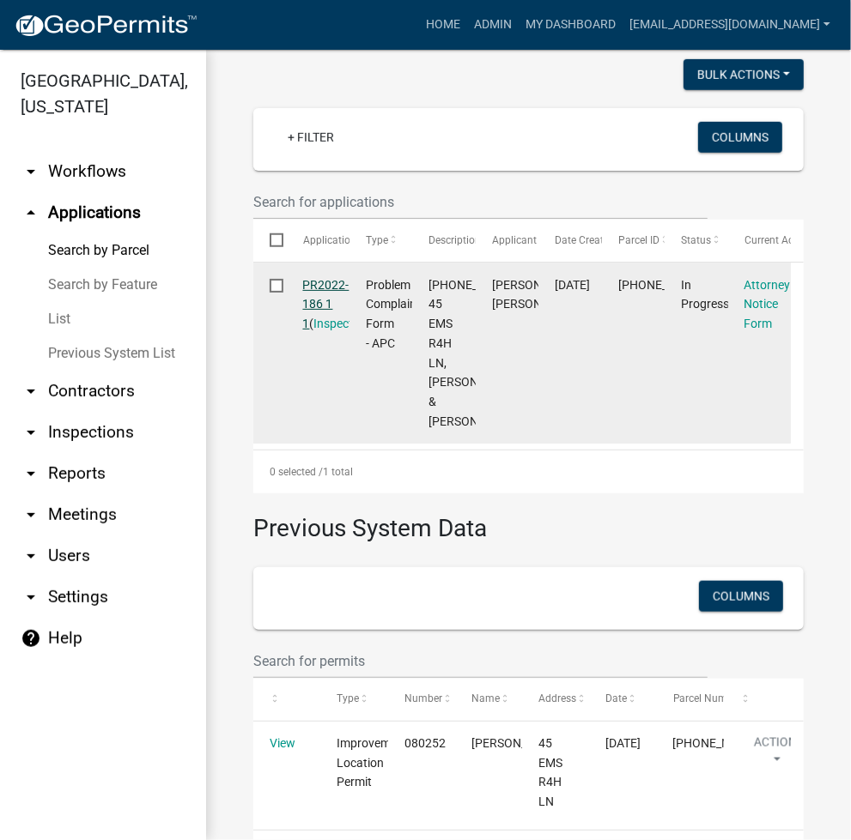
click at [318, 324] on link "PR2022-186 1 1" at bounding box center [326, 304] width 46 height 53
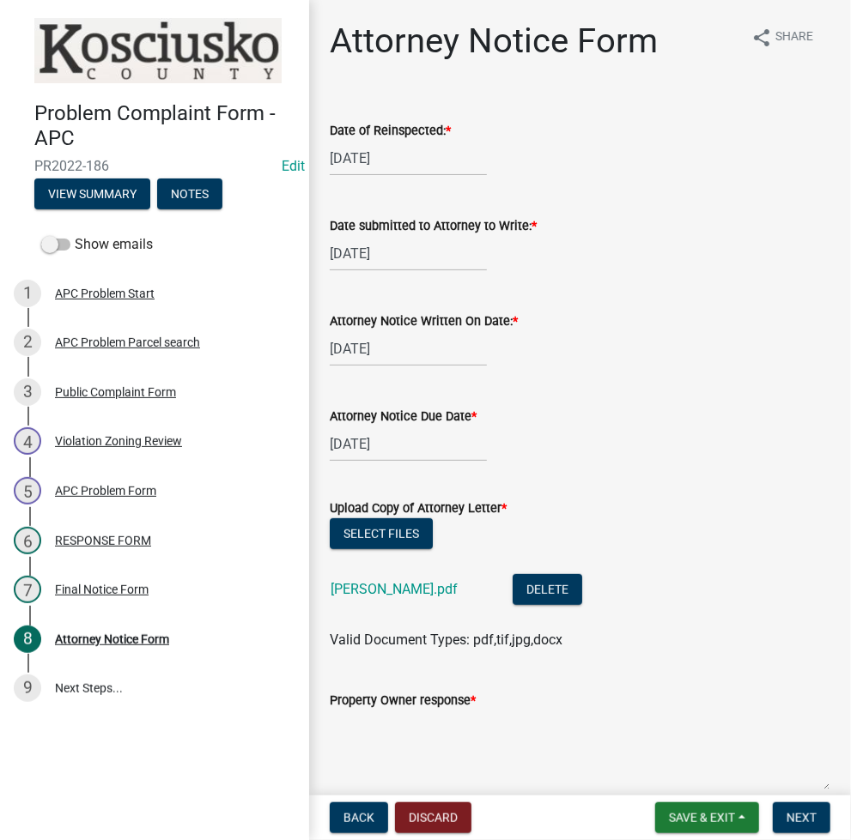
click at [349, 447] on div "01/20/2025" at bounding box center [408, 444] width 157 height 35
select select "2025"
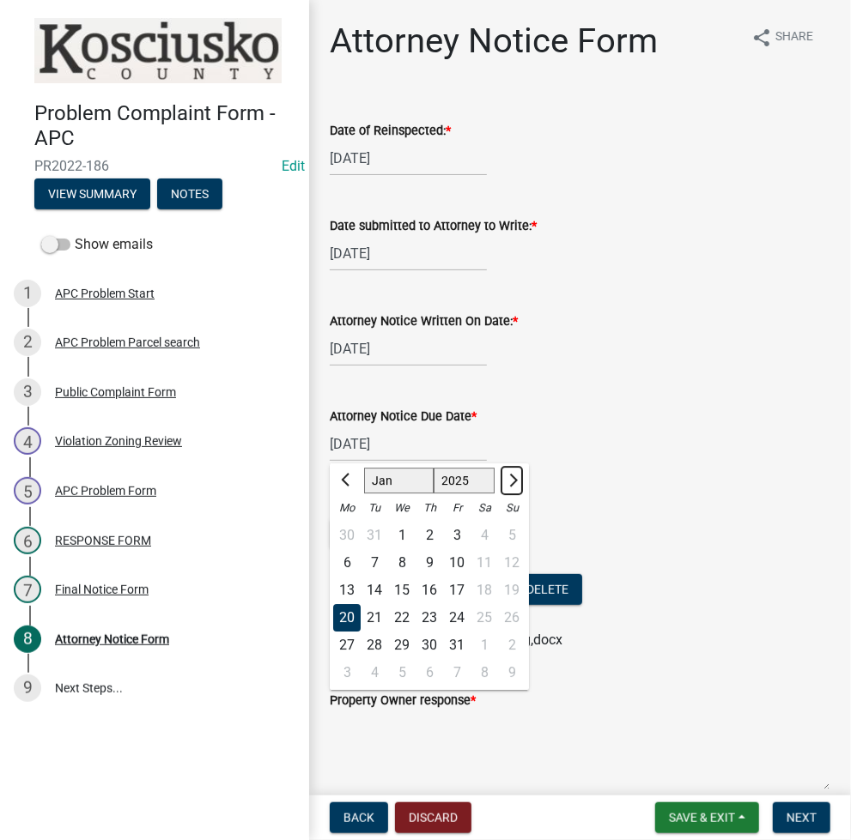
click at [506, 471] on button "Next month" at bounding box center [511, 480] width 21 height 27
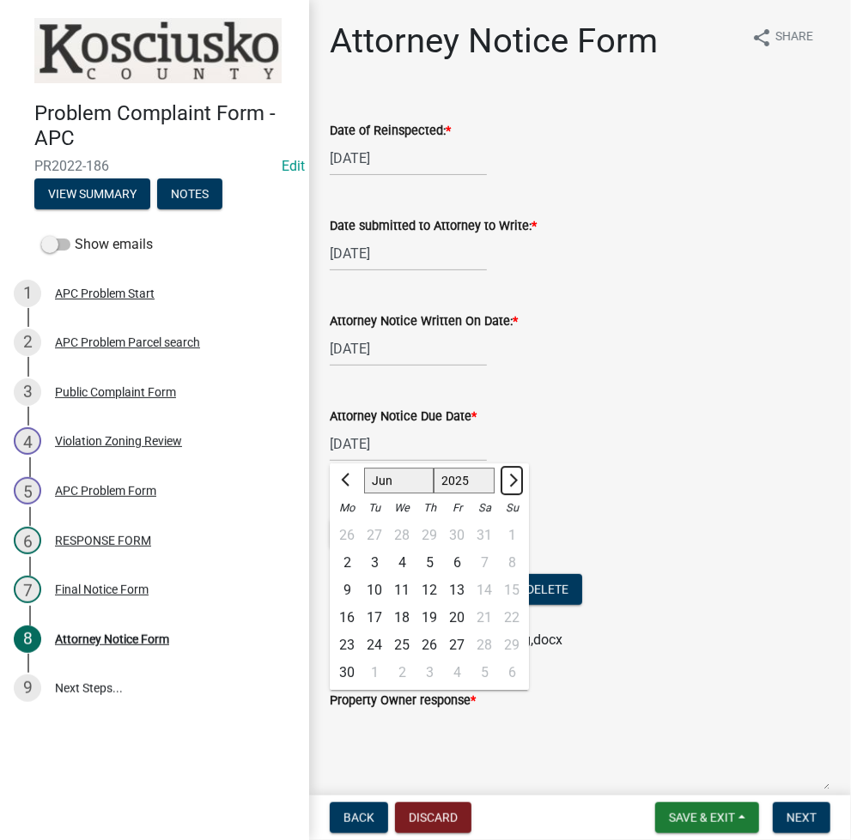
click at [506, 471] on button "Next month" at bounding box center [511, 480] width 21 height 27
select select "7"
click at [429, 621] on div "24" at bounding box center [428, 617] width 27 height 27
type input "07/24/2025"
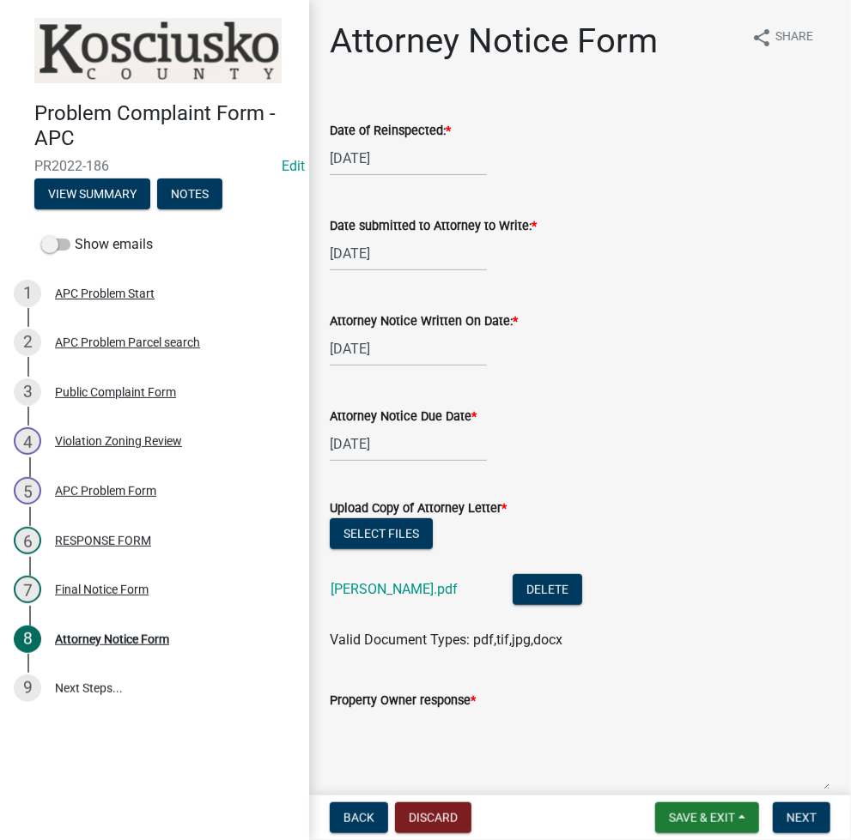
scroll to position [556, 0]
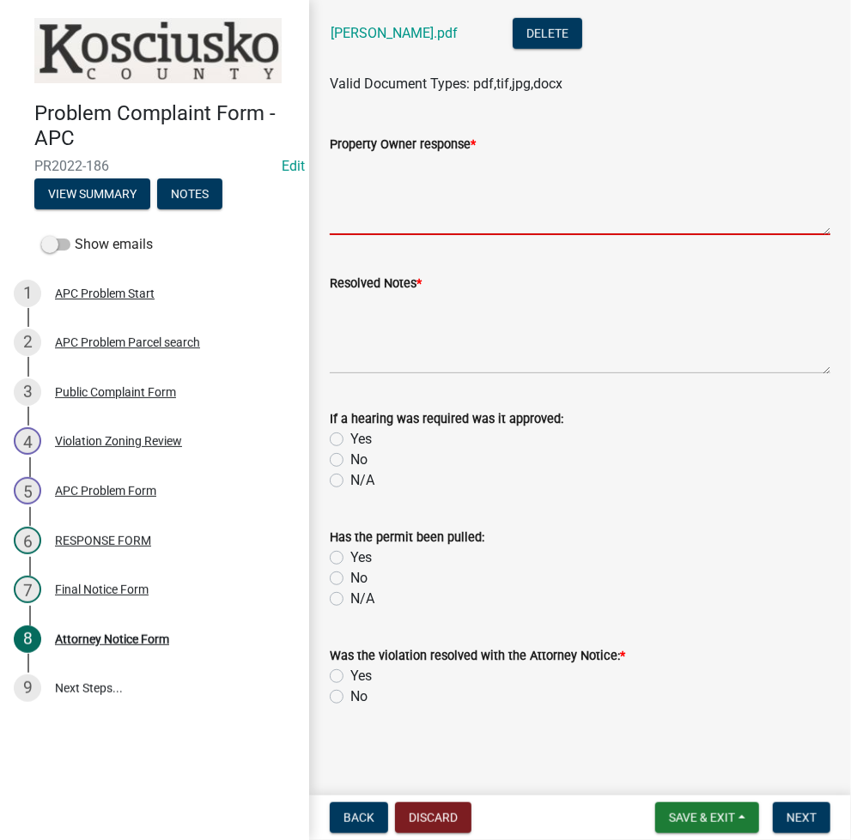
click at [396, 195] on textarea "Property Owner response *" at bounding box center [580, 195] width 500 height 81
type textarea "1/17 CLD TO MOVE BY END OF APRIL"
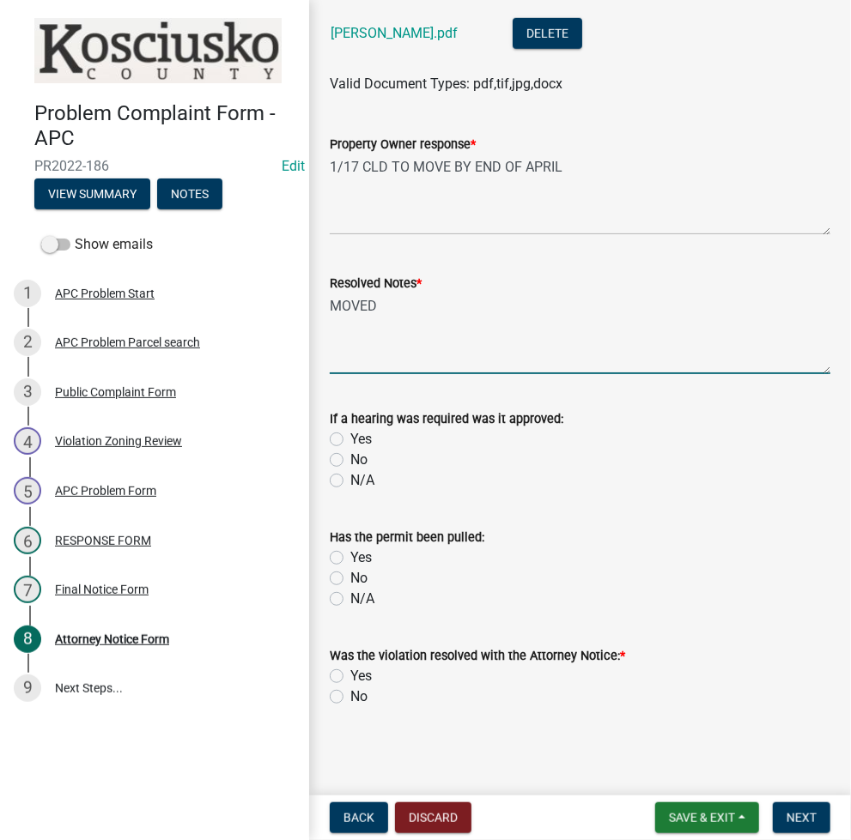
type textarea "MOVED"
click at [350, 670] on label "Yes" at bounding box center [360, 676] width 21 height 21
click at [350, 670] on input "Yes" at bounding box center [355, 671] width 11 height 11
radio input "true"
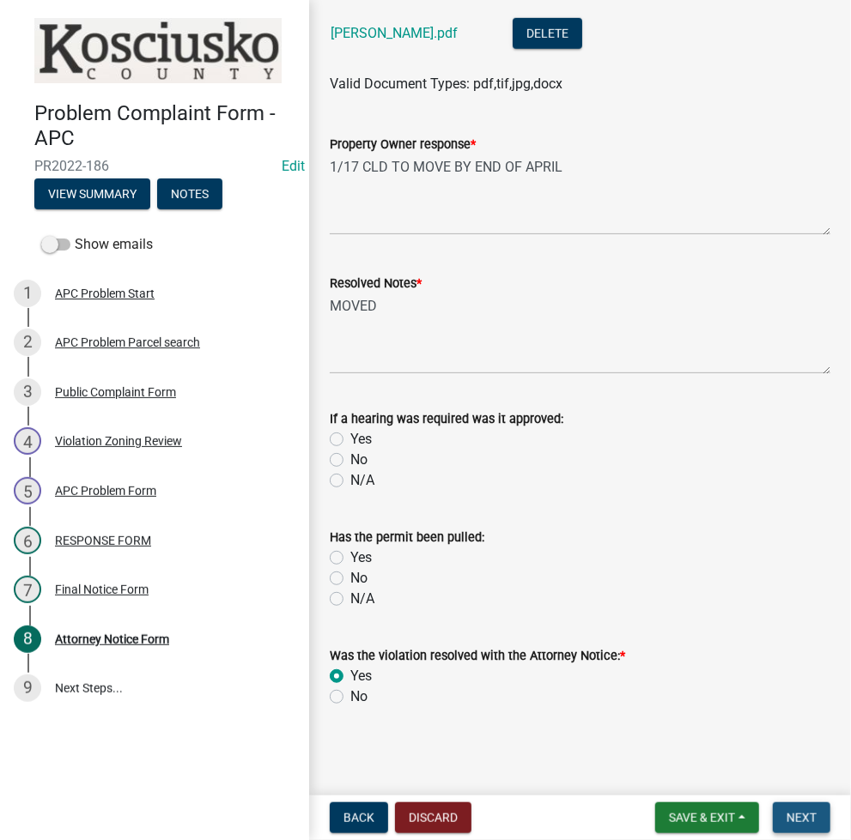
click at [807, 820] on span "Next" at bounding box center [801, 818] width 30 height 14
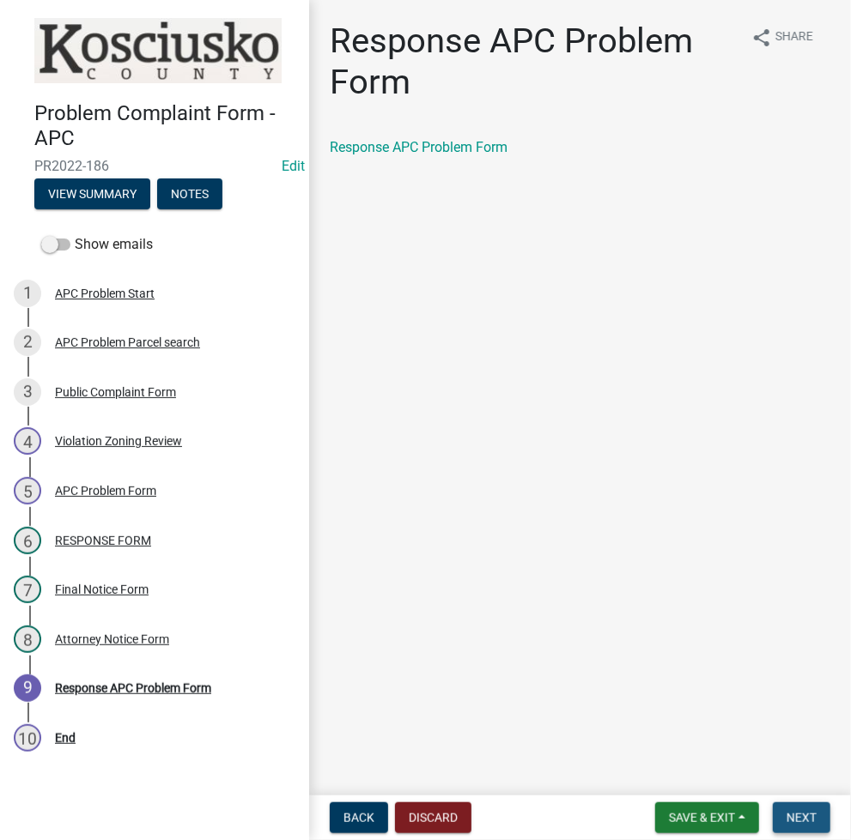
click at [807, 820] on span "Next" at bounding box center [801, 818] width 30 height 14
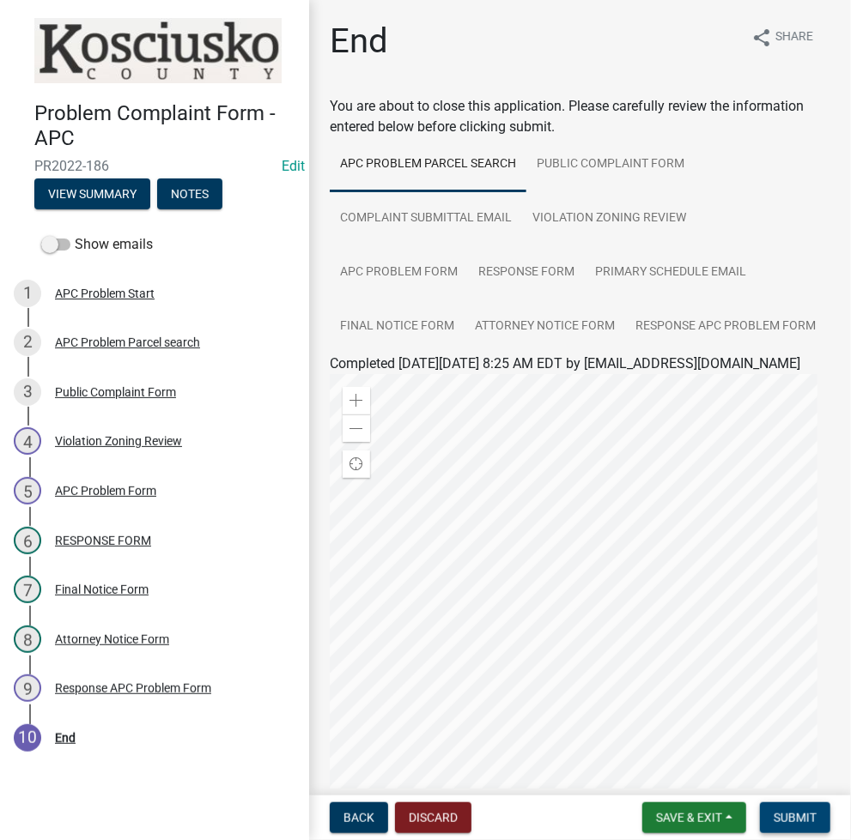
click at [807, 820] on span "Submit" at bounding box center [794, 818] width 43 height 14
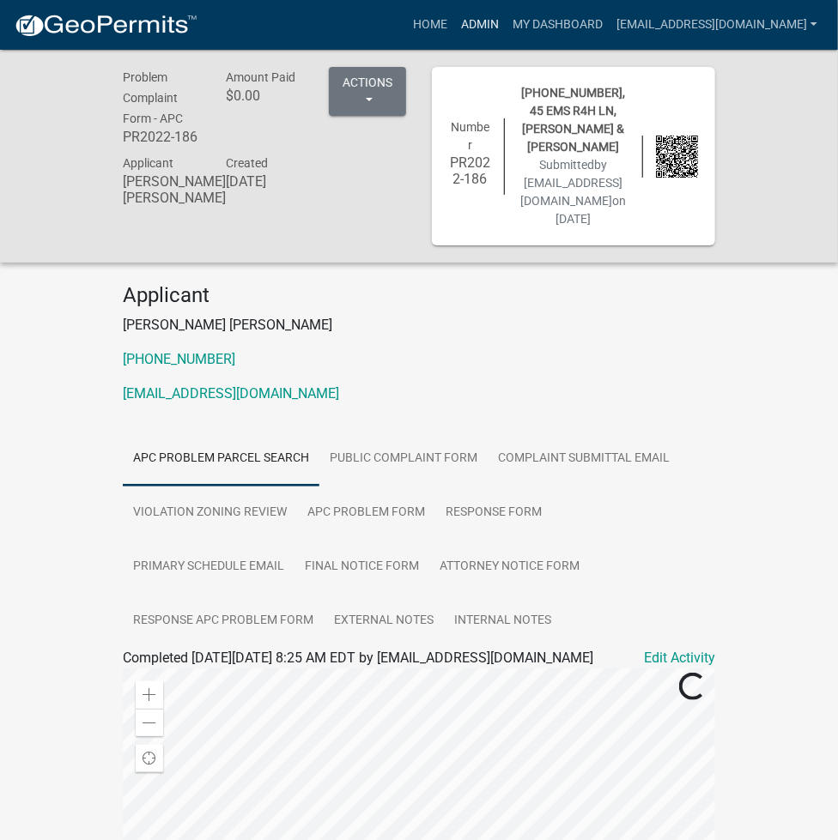
click at [506, 20] on link "Admin" at bounding box center [480, 25] width 52 height 33
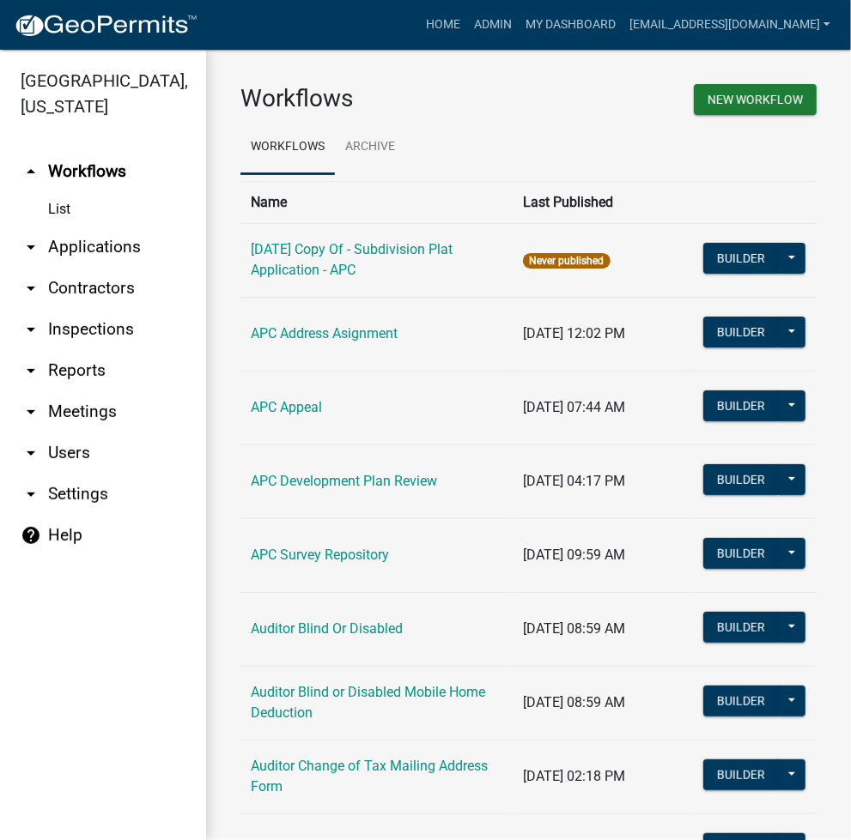
click at [103, 256] on link "arrow_drop_down Applications" at bounding box center [103, 247] width 206 height 41
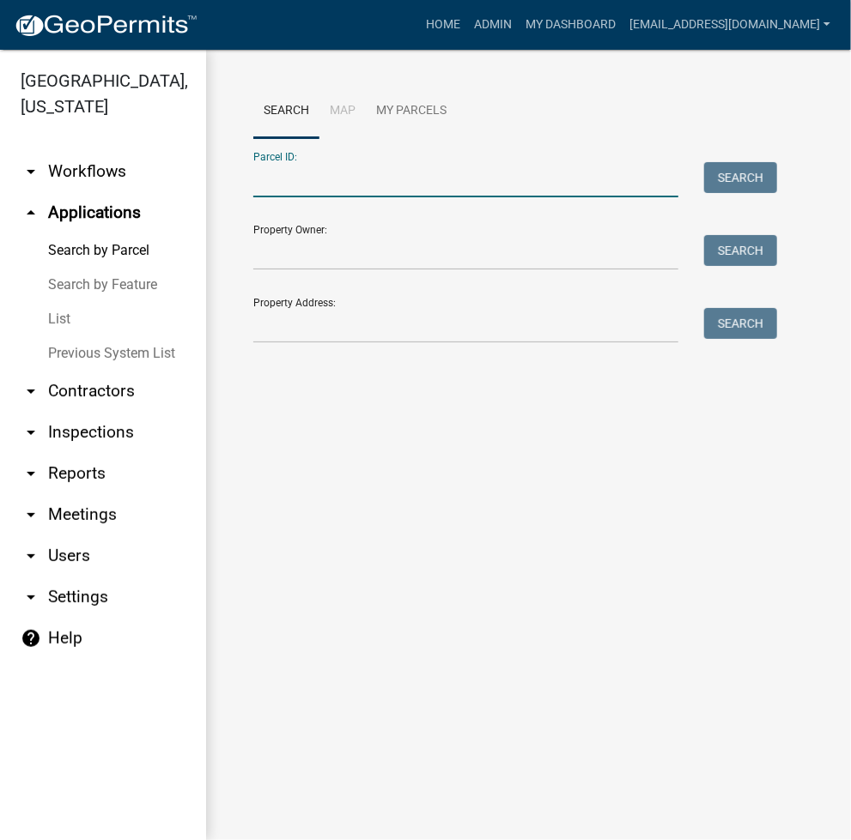
click at [355, 197] on input "Parcel ID:" at bounding box center [465, 179] width 425 height 35
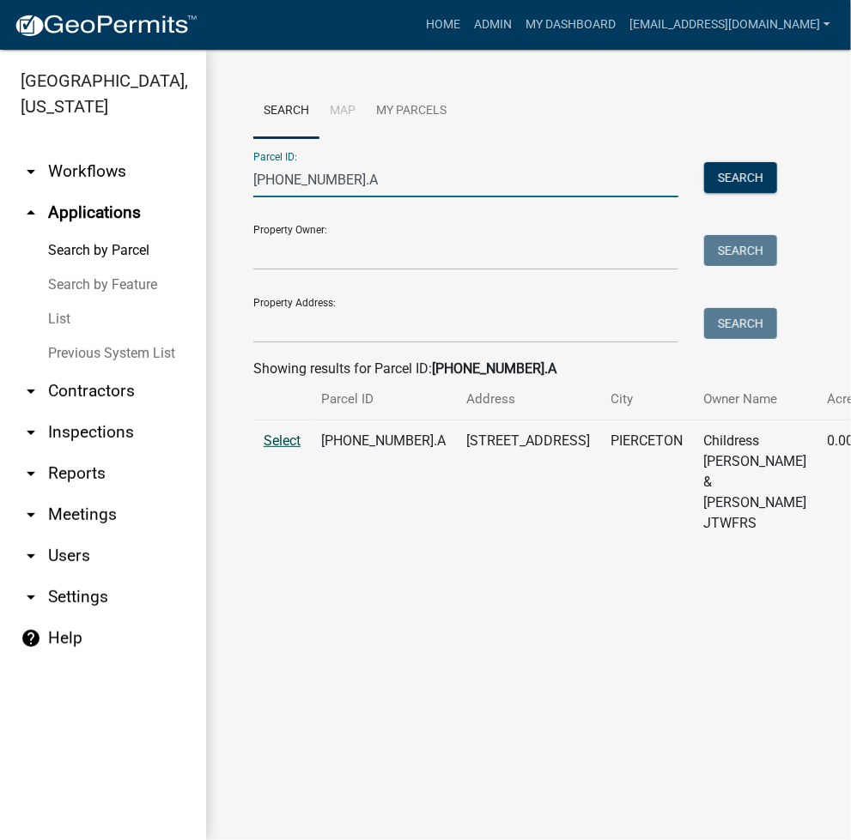
type input "010-109-019.A"
click at [272, 449] on span "Select" at bounding box center [282, 441] width 37 height 16
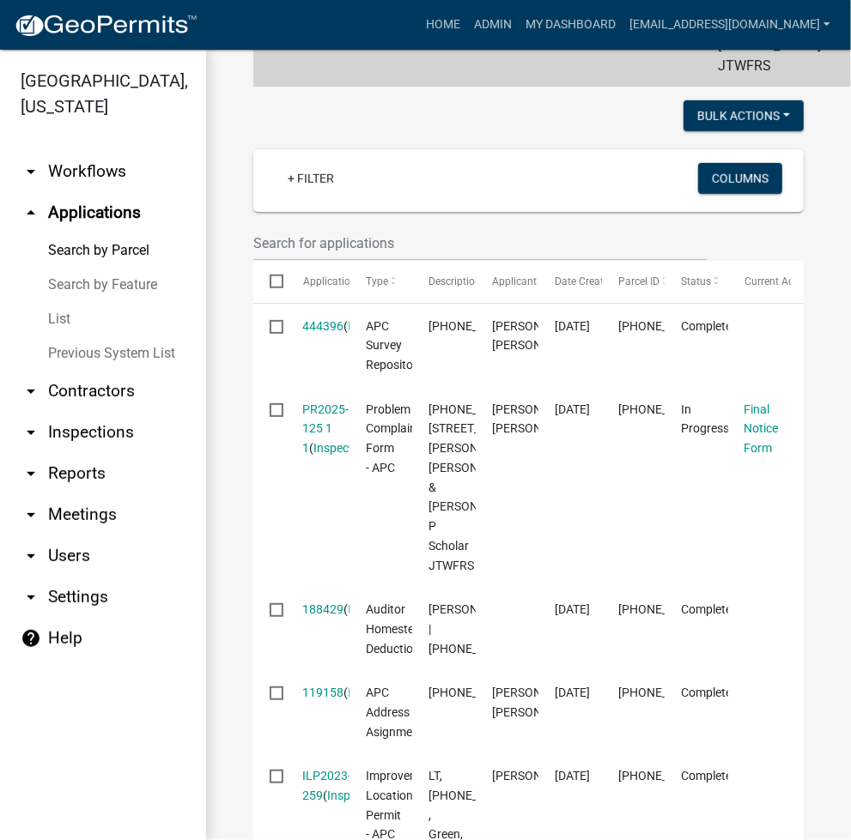
scroll to position [687, 0]
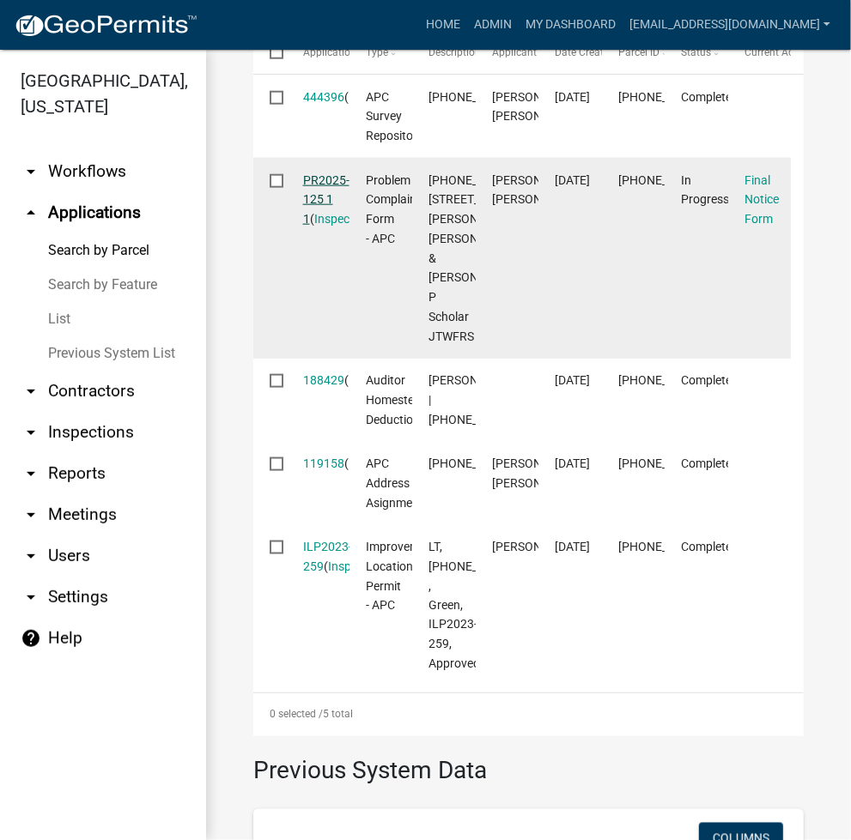
click at [314, 202] on link "PR2025-125 1 1" at bounding box center [326, 199] width 46 height 53
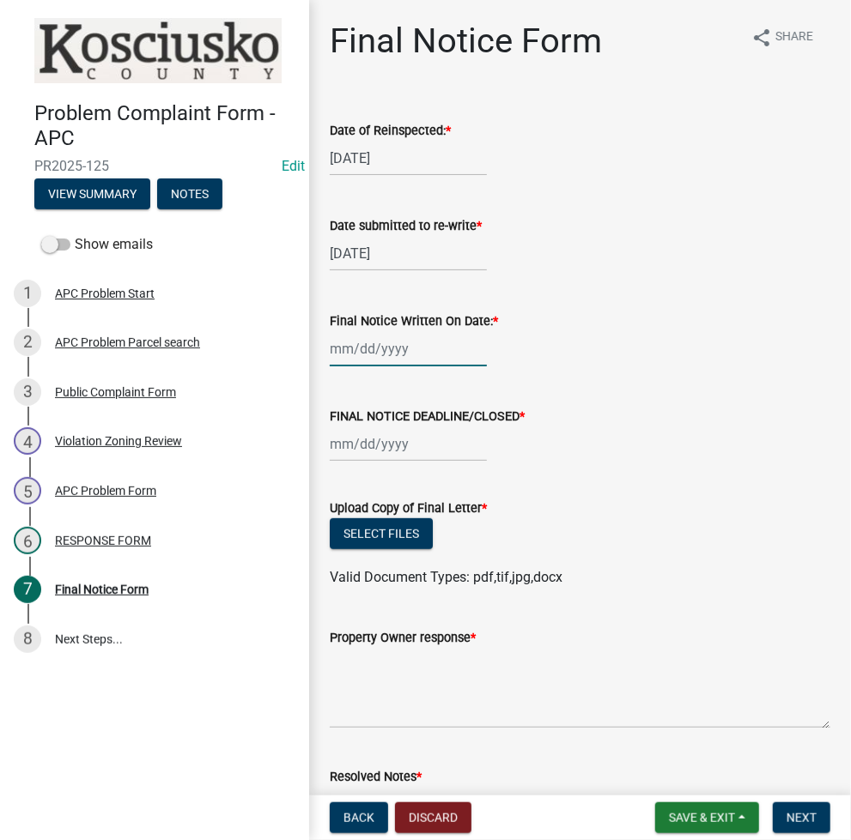
click at [343, 352] on div at bounding box center [408, 348] width 157 height 35
select select "8"
select select "2025"
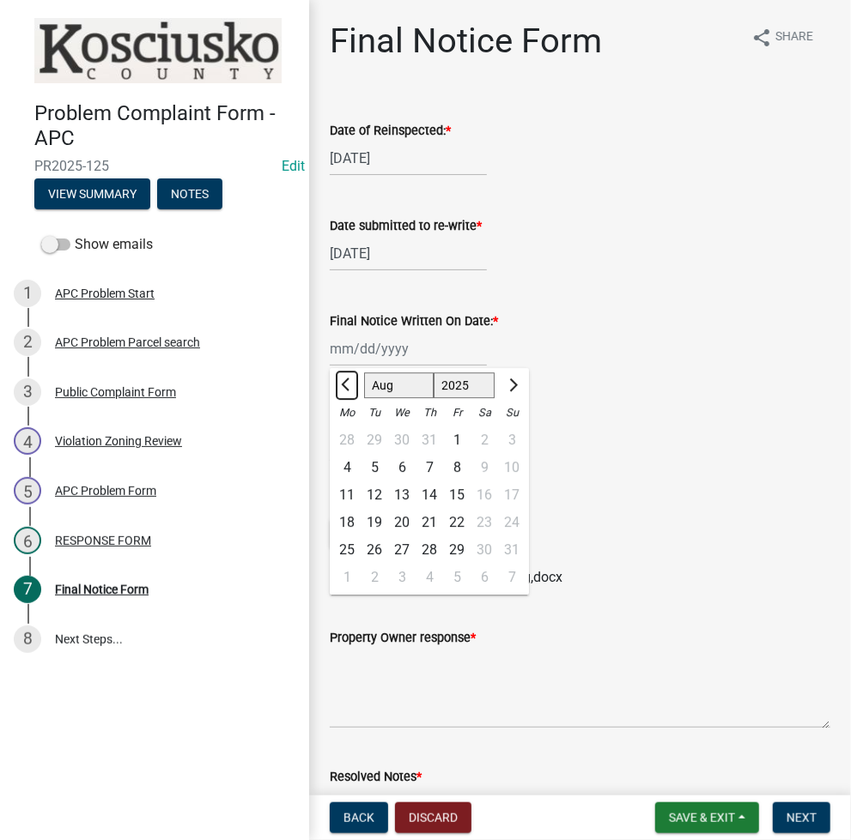
click at [348, 391] on button "Previous month" at bounding box center [347, 385] width 21 height 27
select select "7"
click at [430, 521] on div "24" at bounding box center [428, 522] width 27 height 27
type input "07/24/2025"
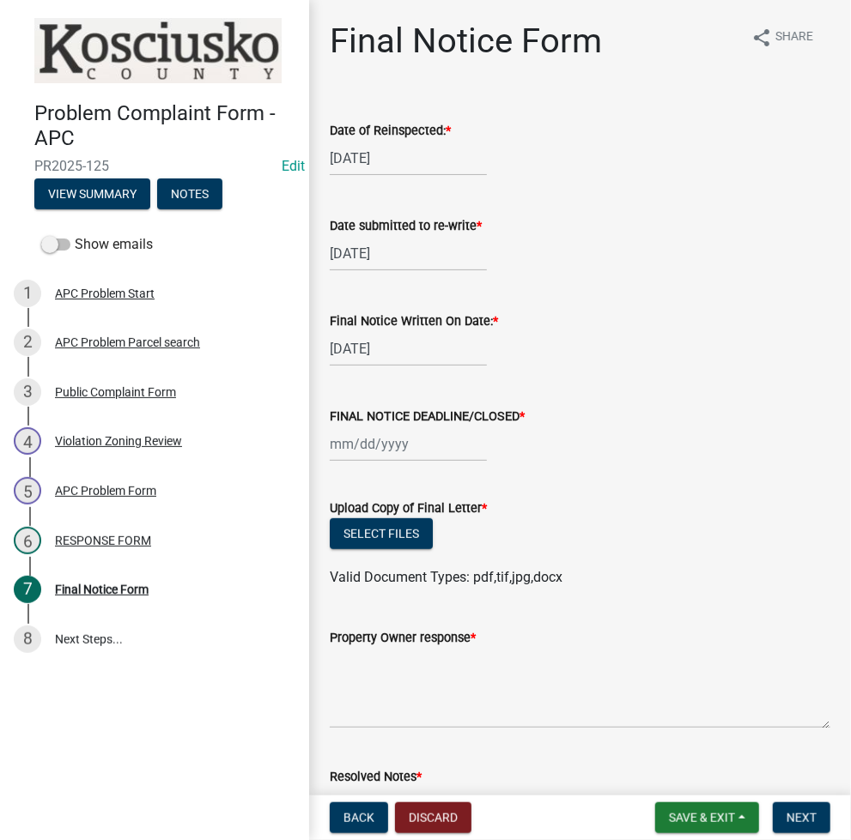
scroll to position [228, 0]
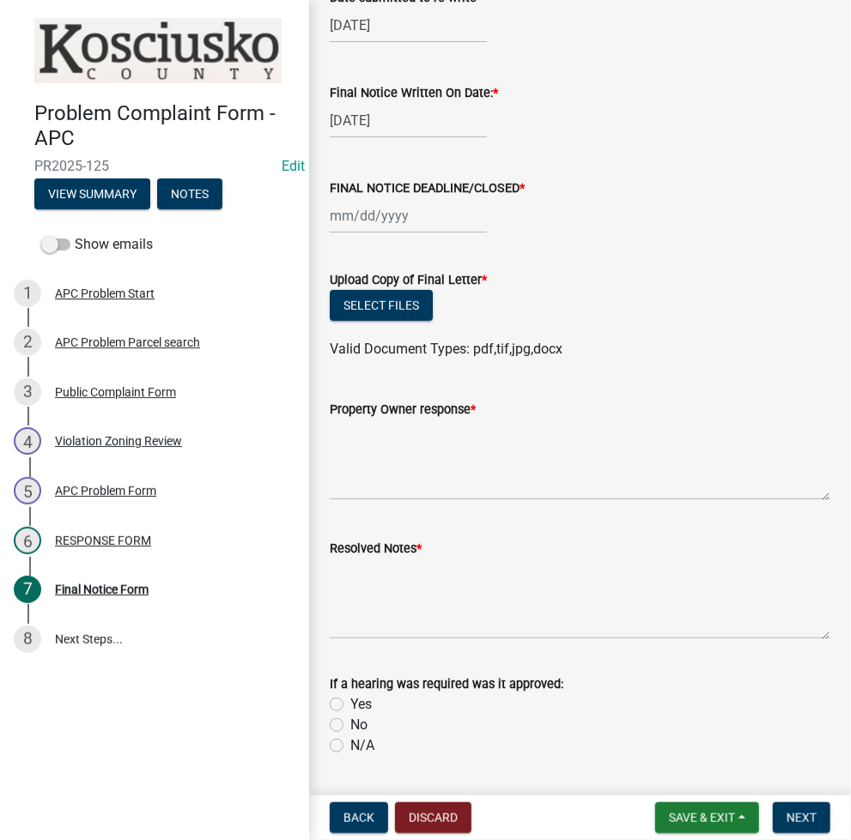
click at [327, 106] on div "Final Notice Written On Date: * 07/24/2025" at bounding box center [580, 98] width 526 height 80
click at [364, 124] on div "07/24/2025" at bounding box center [408, 120] width 157 height 35
select select "7"
select select "2025"
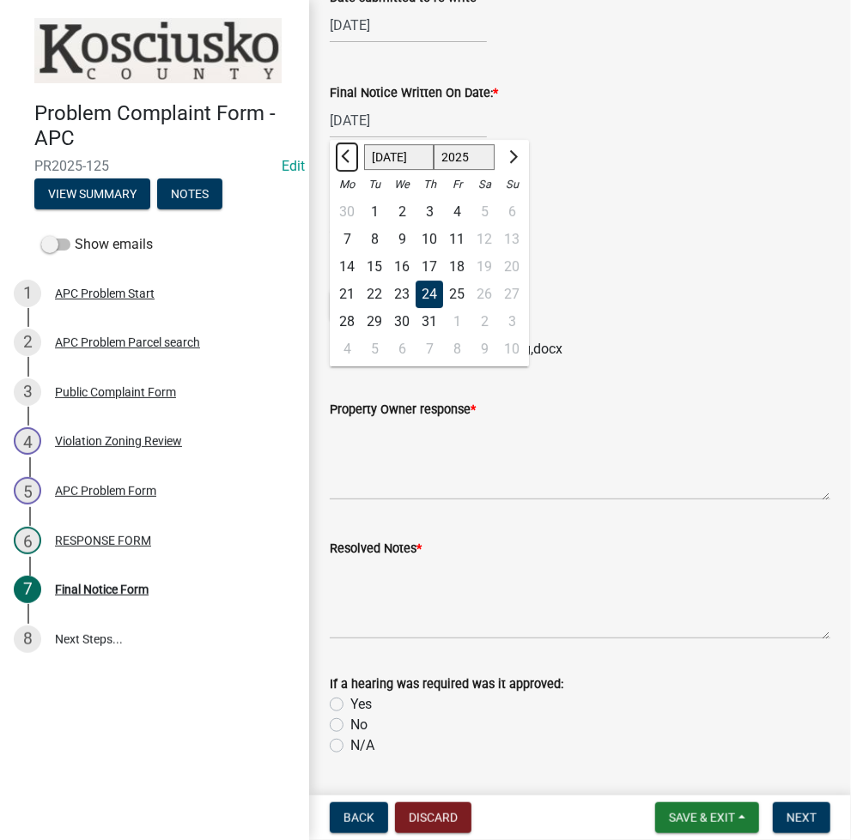
click at [352, 155] on span "Previous month" at bounding box center [347, 156] width 13 height 13
select select "6"
click at [400, 332] on div "25" at bounding box center [401, 321] width 27 height 27
type input "06/25/2025"
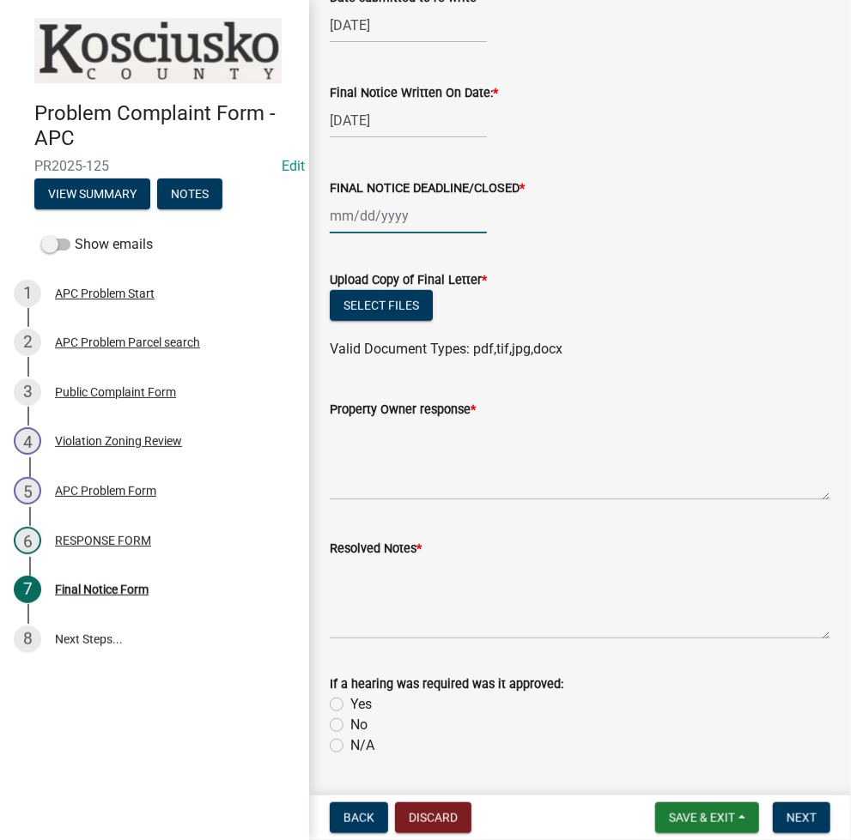
click at [364, 216] on div at bounding box center [408, 215] width 157 height 35
select select "8"
select select "2025"
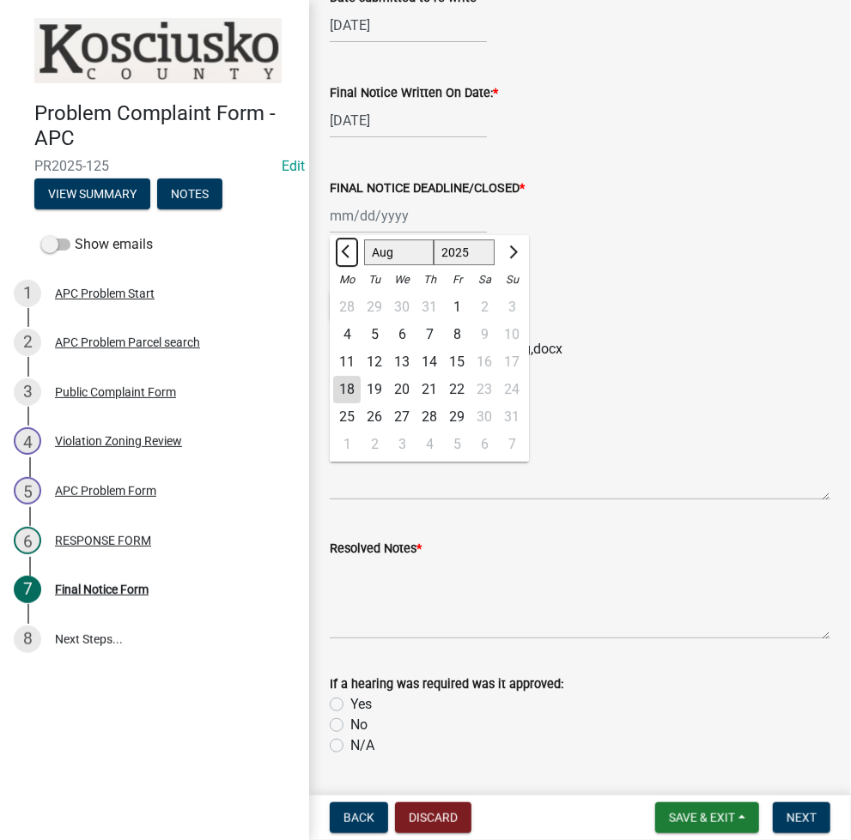
click at [340, 252] on button "Previous month" at bounding box center [347, 252] width 21 height 27
select select "7"
click at [439, 389] on div "24" at bounding box center [428, 389] width 27 height 27
type input "07/24/2025"
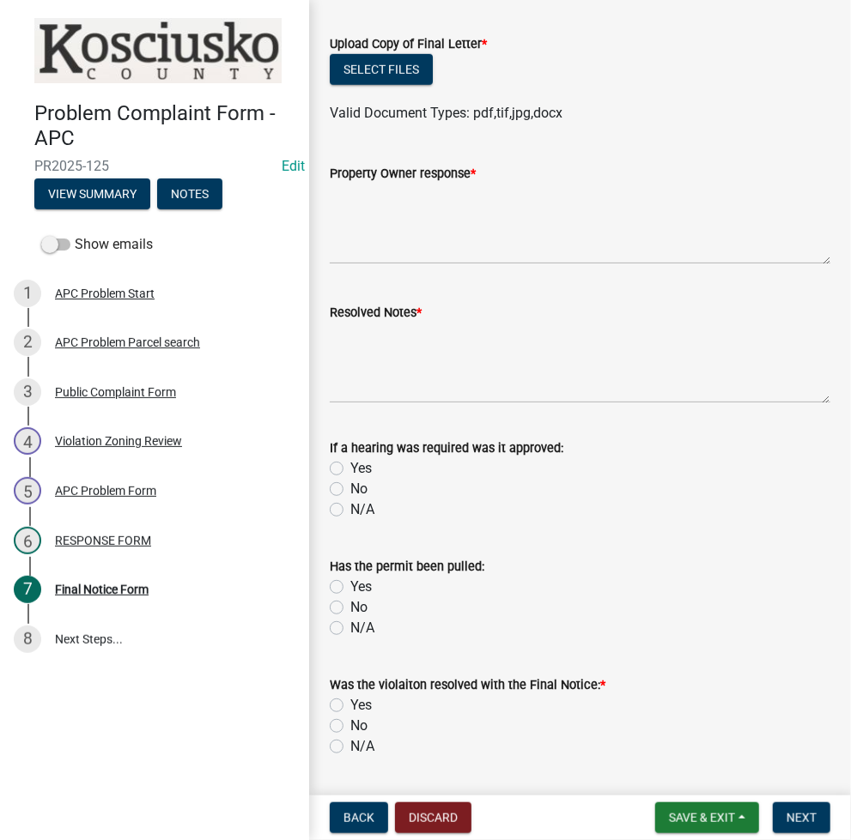
scroll to position [515, 0]
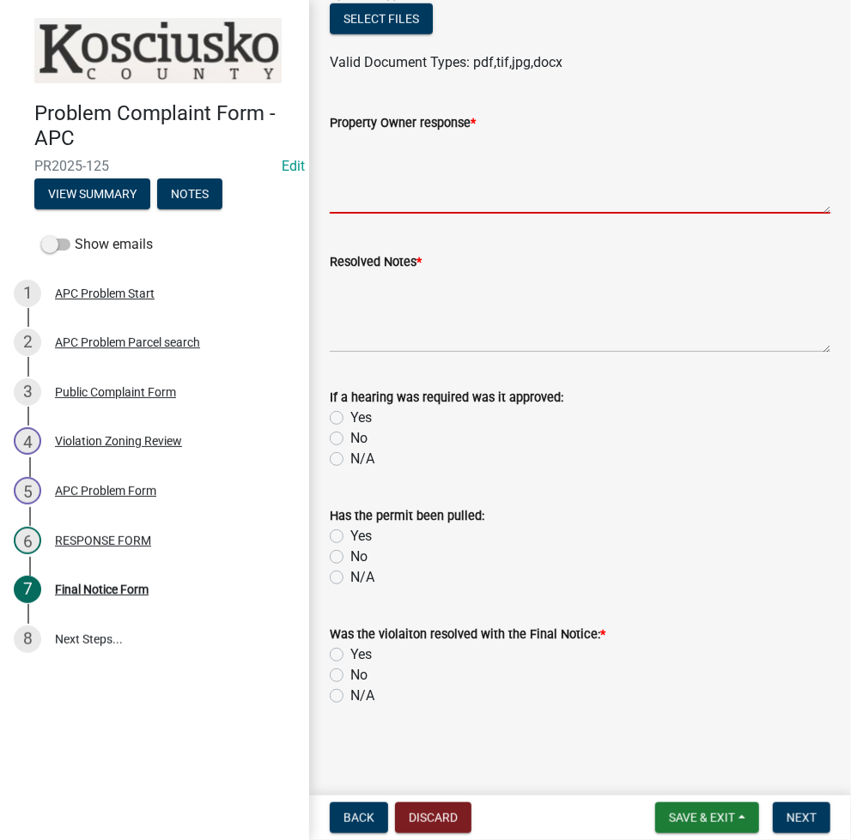
click at [441, 166] on textarea "Property Owner response *" at bounding box center [580, 173] width 500 height 81
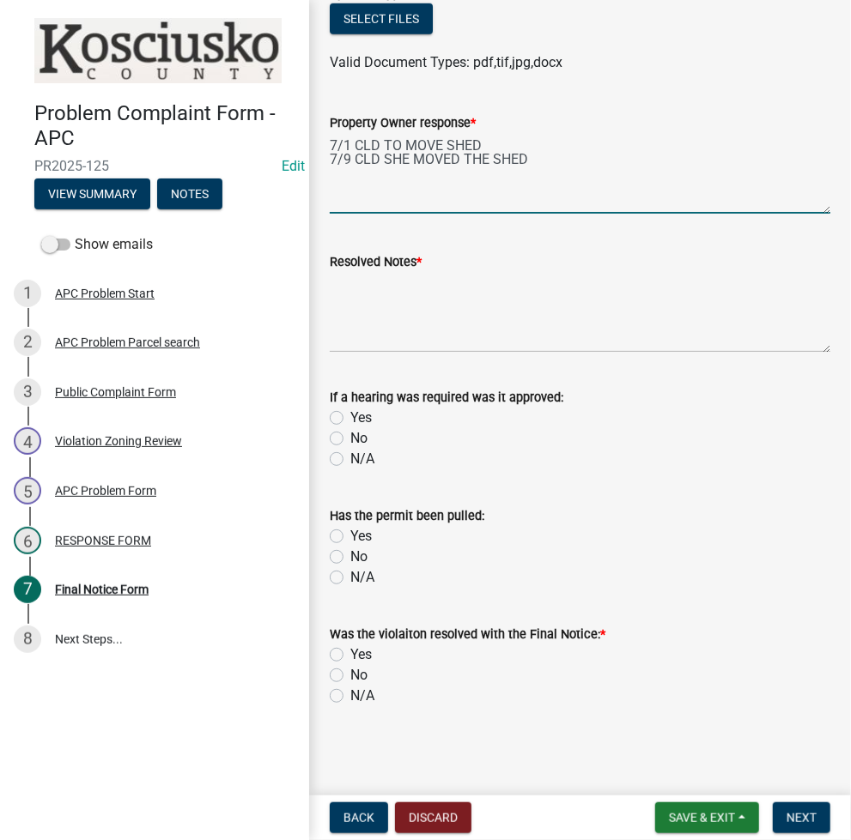
type textarea "7/1 CLD TO MOVE SHED 7/9 CLD SHE MOVED THE SHED"
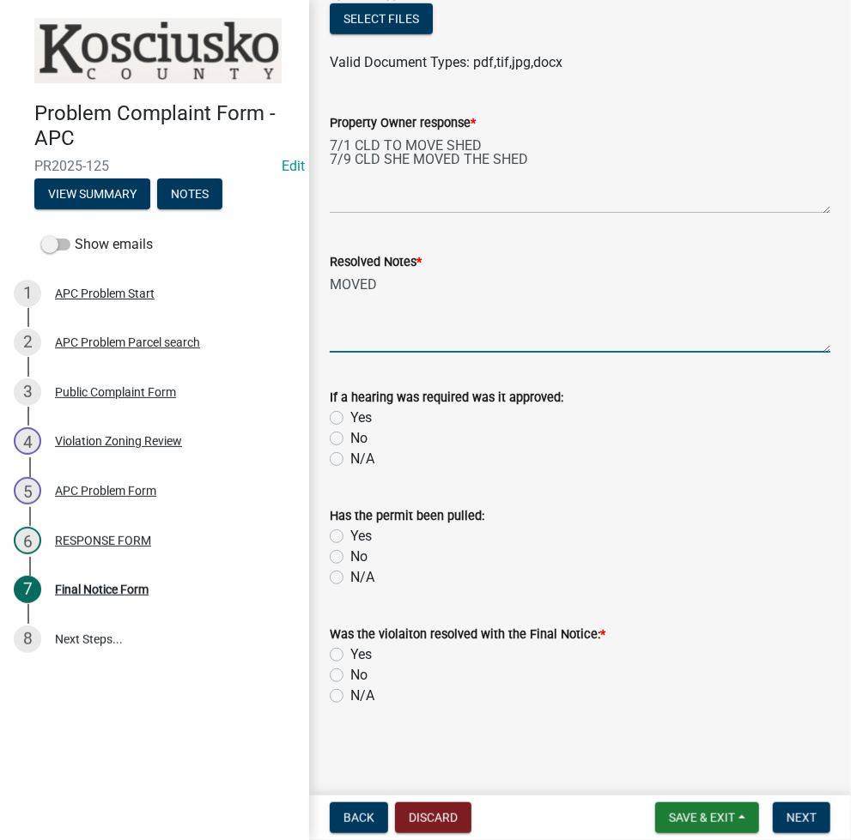
type textarea "MOVED"
click at [350, 652] on label "Yes" at bounding box center [360, 655] width 21 height 21
click at [350, 652] on input "Yes" at bounding box center [355, 650] width 11 height 11
radio input "true"
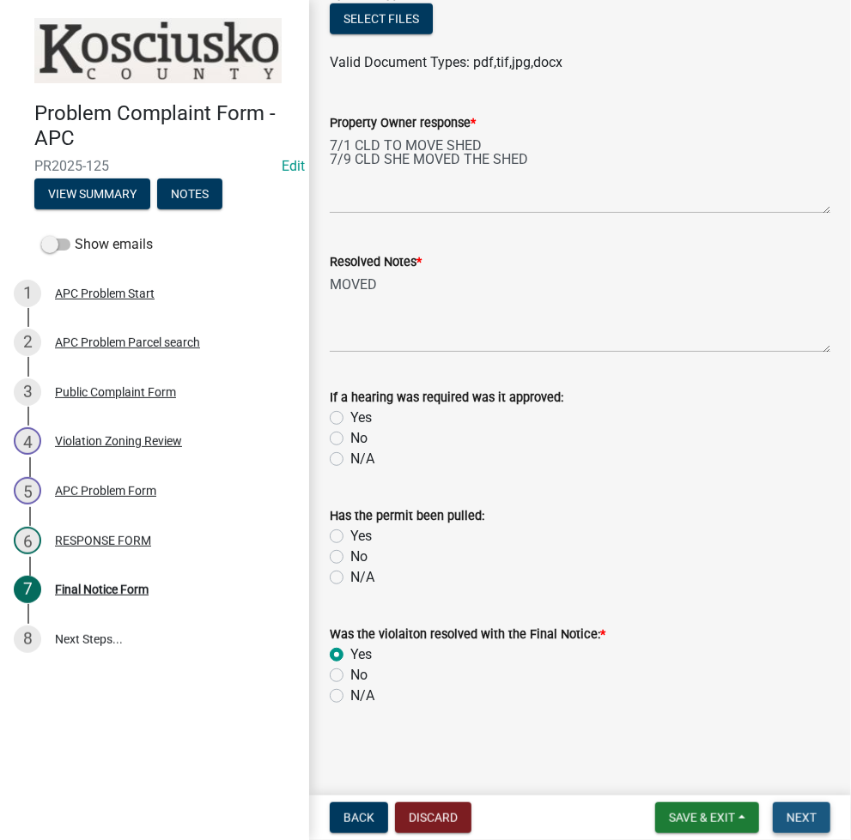
click at [805, 805] on button "Next" at bounding box center [802, 818] width 58 height 31
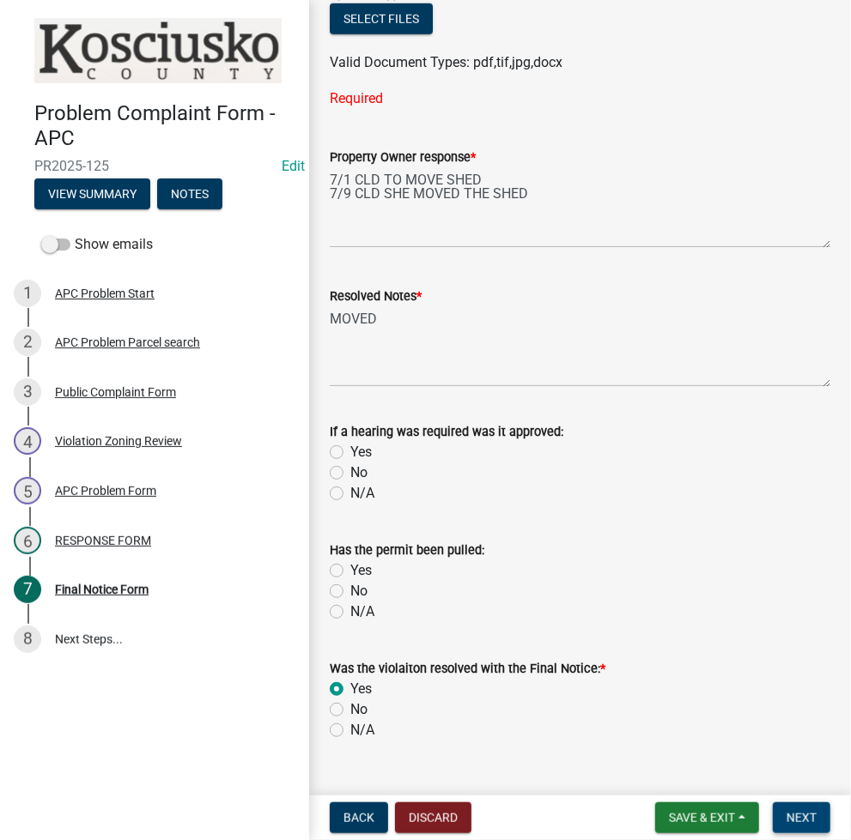
scroll to position [0, 0]
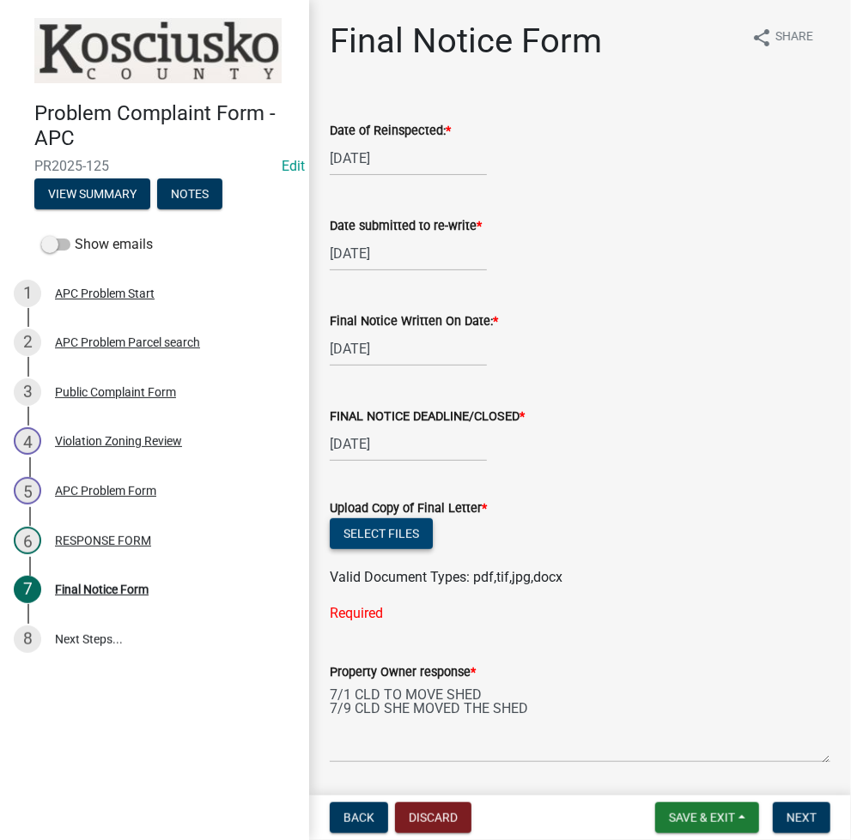
click at [365, 535] on button "Select files" at bounding box center [381, 533] width 103 height 31
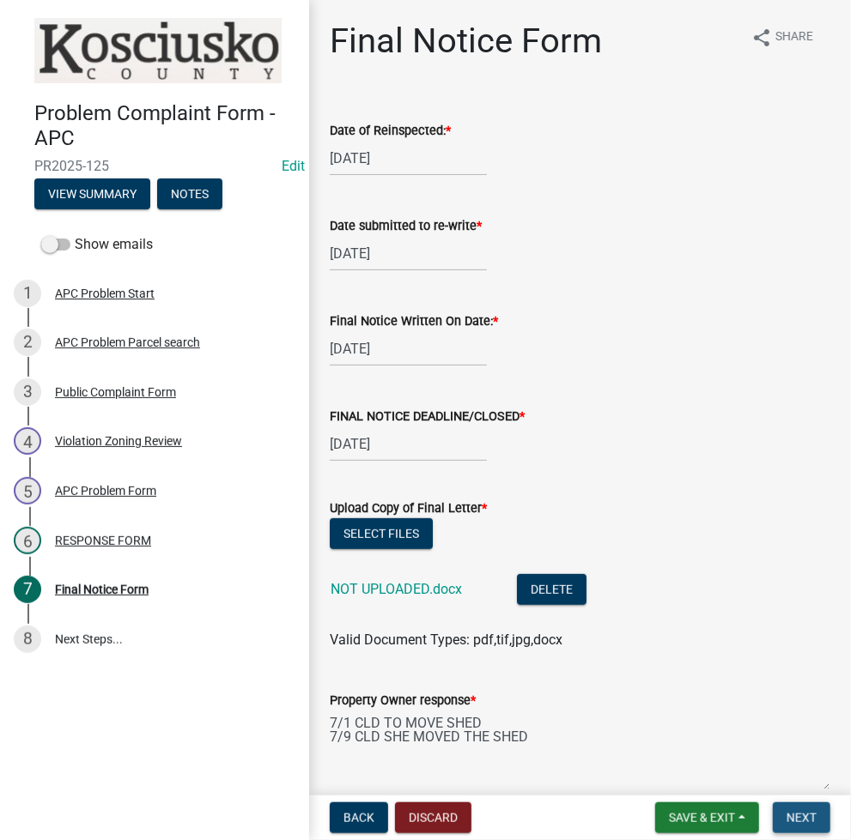
click at [800, 806] on button "Next" at bounding box center [802, 818] width 58 height 31
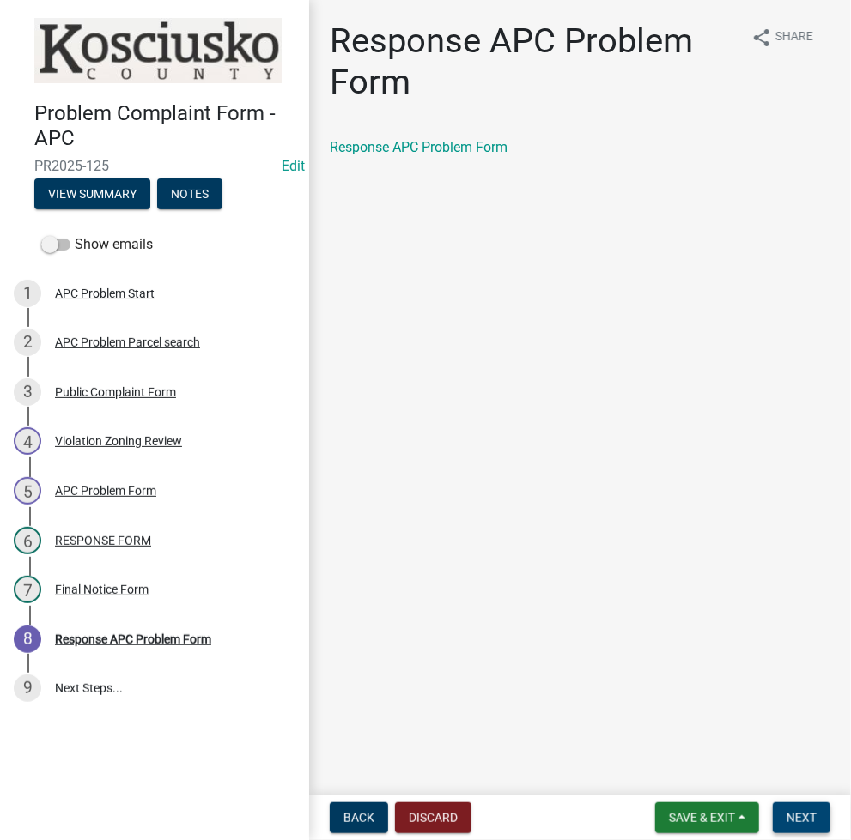
click at [807, 814] on span "Next" at bounding box center [801, 818] width 30 height 14
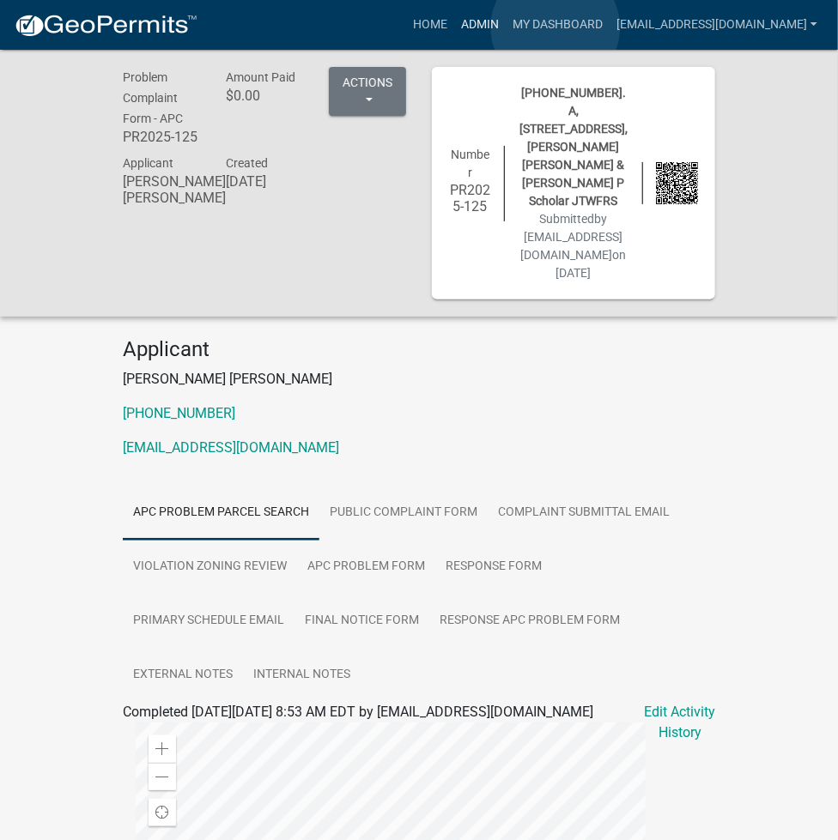
click at [506, 27] on link "Admin" at bounding box center [480, 25] width 52 height 33
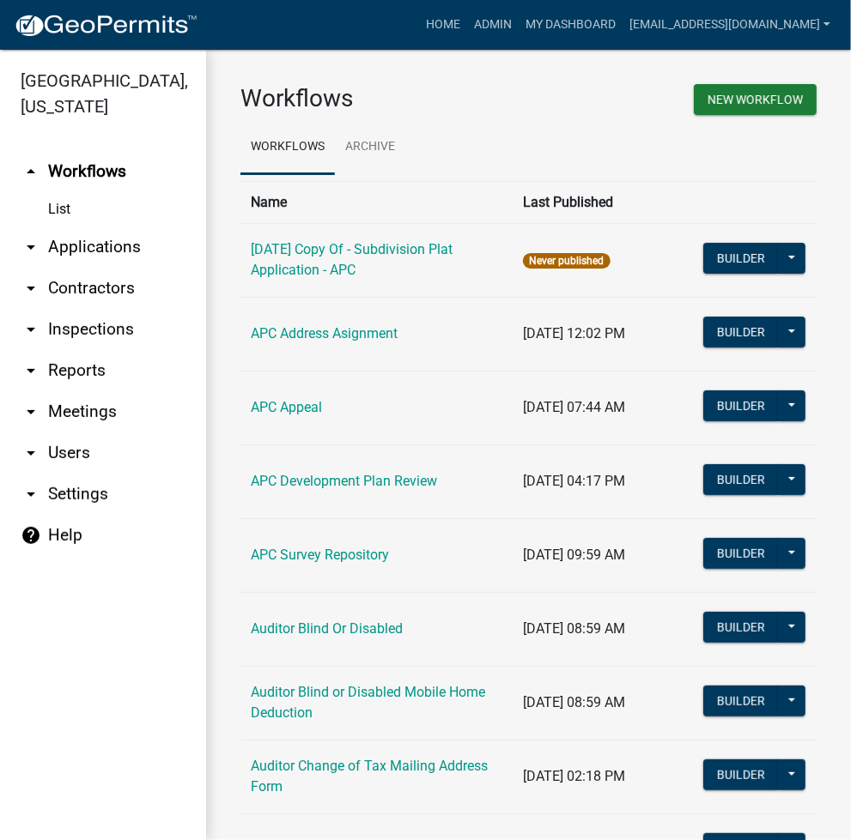
click at [96, 230] on link "arrow_drop_down Applications" at bounding box center [103, 247] width 206 height 41
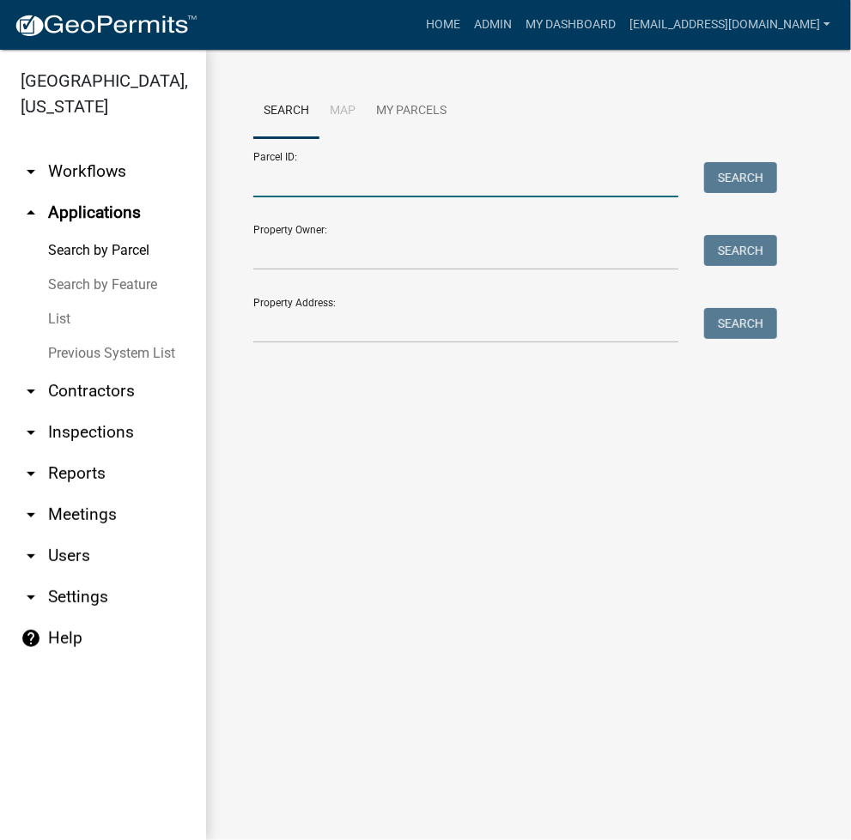
click at [390, 188] on input "Parcel ID:" at bounding box center [465, 179] width 425 height 35
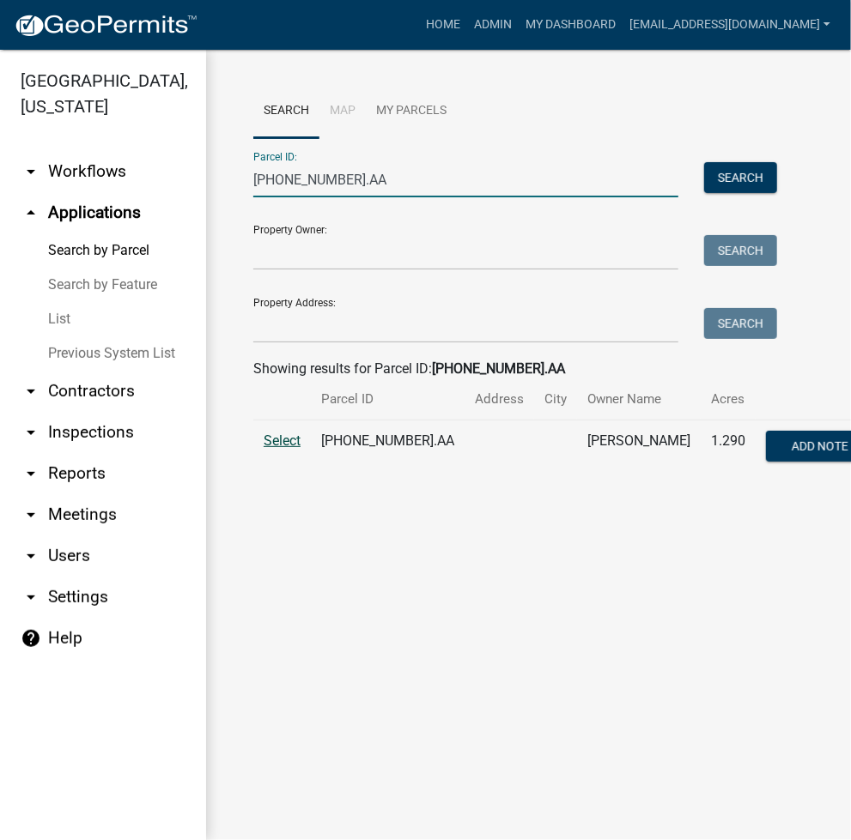
type input "003-098-001.AA"
click at [264, 441] on span "Select" at bounding box center [282, 441] width 37 height 16
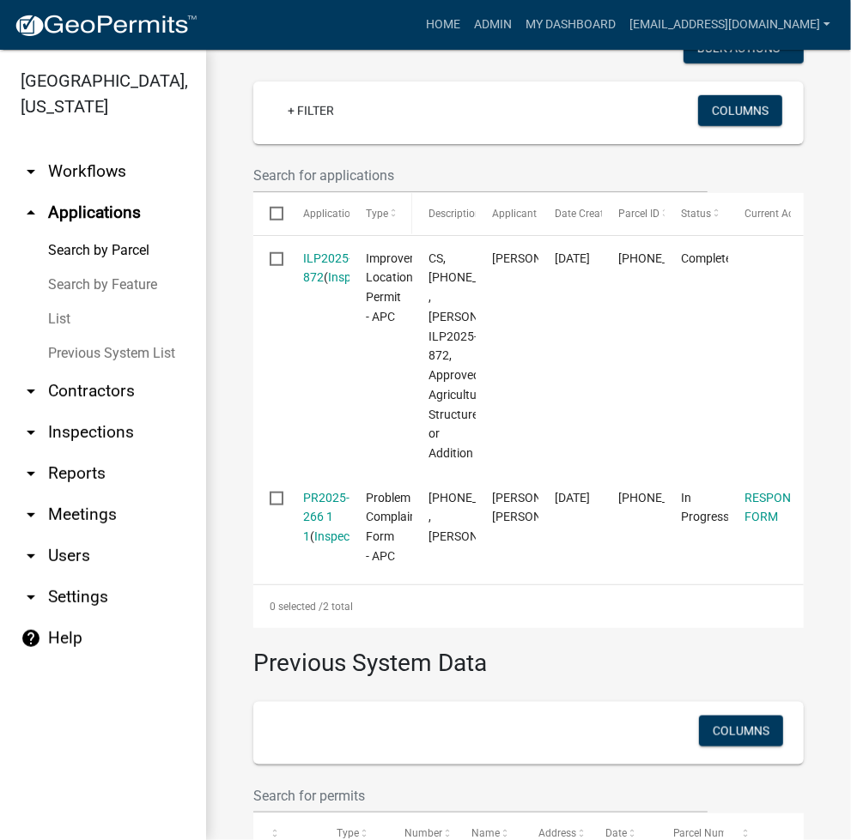
scroll to position [687, 0]
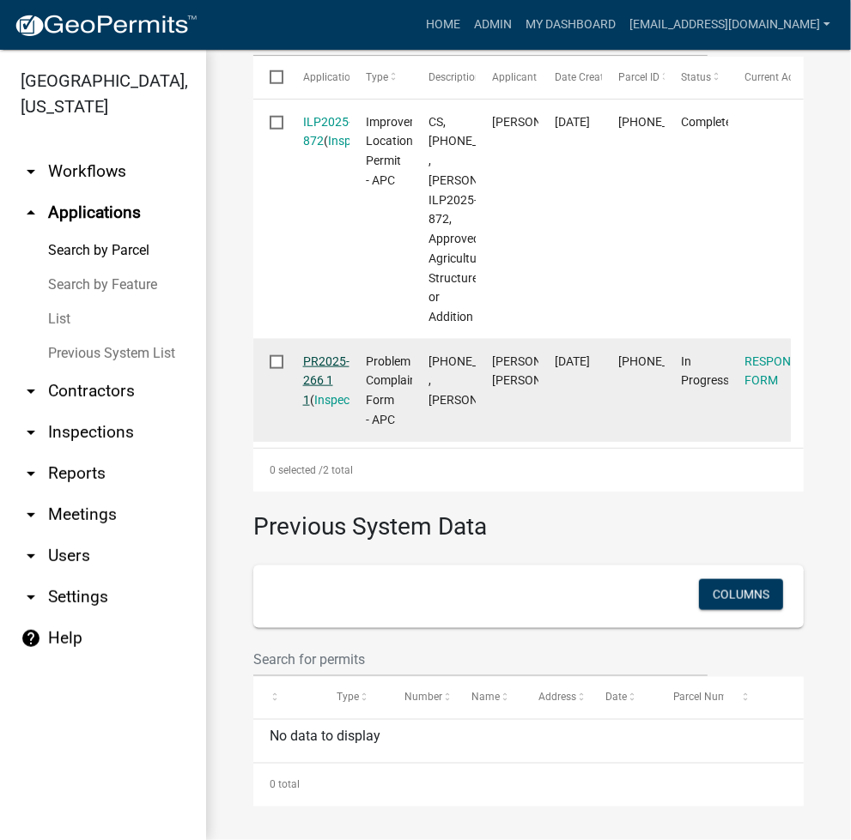
click at [319, 355] on link "PR2025-266 1 1" at bounding box center [326, 381] width 46 height 53
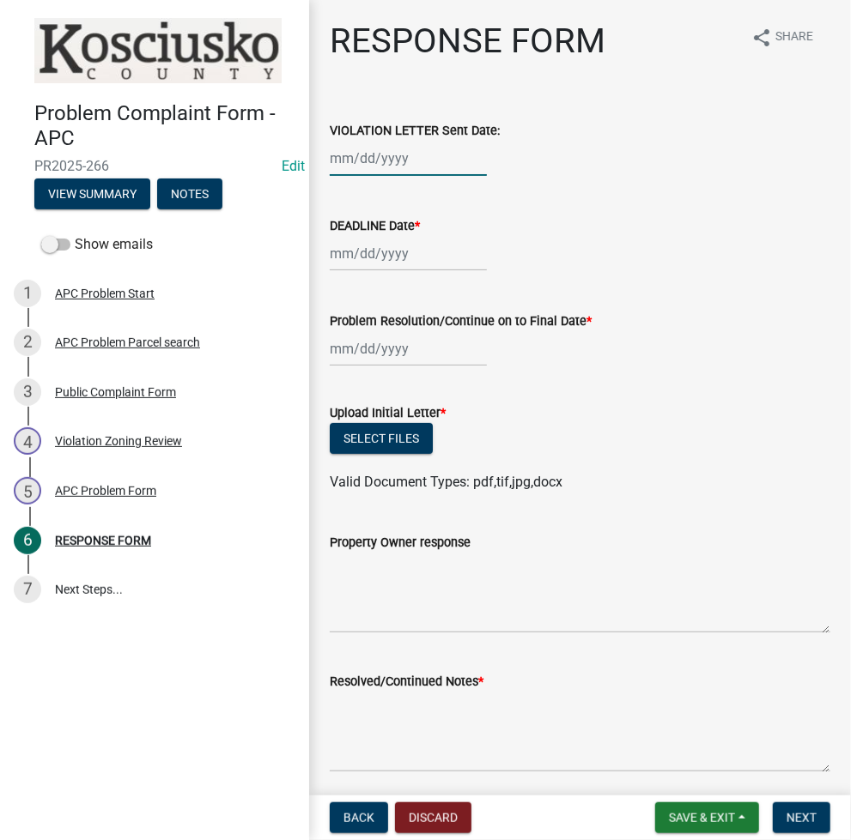
click at [367, 166] on div at bounding box center [408, 158] width 157 height 35
select select "8"
select select "2025"
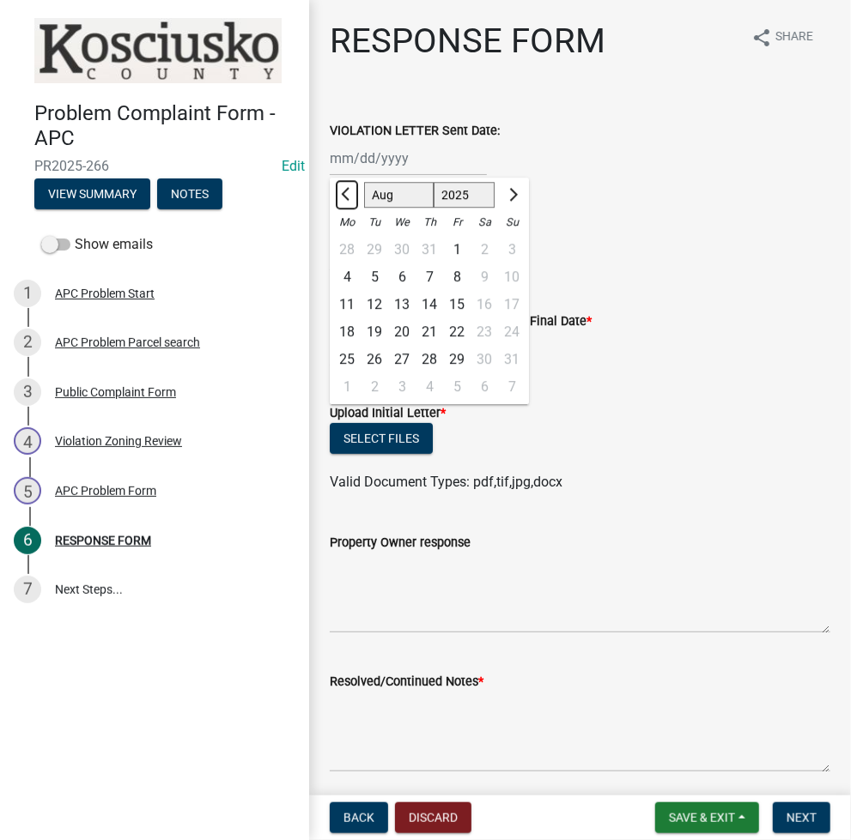
click at [340, 197] on button "Previous month" at bounding box center [347, 194] width 21 height 27
select select "7"
click at [409, 247] on div "2" at bounding box center [401, 249] width 27 height 27
type input "07/02/2025"
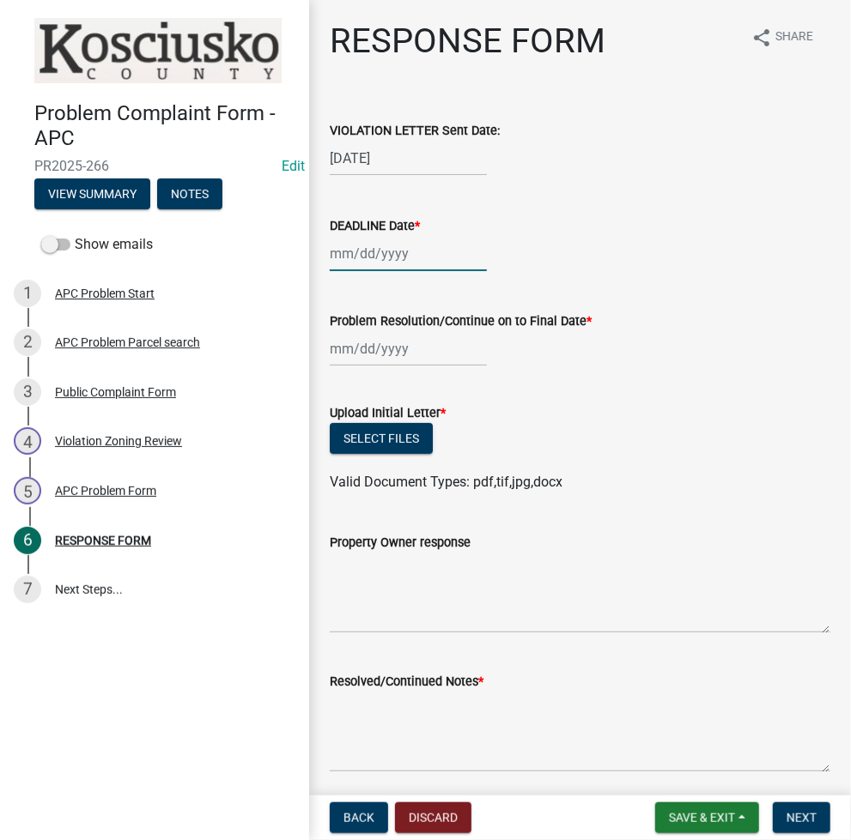
click at [337, 252] on div at bounding box center [408, 253] width 157 height 35
select select "8"
select select "2025"
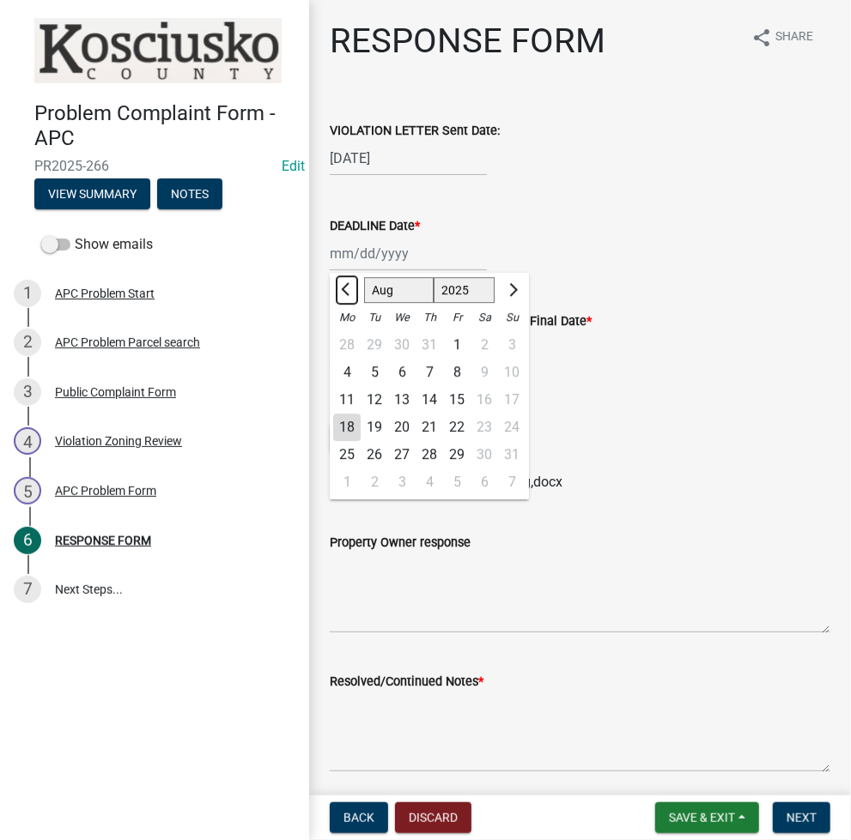
click at [340, 294] on button "Previous month" at bounding box center [347, 289] width 21 height 27
select select "7"
click at [403, 346] on div "2" at bounding box center [401, 344] width 27 height 27
type input "07/02/2025"
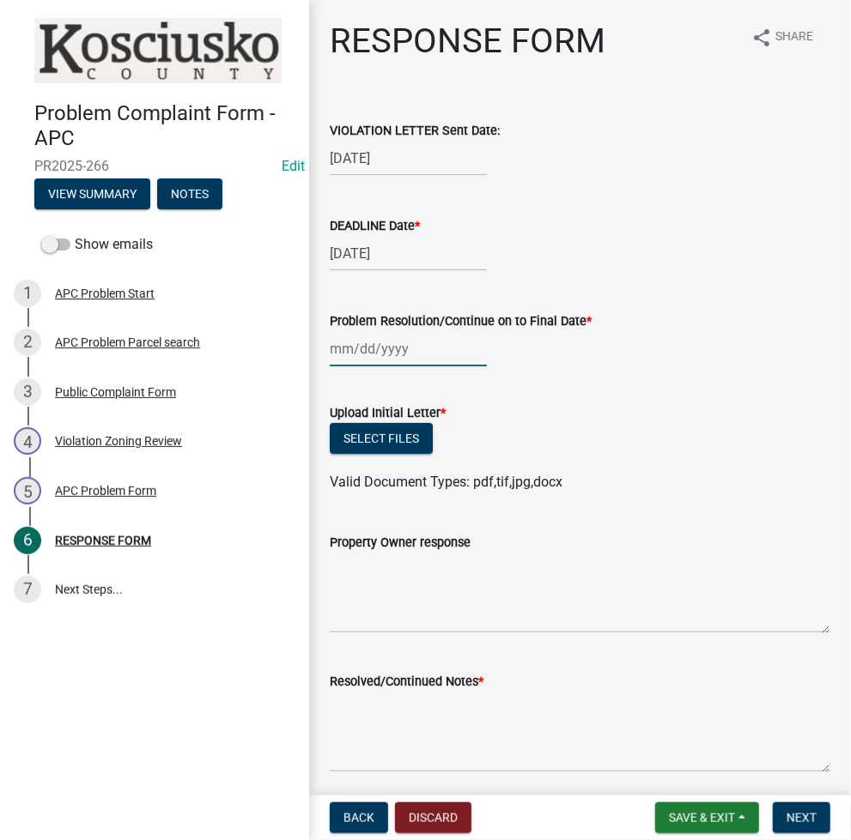
click at [360, 341] on div at bounding box center [408, 348] width 157 height 35
select select "8"
select select "2025"
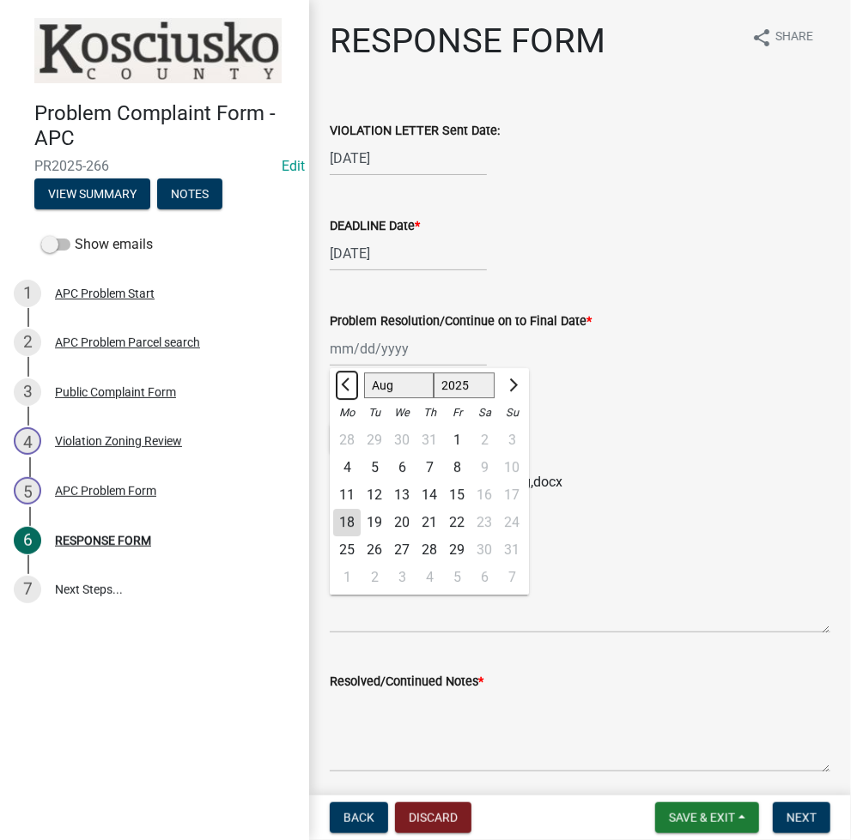
click at [343, 394] on button "Previous month" at bounding box center [347, 385] width 21 height 27
select select "7"
click at [411, 440] on div "2" at bounding box center [401, 440] width 27 height 27
type input "07/02/2025"
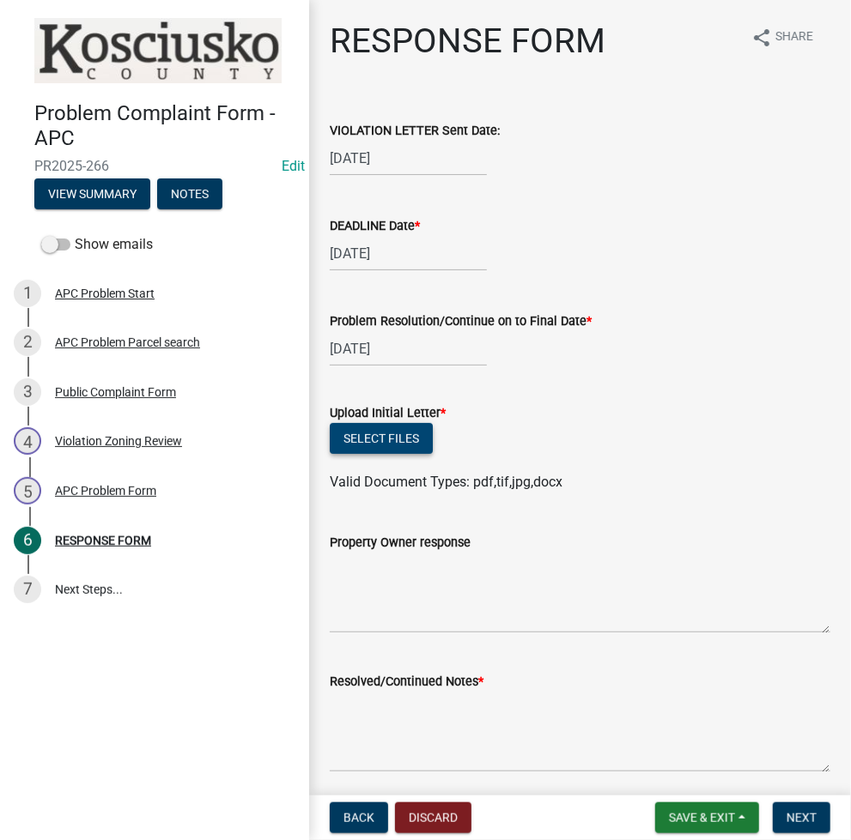
click at [391, 444] on button "Select files" at bounding box center [381, 438] width 103 height 31
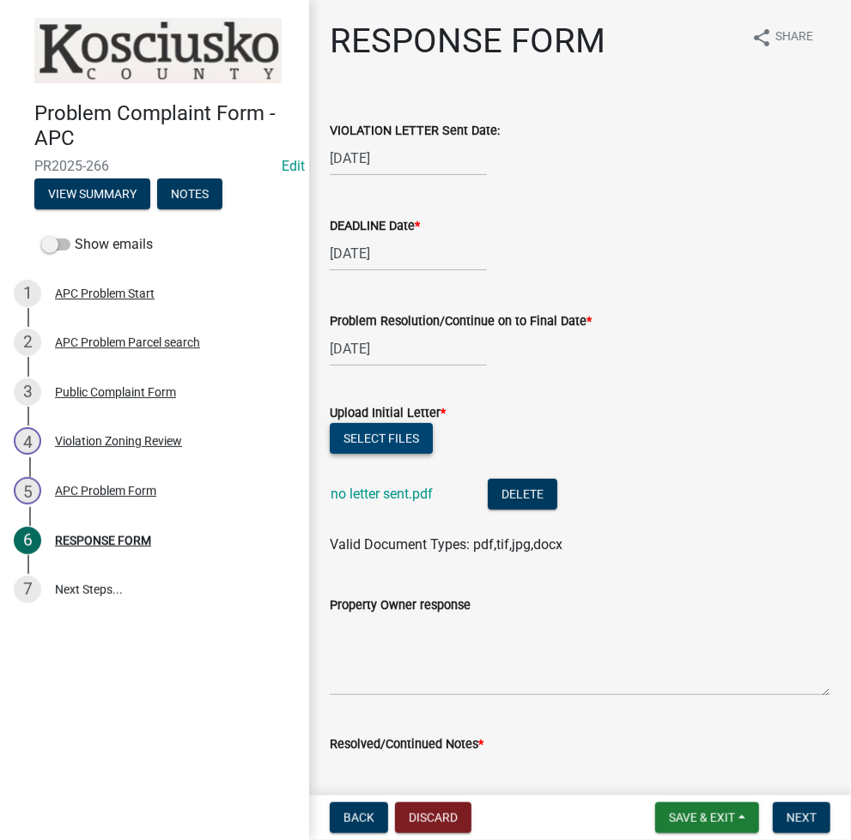
scroll to position [228, 0]
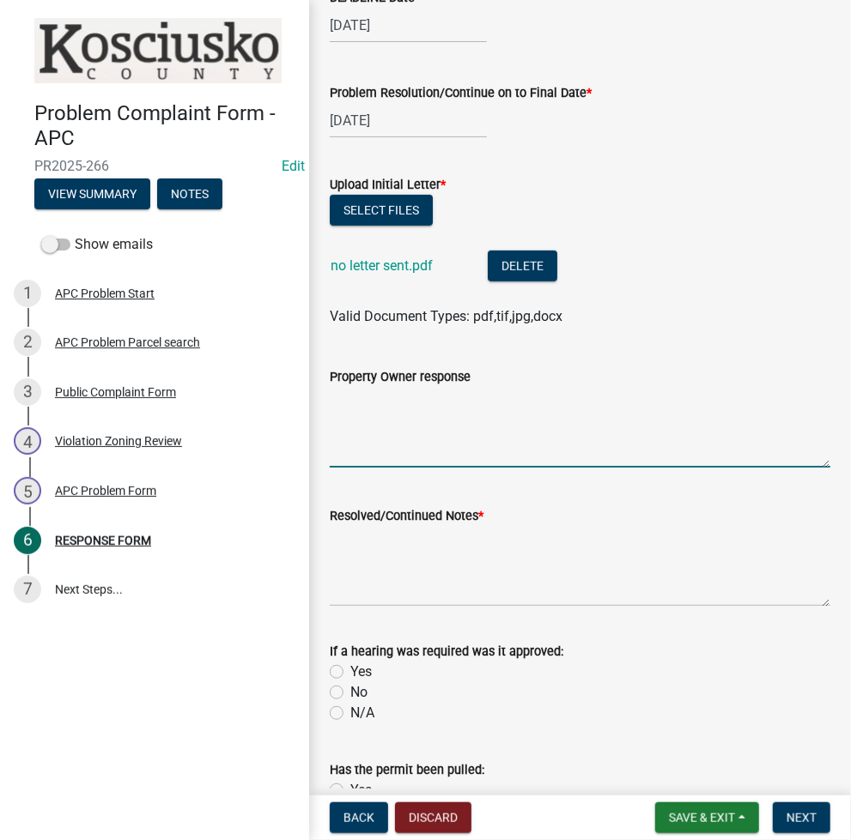
click at [534, 410] on textarea "Property Owner response" at bounding box center [580, 427] width 500 height 81
type textarea "TAXPAYER IN BEFORE LETTER SENT FOR ILP"
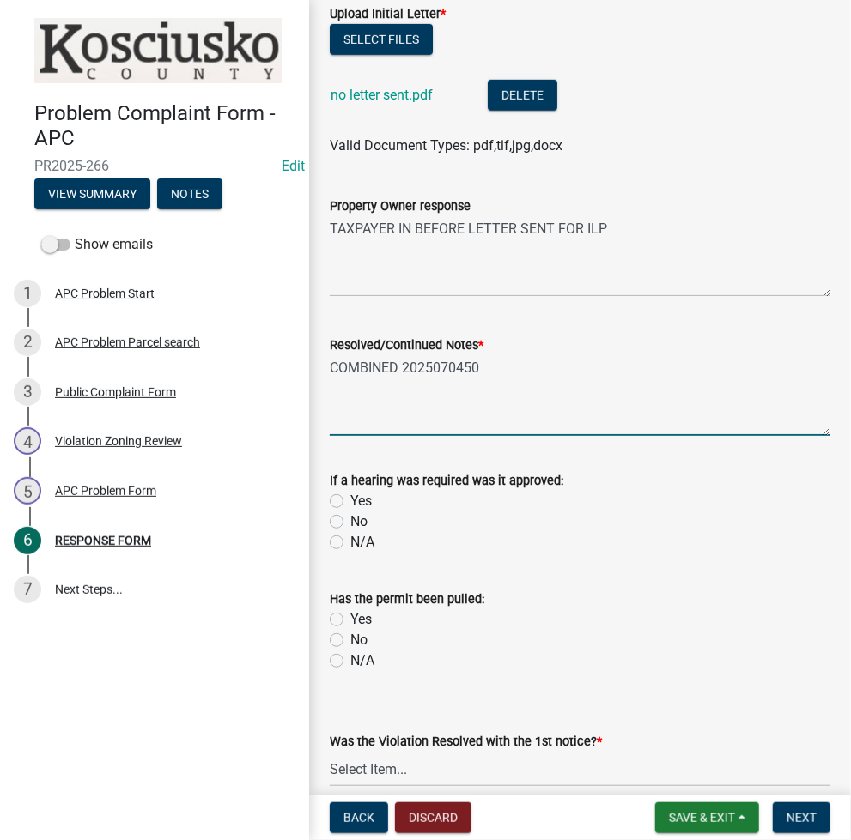
scroll to position [479, 0]
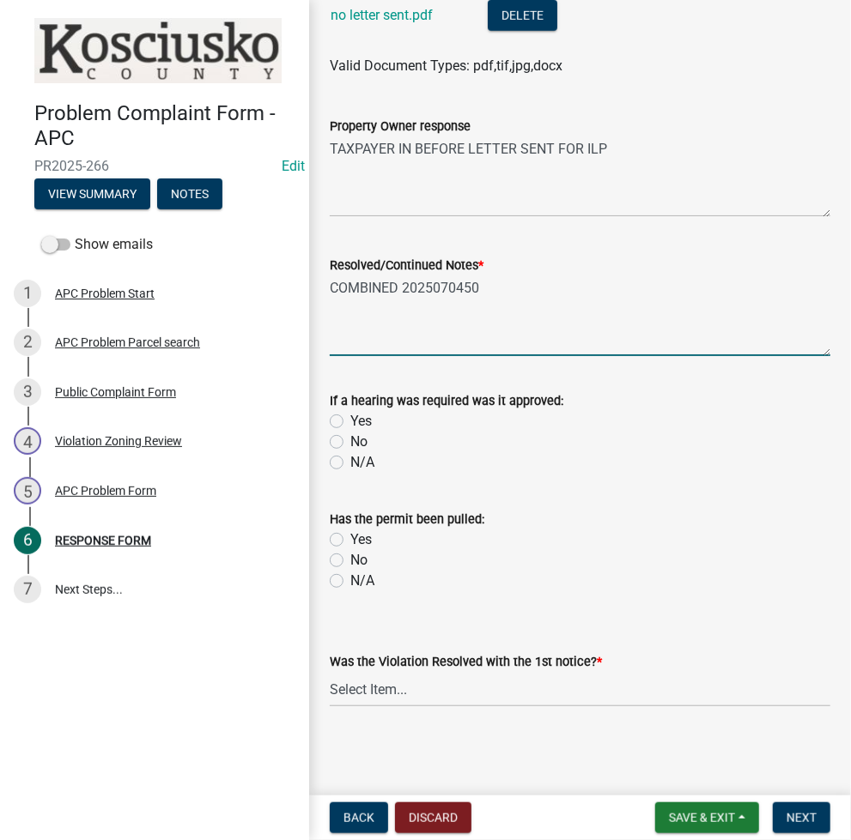
type textarea "COMBINED 2025070450"
click at [337, 690] on select "Select Item... Yes No N/A" at bounding box center [580, 689] width 500 height 35
click at [330, 672] on select "Select Item... Yes No N/A" at bounding box center [580, 689] width 500 height 35
select select "5030bcce-08bd-4353-ba19-2f22d14eb7e0"
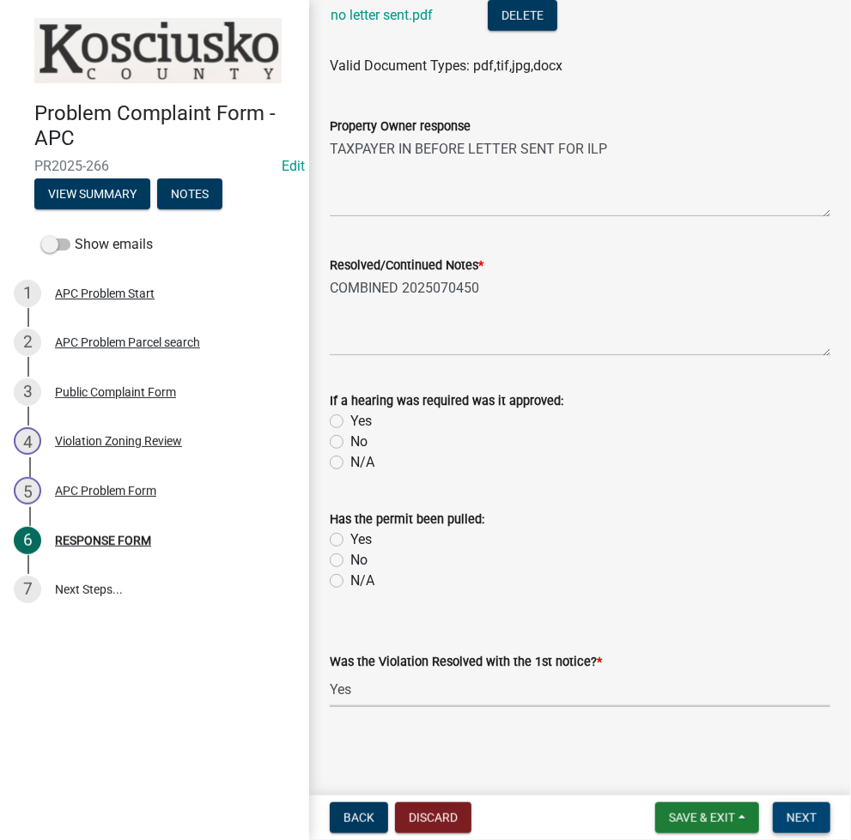
click at [803, 820] on span "Next" at bounding box center [801, 818] width 30 height 14
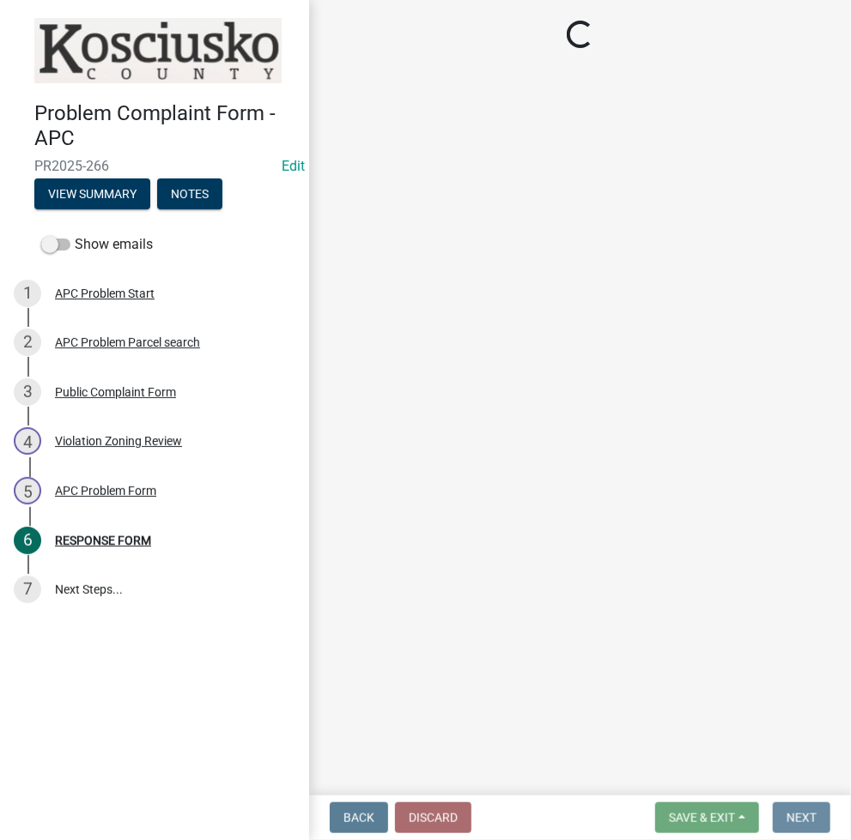
scroll to position [0, 0]
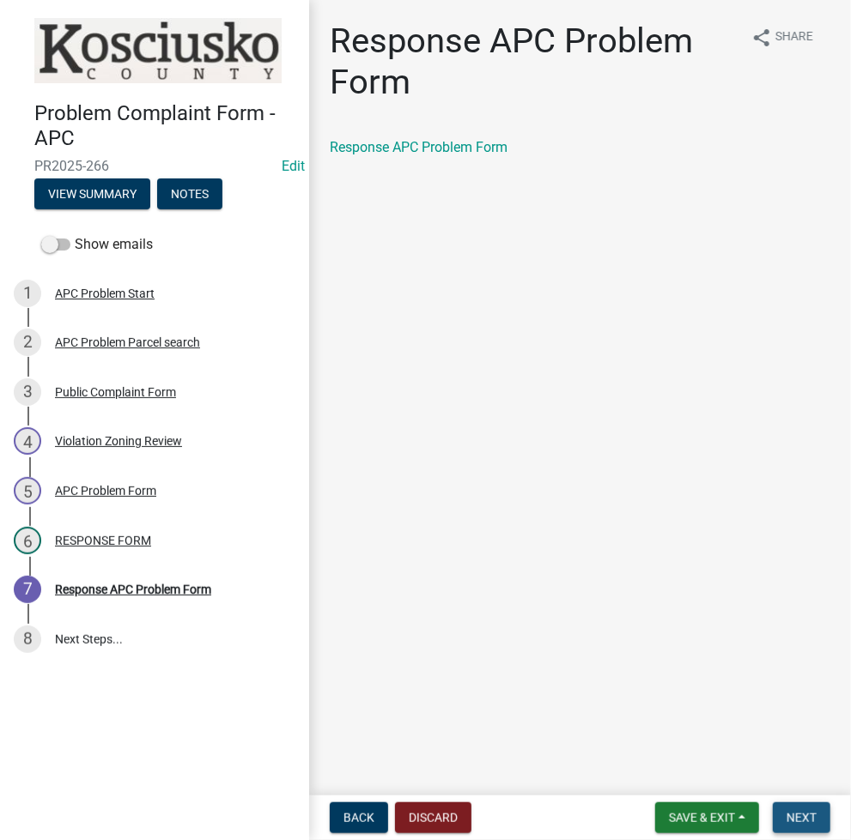
click at [803, 817] on span "Next" at bounding box center [801, 818] width 30 height 14
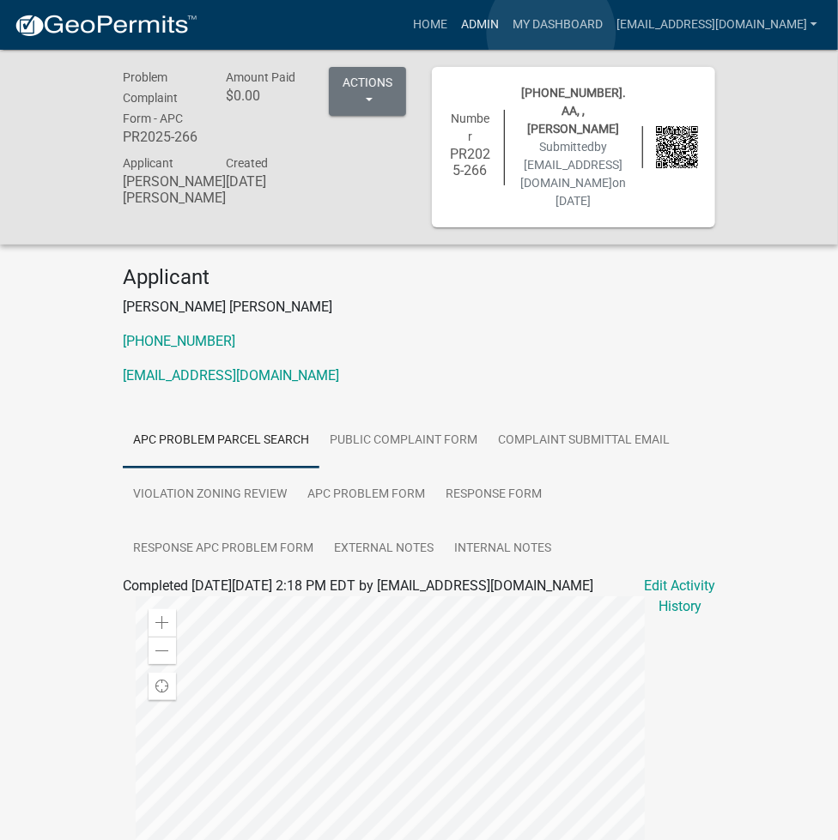
click at [506, 33] on link "Admin" at bounding box center [480, 25] width 52 height 33
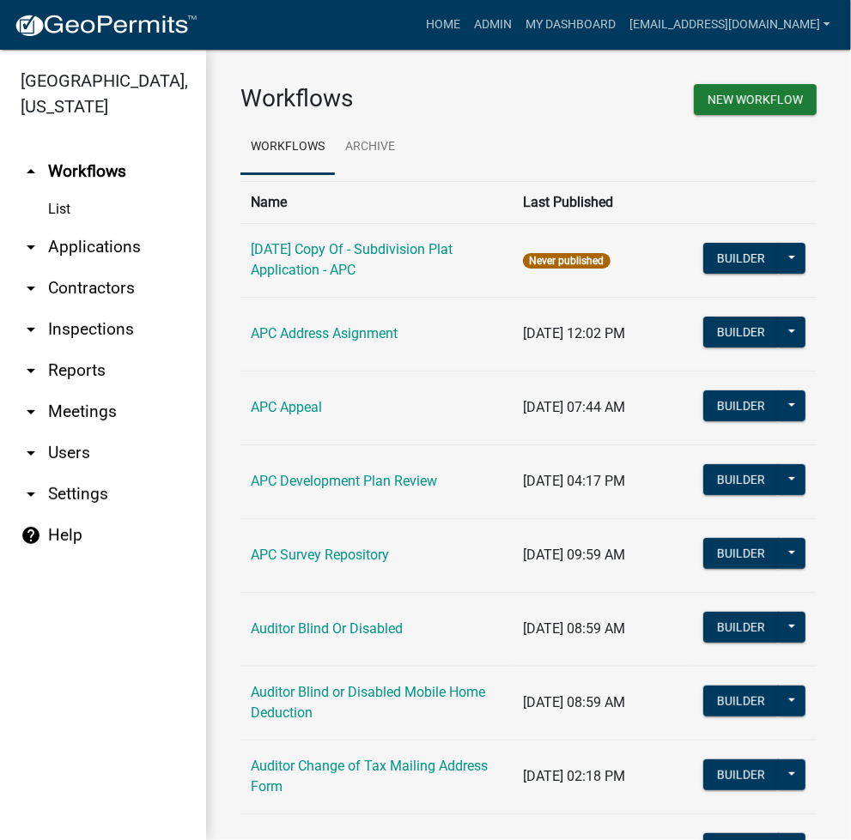
click at [60, 254] on link "arrow_drop_down Applications" at bounding box center [103, 247] width 206 height 41
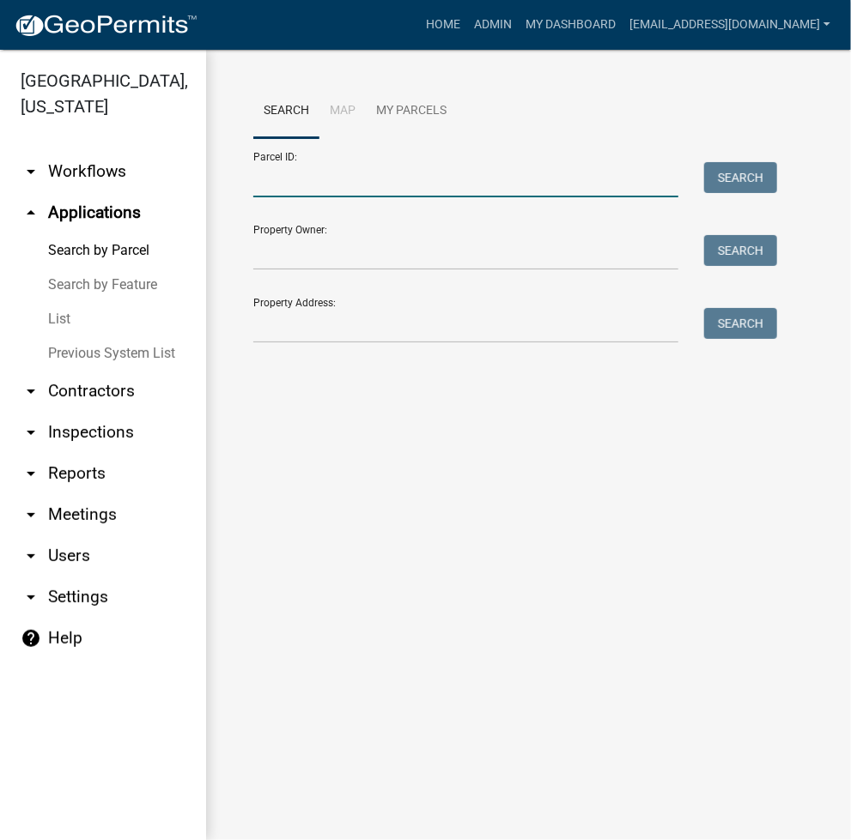
click at [323, 179] on input "Parcel ID:" at bounding box center [465, 179] width 425 height 35
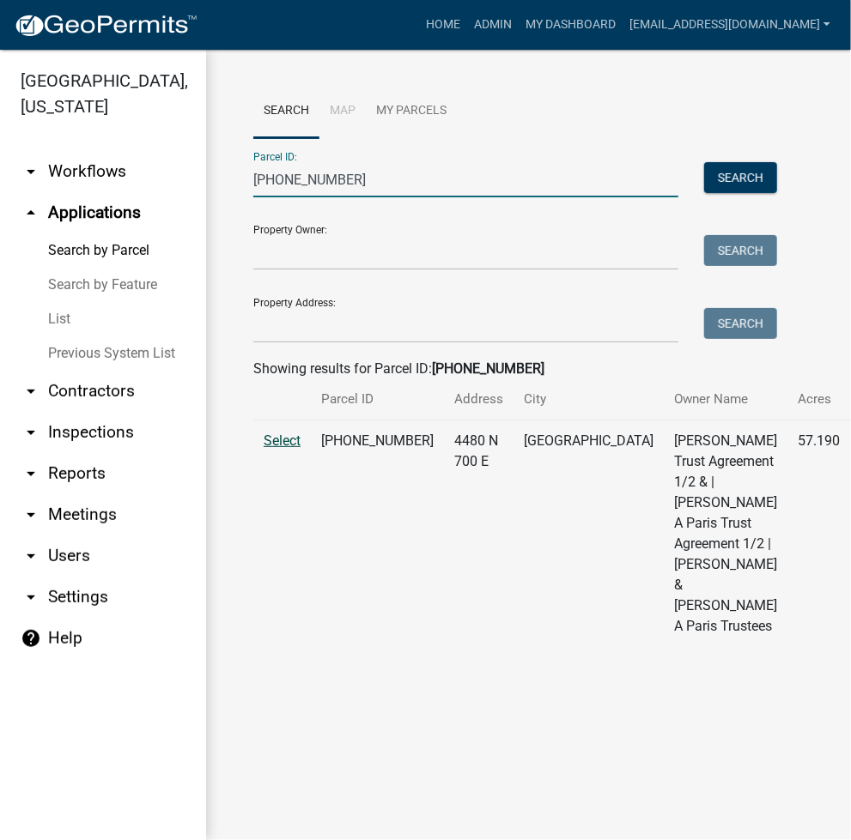
type input "005-087-005"
click at [281, 449] on span "Select" at bounding box center [282, 441] width 37 height 16
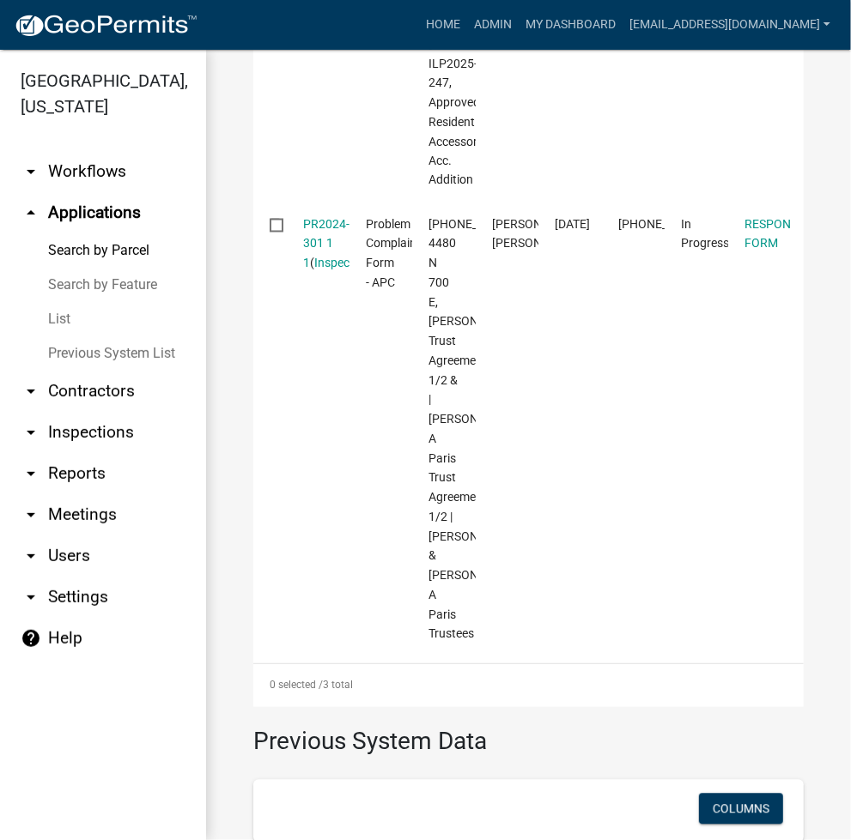
scroll to position [1144, 0]
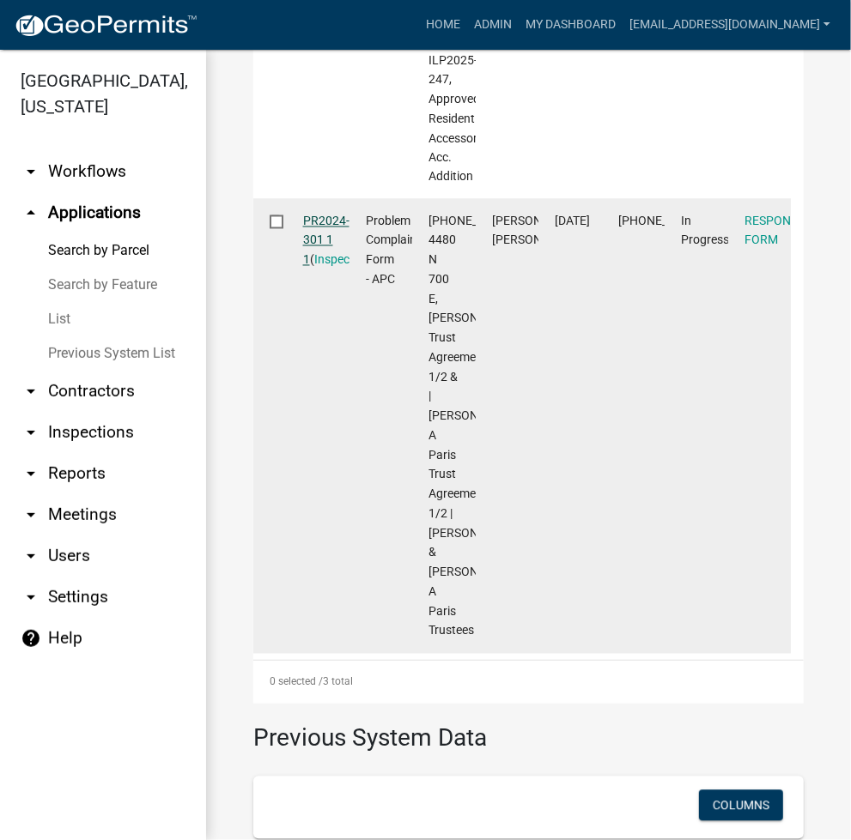
click at [336, 268] on link "PR2024-301 1 1" at bounding box center [326, 241] width 46 height 53
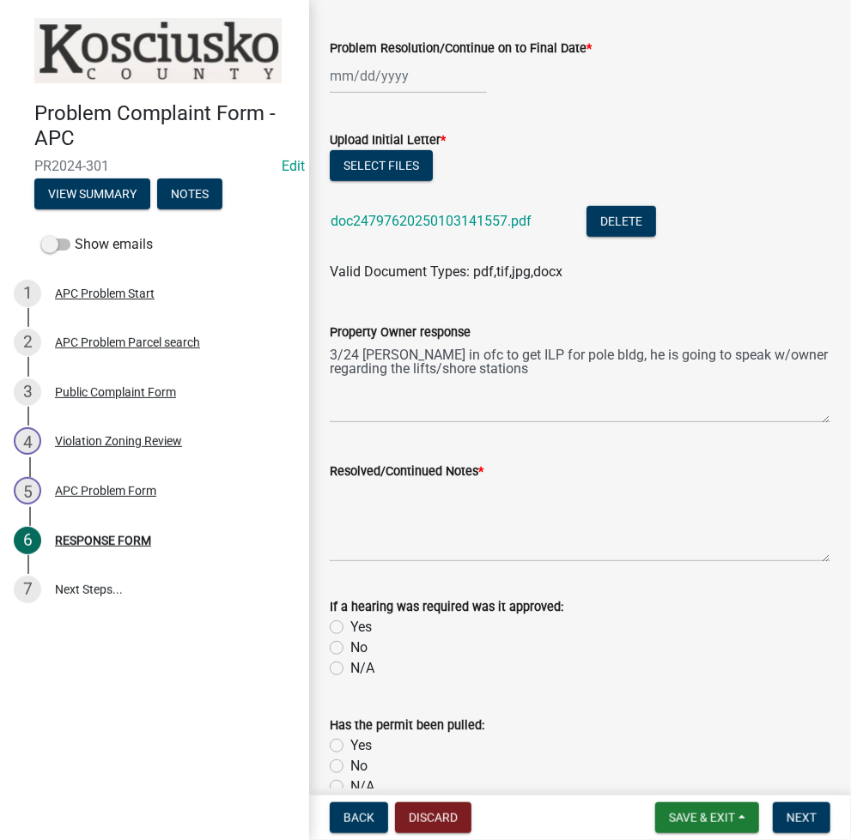
scroll to position [458, 0]
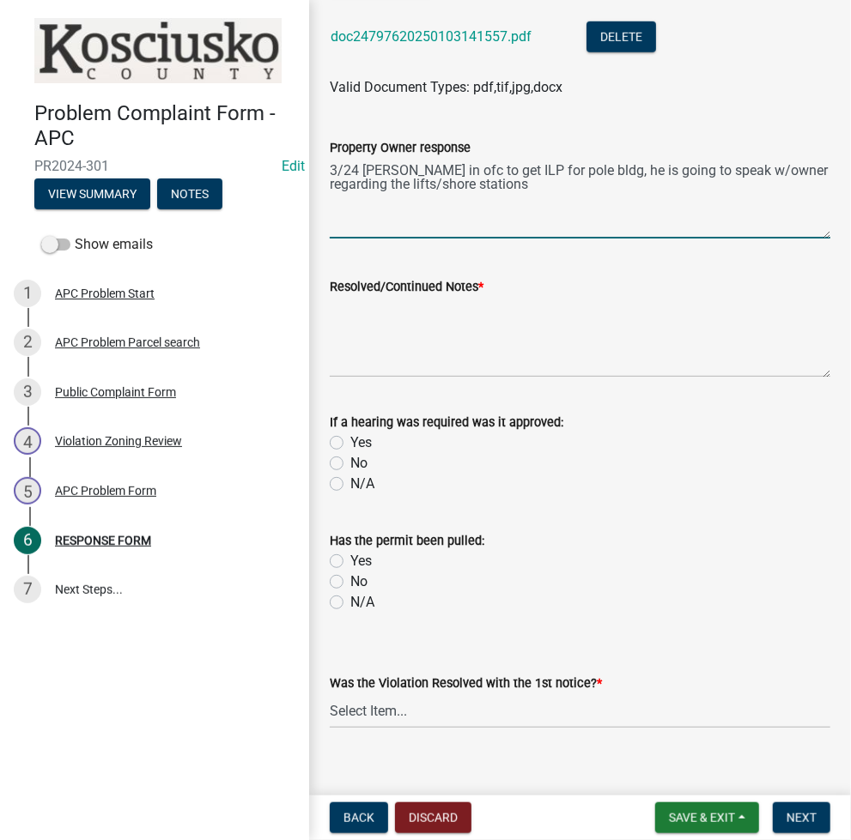
click at [738, 215] on textarea "3/24 Graber in ofc to get ILP for pole bldg, he is going to speak w/owner regar…" at bounding box center [580, 198] width 500 height 81
type textarea "3/24 Graber in ofc to get ILP for pole bldg, he is going to speak w/owner regar…"
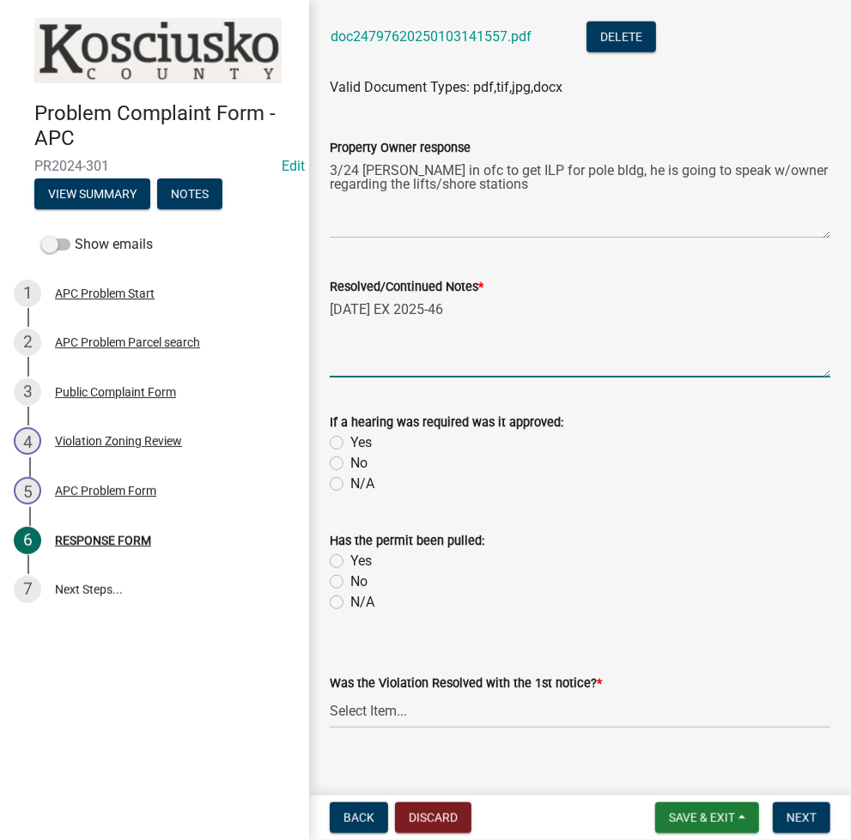
type textarea "5/12/25 EX 2025-46"
click at [350, 433] on input "Yes" at bounding box center [355, 438] width 11 height 11
radio input "true"
click at [434, 719] on select "Select Item... Yes No N/A" at bounding box center [580, 711] width 500 height 35
click at [330, 694] on select "Select Item... Yes No N/A" at bounding box center [580, 711] width 500 height 35
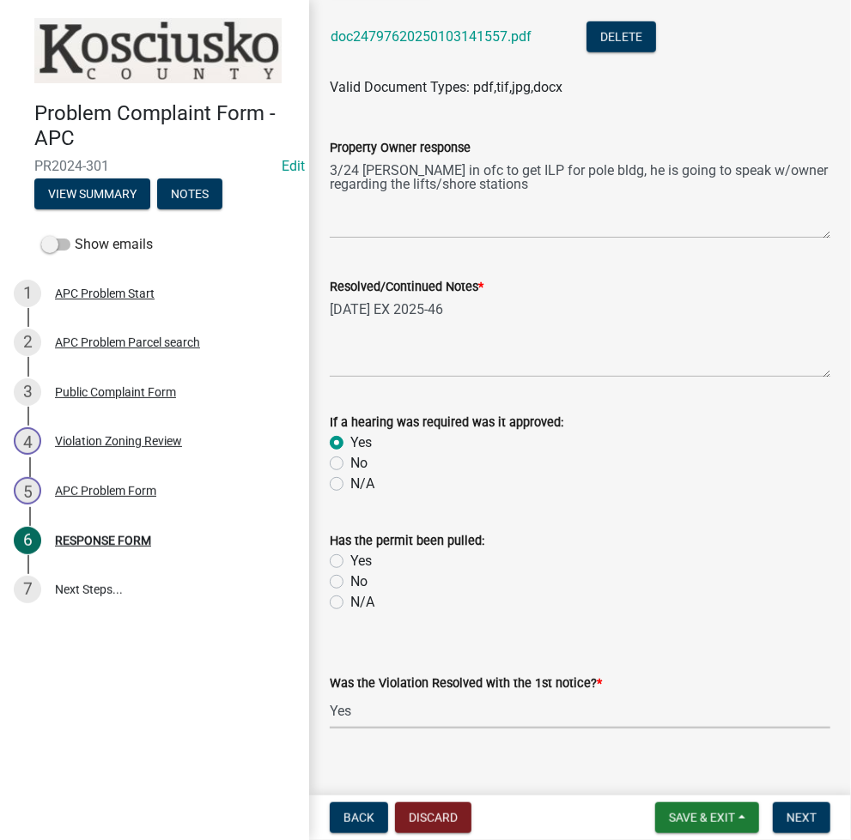
select select "5030bcce-08bd-4353-ba19-2f22d14eb7e0"
click at [327, 602] on div "Has the permit been pulled: Yes No N/A" at bounding box center [580, 561] width 526 height 103
click at [350, 598] on label "N/A" at bounding box center [362, 602] width 24 height 21
click at [350, 598] on input "N/A" at bounding box center [355, 597] width 11 height 11
radio input "true"
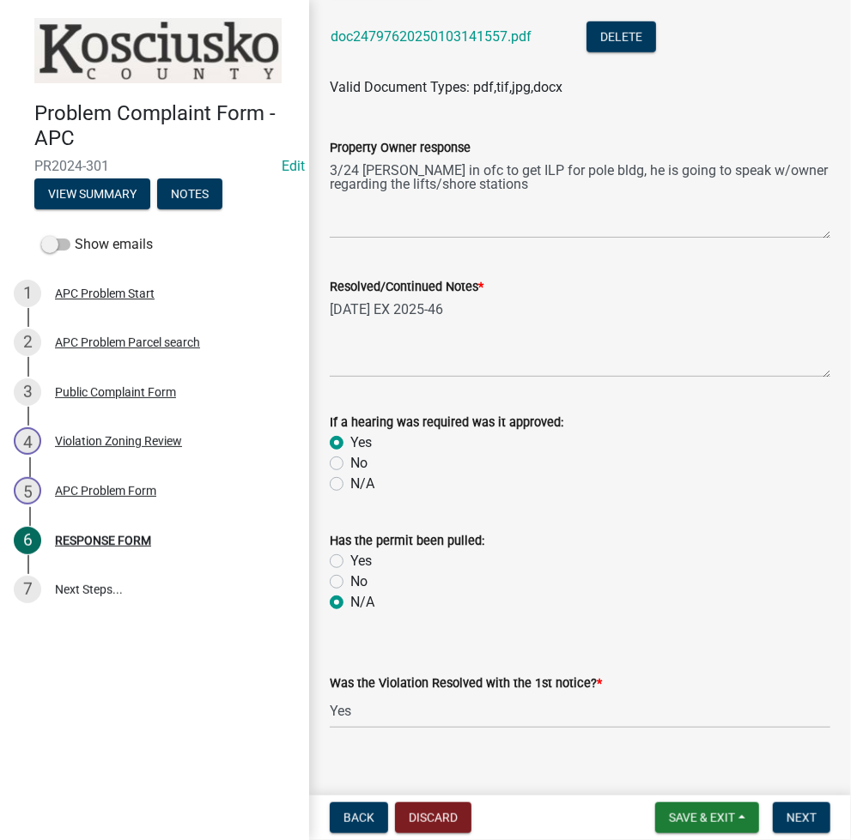
scroll to position [0, 0]
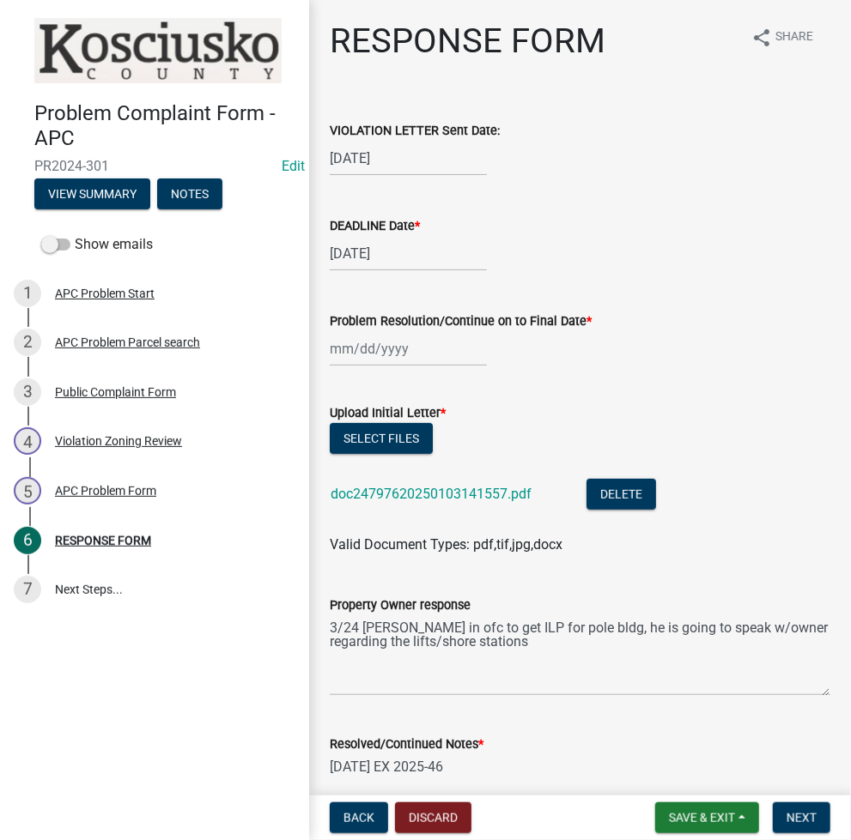
select select "8"
select select "2025"
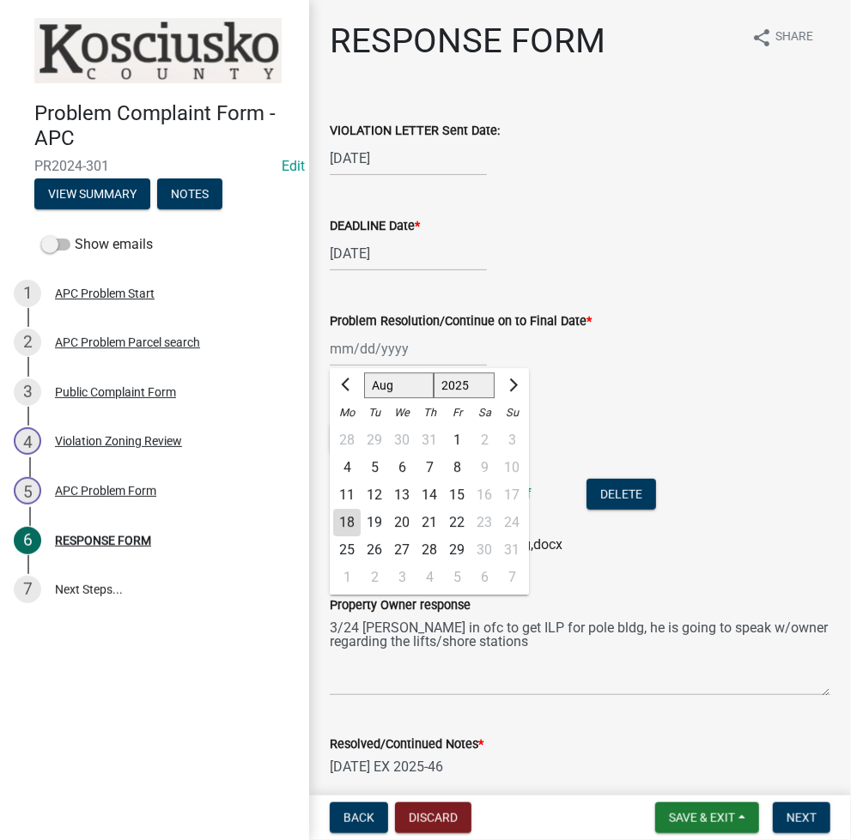
click at [379, 339] on div "Jan Feb Mar Apr May Jun Jul Aug Sep Oct Nov Dec 1525 1526 1527 1528 1529 1530 1…" at bounding box center [408, 348] width 157 height 35
click at [347, 388] on span "Previous month" at bounding box center [347, 385] width 13 height 13
click at [347, 387] on span "Previous month" at bounding box center [347, 385] width 13 height 13
select select "5"
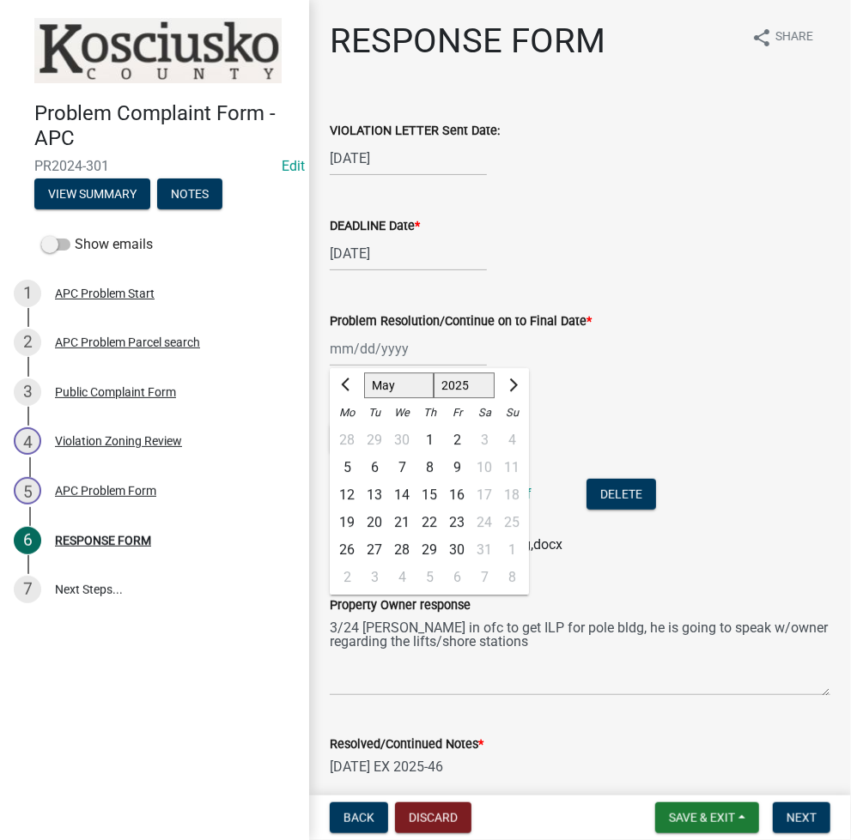
click at [333, 493] on div "12" at bounding box center [346, 495] width 27 height 27
type input "05/12/2025"
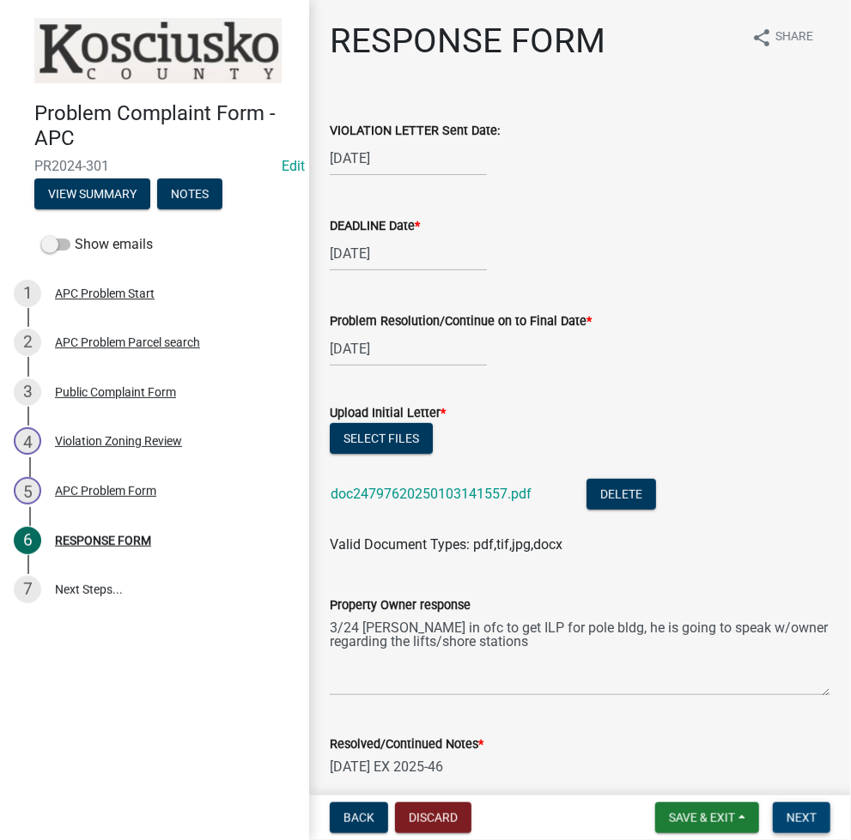
click at [804, 811] on span "Next" at bounding box center [801, 818] width 30 height 14
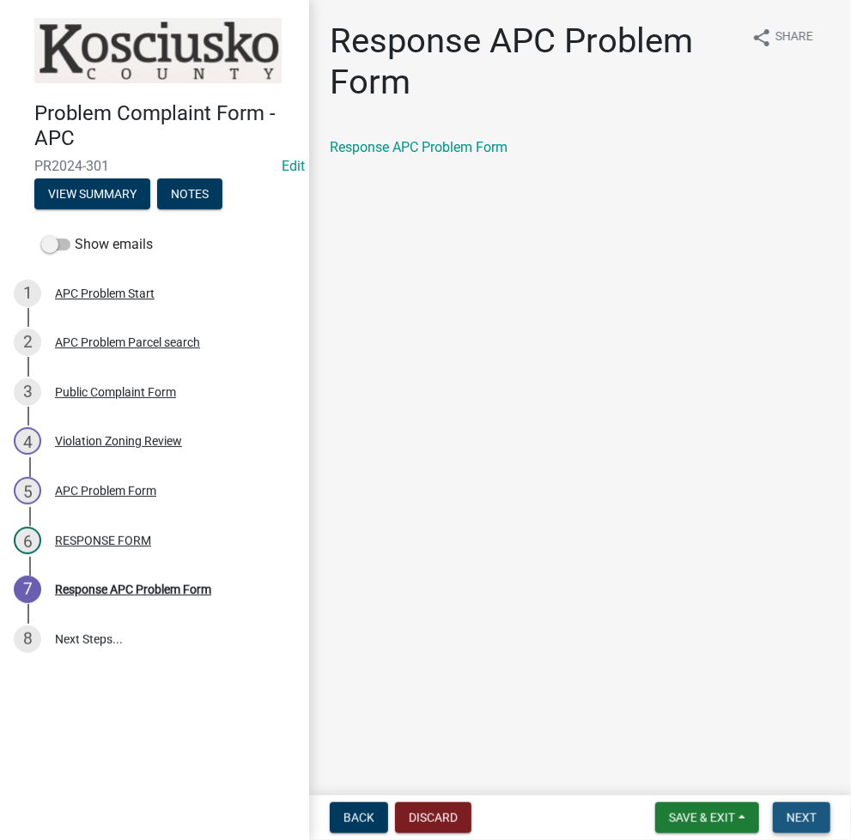
click at [804, 811] on span "Next" at bounding box center [801, 818] width 30 height 14
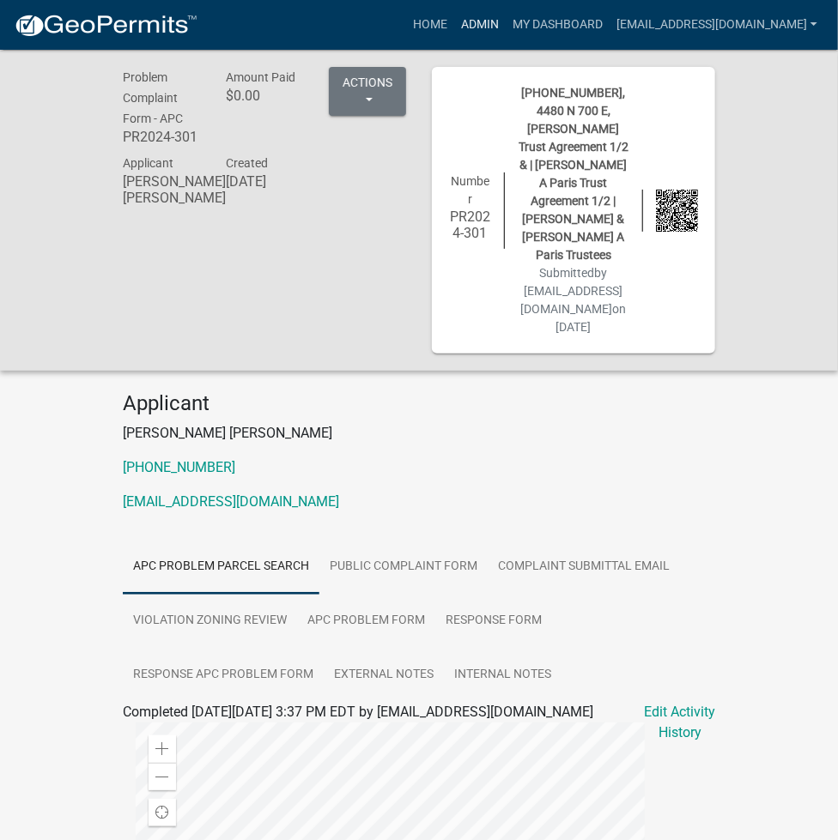
click at [506, 32] on link "Admin" at bounding box center [480, 25] width 52 height 33
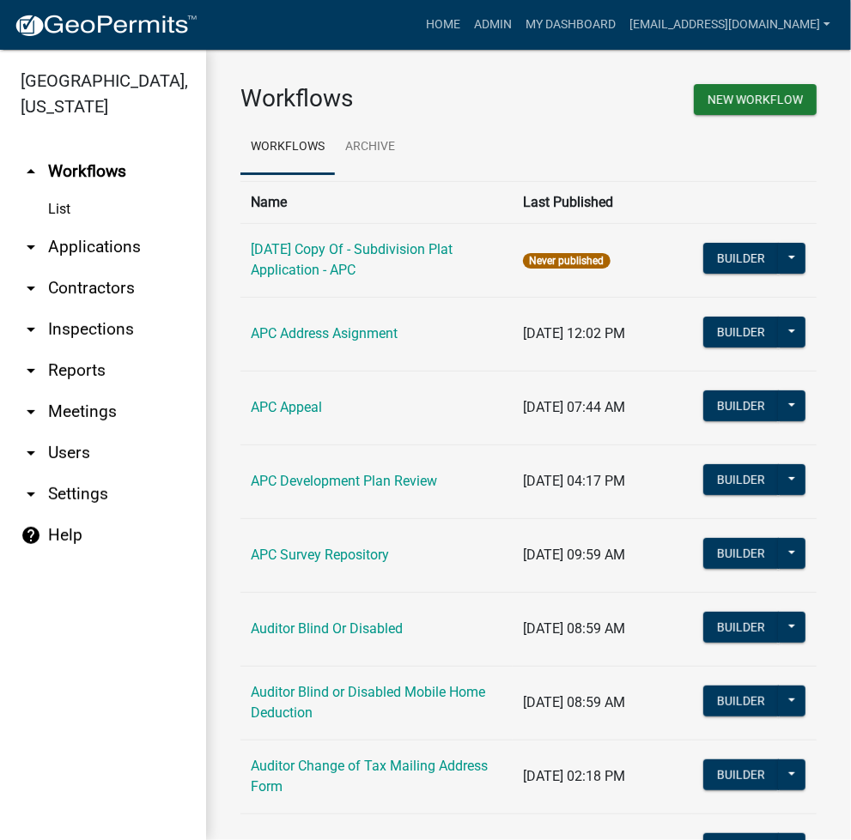
click at [114, 241] on link "arrow_drop_down Applications" at bounding box center [103, 247] width 206 height 41
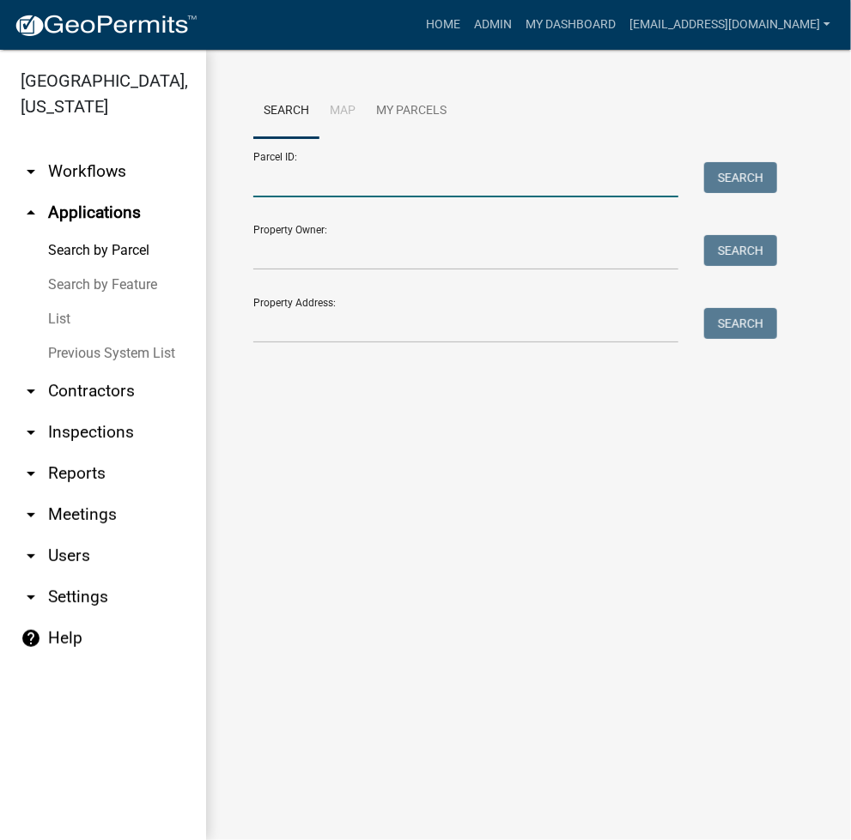
click at [362, 179] on input "Parcel ID:" at bounding box center [465, 179] width 425 height 35
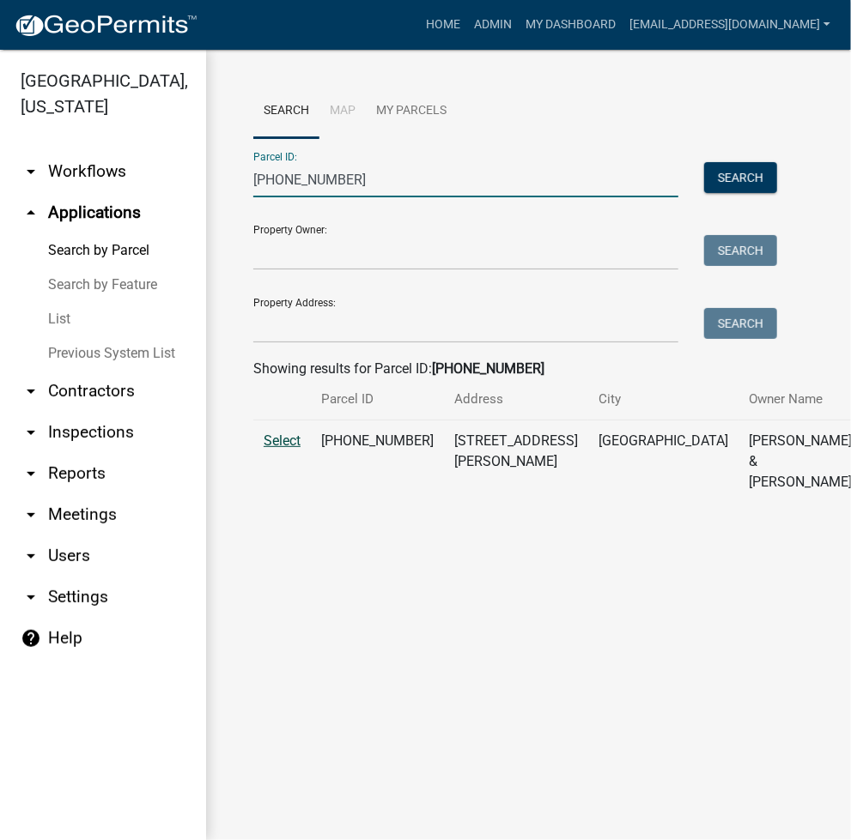
type input "003-142-082"
click at [289, 449] on span "Select" at bounding box center [282, 441] width 37 height 16
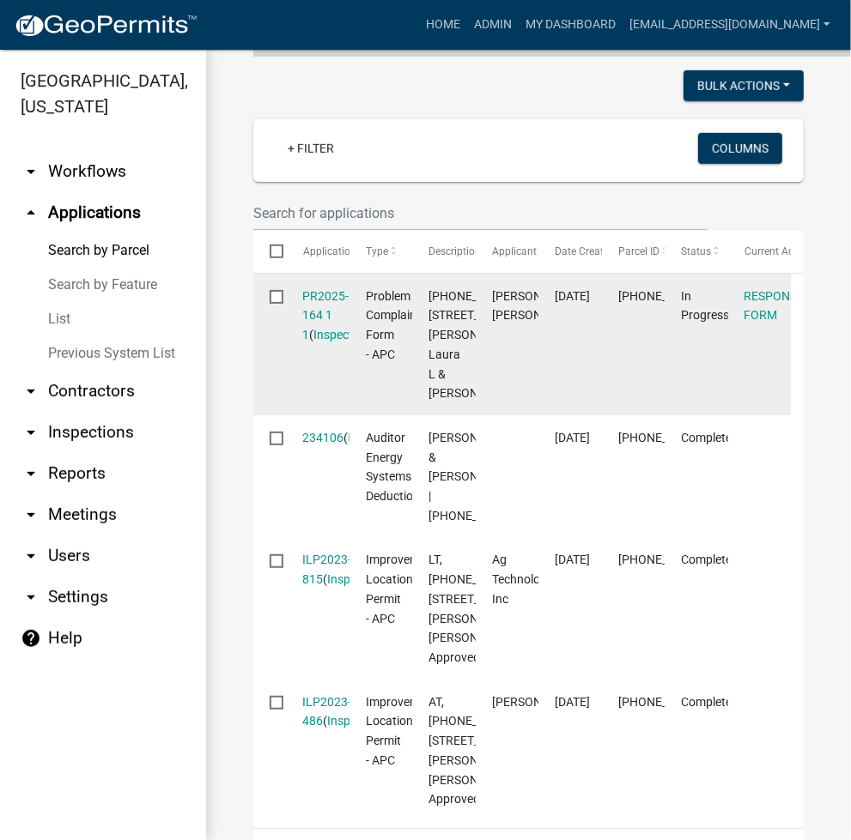
scroll to position [458, 0]
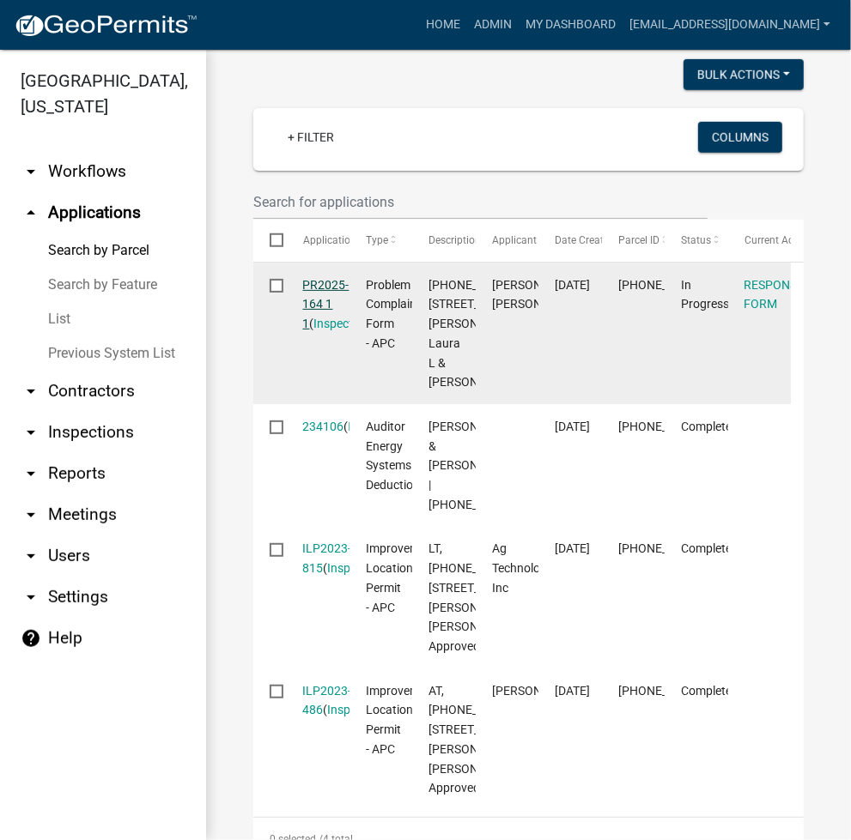
click at [318, 329] on link "PR2025-164 1 1" at bounding box center [326, 304] width 46 height 53
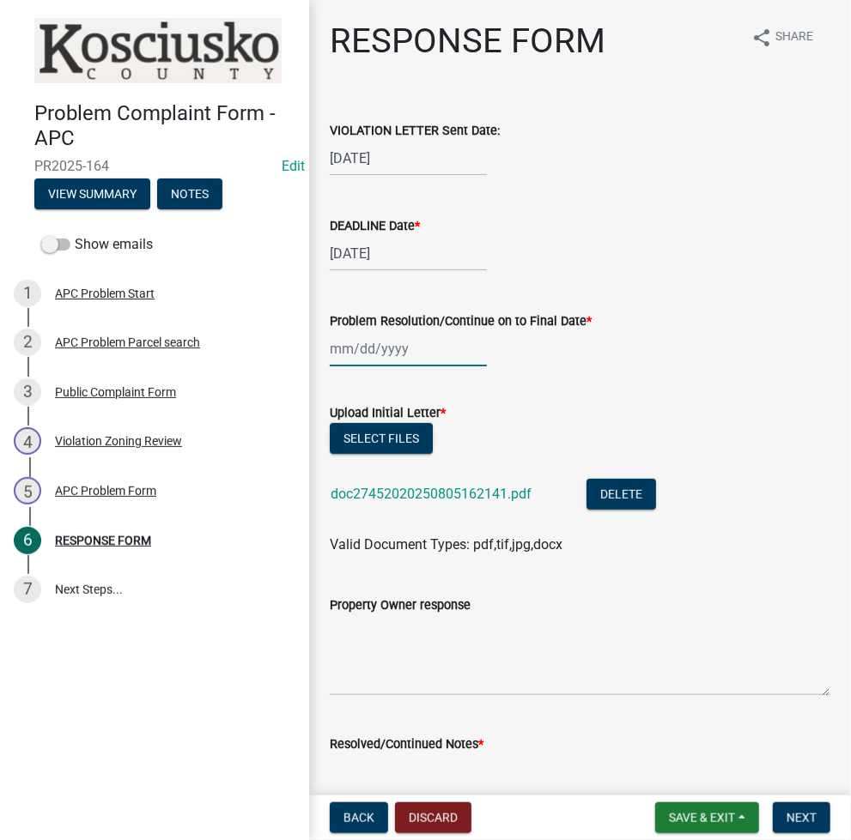
click at [381, 350] on div at bounding box center [408, 348] width 157 height 35
select select "8"
select select "2025"
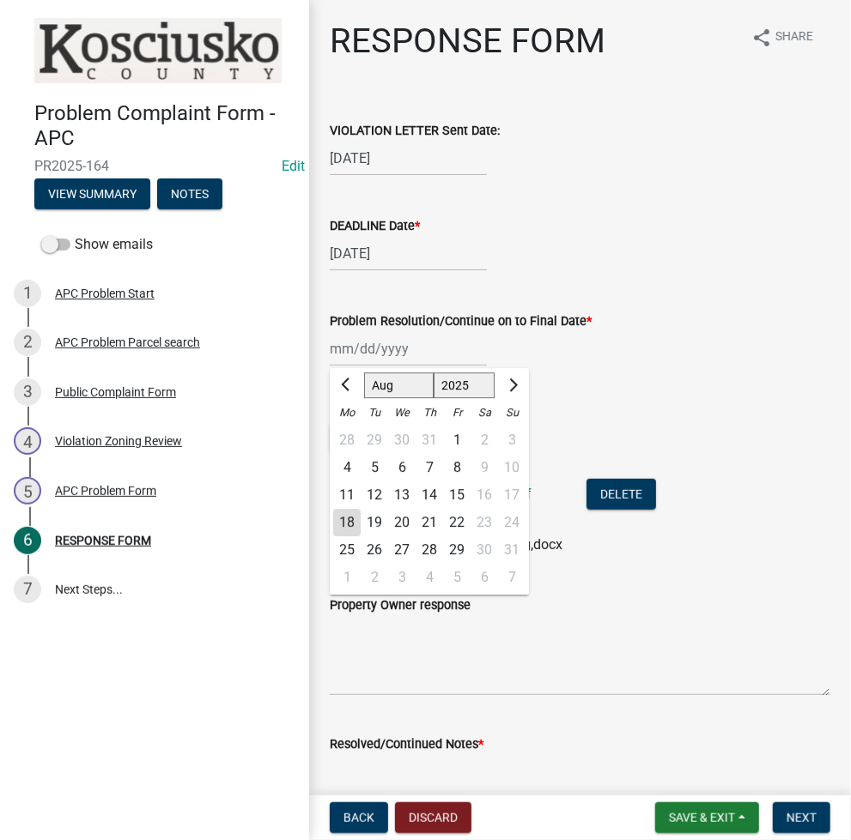
click at [432, 488] on div "14" at bounding box center [428, 495] width 27 height 27
type input "08/14/2025"
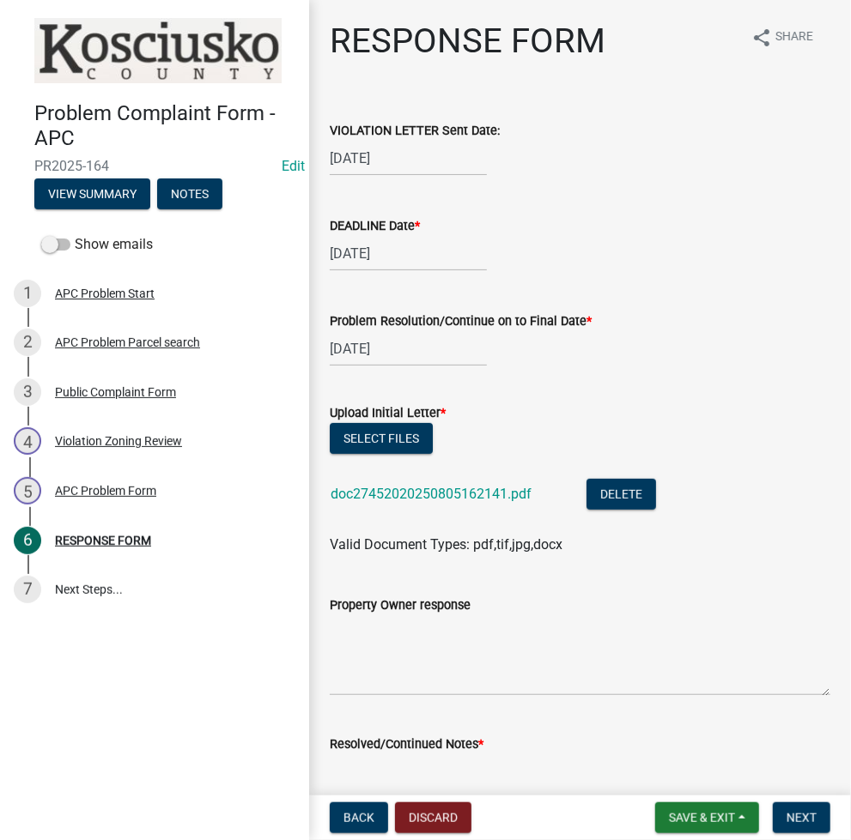
scroll to position [228, 0]
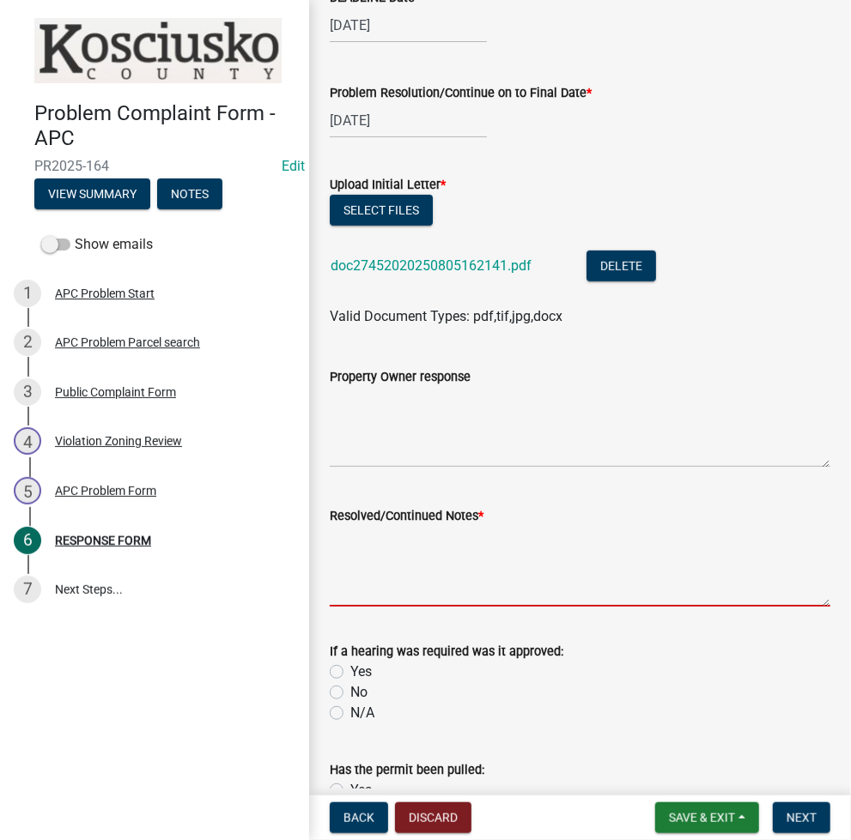
click at [400, 583] on textarea "Resolved/Continued Notes *" at bounding box center [580, 566] width 500 height 81
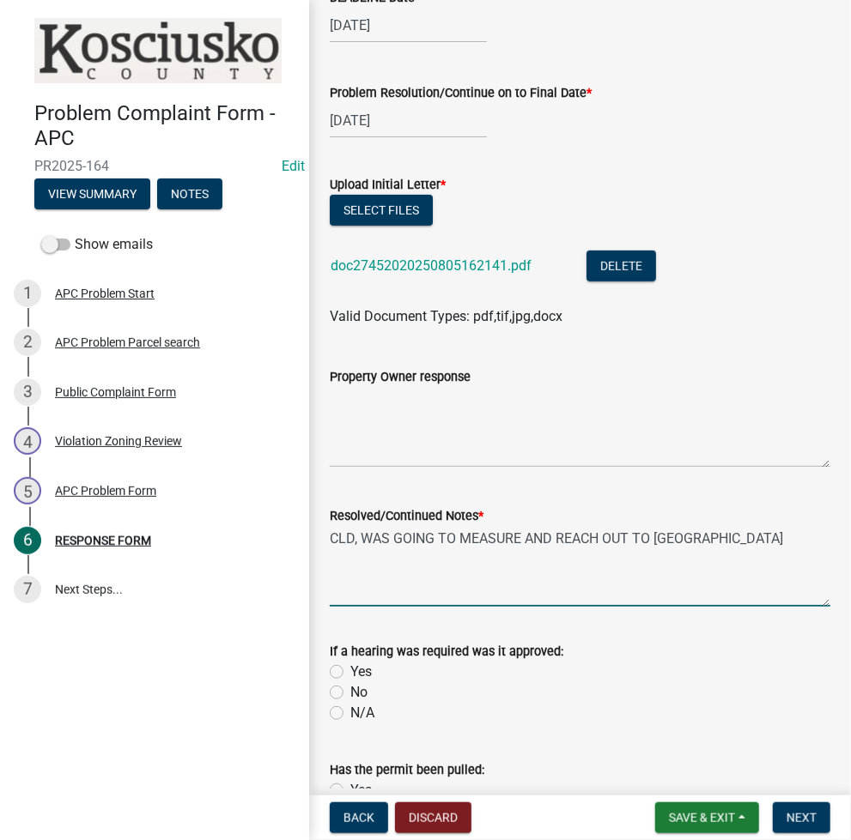
type textarea "CLD, WAS GOING TO MEASURE AND REACH OUT TO ASSESSOR"
drag, startPoint x: 726, startPoint y: 535, endPoint x: 320, endPoint y: 546, distance: 406.2
click at [320, 546] on div "Resolved/Continued Notes * CLD, WAS GOING TO MEASURE AND REACH OUT TO ASSESSOR" at bounding box center [580, 544] width 526 height 125
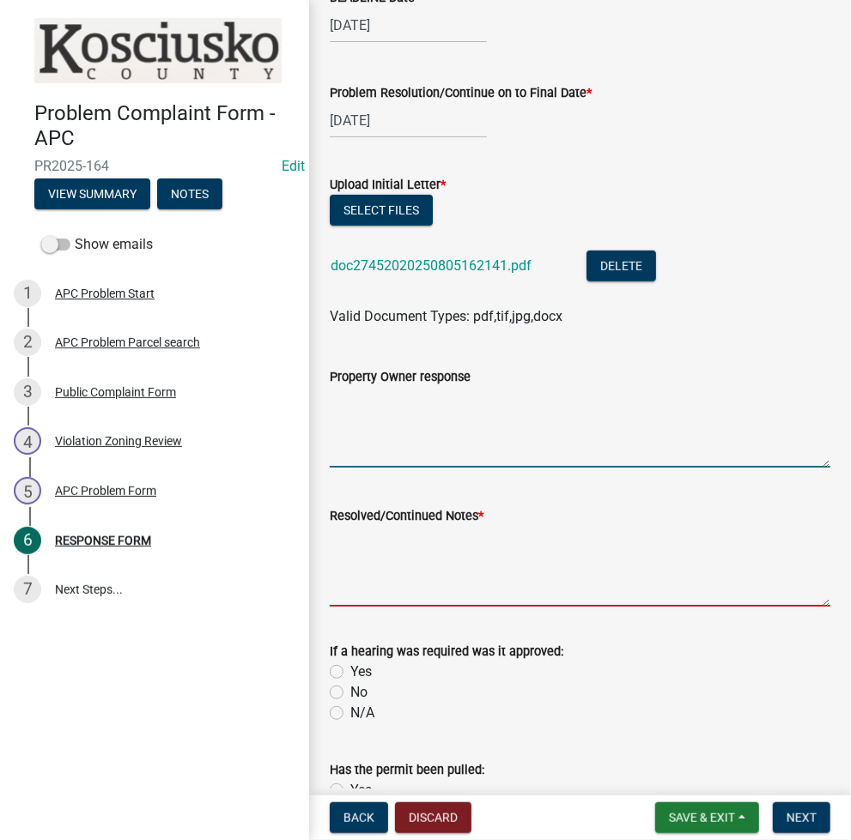
click at [343, 421] on textarea "Property Owner response" at bounding box center [580, 427] width 500 height 81
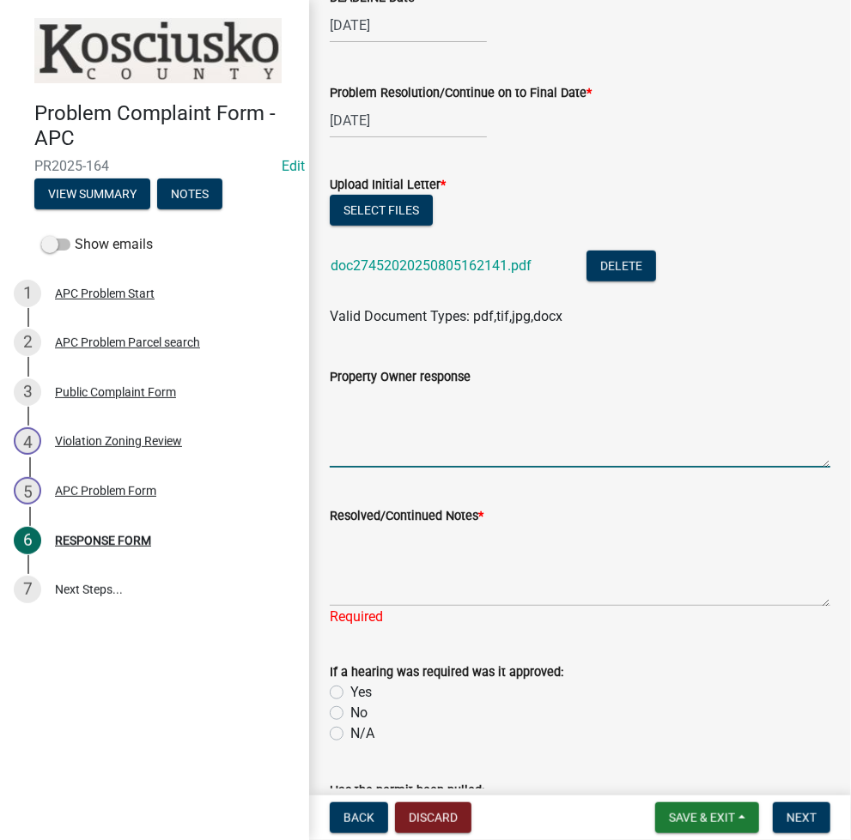
paste textarea "CLD, WAS GOING TO MEASURE AND REACH OUT TO ASSESSOR"
type textarea "CLD, WAS GOING TO MEASURE AND REACH OUT TO ASSESSOR"
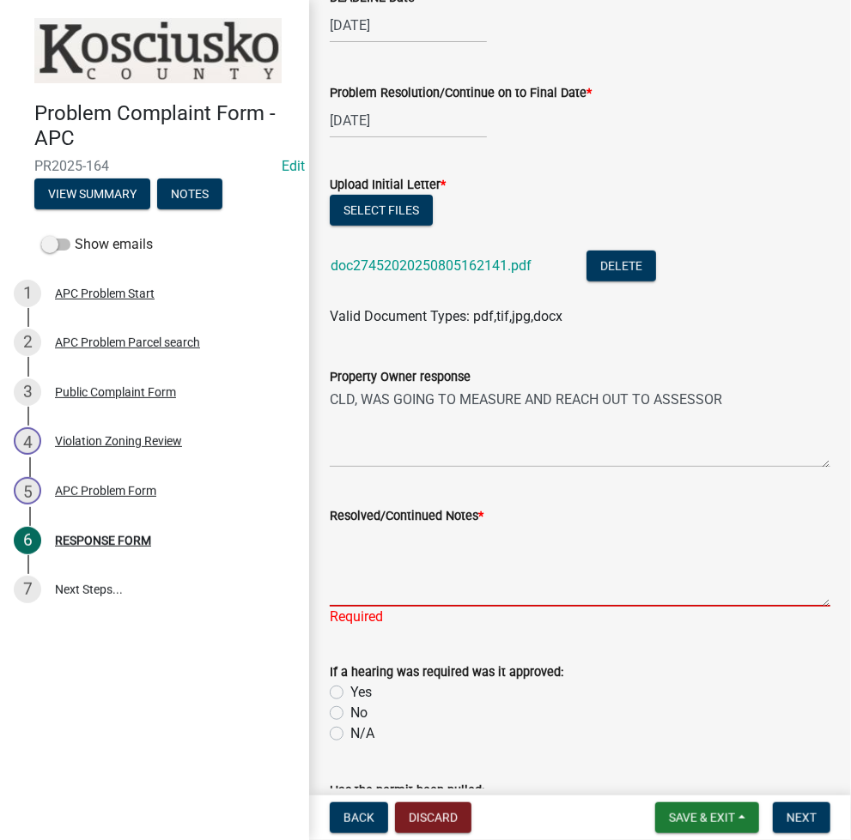
click at [446, 531] on textarea "Resolved/Continued Notes *" at bounding box center [580, 566] width 500 height 81
type textarea "R"
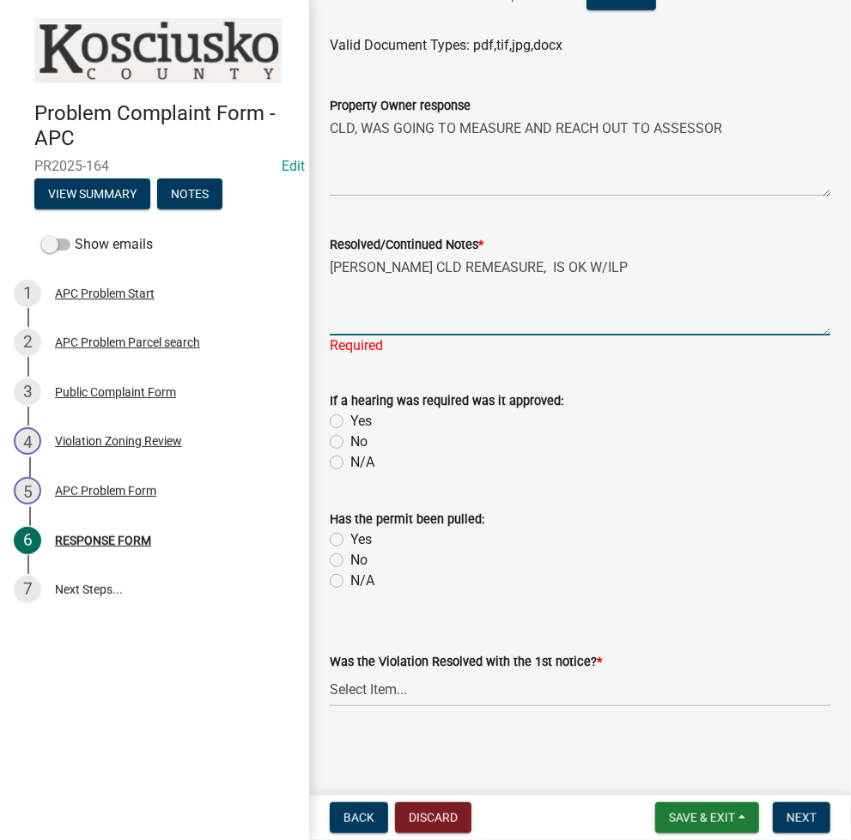
type textarea "BROOKE CLD REMEASURE, IS OK W/ILP"
click at [411, 688] on select "Select Item... Yes No N/A" at bounding box center [580, 689] width 500 height 35
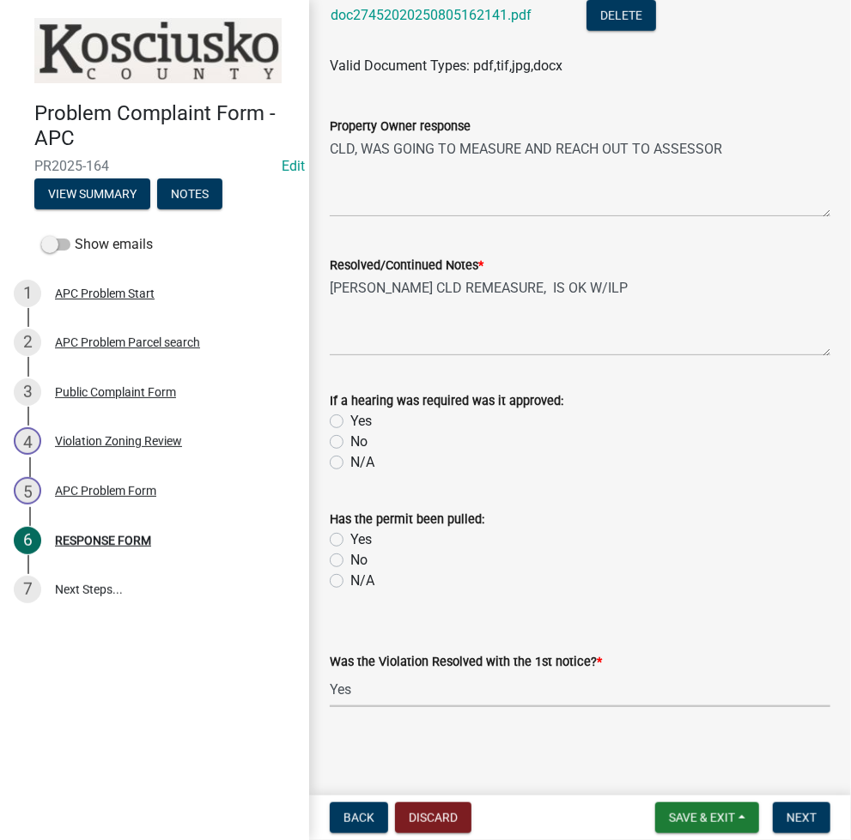
click at [330, 672] on select "Select Item... Yes No N/A" at bounding box center [580, 689] width 500 height 35
select select "5030bcce-08bd-4353-ba19-2f22d14eb7e0"
click at [626, 284] on textarea "BROOKE CLD REMEASURE, IS OK W/ILP" at bounding box center [580, 316] width 500 height 81
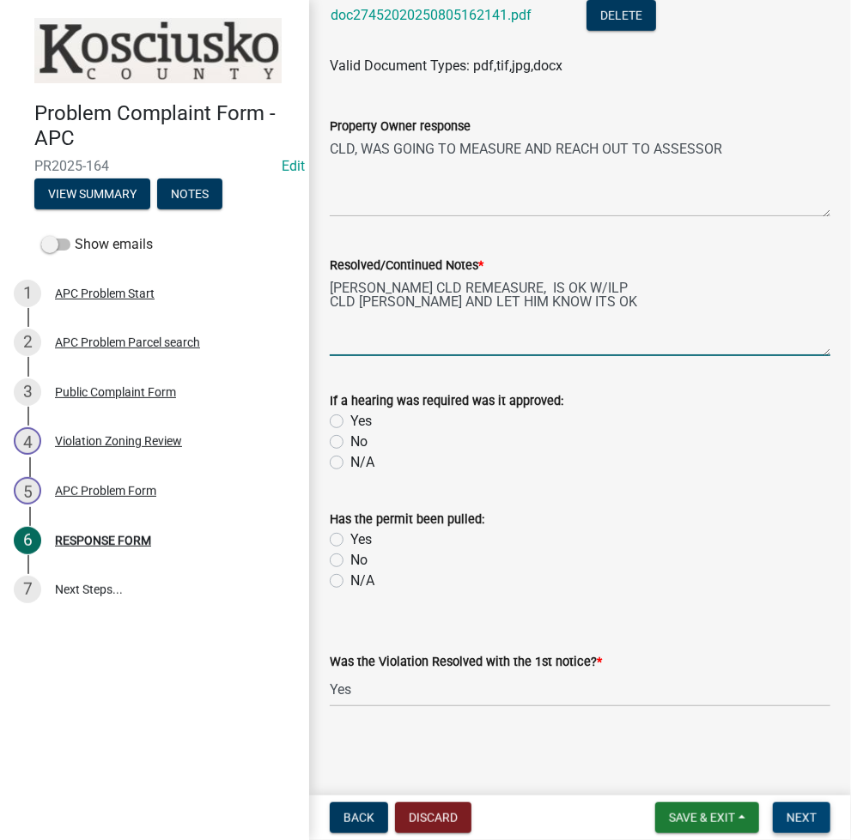
type textarea "BROOKE CLD REMEASURE, IS OK W/ILP CLD BRIAN BACK AND LET HIM KNOW ITS OK"
click at [799, 819] on span "Next" at bounding box center [801, 818] width 30 height 14
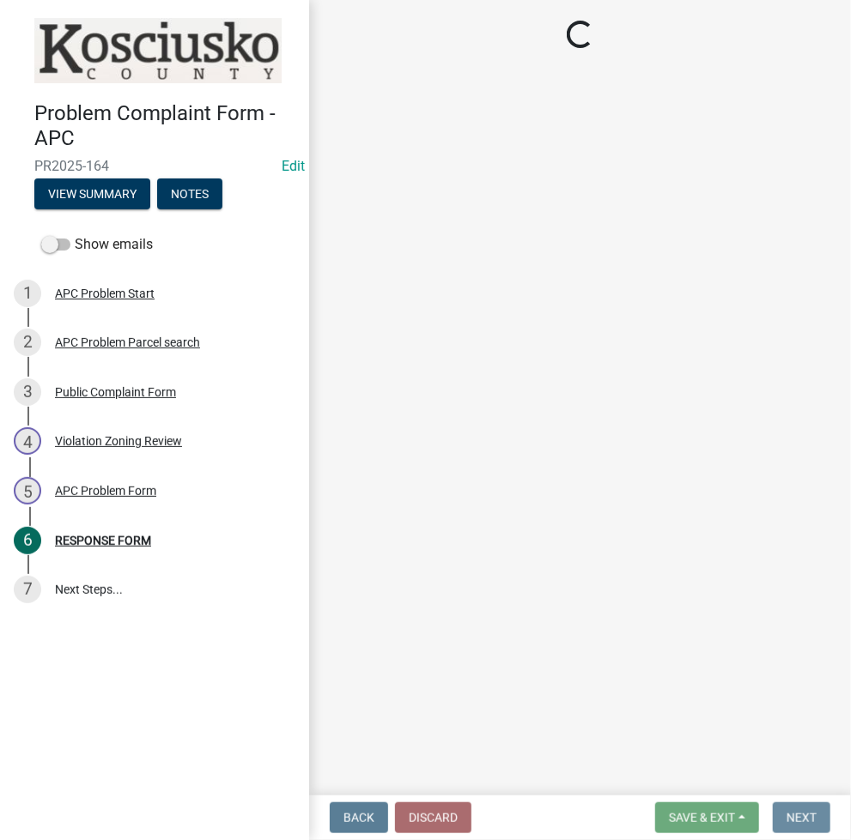
scroll to position [0, 0]
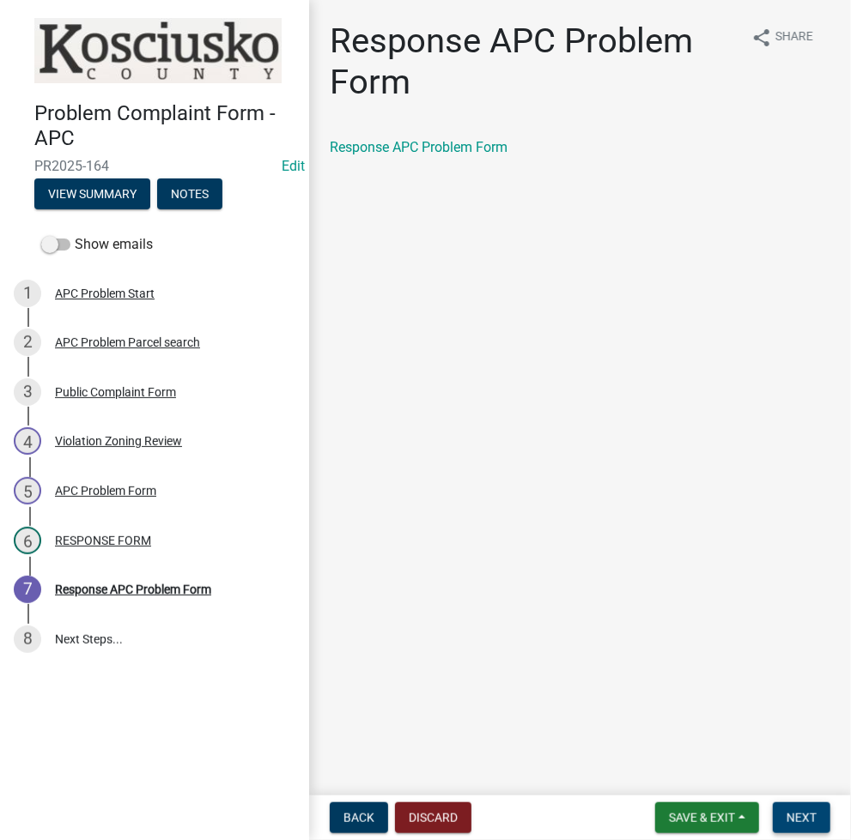
click at [799, 819] on span "Next" at bounding box center [801, 818] width 30 height 14
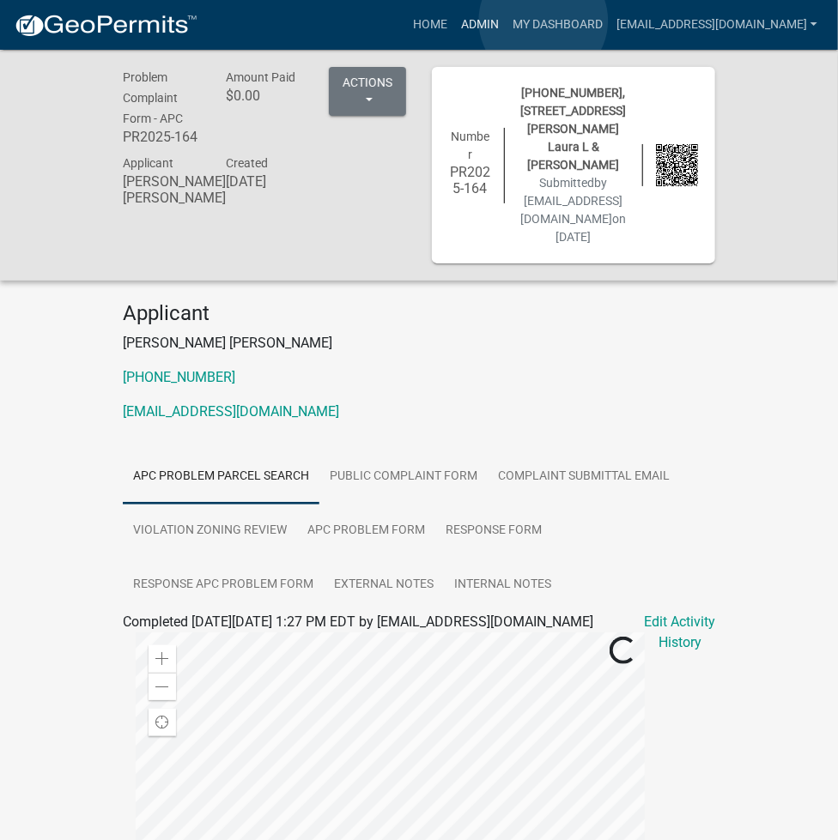
click at [506, 21] on link "Admin" at bounding box center [480, 25] width 52 height 33
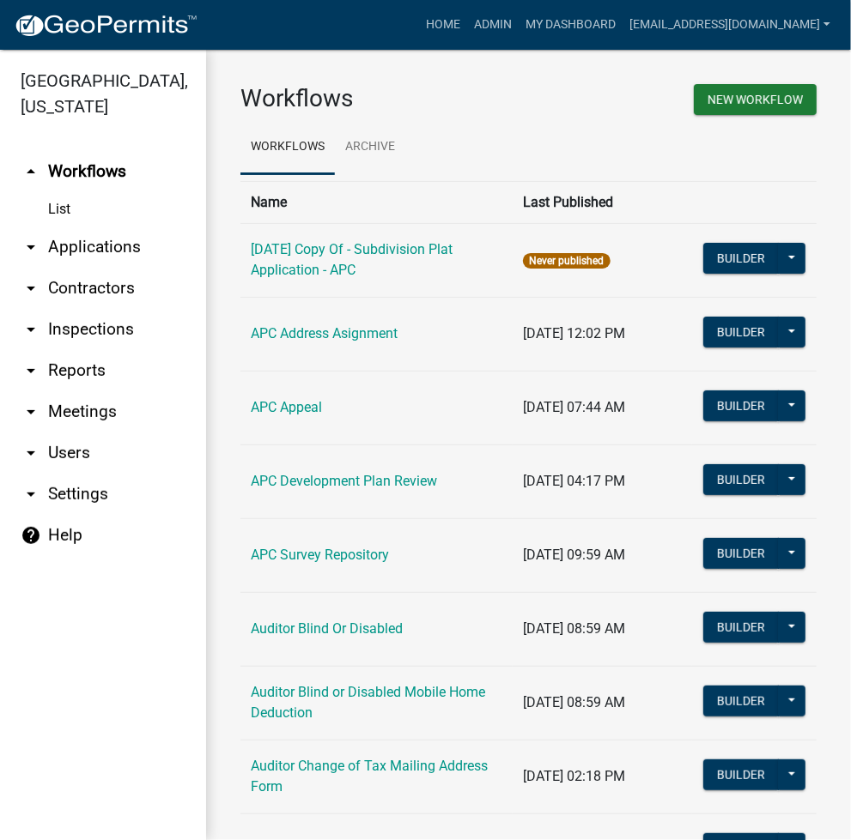
click at [106, 249] on link "arrow_drop_down Applications" at bounding box center [103, 247] width 206 height 41
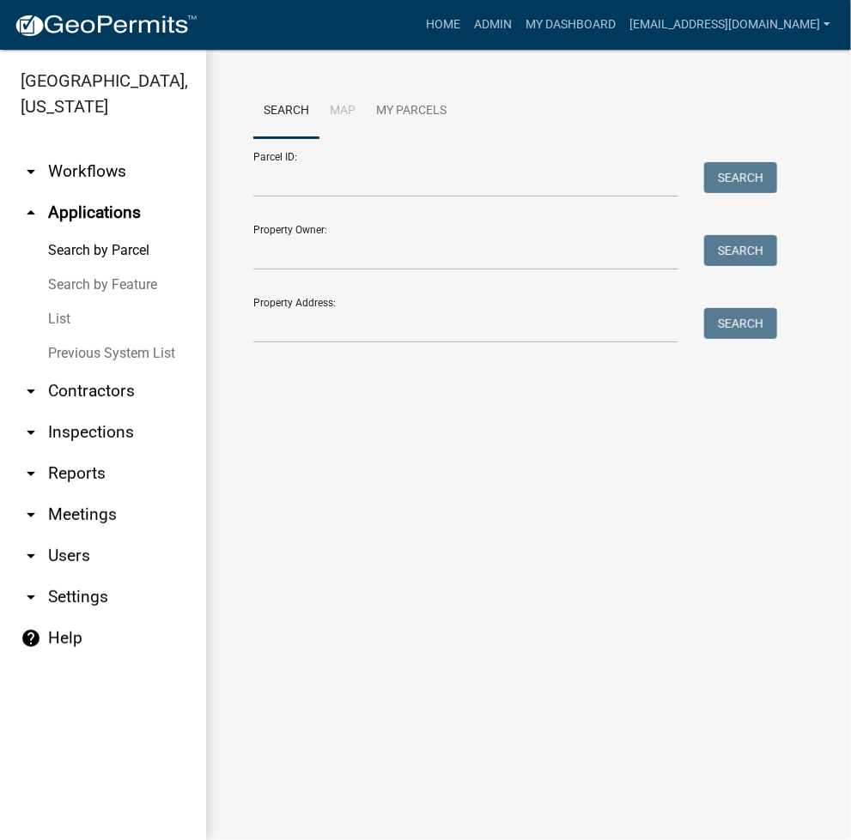
click at [349, 161] on div "Parcel ID: Search" at bounding box center [510, 167] width 515 height 59
click at [324, 182] on input "Parcel ID:" at bounding box center [465, 179] width 425 height 35
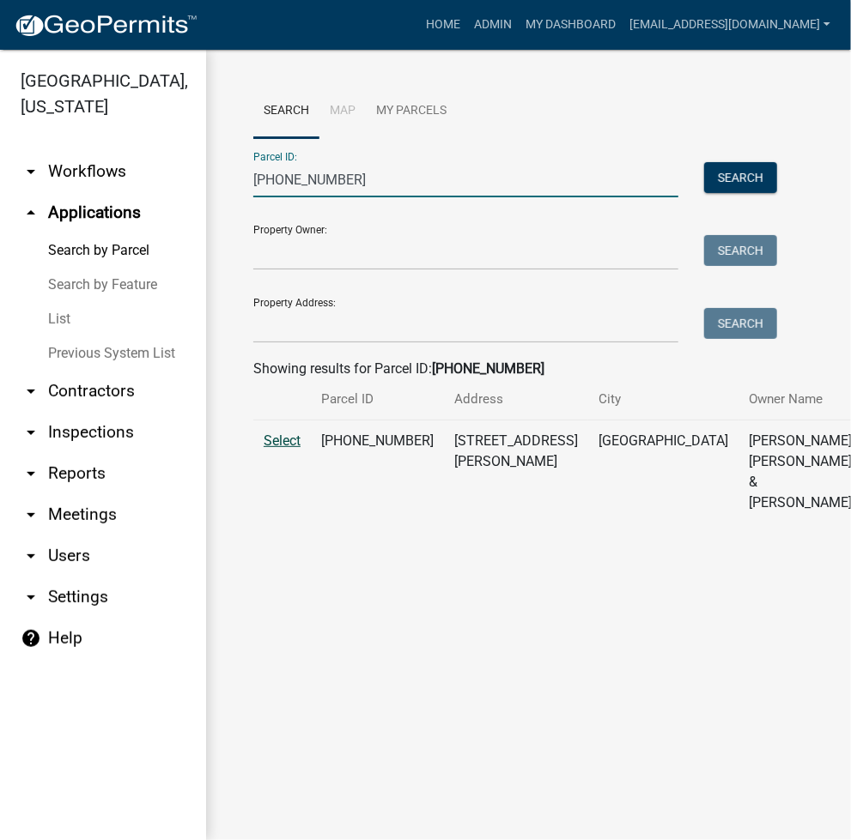
type input "007-056-091"
click at [291, 449] on span "Select" at bounding box center [282, 441] width 37 height 16
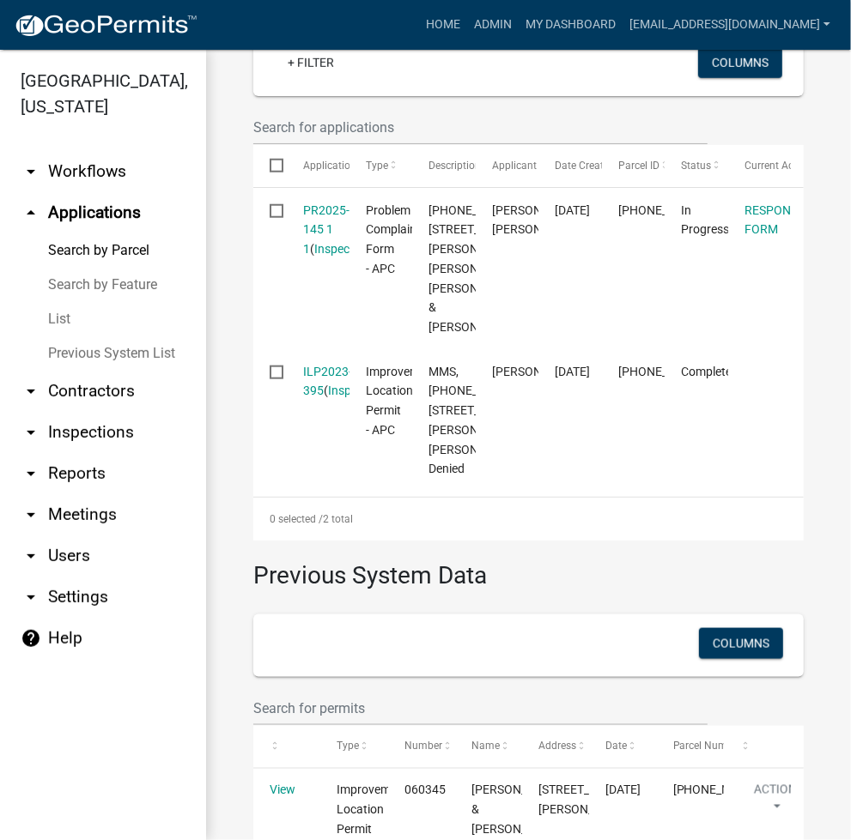
scroll to position [687, 0]
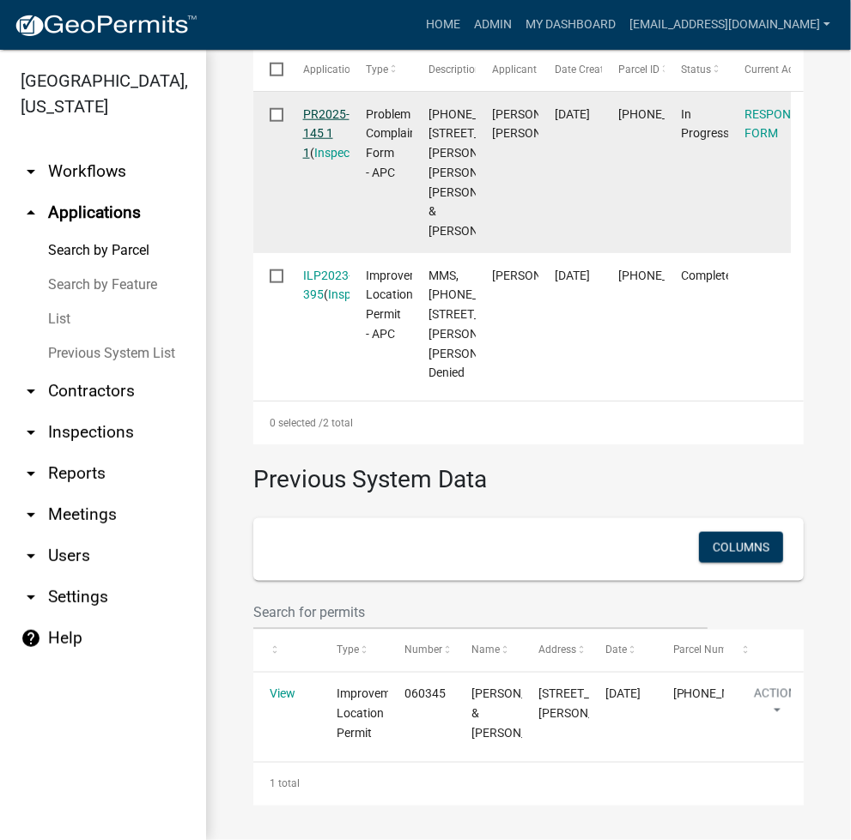
click at [324, 107] on link "PR2025-145 1 1" at bounding box center [326, 133] width 46 height 53
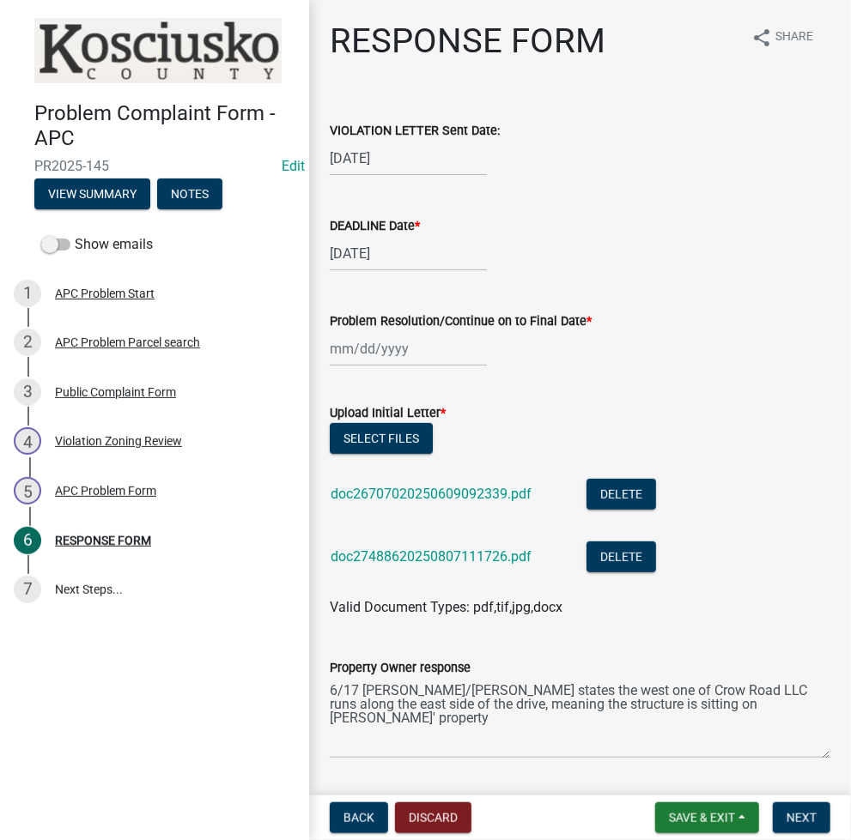
scroll to position [458, 0]
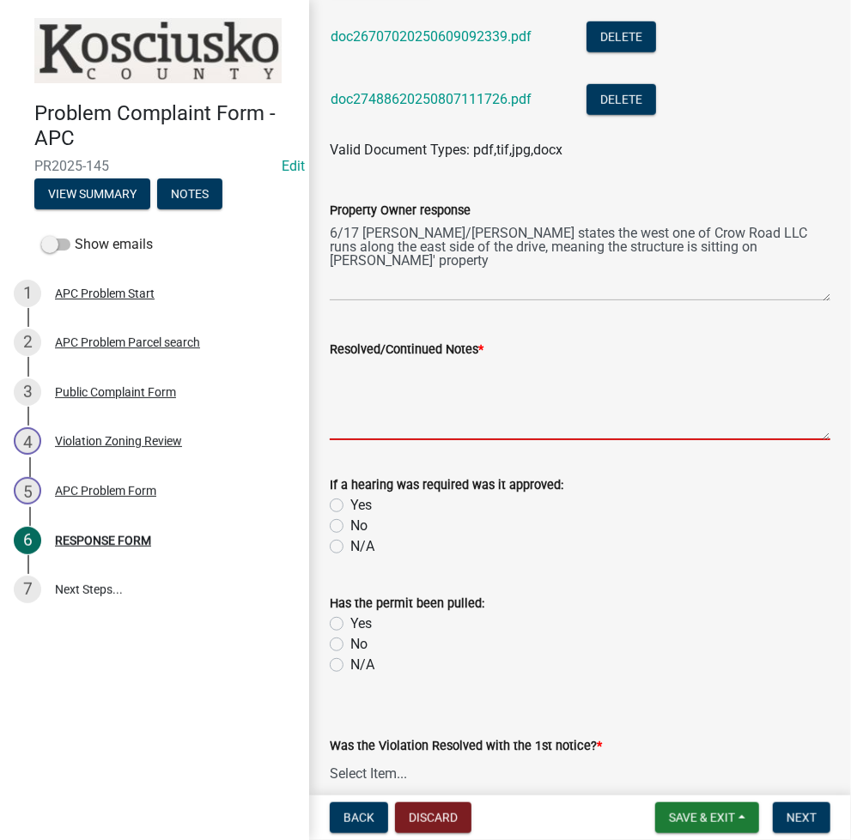
click at [579, 401] on textarea "Resolved/Continued Notes *" at bounding box center [580, 400] width 500 height 81
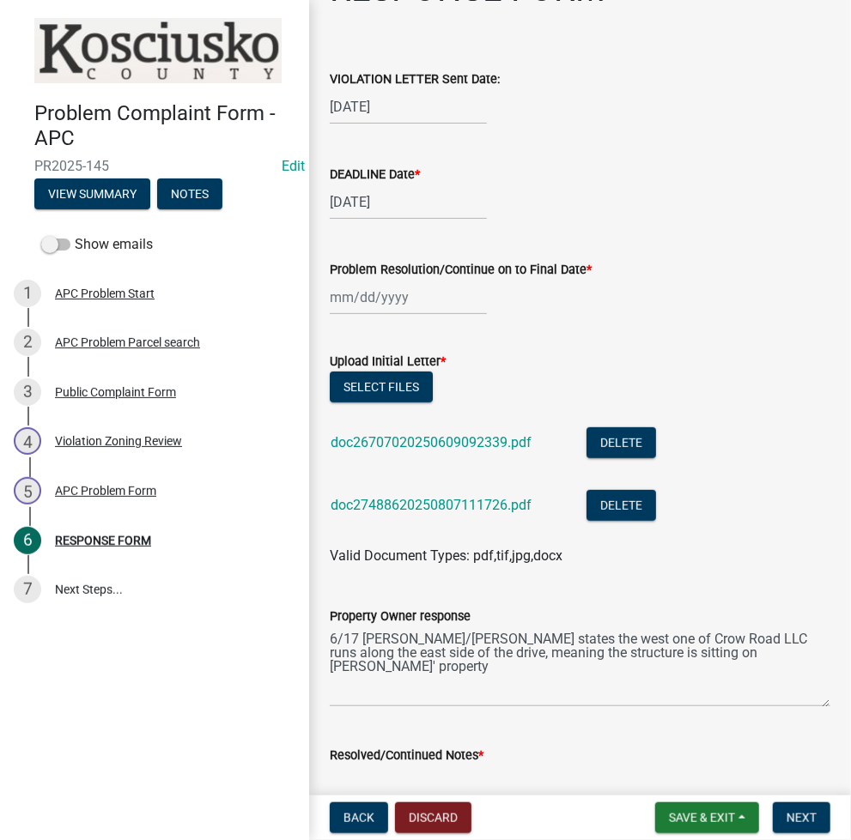
scroll to position [0, 0]
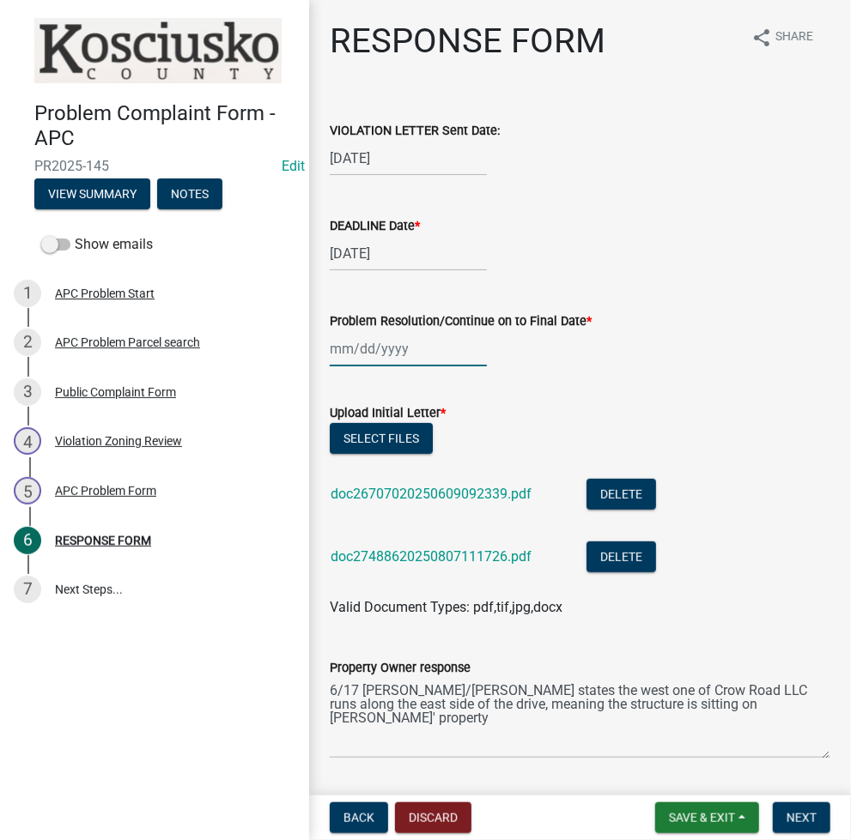
click at [353, 357] on div at bounding box center [408, 348] width 157 height 35
select select "8"
select select "2025"
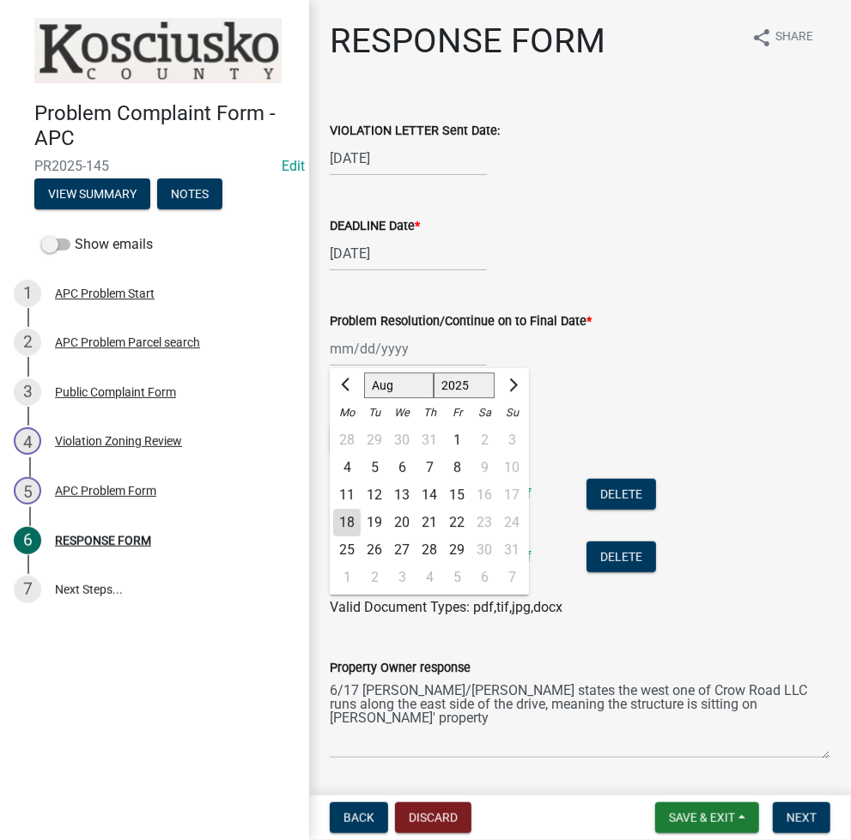
click at [368, 492] on div "12" at bounding box center [374, 495] width 27 height 27
type input "08/12/2025"
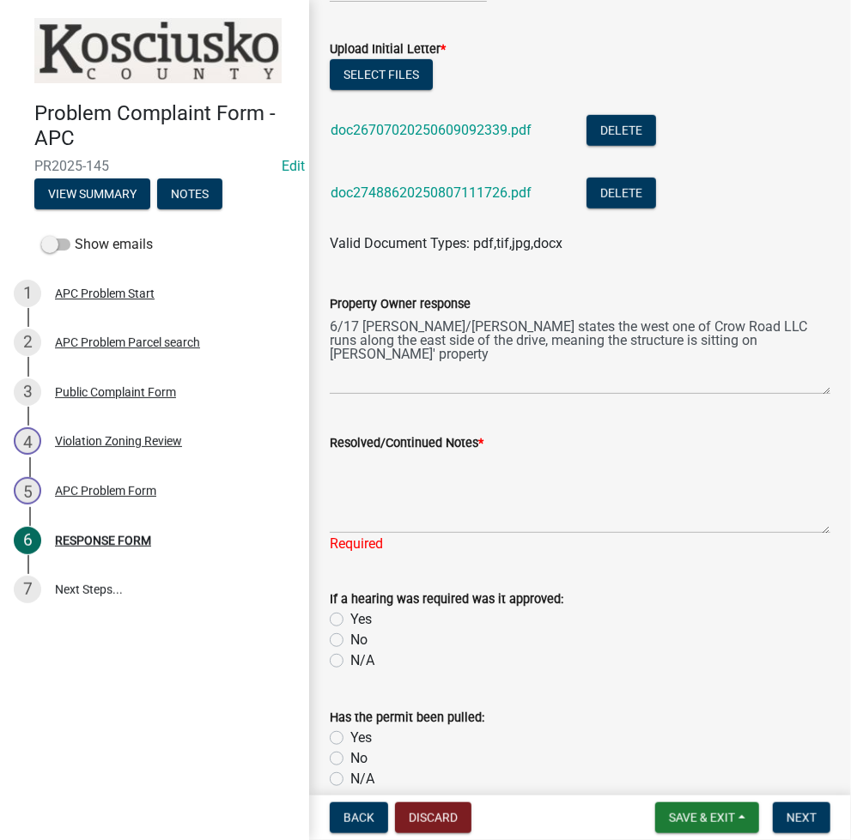
scroll to position [458, 0]
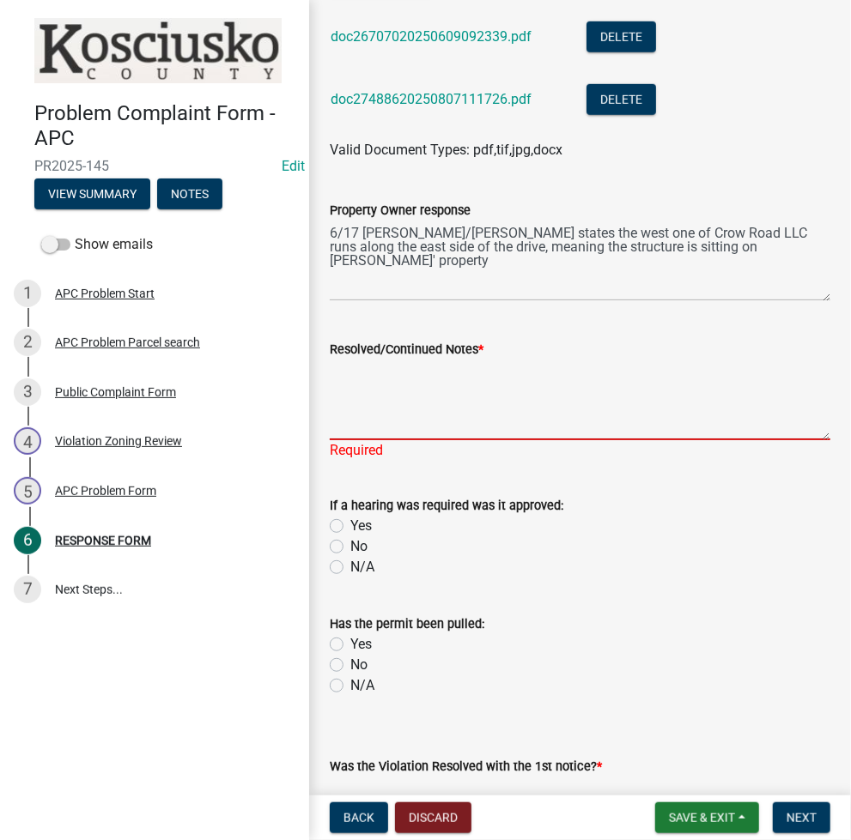
click at [432, 383] on textarea "Resolved/Continued Notes *" at bounding box center [580, 400] width 500 height 81
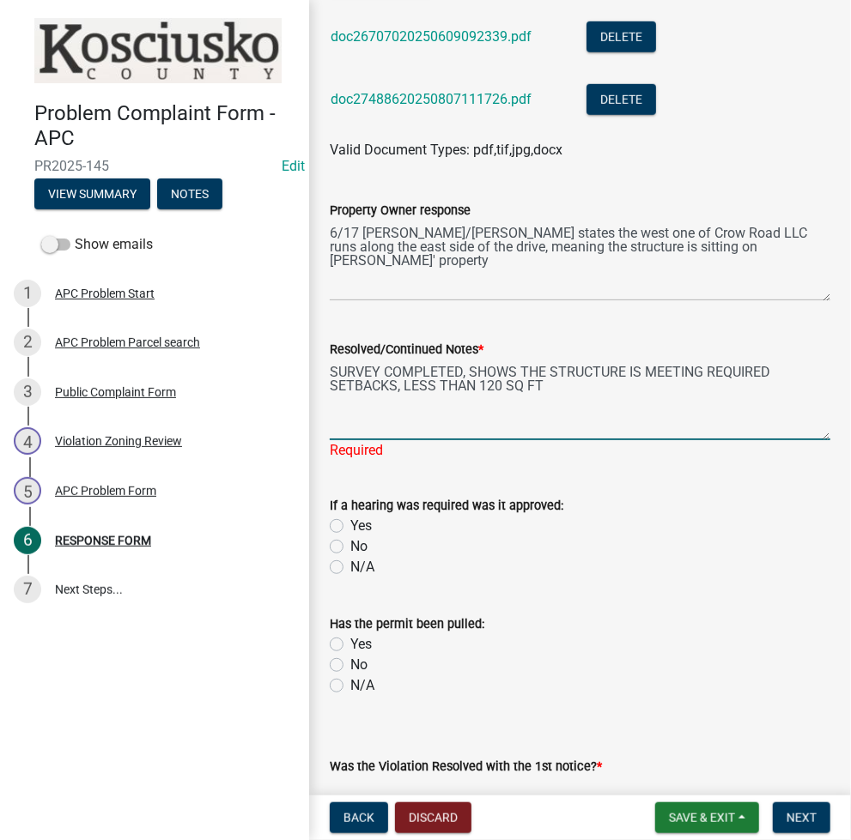
scroll to position [562, 0]
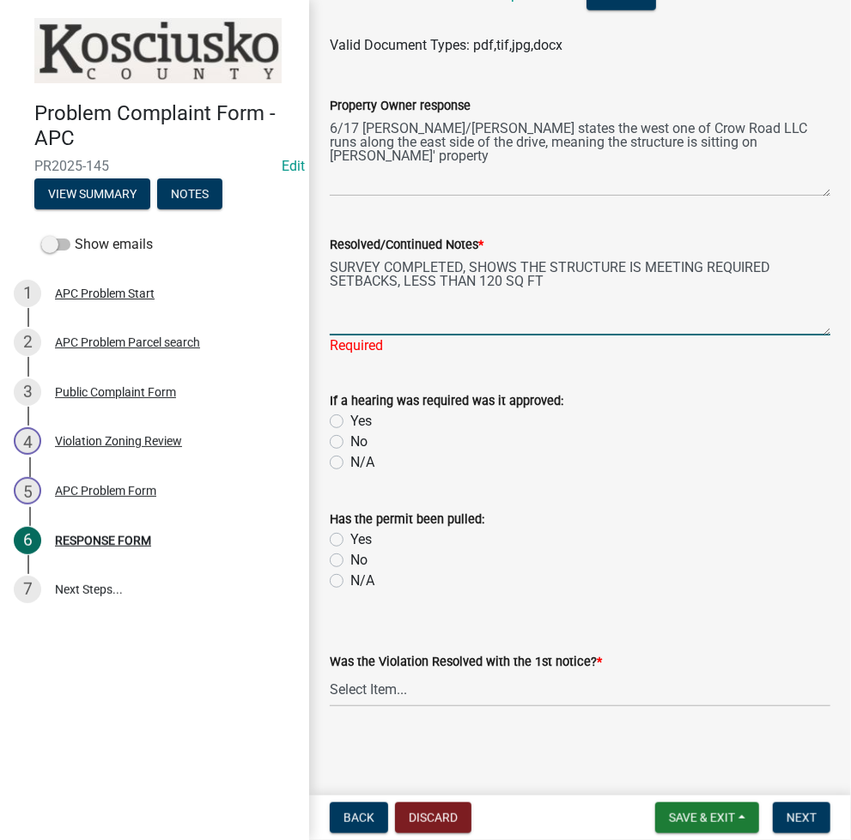
type textarea "SURVEY COMPLETED, SHOWS THE STRUCTURE IS MEETING REQUIRED SETBACKS, LESS THAN 1…"
click at [416, 694] on select "Select Item... Yes No N/A" at bounding box center [580, 689] width 500 height 35
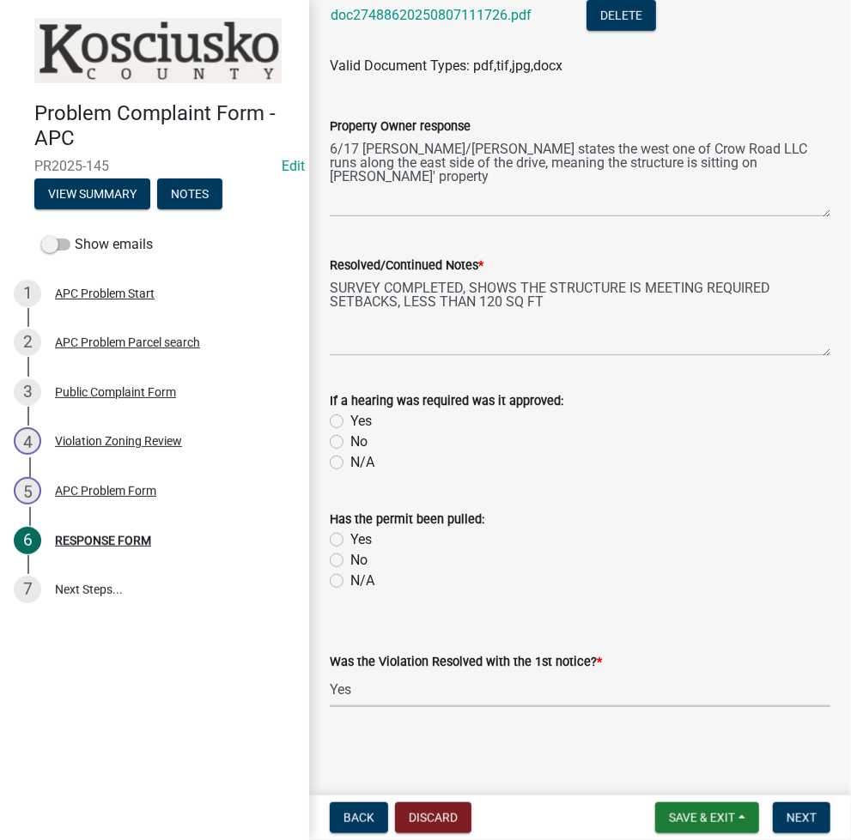
click at [330, 672] on select "Select Item... Yes No N/A" at bounding box center [580, 689] width 500 height 35
select select "5030bcce-08bd-4353-ba19-2f22d14eb7e0"
click at [797, 811] on span "Next" at bounding box center [801, 818] width 30 height 14
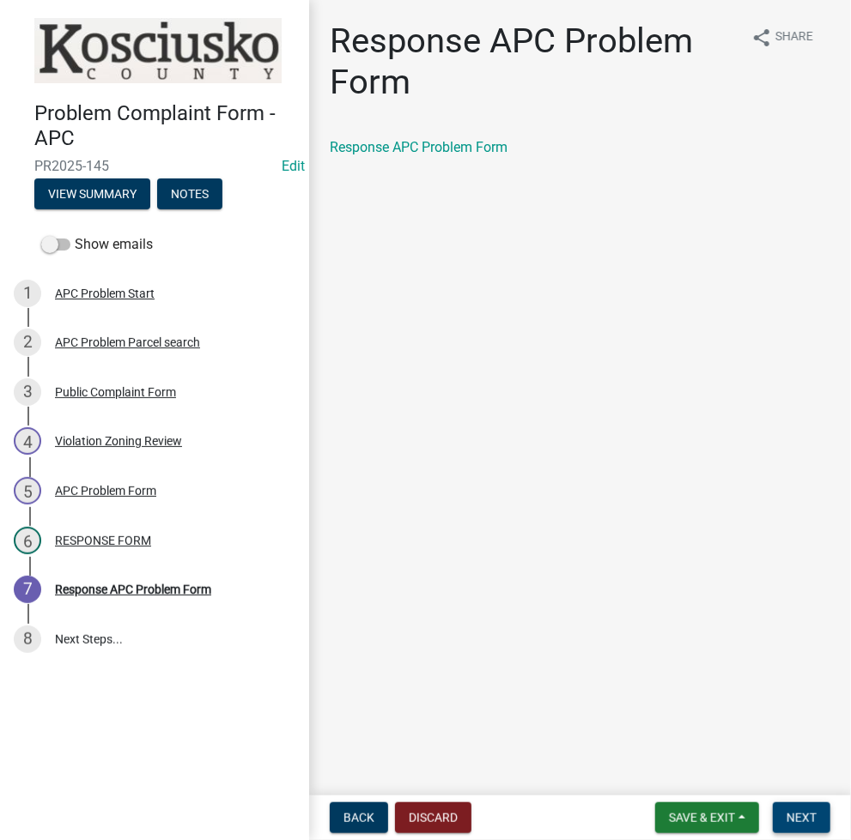
click at [807, 811] on span "Next" at bounding box center [801, 818] width 30 height 14
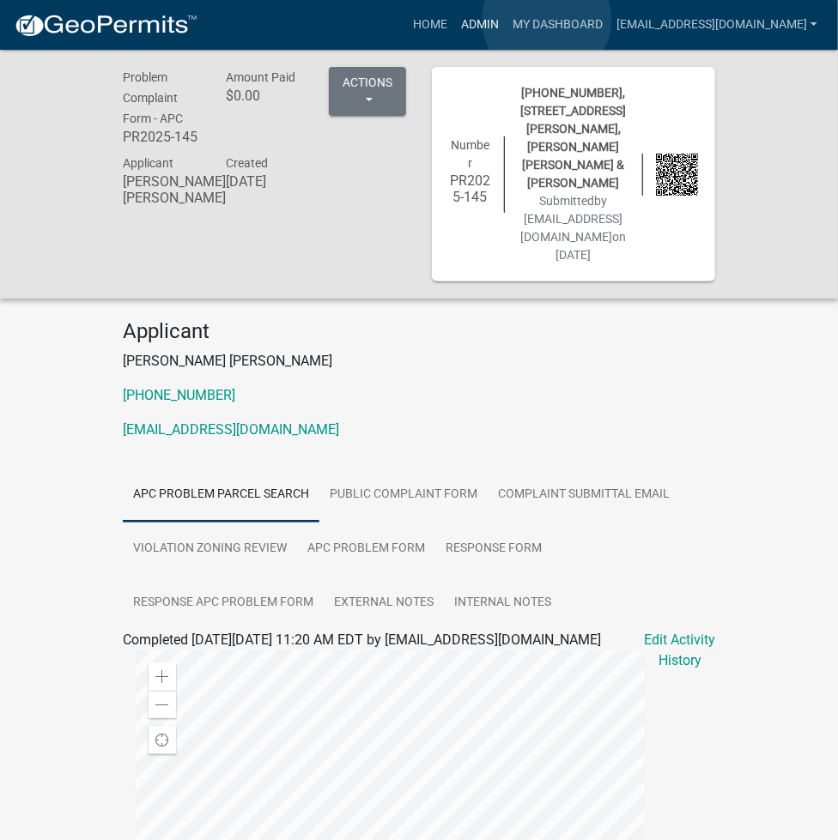
click at [506, 20] on link "Admin" at bounding box center [480, 25] width 52 height 33
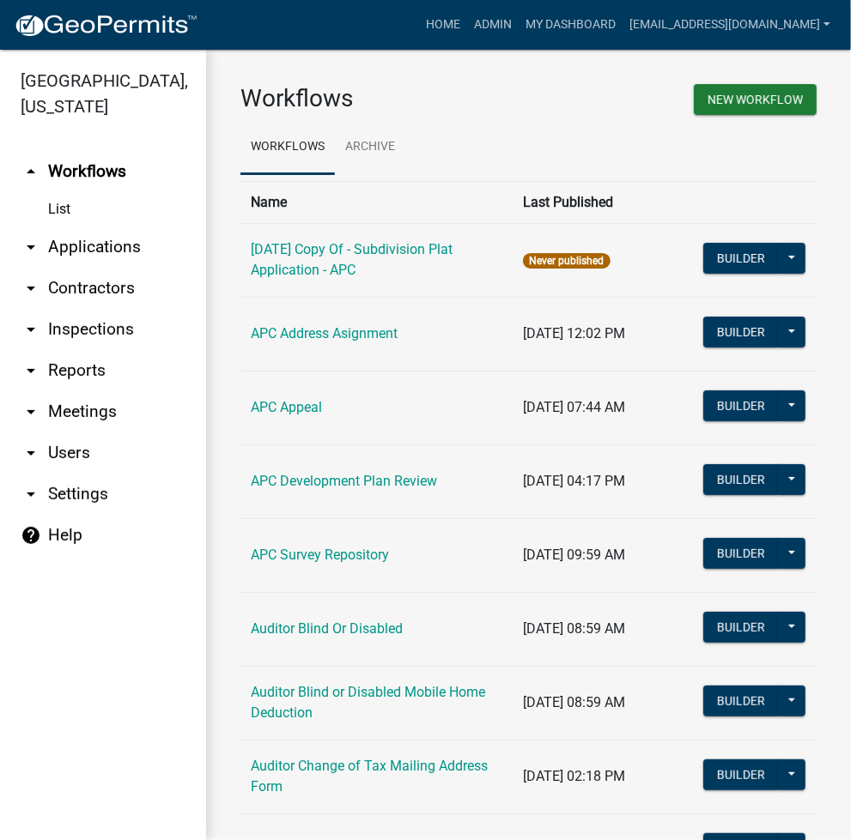
click at [131, 240] on link "arrow_drop_down Applications" at bounding box center [103, 247] width 206 height 41
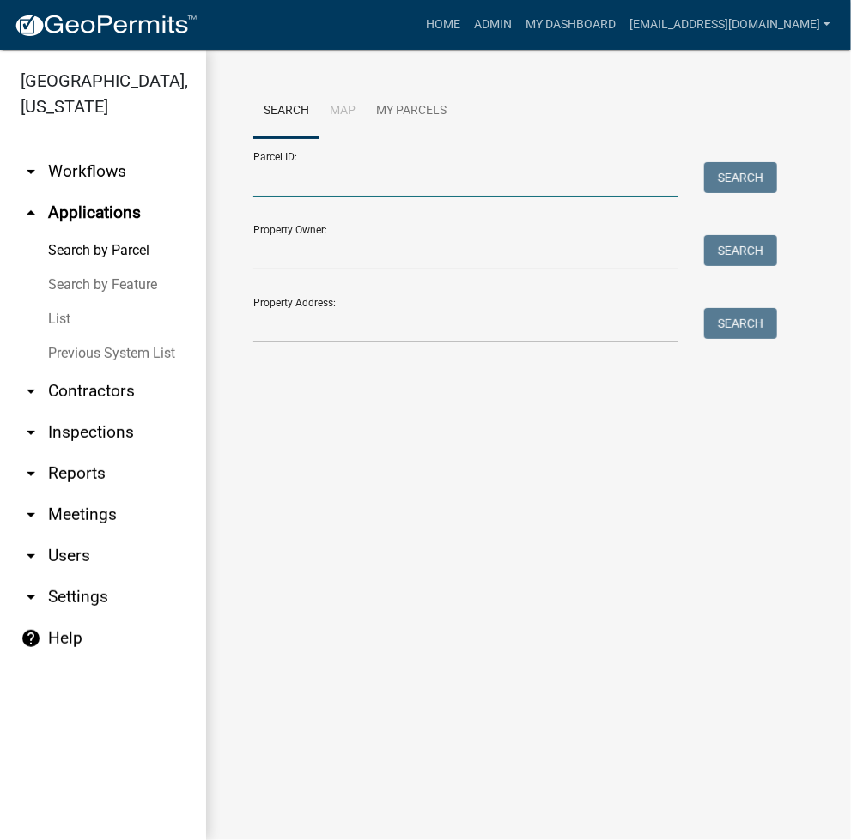
click at [338, 189] on input "Parcel ID:" at bounding box center [465, 179] width 425 height 35
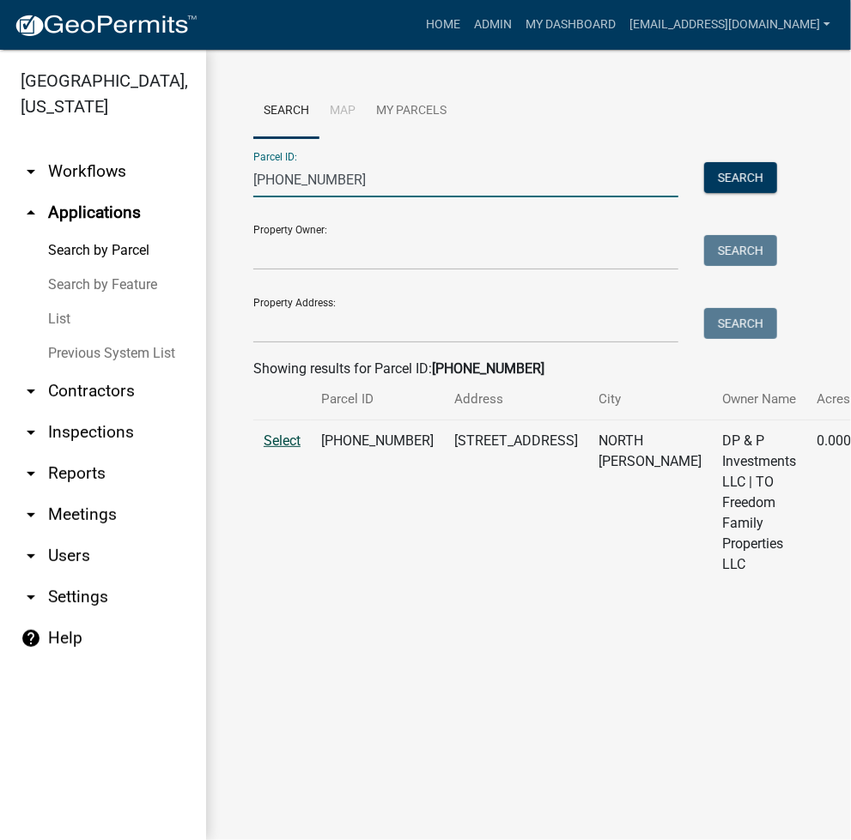
type input "024-040-106"
click at [273, 449] on span "Select" at bounding box center [282, 441] width 37 height 16
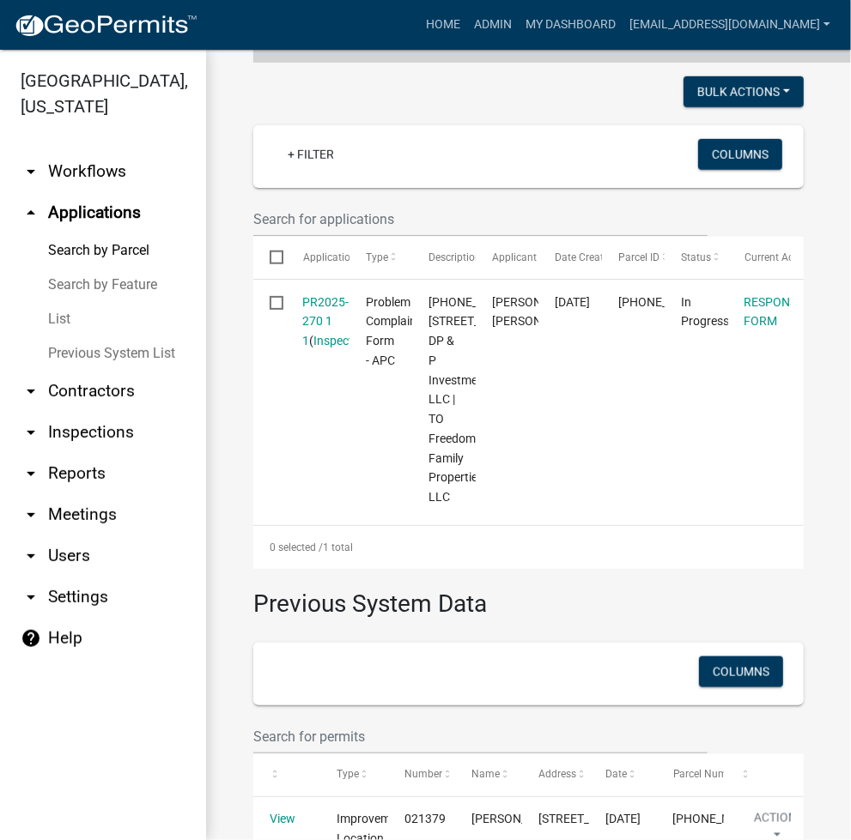
scroll to position [687, 0]
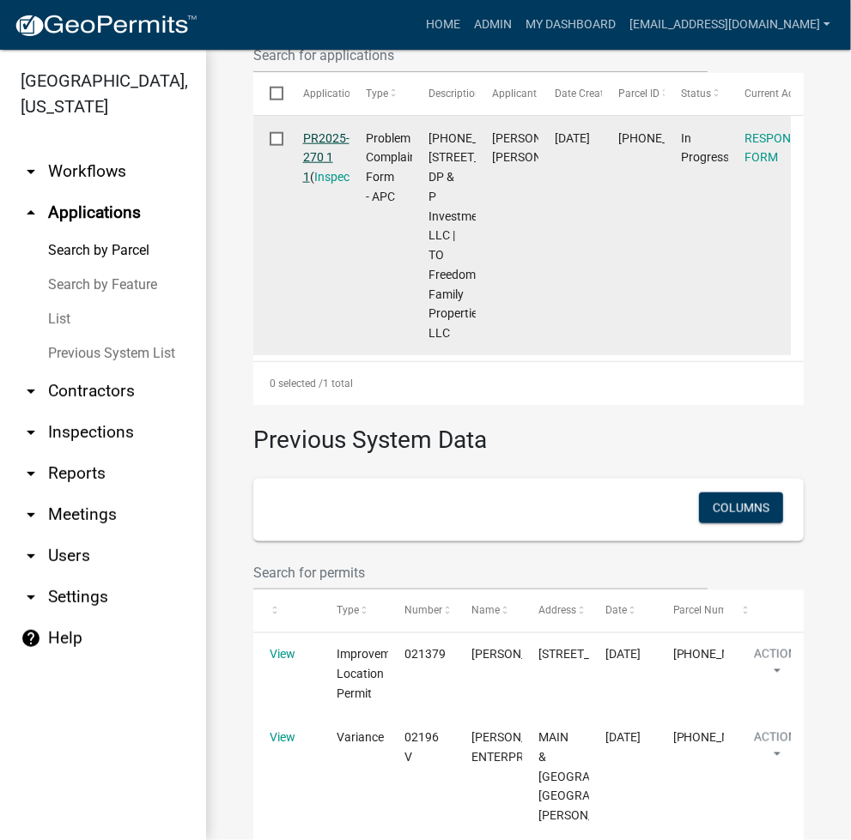
click at [337, 154] on link "PR2025-270 1 1" at bounding box center [326, 157] width 46 height 53
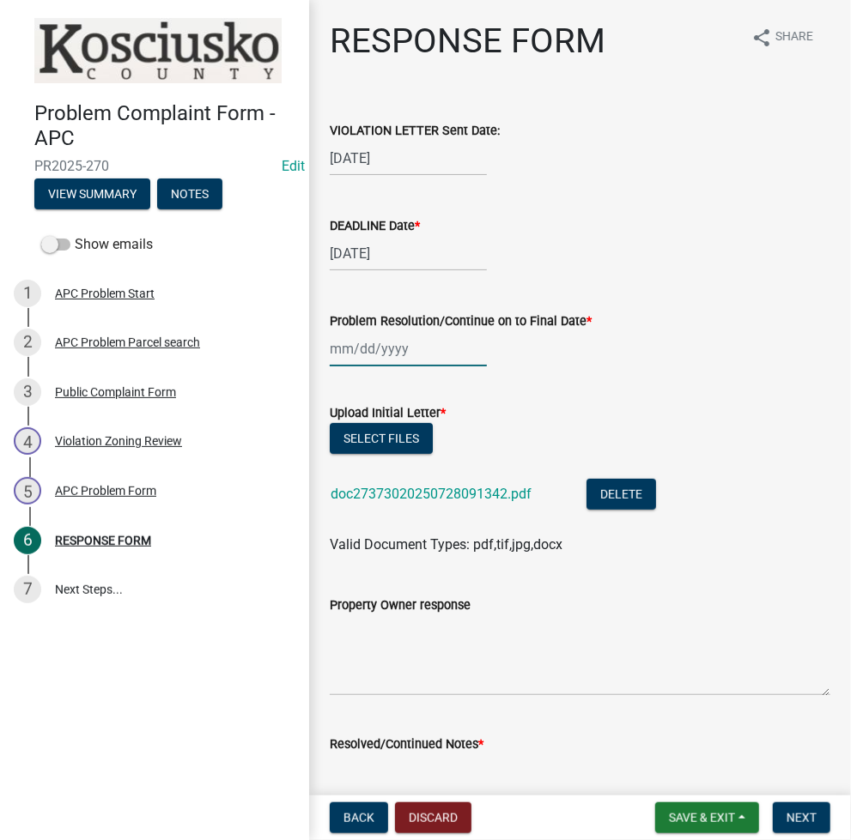
click at [346, 354] on div at bounding box center [408, 348] width 157 height 35
select select "8"
select select "2025"
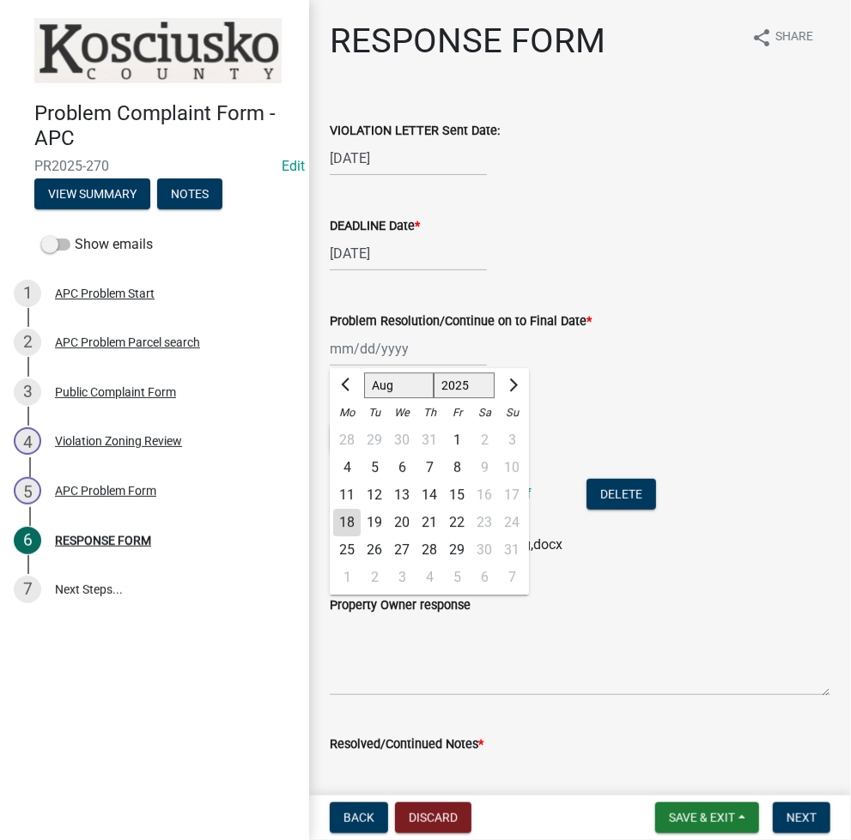
click at [453, 464] on div "8" at bounding box center [456, 467] width 27 height 27
type input "08/08/2025"
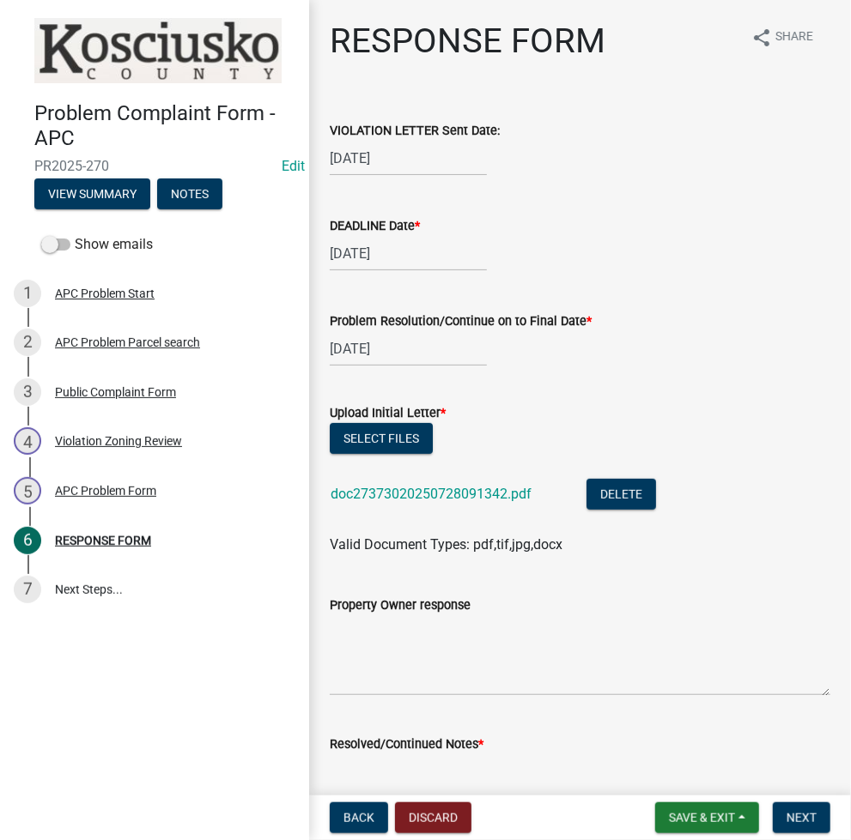
scroll to position [458, 0]
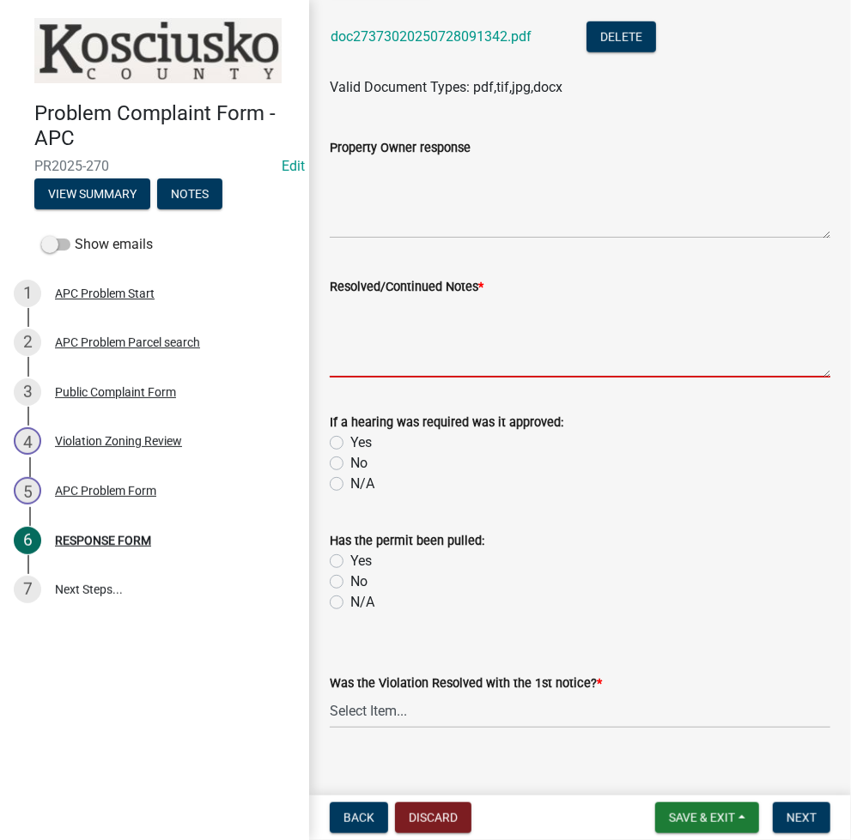
click at [473, 368] on textarea "Resolved/Continued Notes *" at bounding box center [580, 337] width 500 height 81
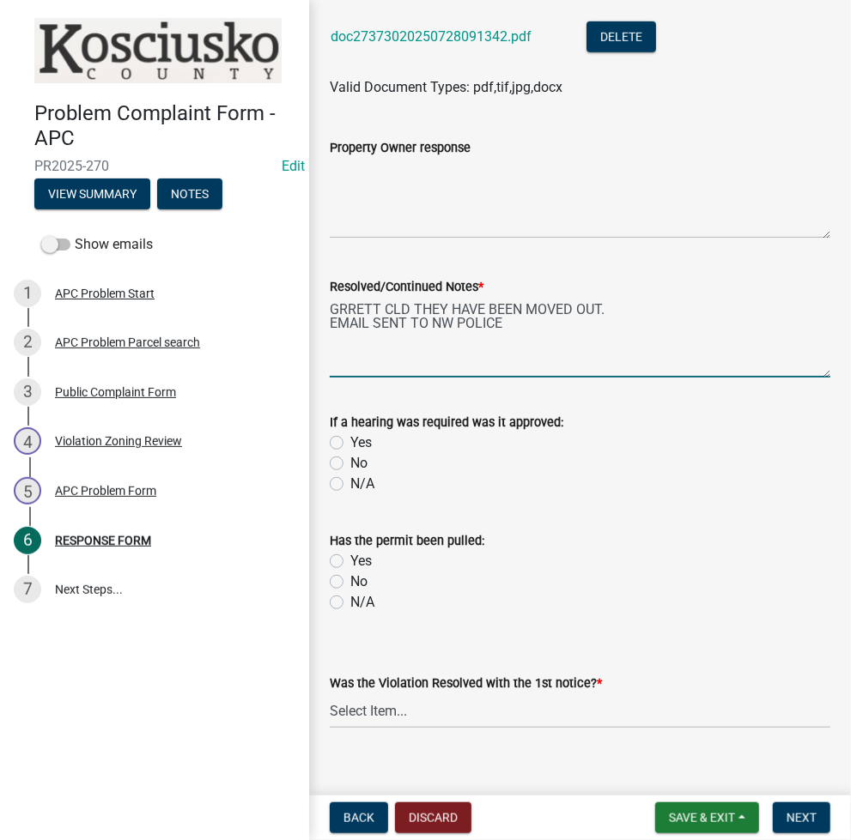
type textarea "GRRETT CLD THEY HAVE BEEN MOVED OUT. EMAIL SENT TO NW POLICE"
click at [462, 709] on select "Select Item... Yes No N/A" at bounding box center [580, 711] width 500 height 35
click at [330, 694] on select "Select Item... Yes No N/A" at bounding box center [580, 711] width 500 height 35
select select "5030bcce-08bd-4353-ba19-2f22d14eb7e0"
click at [818, 810] on button "Next" at bounding box center [802, 818] width 58 height 31
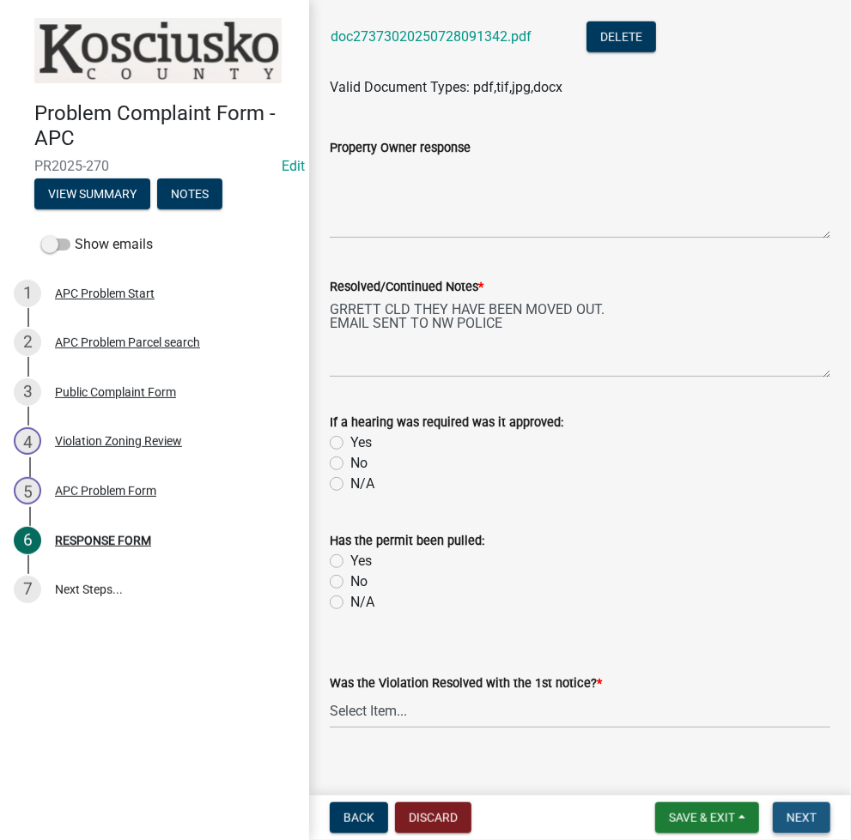
scroll to position [0, 0]
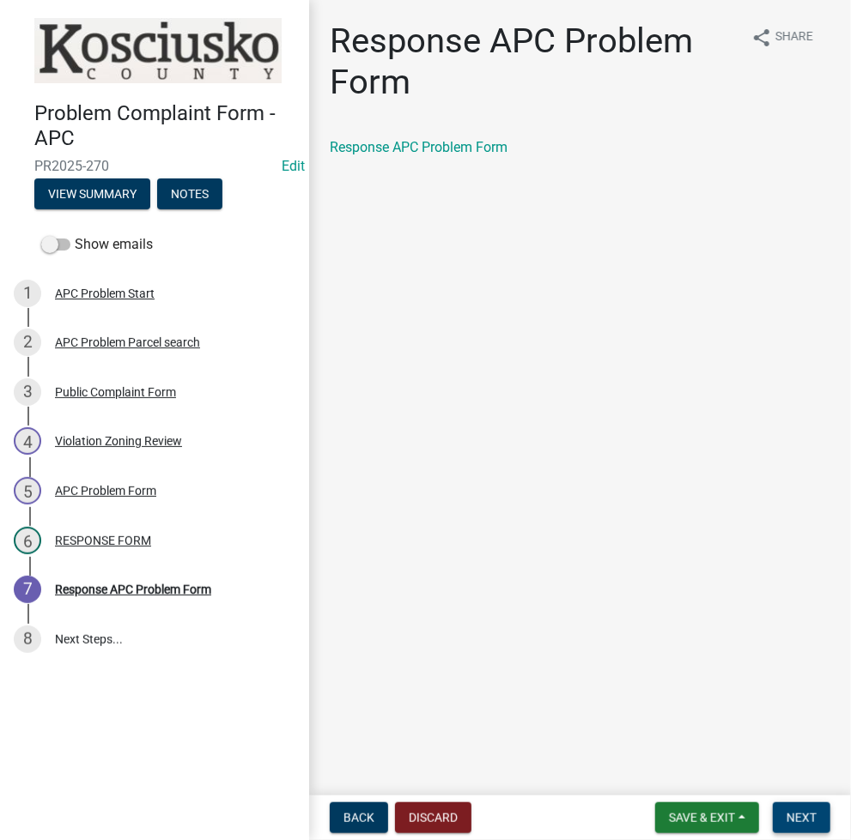
click at [818, 810] on button "Next" at bounding box center [802, 818] width 58 height 31
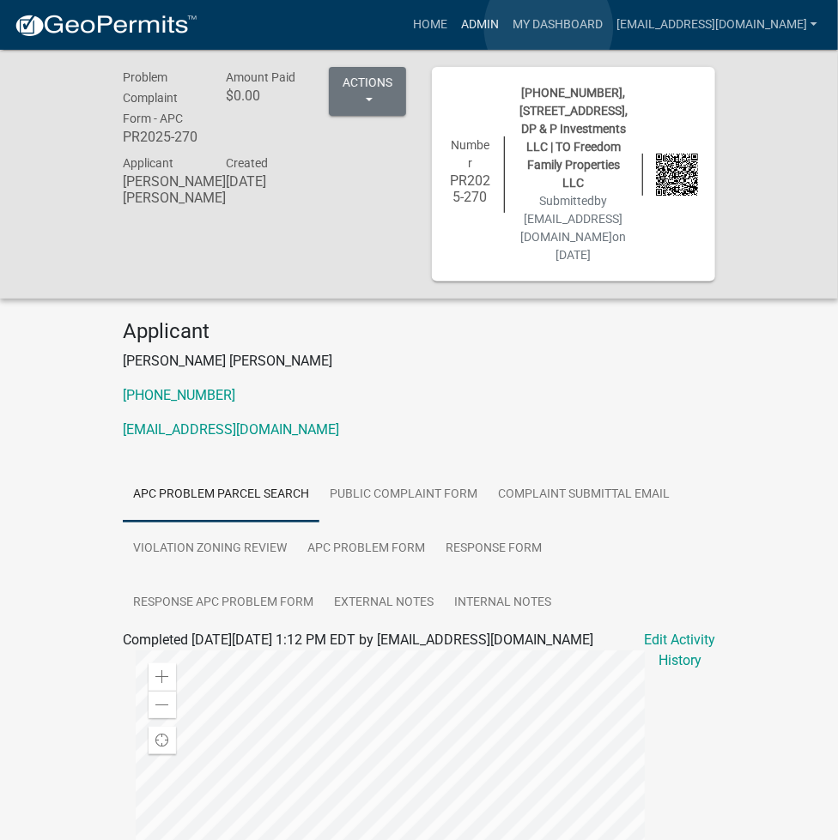
click at [506, 27] on link "Admin" at bounding box center [480, 25] width 52 height 33
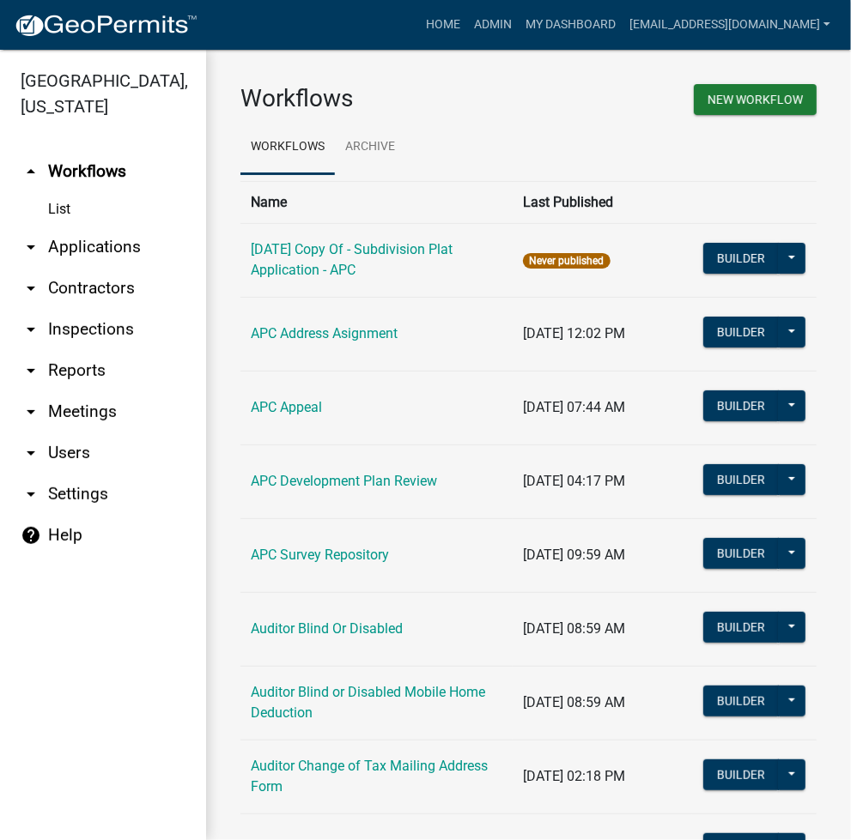
click at [121, 244] on link "arrow_drop_down Applications" at bounding box center [103, 247] width 206 height 41
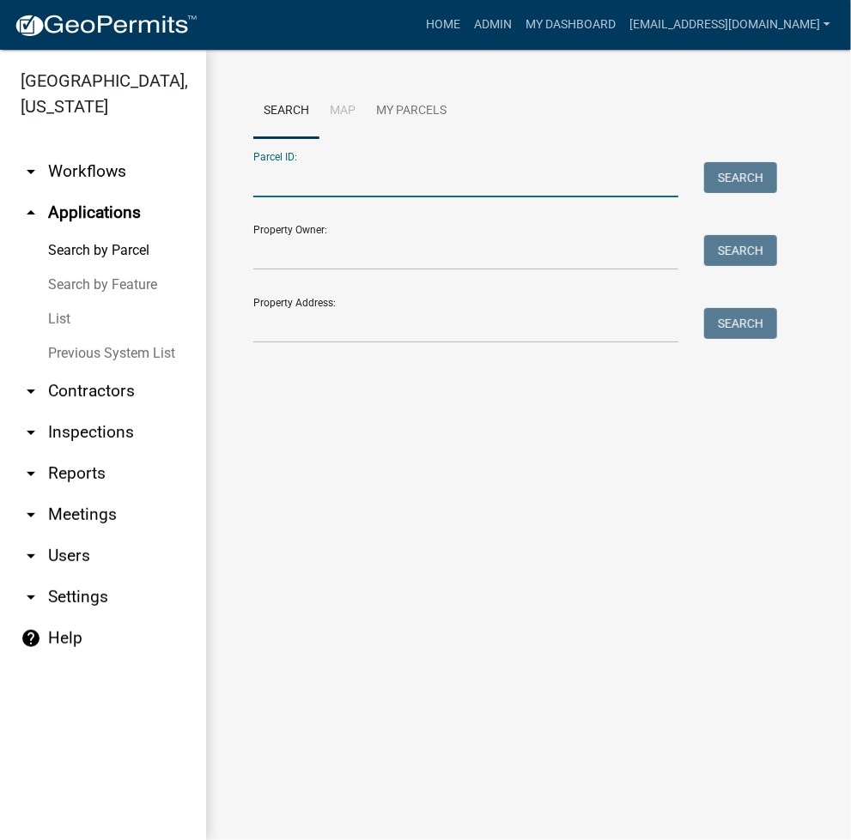
click at [333, 188] on input "Parcel ID:" at bounding box center [465, 179] width 425 height 35
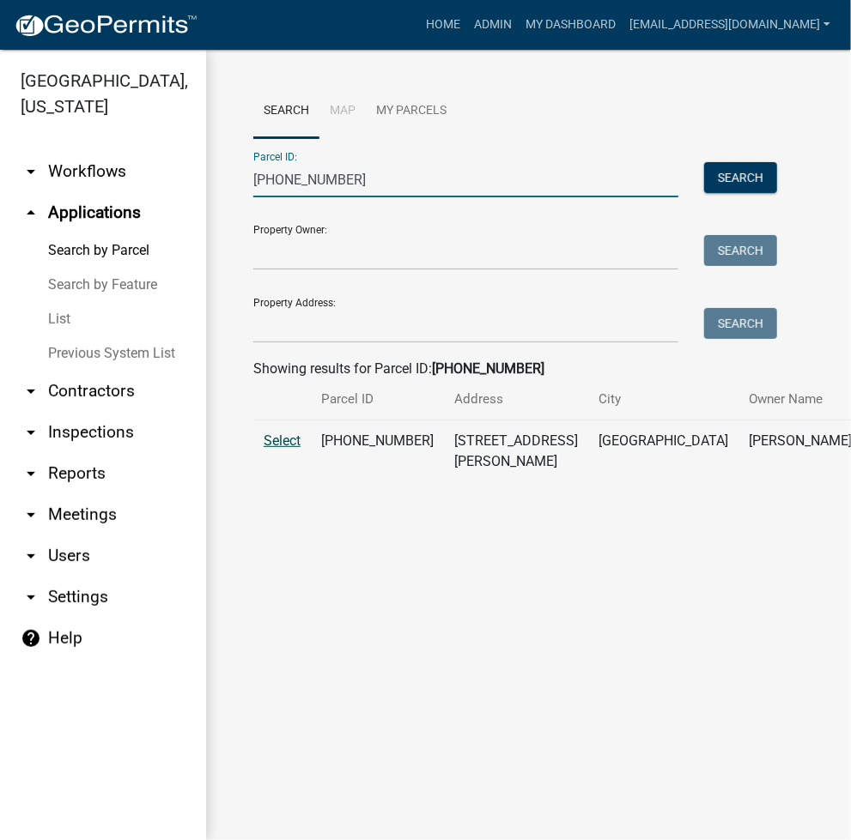
type input "029-053-036"
click at [292, 449] on span "Select" at bounding box center [282, 441] width 37 height 16
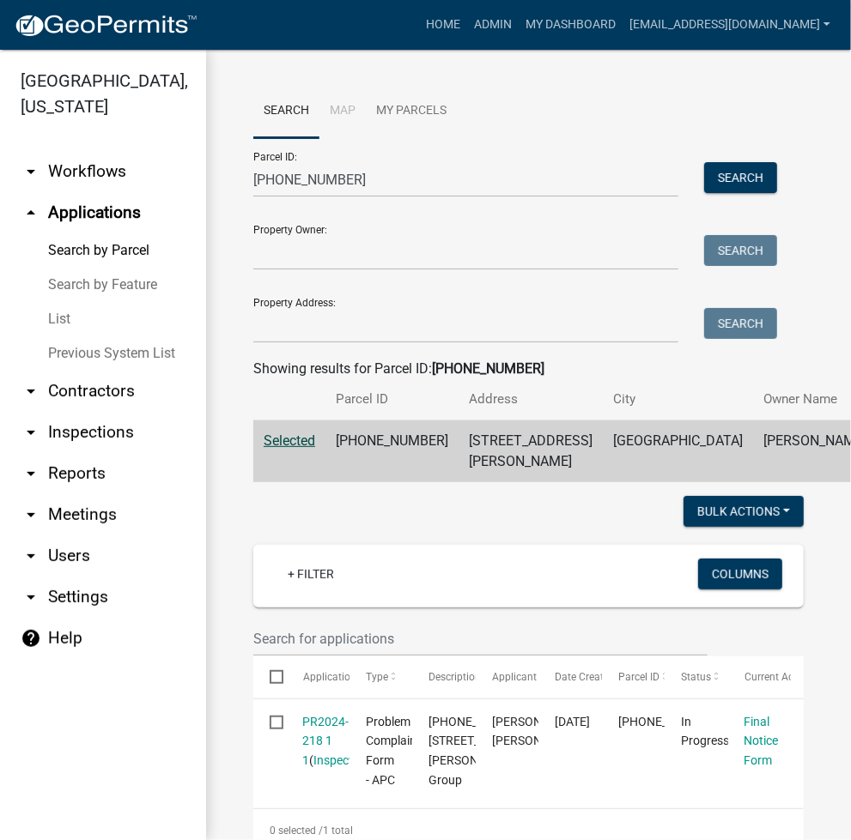
scroll to position [228, 0]
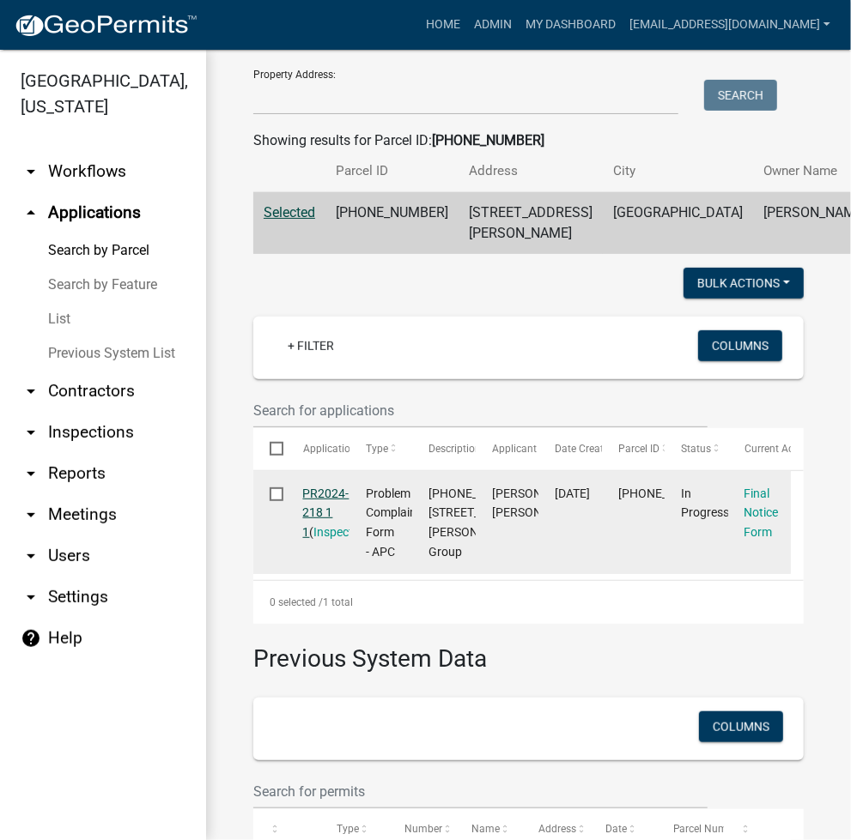
click at [320, 529] on link "PR2024-218 1 1" at bounding box center [326, 513] width 46 height 53
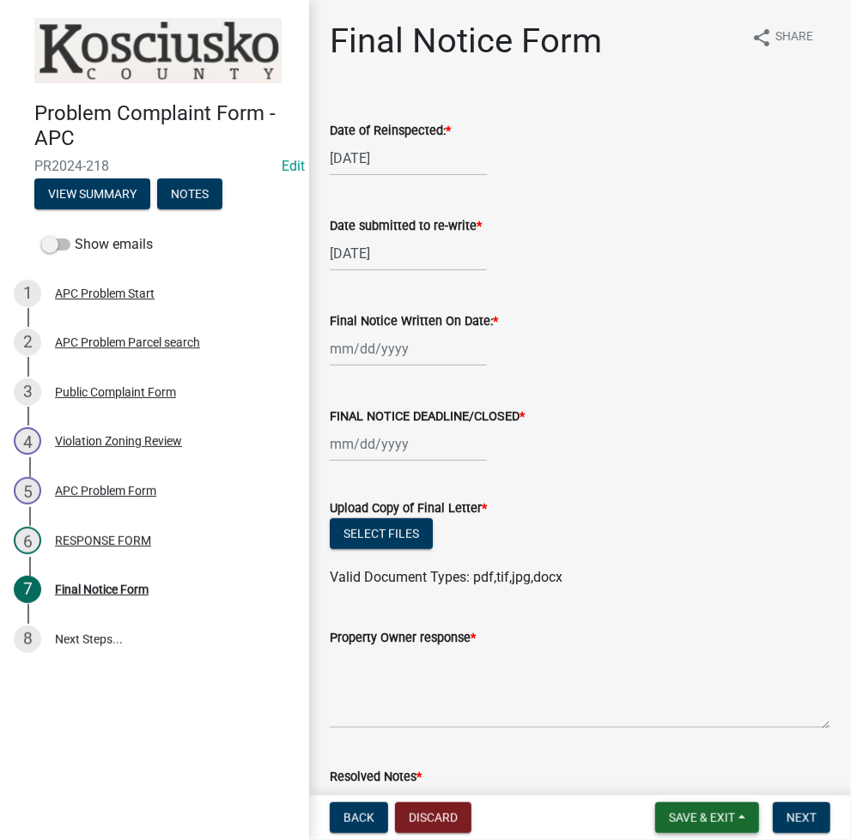
click at [684, 833] on button "Save & Exit" at bounding box center [707, 818] width 104 height 31
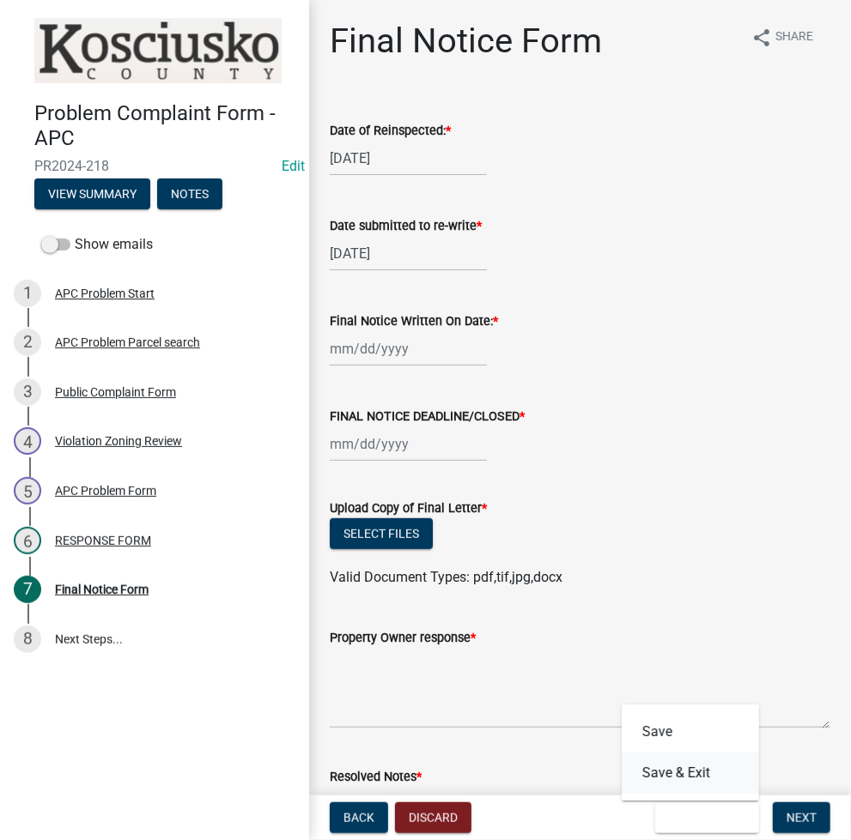
click at [682, 785] on button "Save & Exit" at bounding box center [690, 773] width 137 height 41
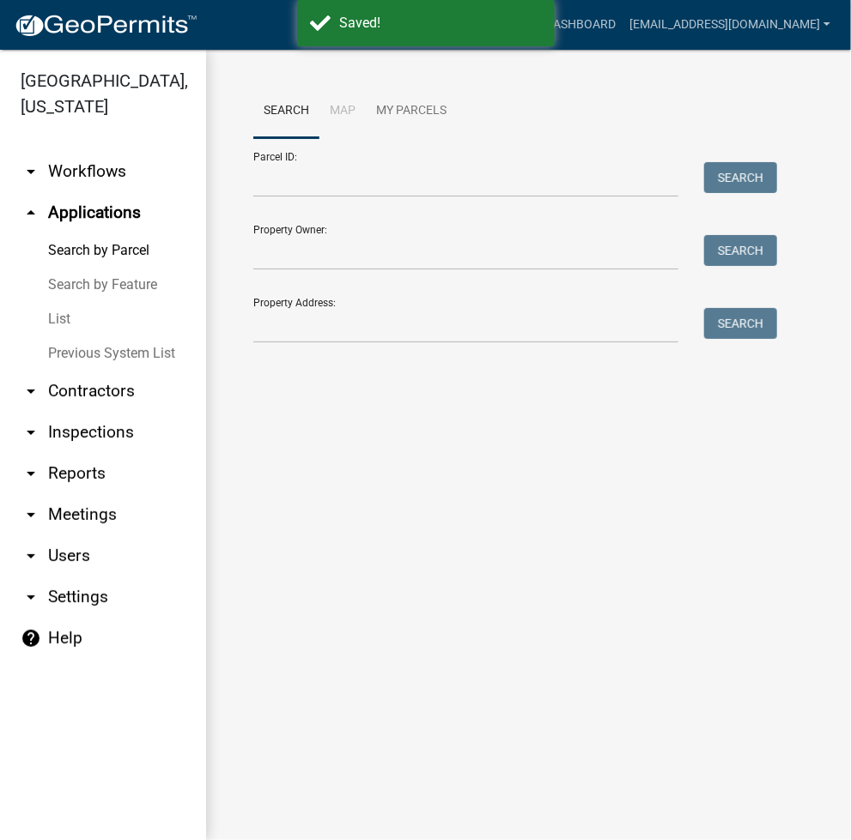
click at [365, 201] on form "Parcel ID: Search Property Owner: Search Property Address: Search" at bounding box center [510, 240] width 515 height 205
click at [362, 173] on input "Parcel ID:" at bounding box center [465, 179] width 425 height 35
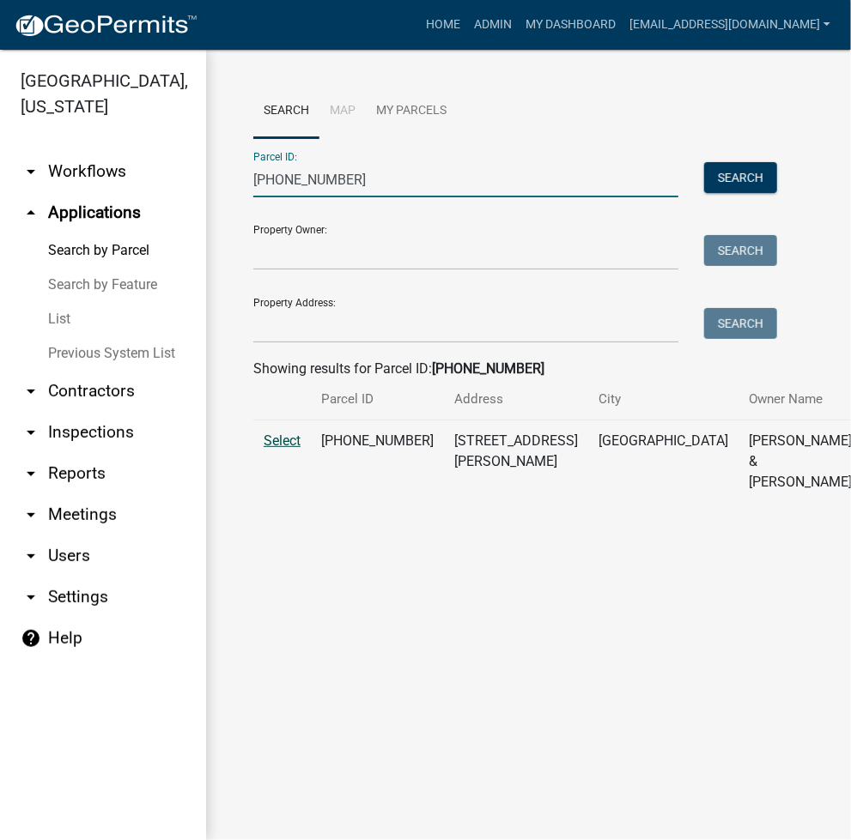
type input "007-017-088"
click at [270, 449] on span "Select" at bounding box center [282, 441] width 37 height 16
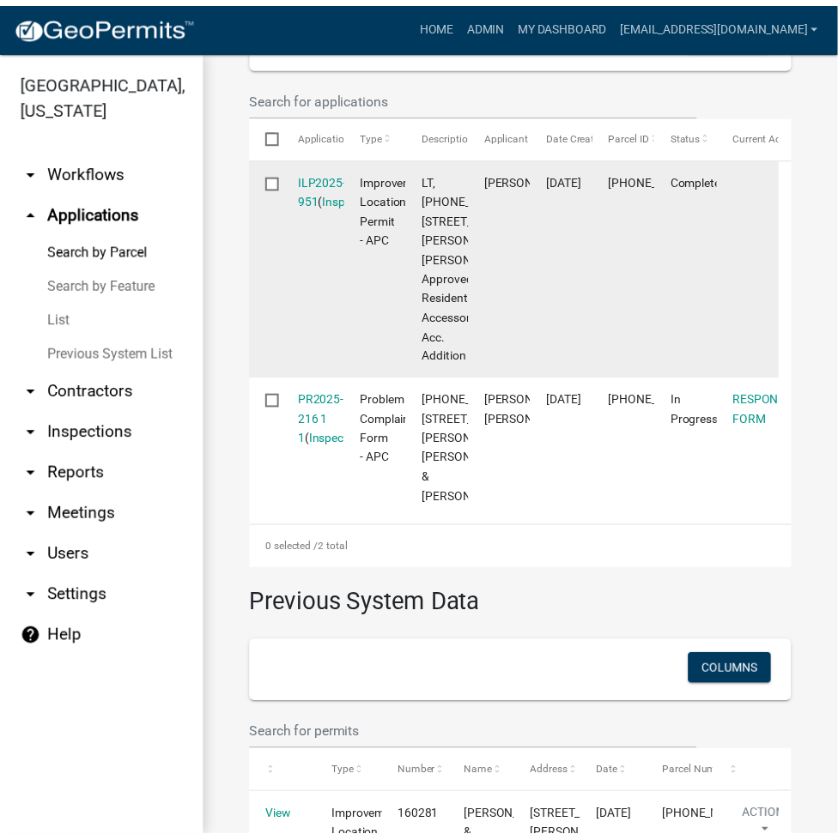
scroll to position [458, 0]
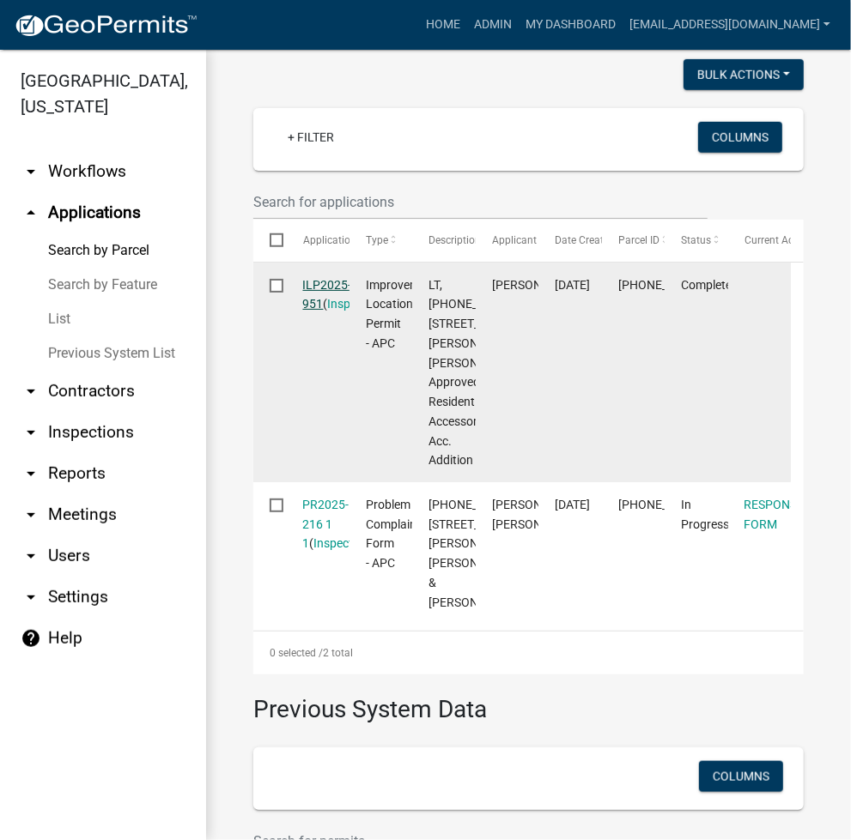
click at [322, 312] on link "ILP2025-951" at bounding box center [327, 294] width 49 height 33
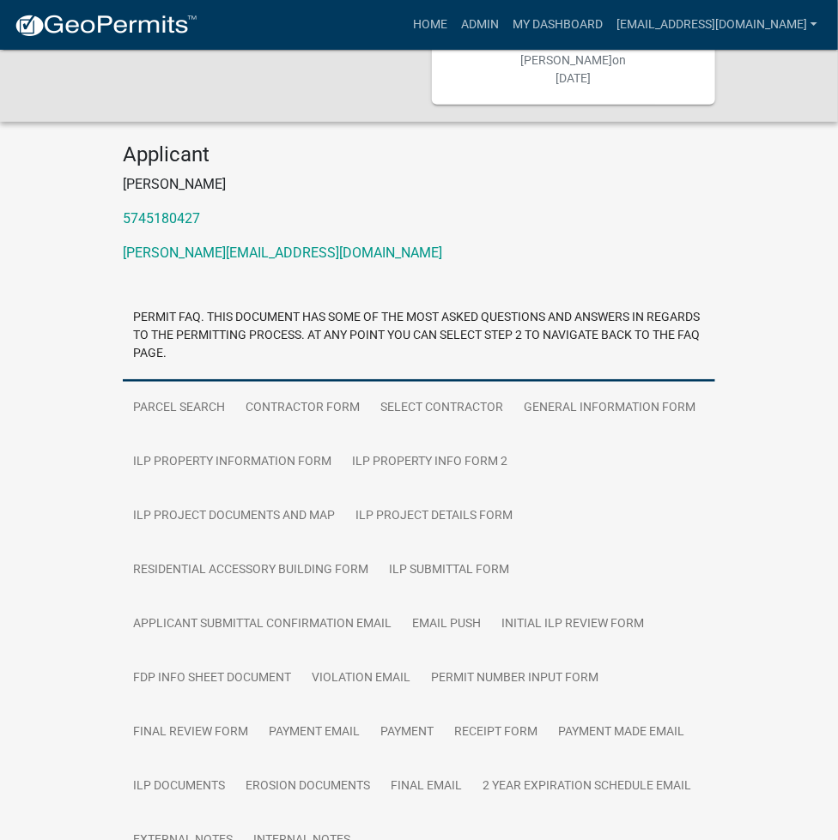
scroll to position [318, 0]
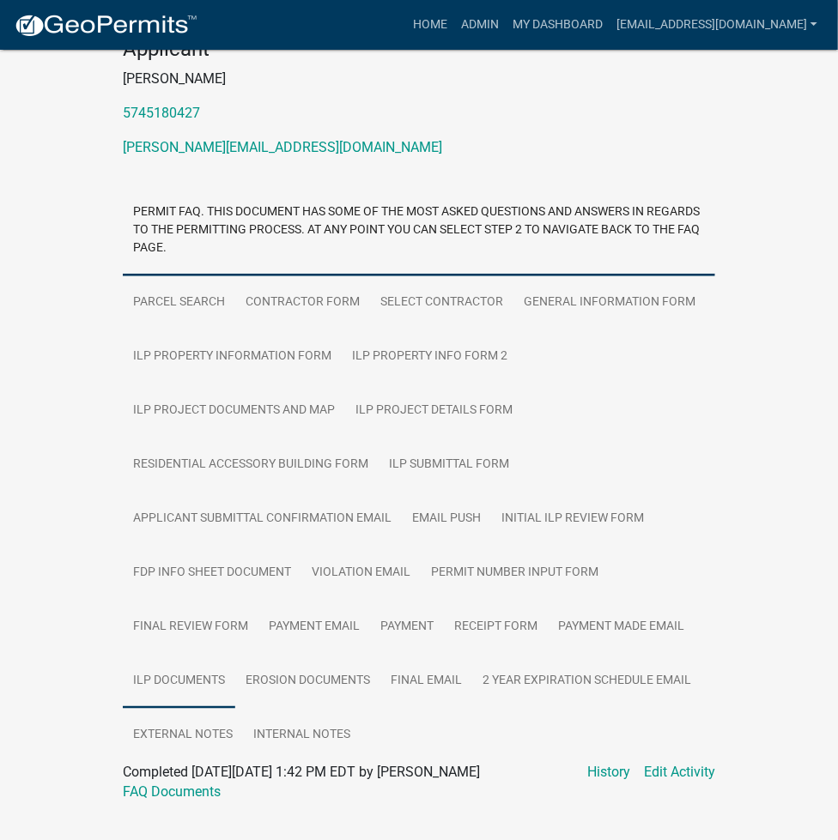
click at [185, 654] on link "ILP Documents" at bounding box center [179, 681] width 112 height 55
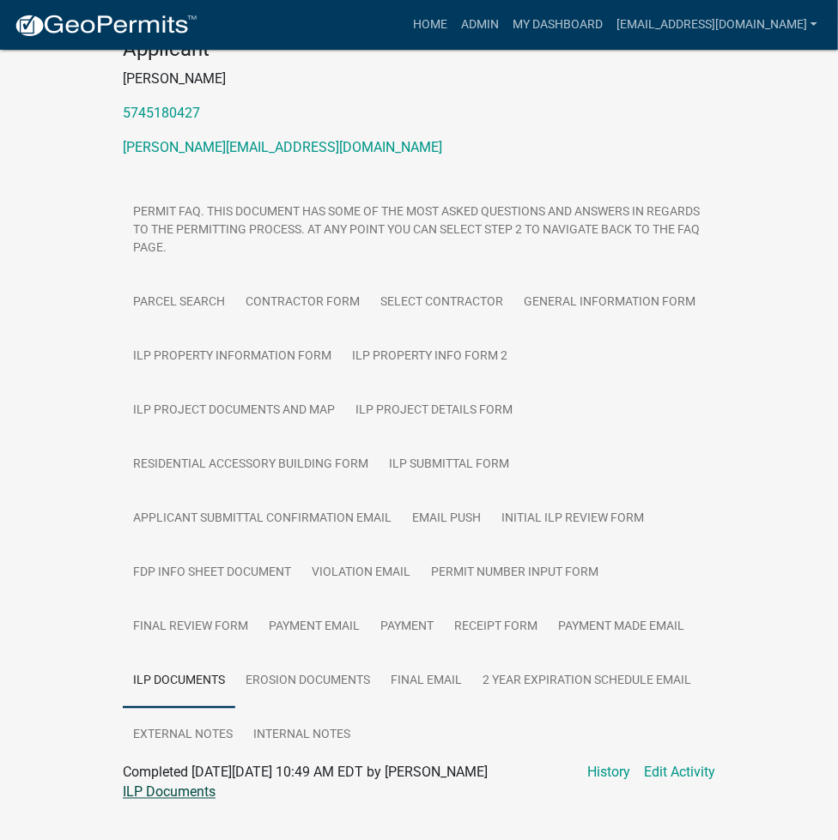
click at [197, 785] on link "ILP Documents" at bounding box center [169, 793] width 93 height 16
click at [506, 25] on link "Admin" at bounding box center [480, 25] width 52 height 33
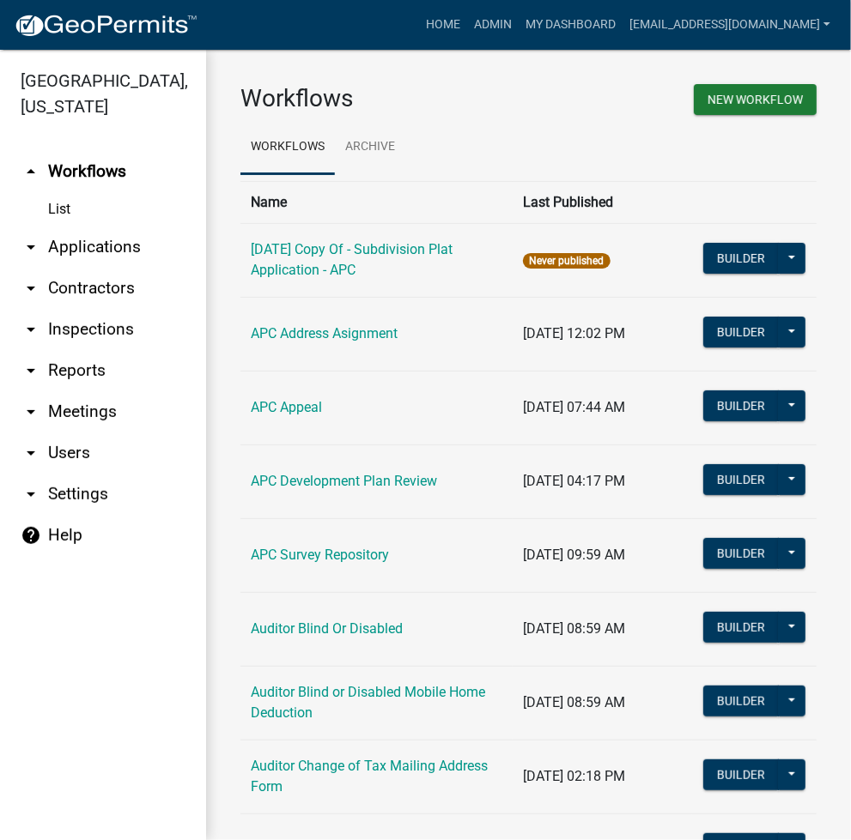
click at [80, 243] on link "arrow_drop_down Applications" at bounding box center [103, 247] width 206 height 41
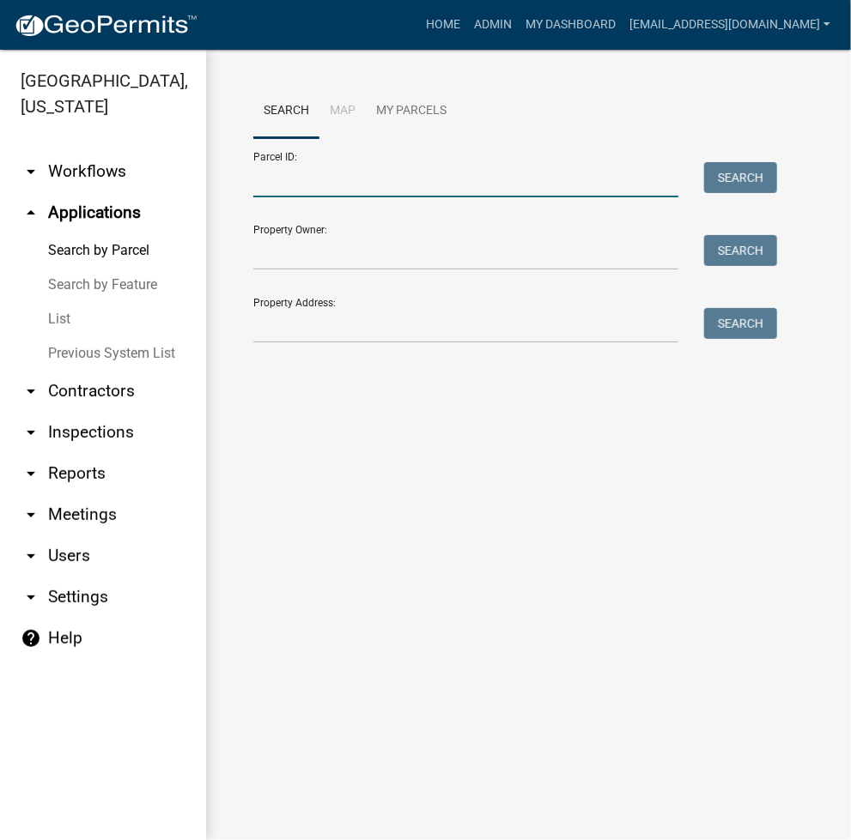
click at [448, 178] on input "Parcel ID:" at bounding box center [465, 179] width 425 height 35
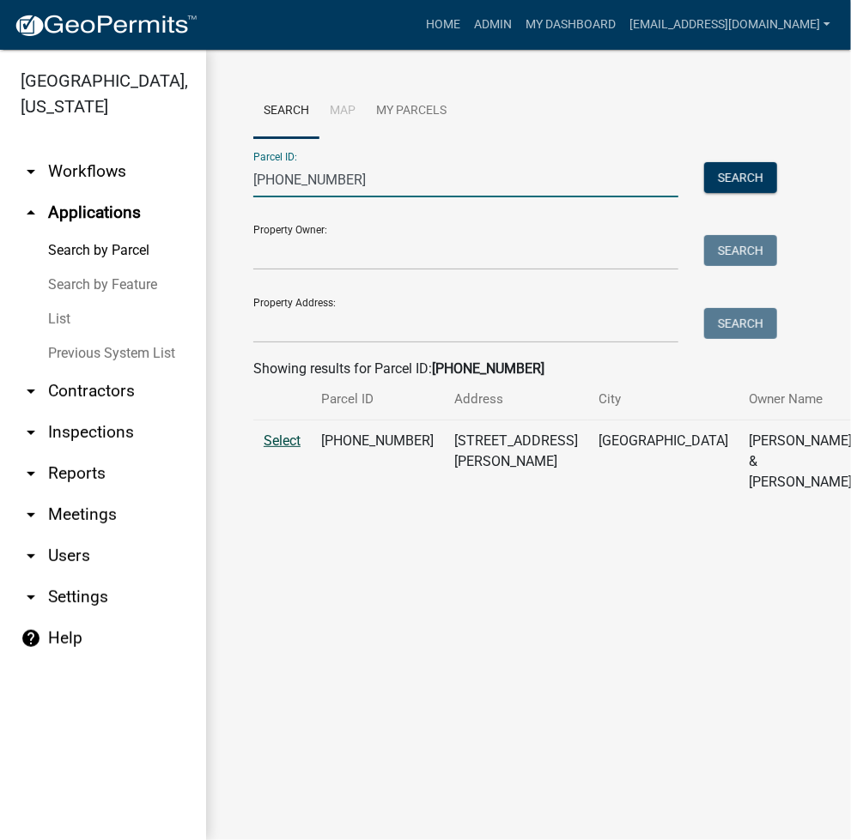
type input "007-017-088"
click at [282, 449] on span "Select" at bounding box center [282, 441] width 37 height 16
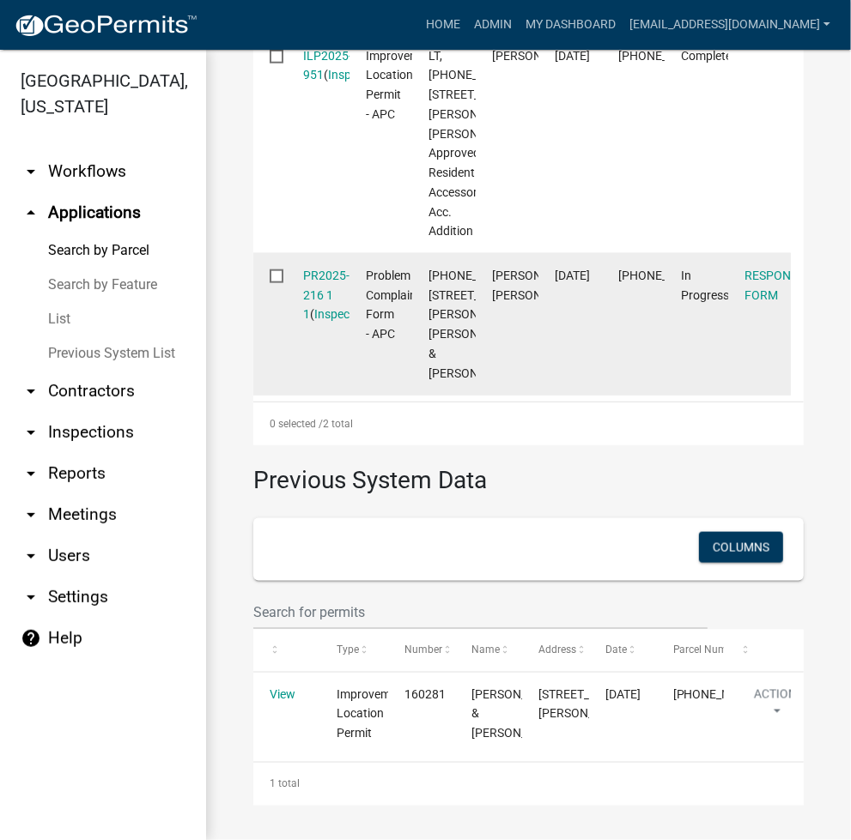
scroll to position [915, 0]
click at [305, 269] on link "PR2025-216 1 1" at bounding box center [326, 295] width 46 height 53
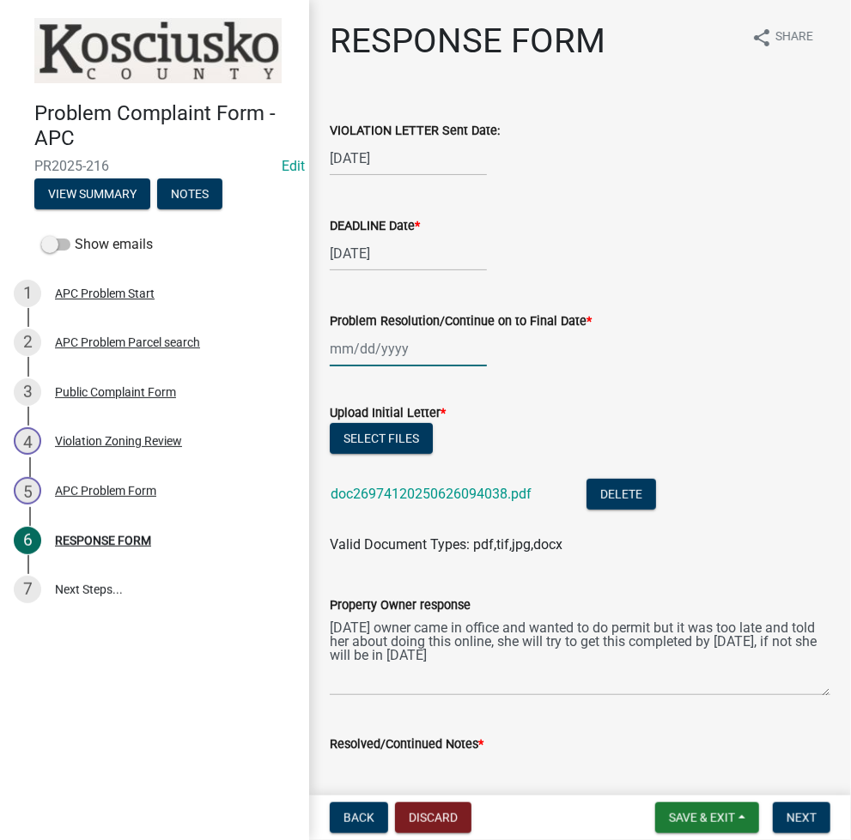
click at [354, 350] on div at bounding box center [408, 348] width 157 height 35
select select "8"
select select "2025"
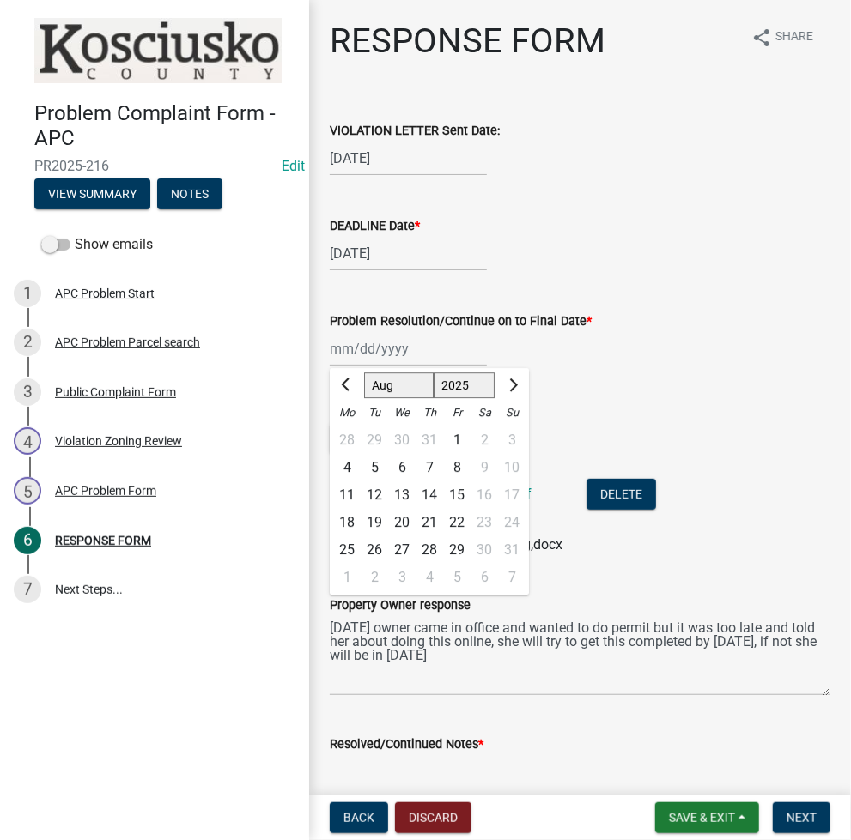
click at [407, 461] on div "6" at bounding box center [401, 467] width 27 height 27
type input "08/06/2025"
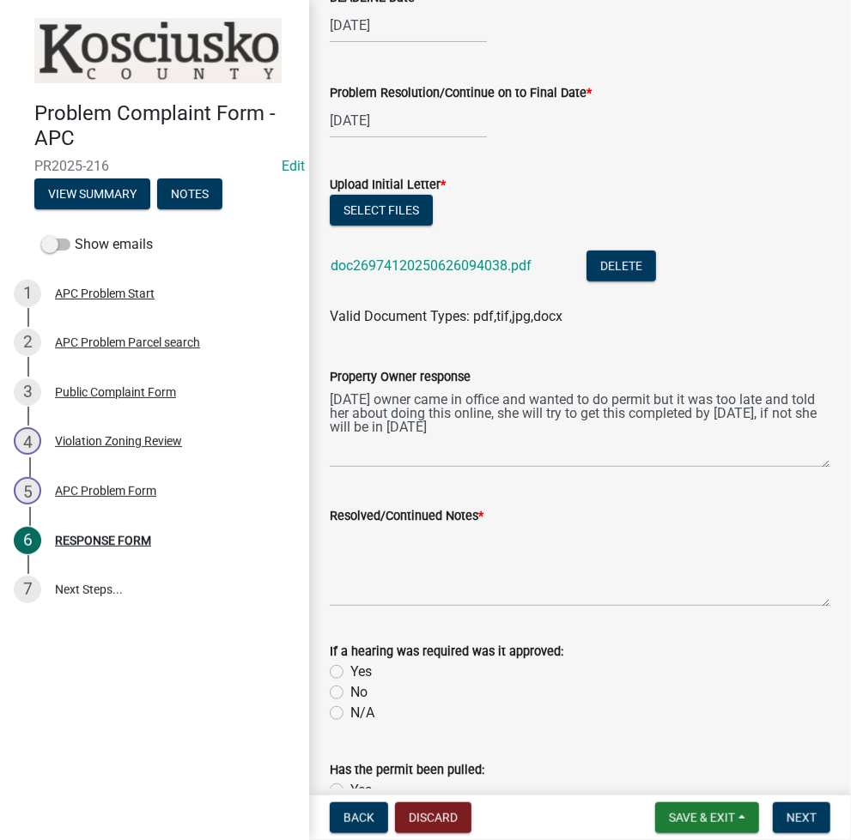
scroll to position [458, 0]
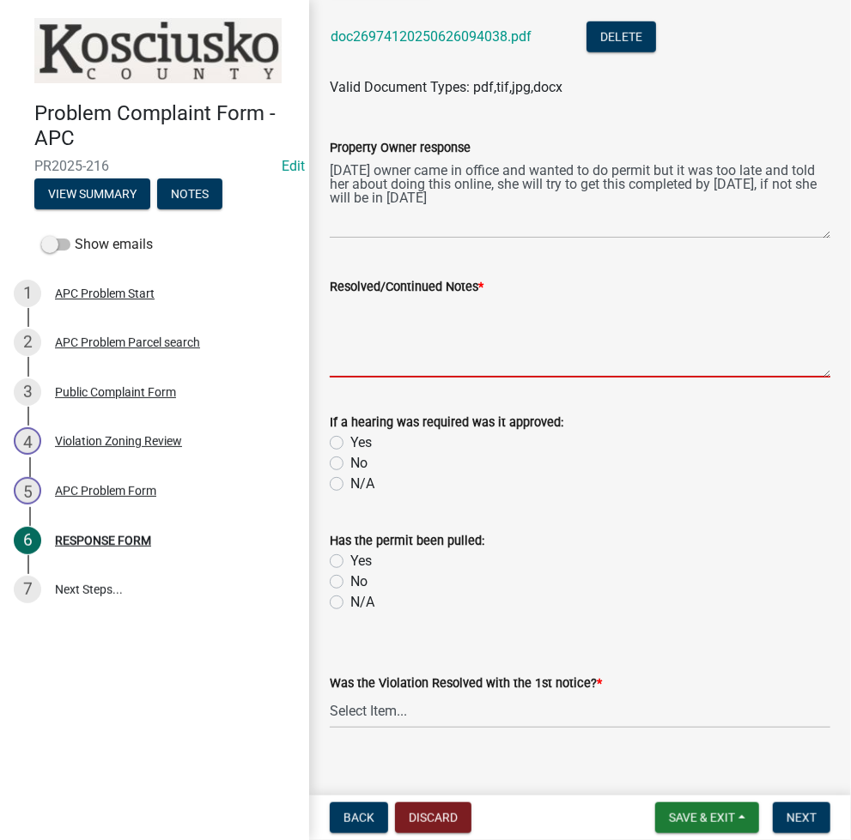
click at [434, 339] on textarea "Resolved/Continued Notes *" at bounding box center [580, 337] width 500 height 81
type textarea "ILP 2025-95"
click at [350, 565] on label "Yes" at bounding box center [360, 561] width 21 height 21
click at [350, 562] on input "Yes" at bounding box center [355, 556] width 11 height 11
radio input "true"
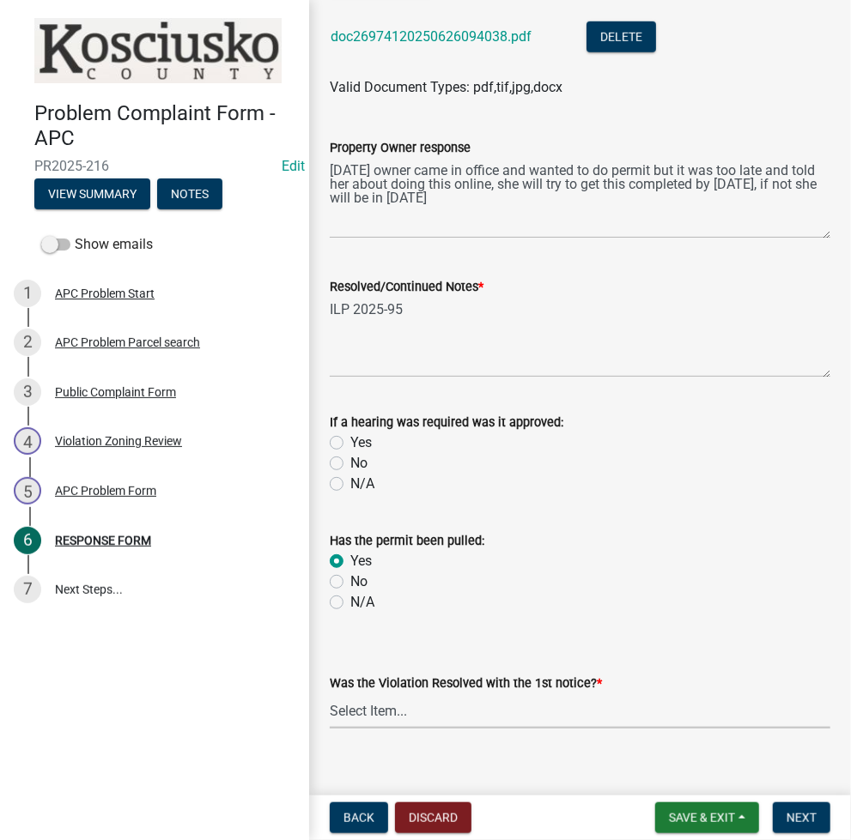
click at [413, 706] on select "Select Item... Yes No N/A" at bounding box center [580, 711] width 500 height 35
click at [330, 694] on select "Select Item... Yes No N/A" at bounding box center [580, 711] width 500 height 35
select select "5030bcce-08bd-4353-ba19-2f22d14eb7e0"
click at [797, 828] on button "Next" at bounding box center [802, 818] width 58 height 31
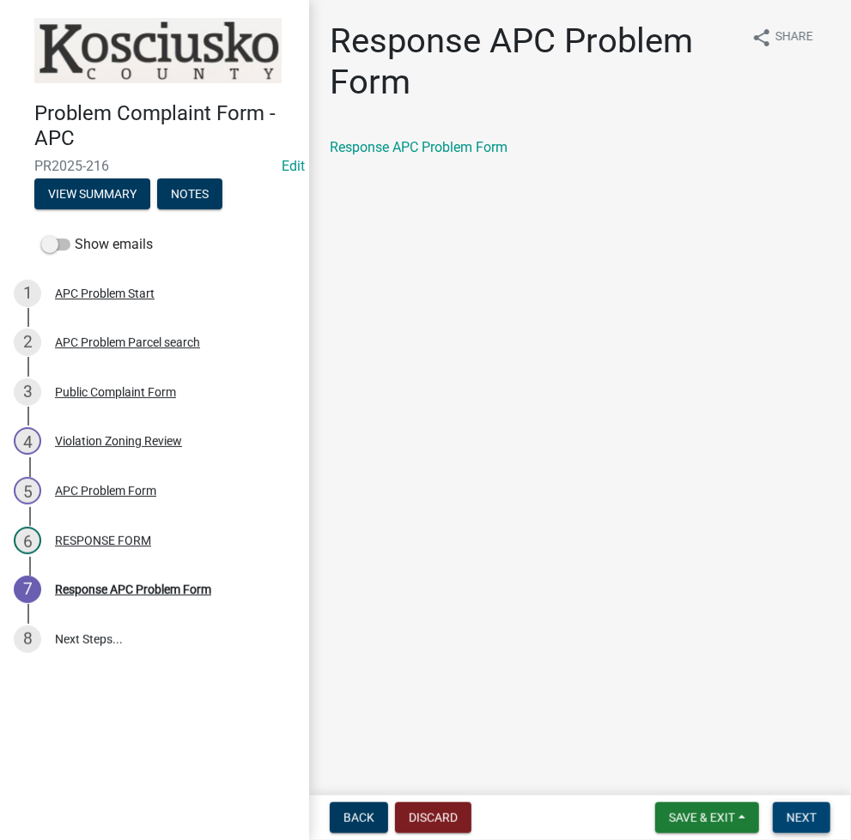
click at [808, 816] on span "Next" at bounding box center [801, 818] width 30 height 14
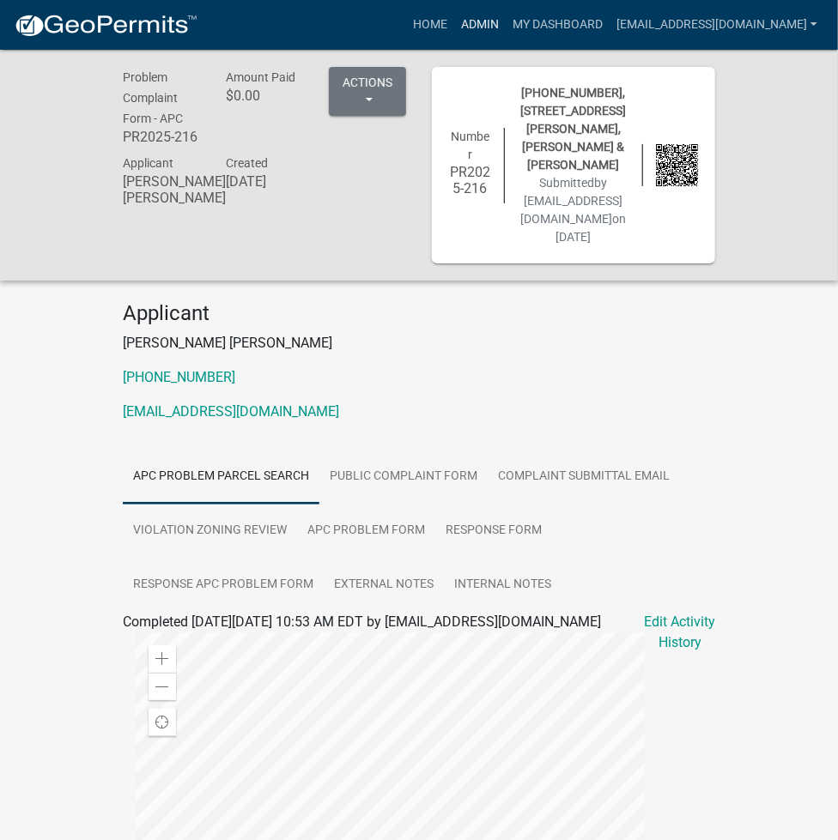
click at [506, 23] on link "Admin" at bounding box center [480, 25] width 52 height 33
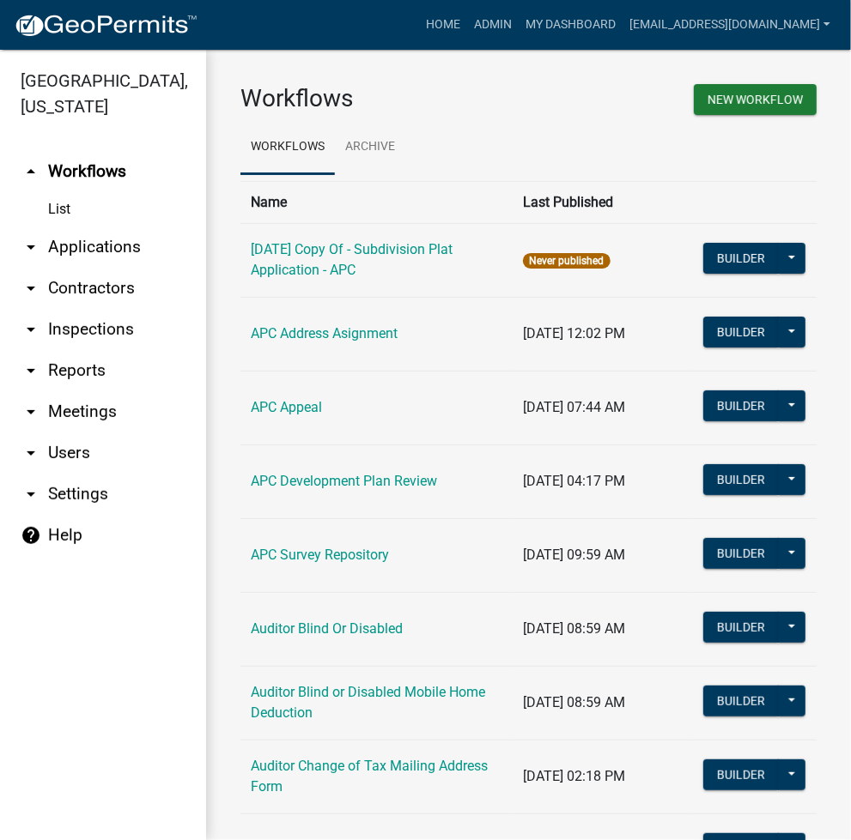
click at [118, 249] on link "arrow_drop_down Applications" at bounding box center [103, 247] width 206 height 41
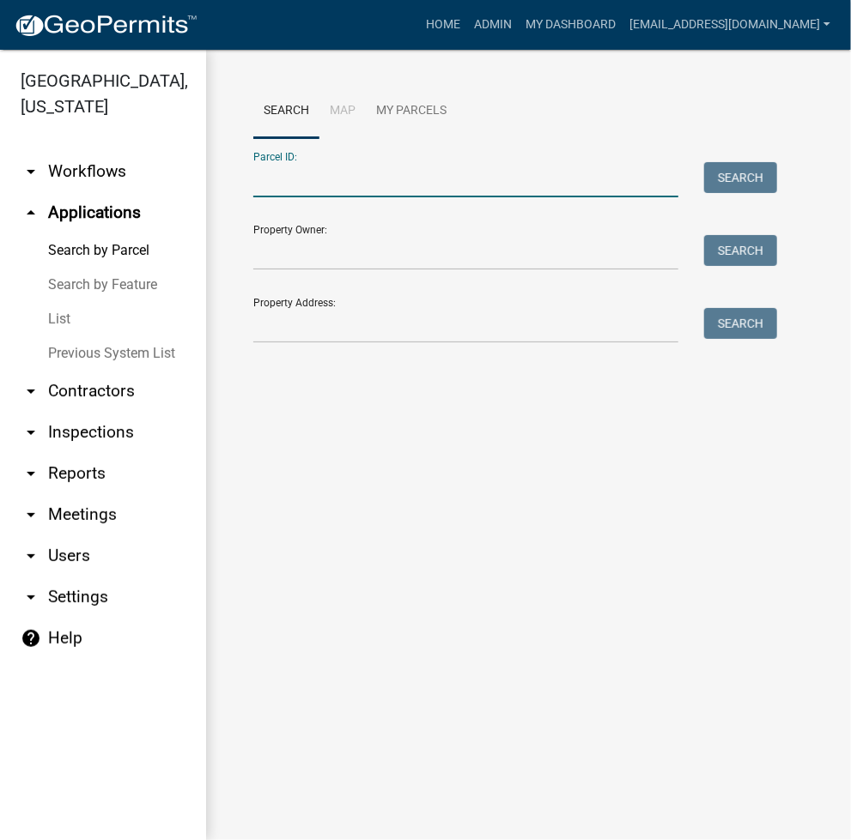
click at [311, 180] on input "Parcel ID:" at bounding box center [465, 179] width 425 height 35
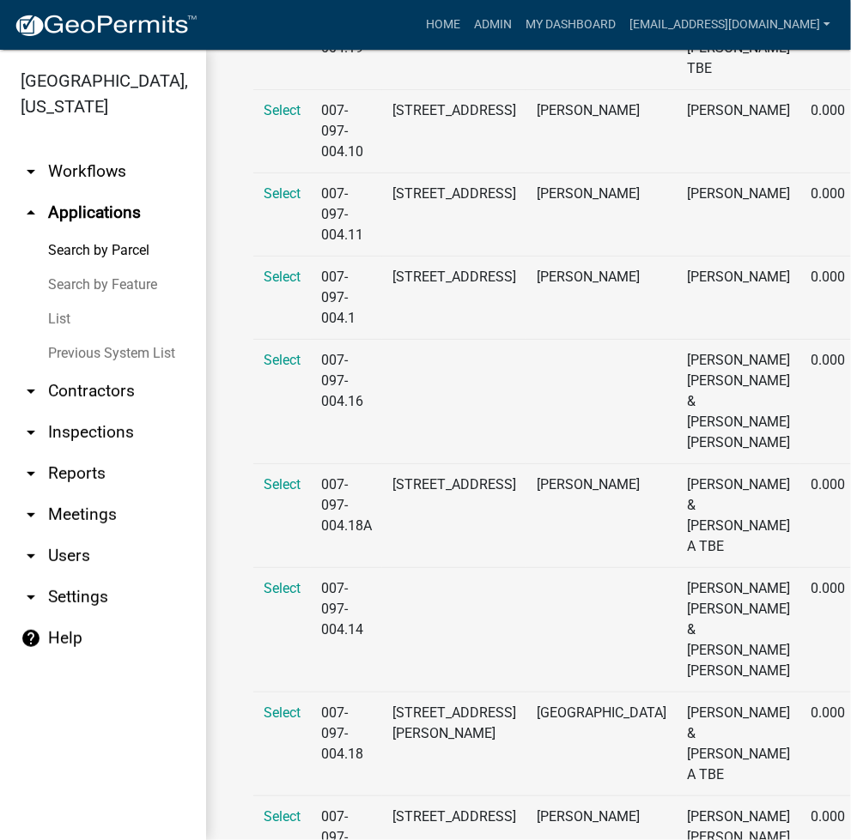
scroll to position [458, 0]
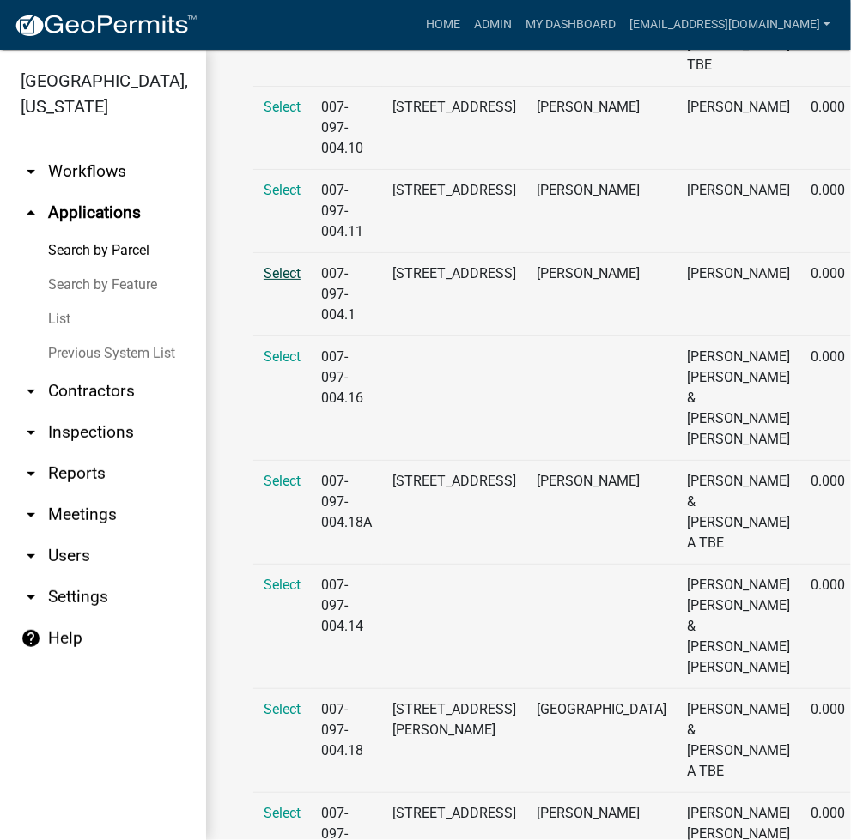
click at [286, 271] on span "Select" at bounding box center [282, 273] width 37 height 16
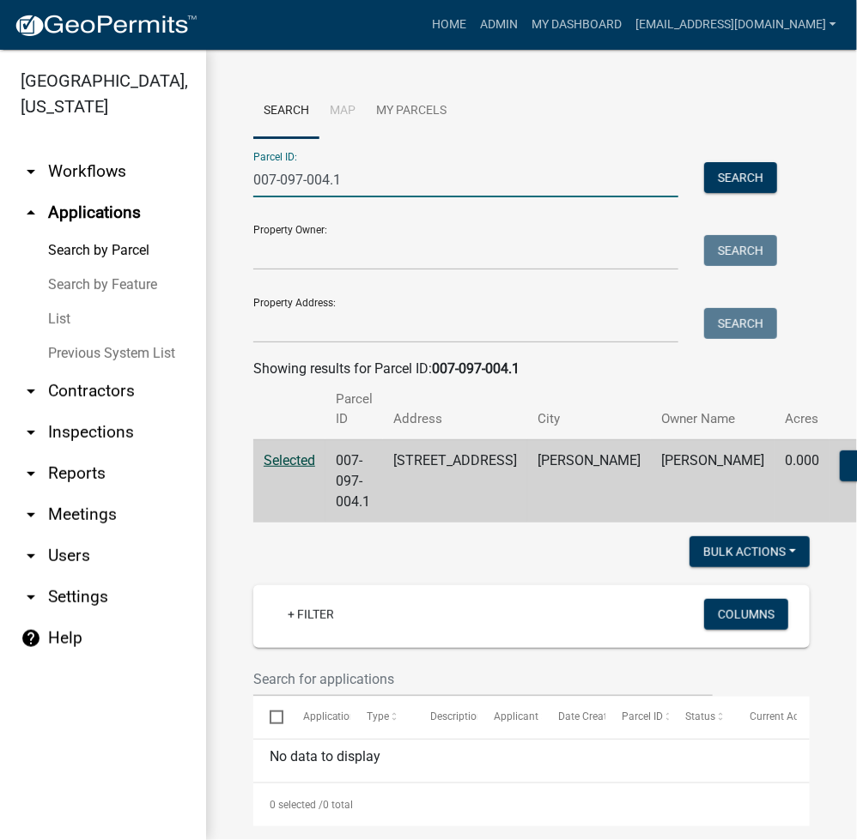
drag, startPoint x: 375, startPoint y: 175, endPoint x: 232, endPoint y: 213, distance: 148.3
click at [232, 211] on div "Search Map My Parcels Parcel ID: 007-097-004.1 Search Property Owner: Search Pr…" at bounding box center [531, 719] width 651 height 1338
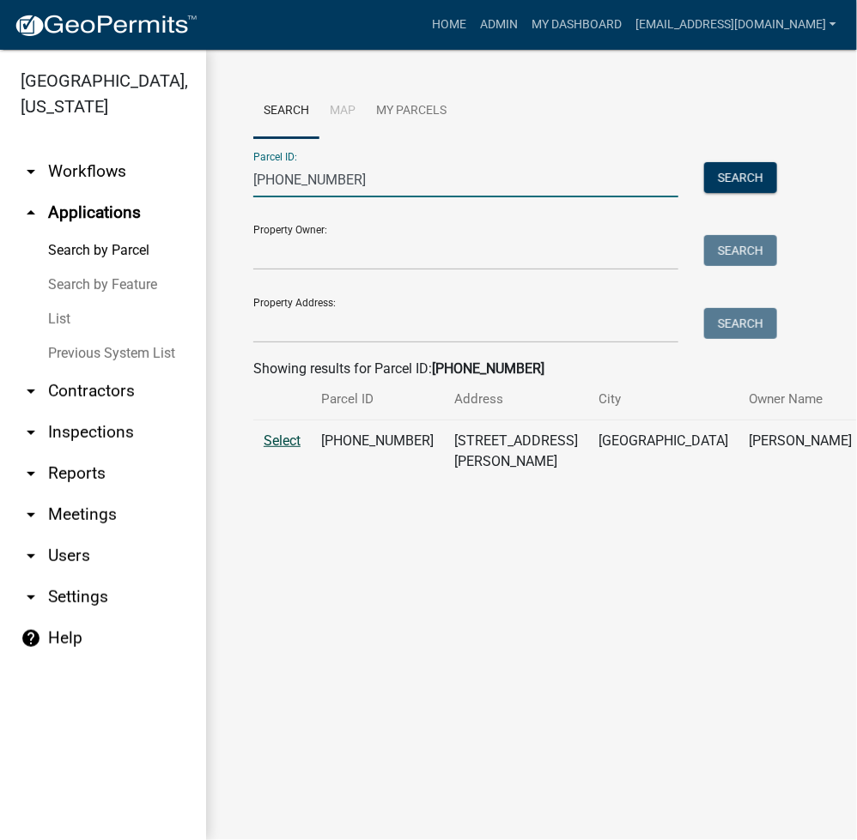
type input "029-053-036"
click at [275, 449] on span "Select" at bounding box center [282, 441] width 37 height 16
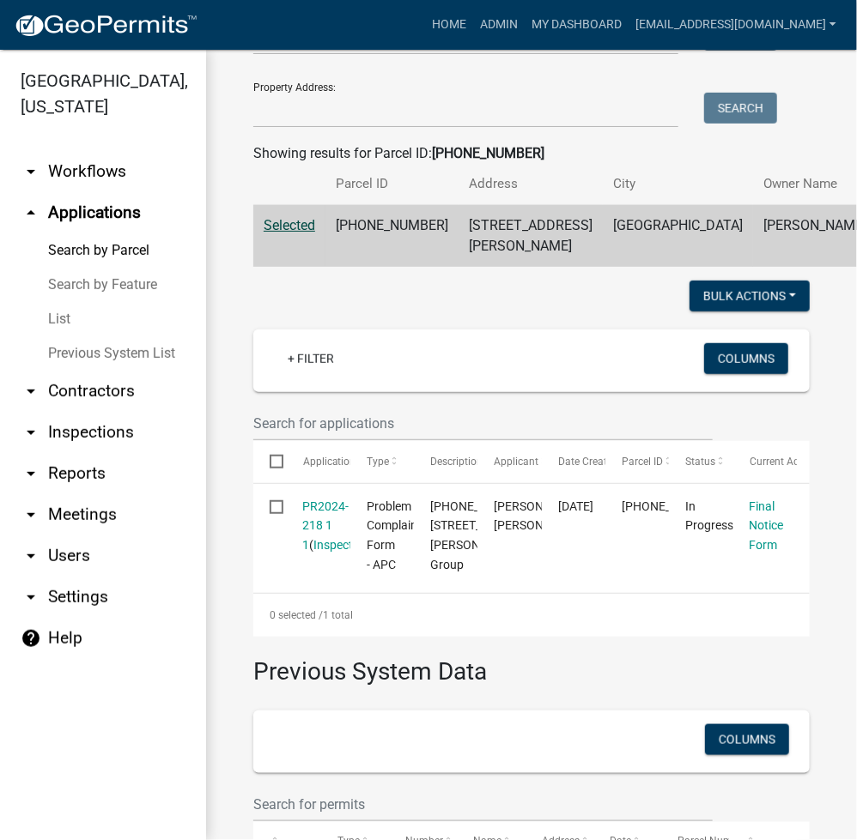
scroll to position [458, 0]
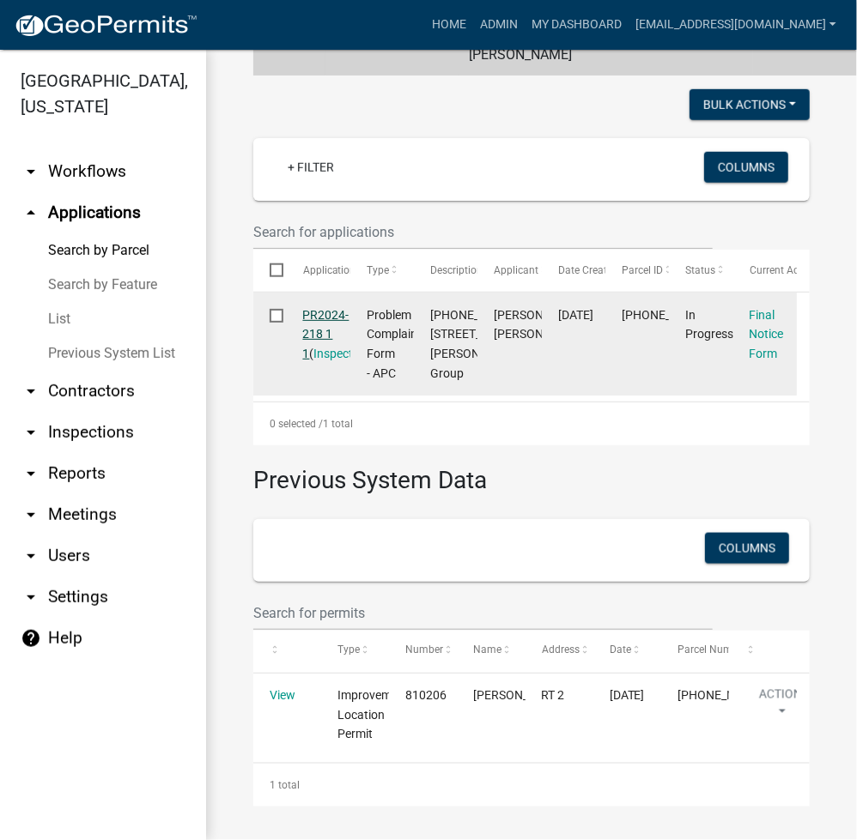
click at [340, 308] on link "PR2024-218 1 1" at bounding box center [326, 334] width 46 height 53
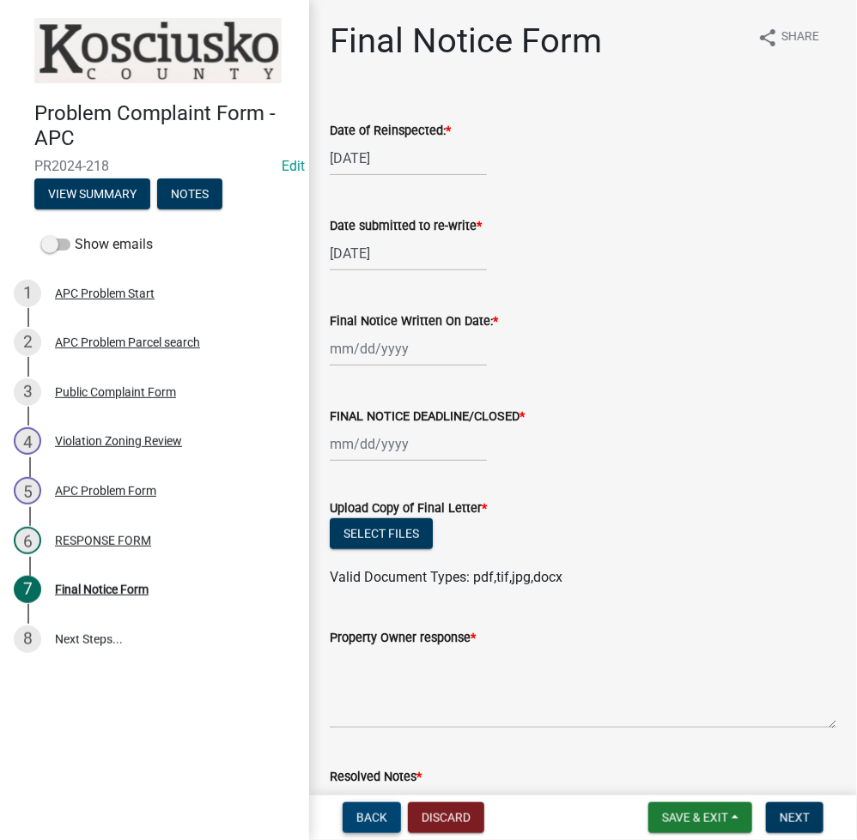
click at [376, 821] on span "Back" at bounding box center [371, 818] width 31 height 14
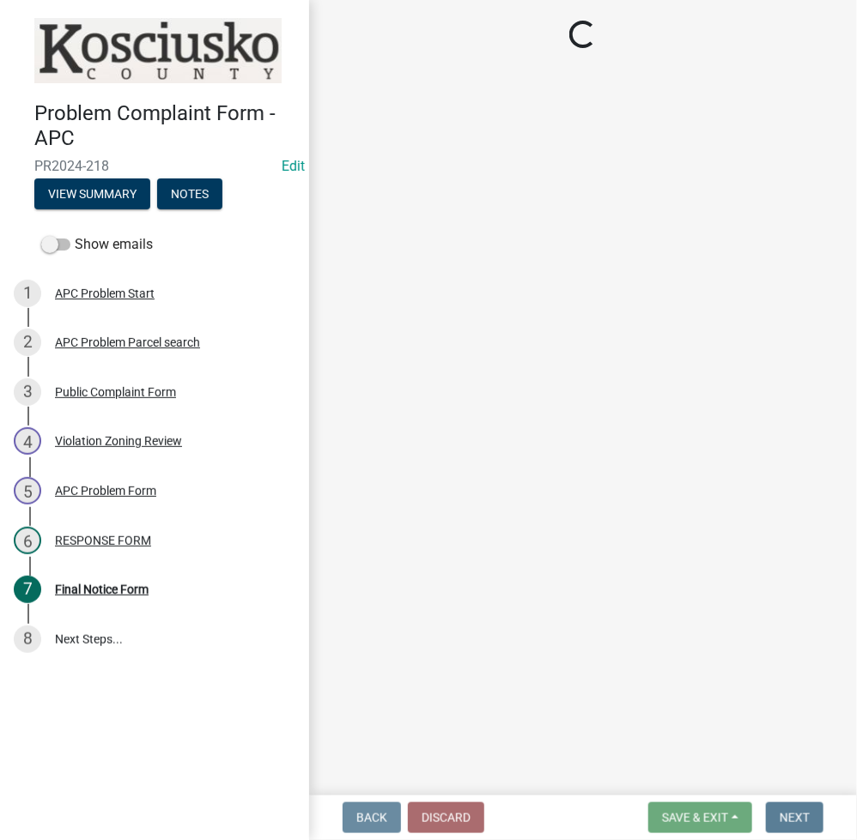
select select "d062c417-95db-497a-9398-920c005df4db"
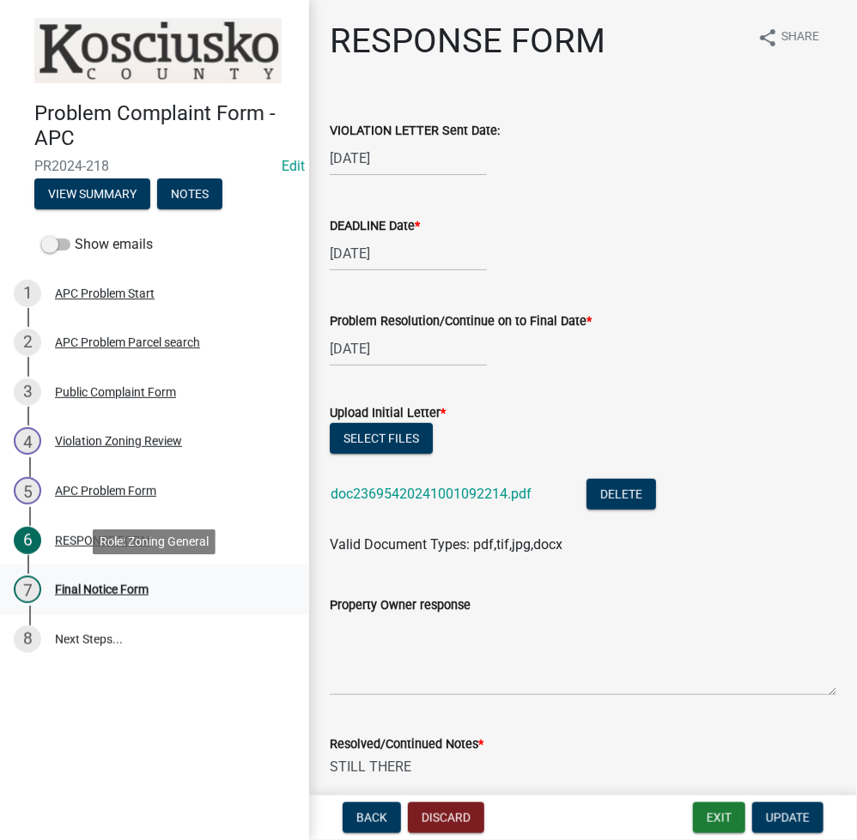
click at [84, 595] on div "Final Notice Form" at bounding box center [102, 590] width 94 height 12
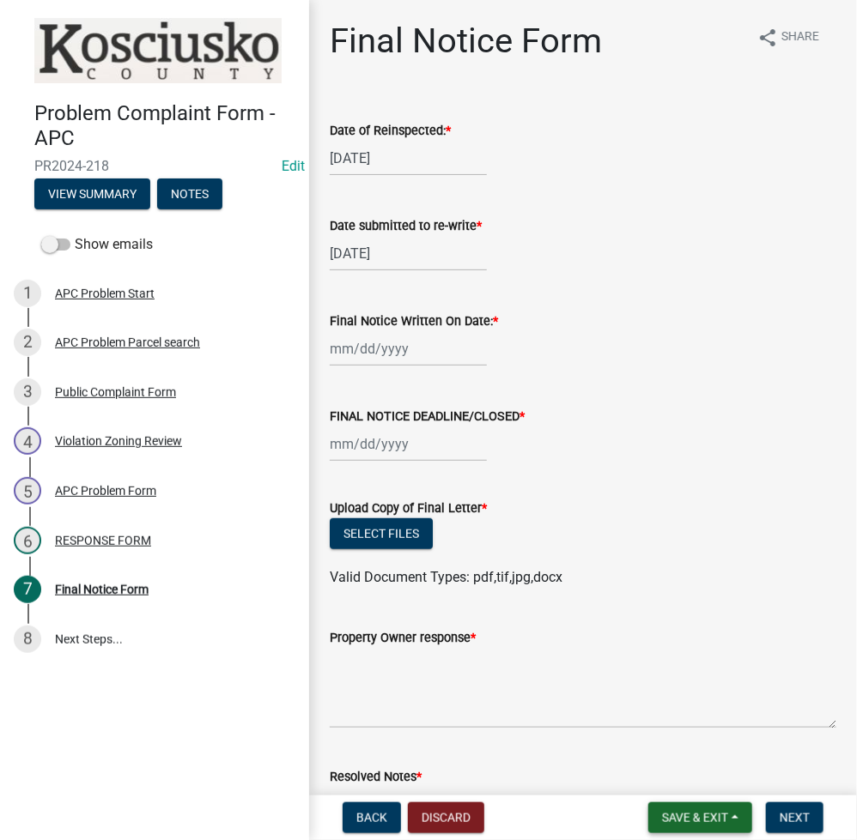
click at [672, 821] on span "Save & Exit" at bounding box center [695, 818] width 66 height 14
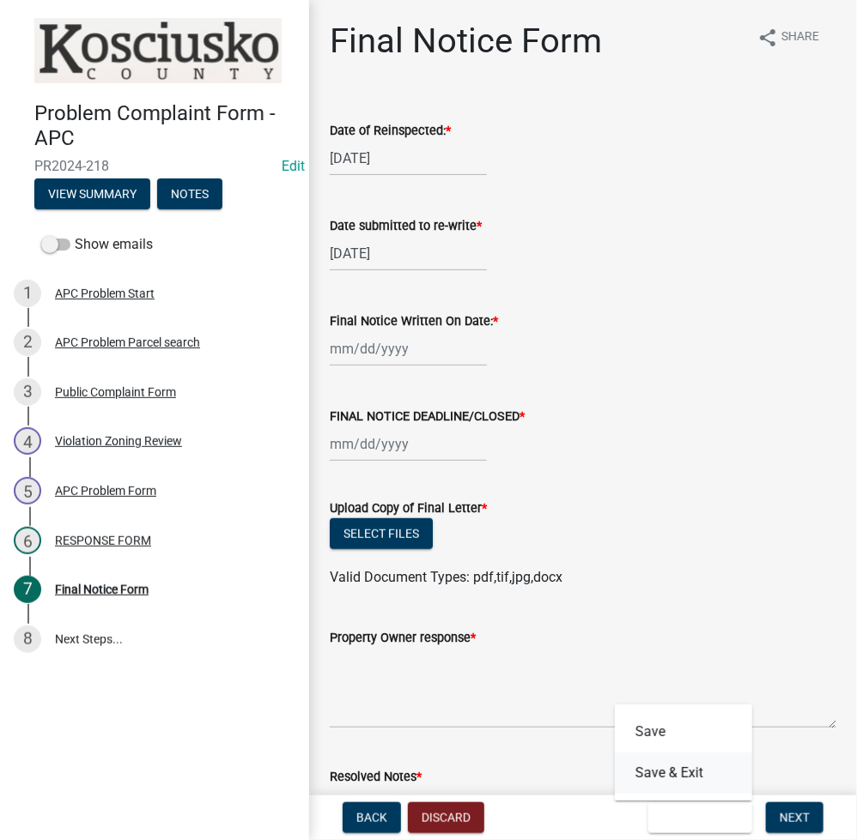
click at [665, 793] on button "Save & Exit" at bounding box center [683, 773] width 137 height 41
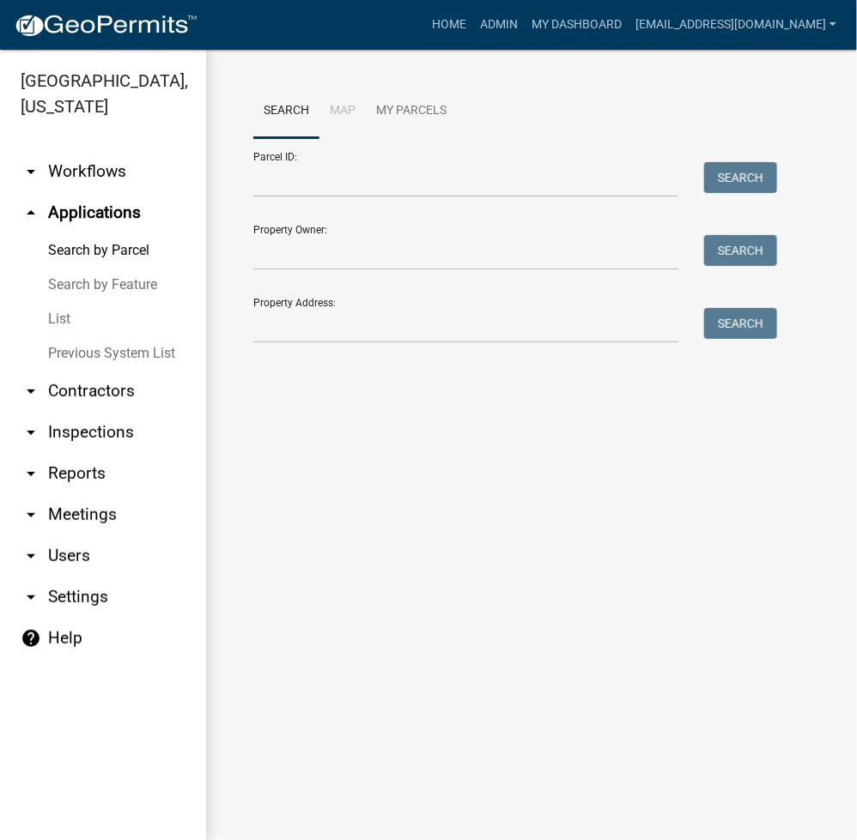
click at [120, 348] on link "Previous System List" at bounding box center [103, 354] width 206 height 34
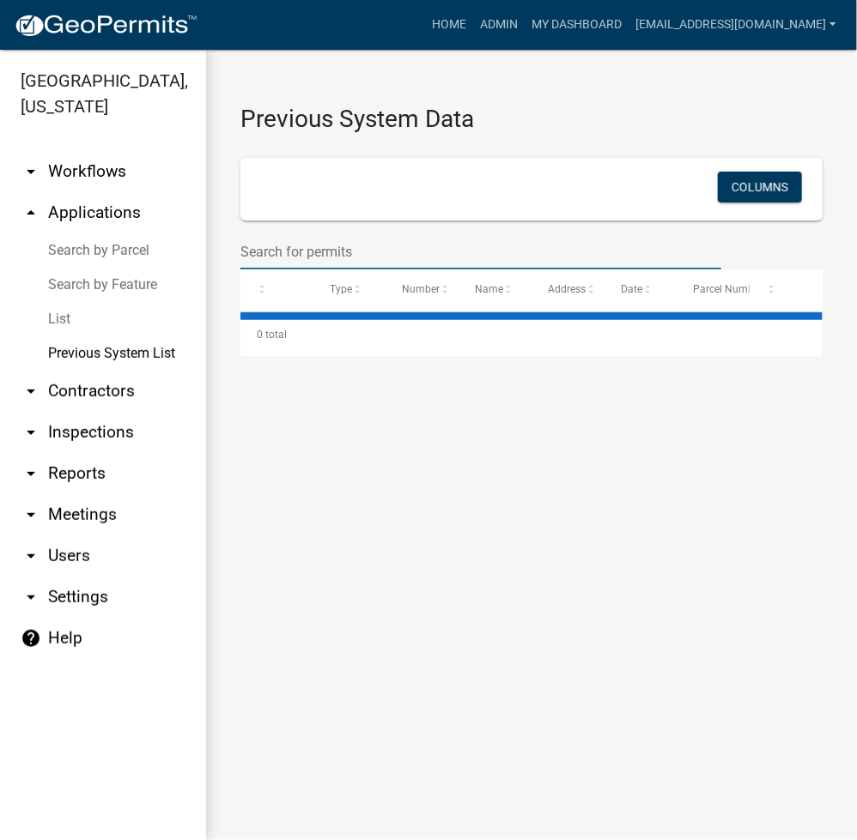
click at [308, 255] on input "text" at bounding box center [480, 251] width 481 height 35
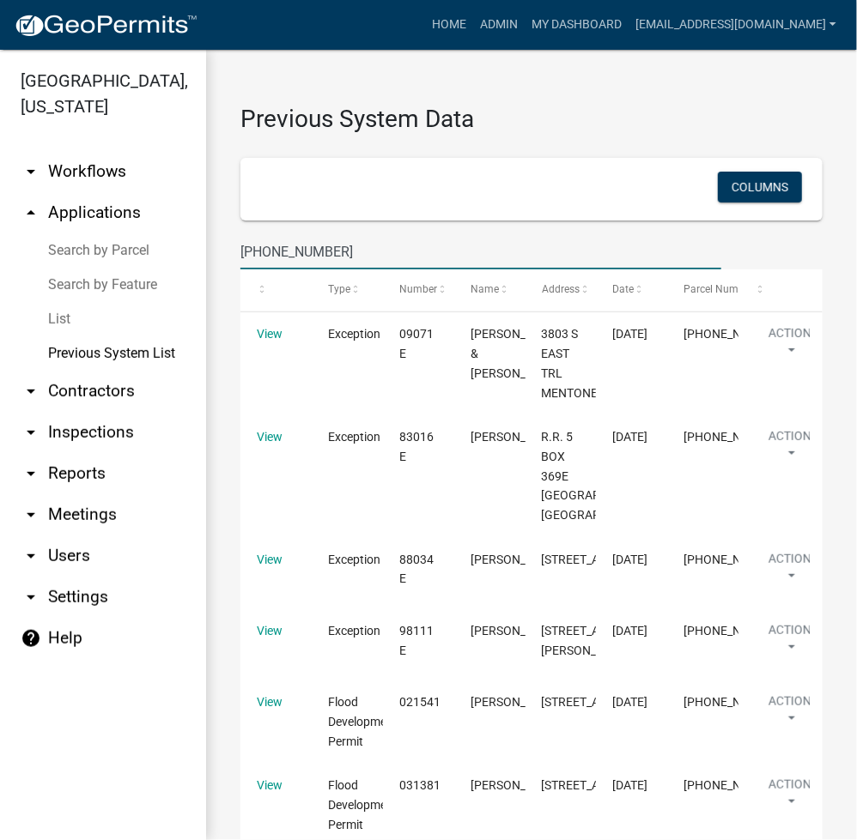
type input "013-171-062"
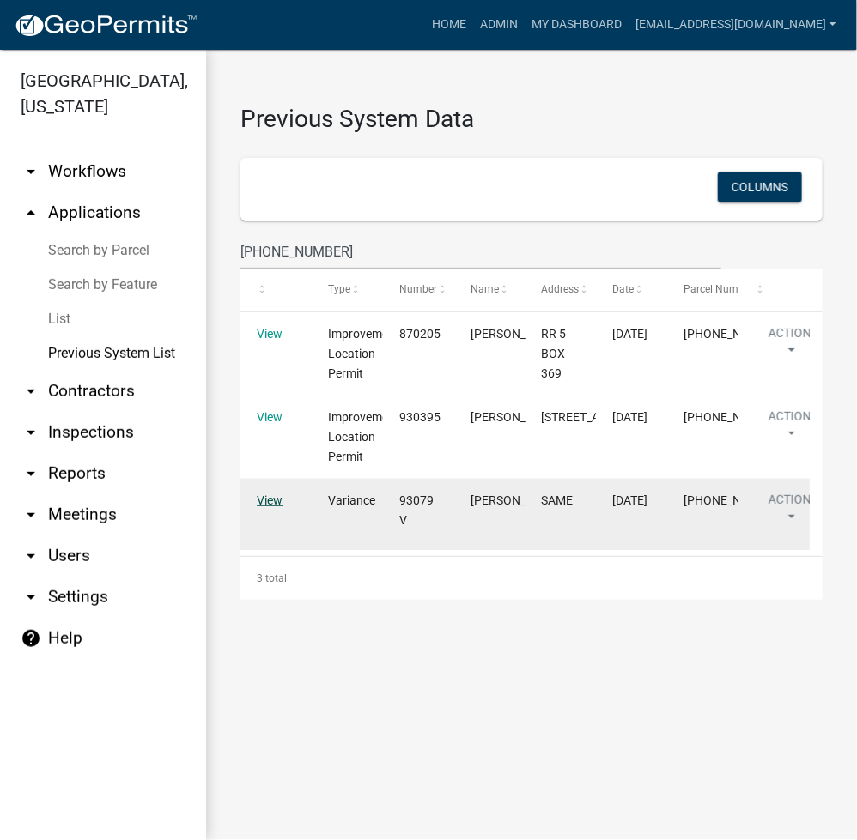
click at [264, 507] on link "View" at bounding box center [270, 501] width 26 height 14
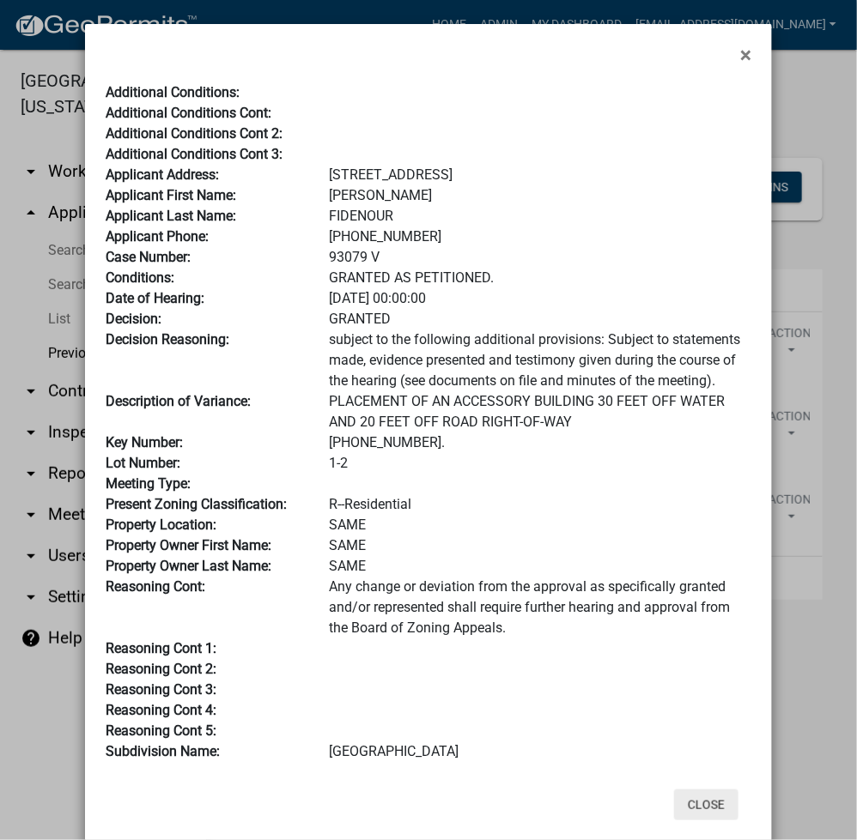
click at [691, 810] on button "Close" at bounding box center [706, 805] width 64 height 31
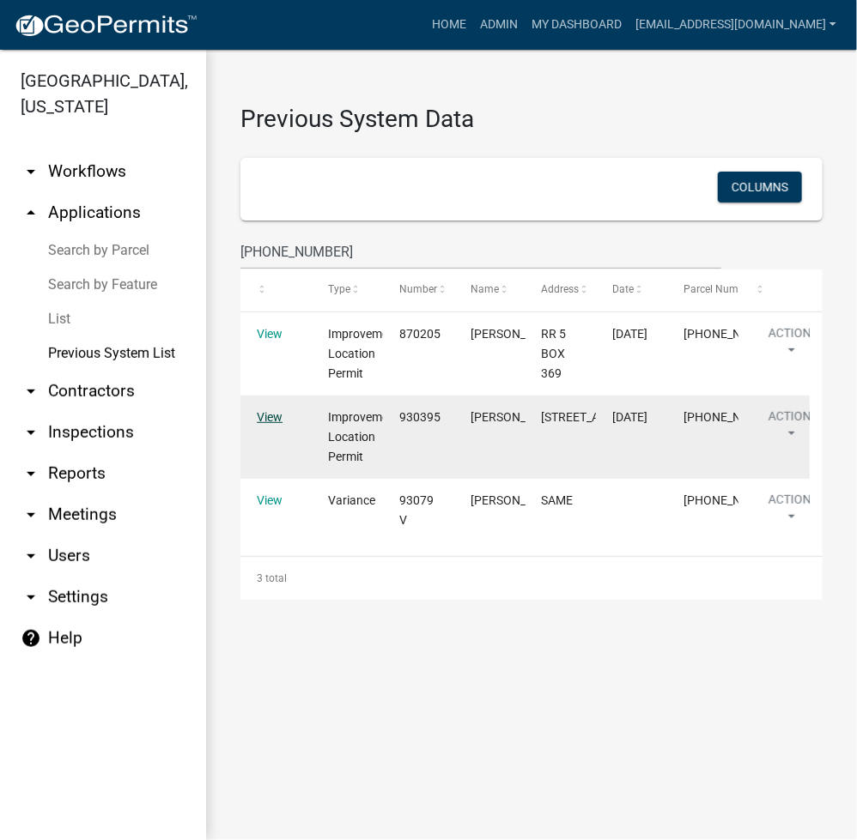
click at [272, 417] on link "View" at bounding box center [270, 417] width 26 height 14
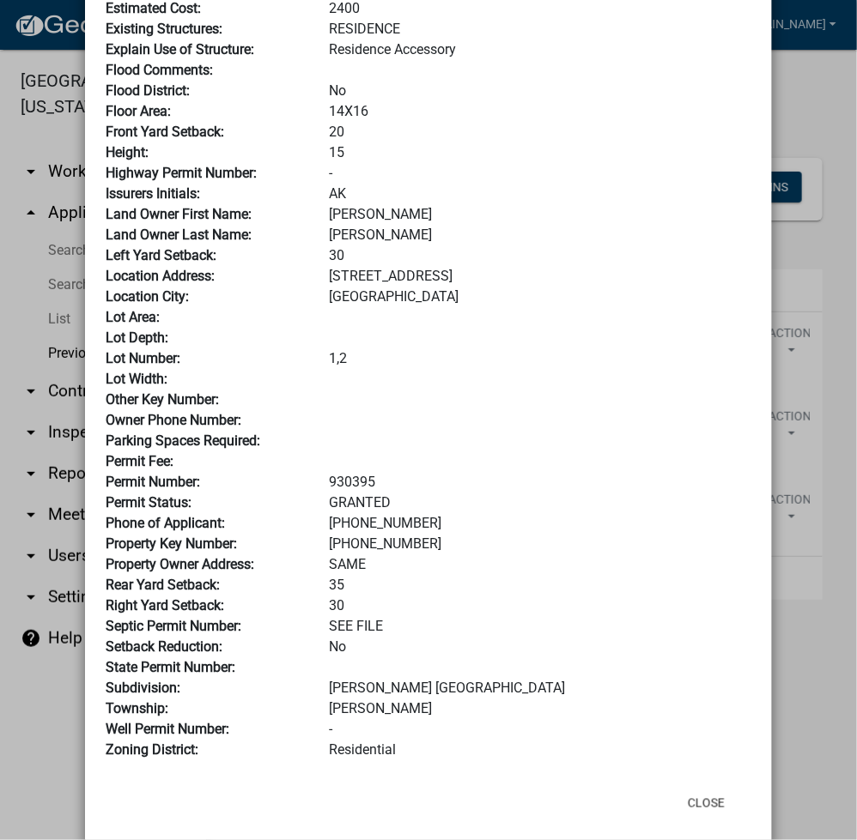
scroll to position [256, 0]
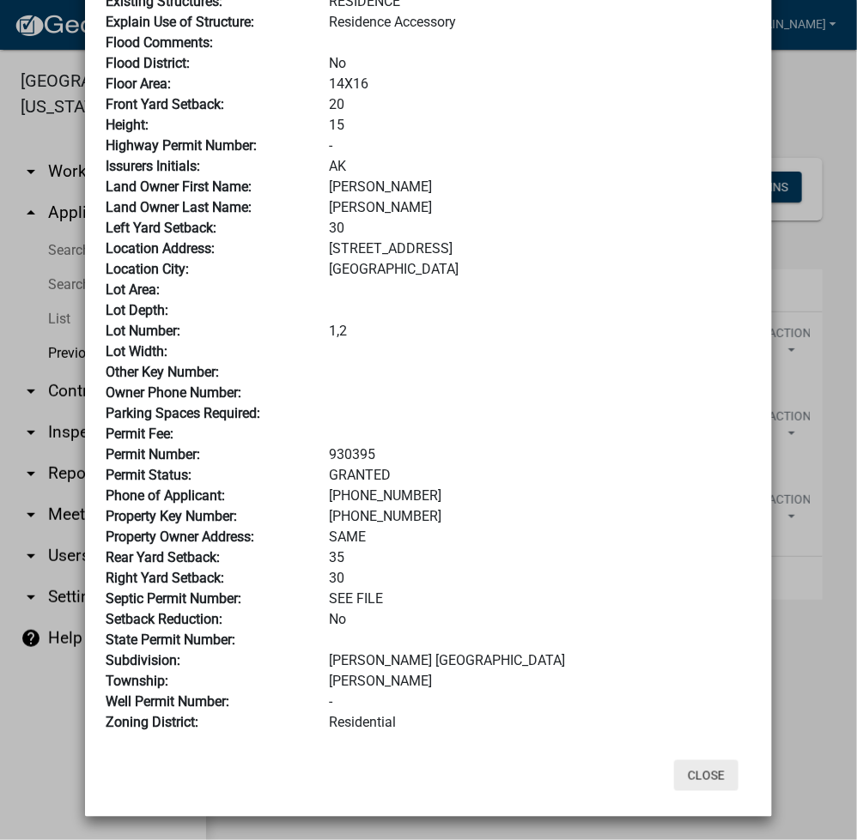
click at [693, 777] on button "Close" at bounding box center [706, 776] width 64 height 31
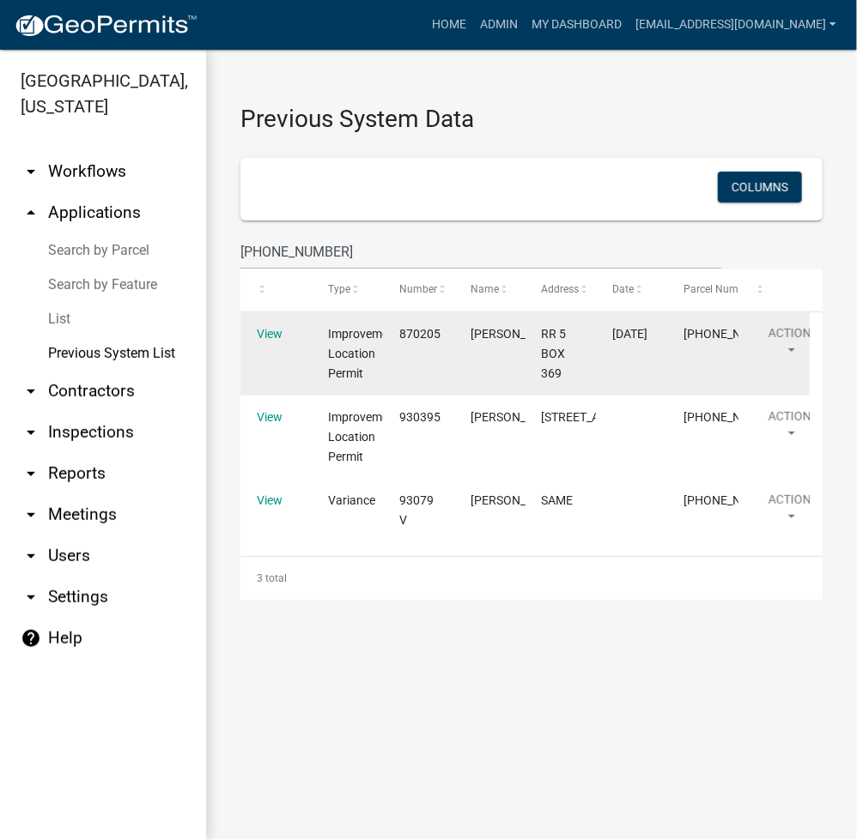
click at [275, 341] on div "View" at bounding box center [276, 334] width 39 height 20
click at [275, 333] on link "View" at bounding box center [270, 334] width 26 height 14
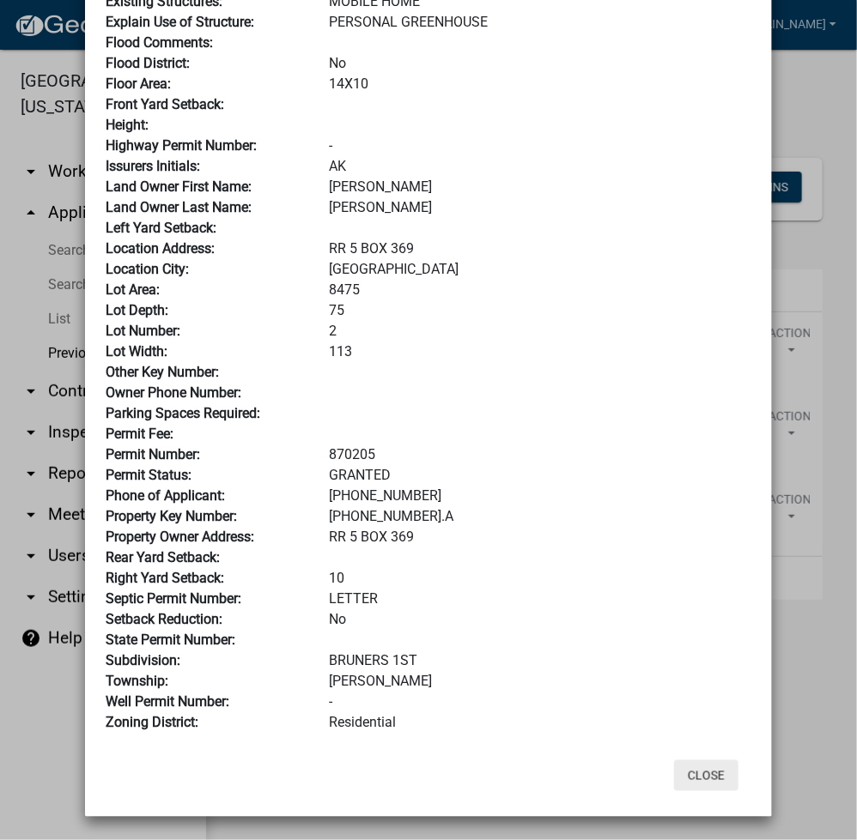
click at [678, 779] on button "Close" at bounding box center [706, 776] width 64 height 31
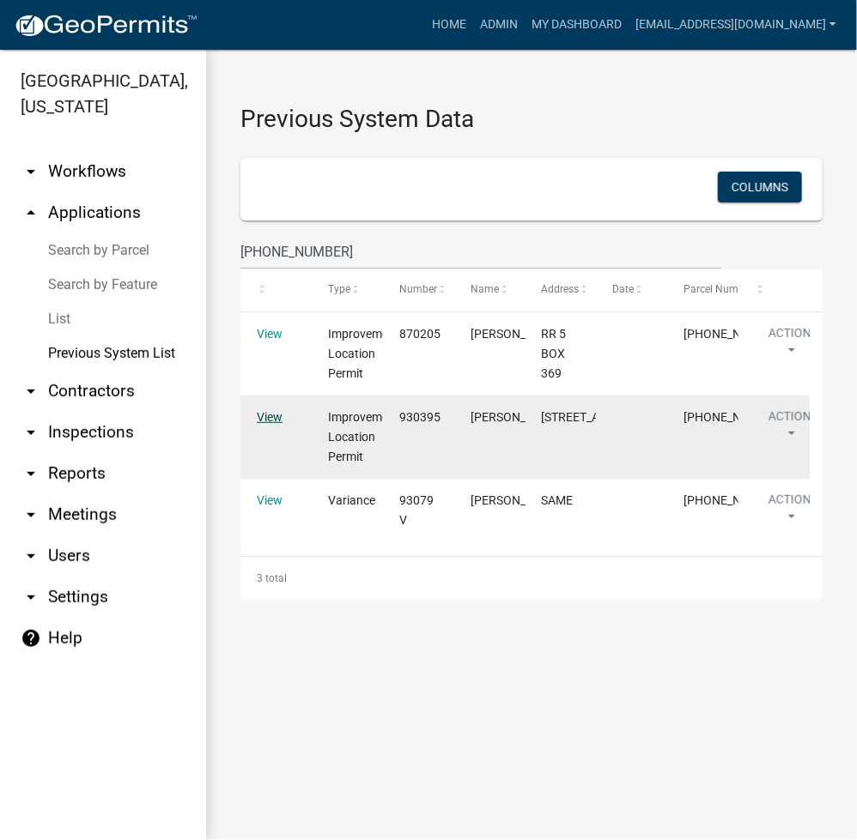
click at [257, 421] on link "View" at bounding box center [270, 417] width 26 height 14
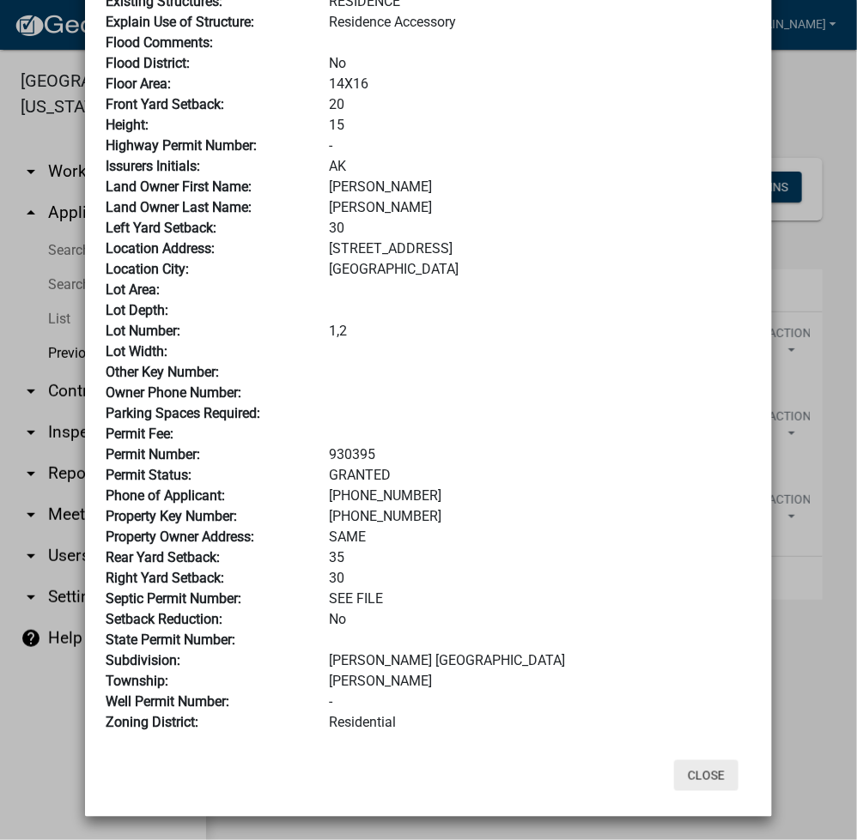
click at [699, 788] on button "Close" at bounding box center [706, 776] width 64 height 31
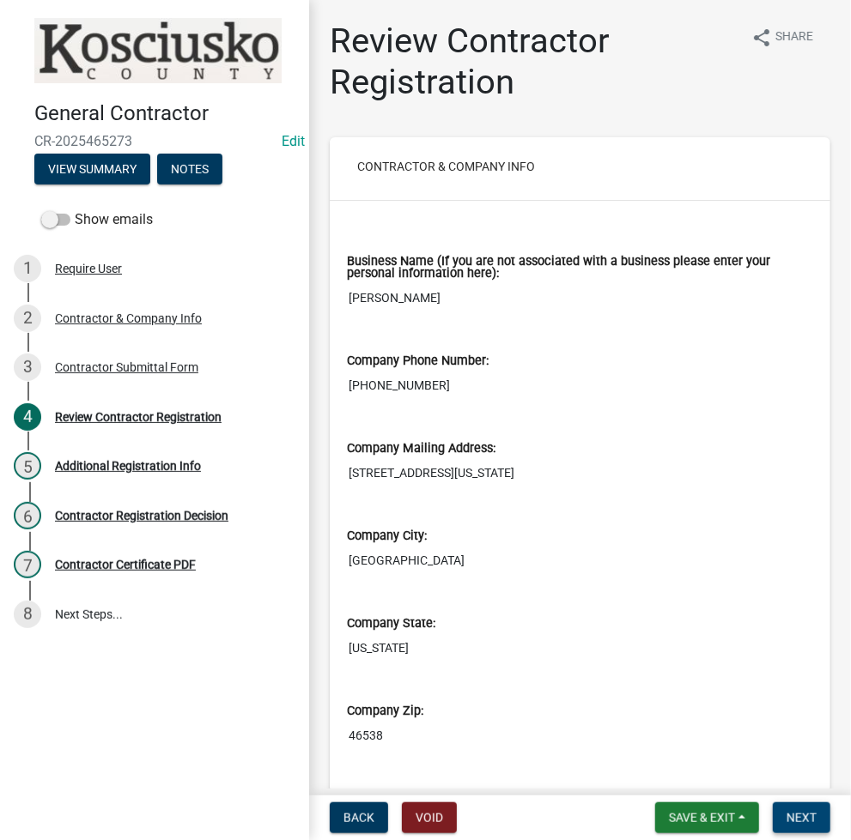
click at [795, 818] on span "Next" at bounding box center [801, 818] width 30 height 14
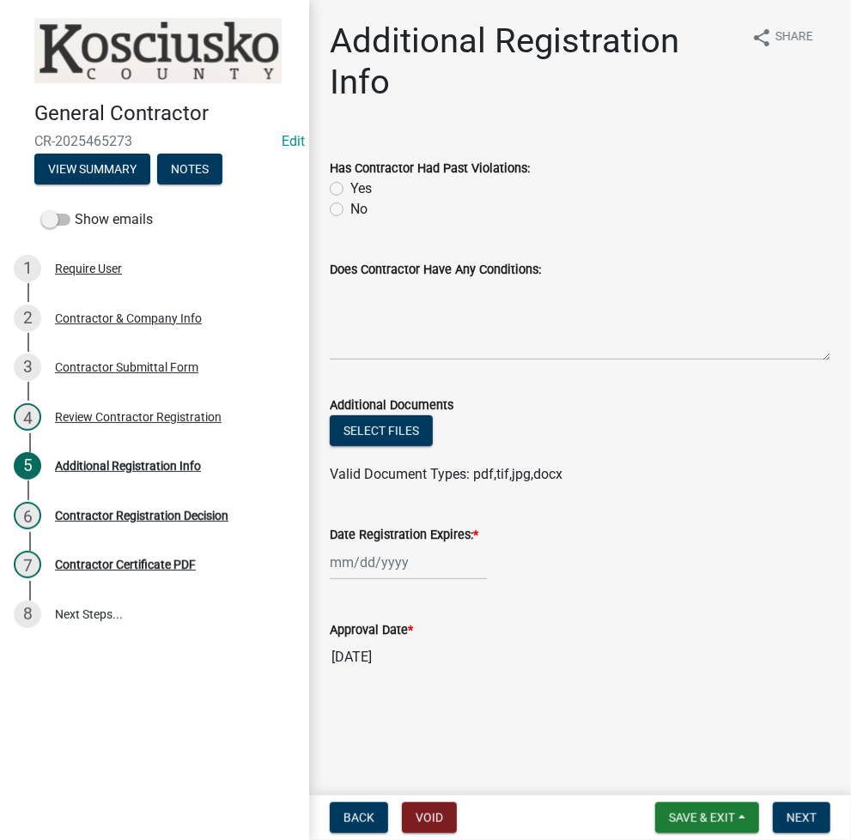
click at [350, 208] on label "No" at bounding box center [358, 209] width 17 height 21
click at [350, 208] on input "No" at bounding box center [355, 204] width 11 height 11
radio input "true"
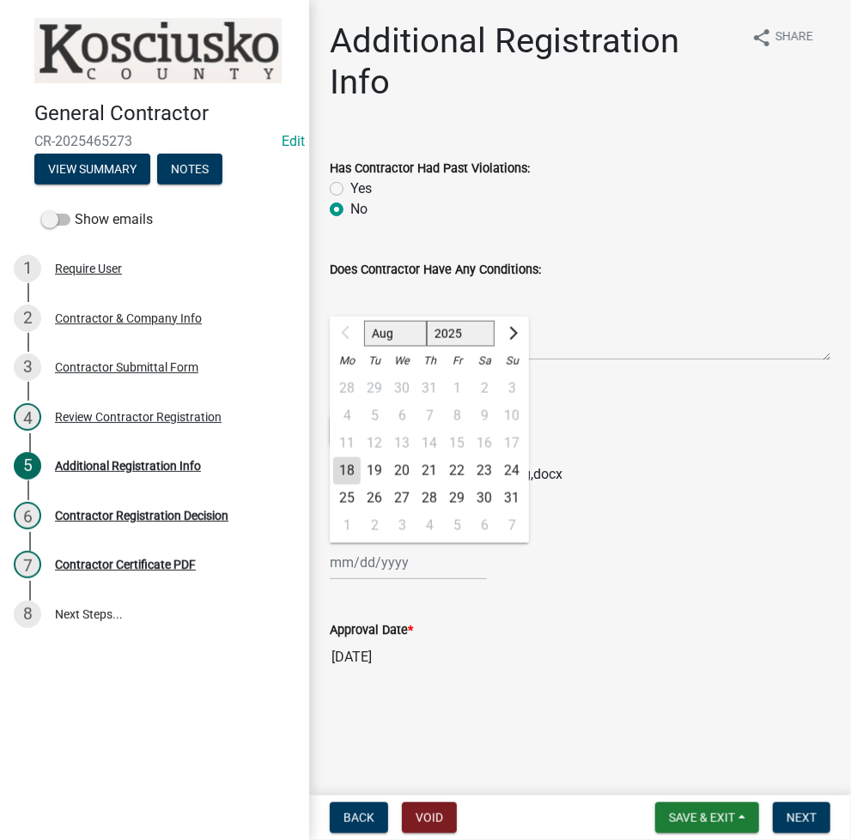
click at [383, 557] on div "Aug Sep Oct Nov [DATE] 2026 2027 2028 2029 2030 2031 2032 2033 2034 2035 2036 2…" at bounding box center [408, 562] width 157 height 35
click at [459, 324] on select "2025 2026 2027 2028 2029 2030 2031 2032 2033 2034 2035 2036 2037 2038 2039 2040…" at bounding box center [461, 334] width 69 height 26
select select "2026"
click at [427, 321] on select "2025 2026 2027 2028 2029 2030 2031 2032 2033 2034 2035 2036 2037 2038 2039 2040…" at bounding box center [461, 334] width 69 height 26
click at [372, 471] on div "18" at bounding box center [374, 471] width 27 height 27
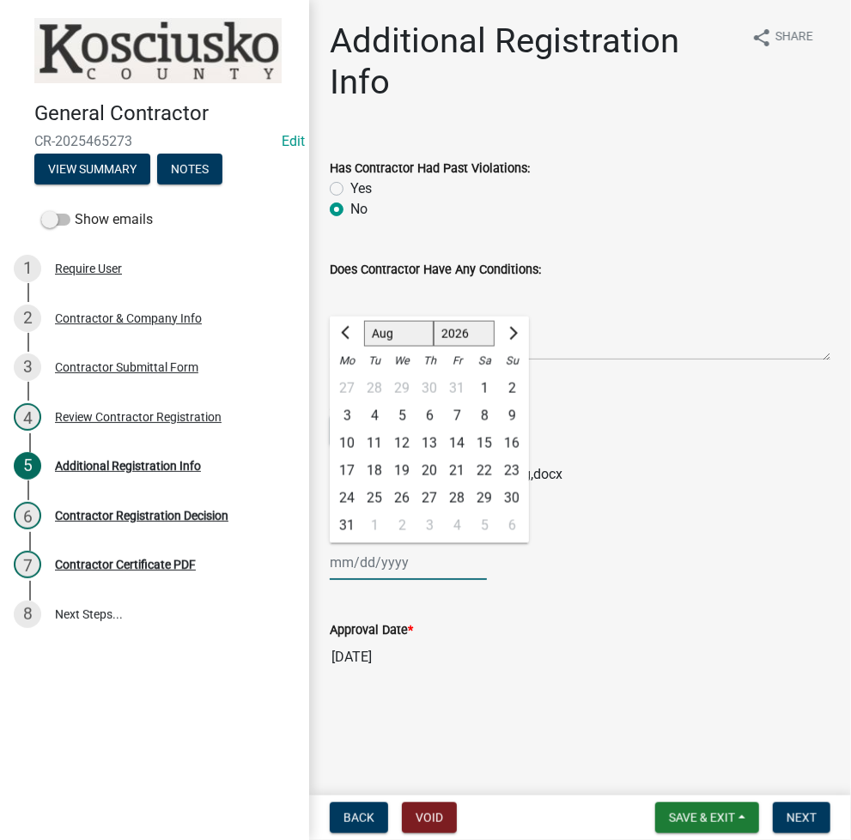
type input "[DATE]"
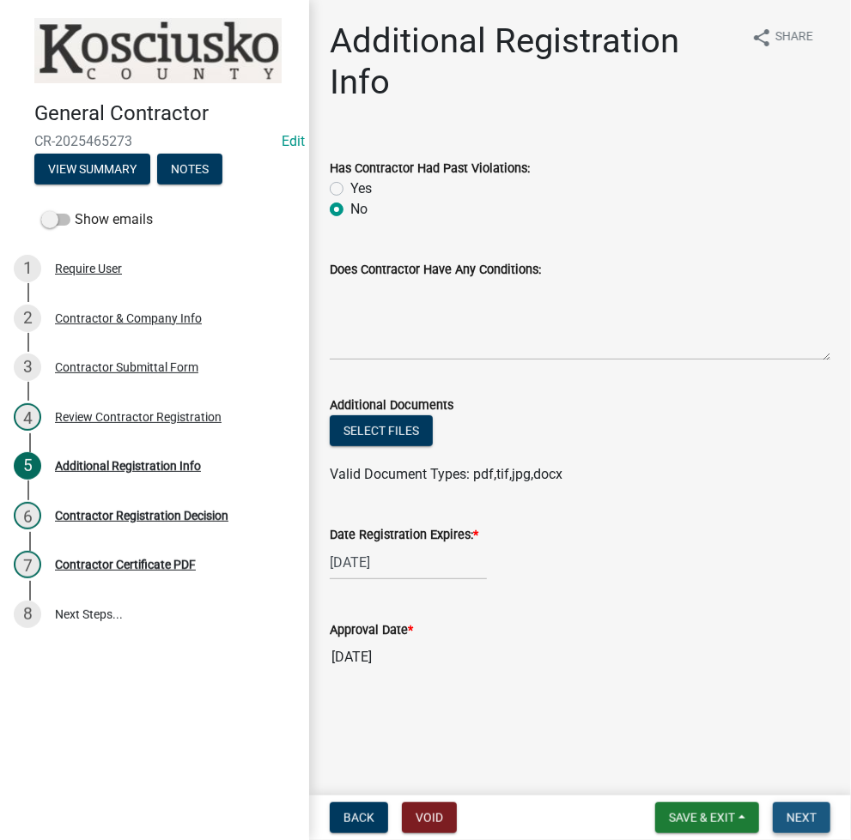
click at [807, 819] on span "Next" at bounding box center [801, 818] width 30 height 14
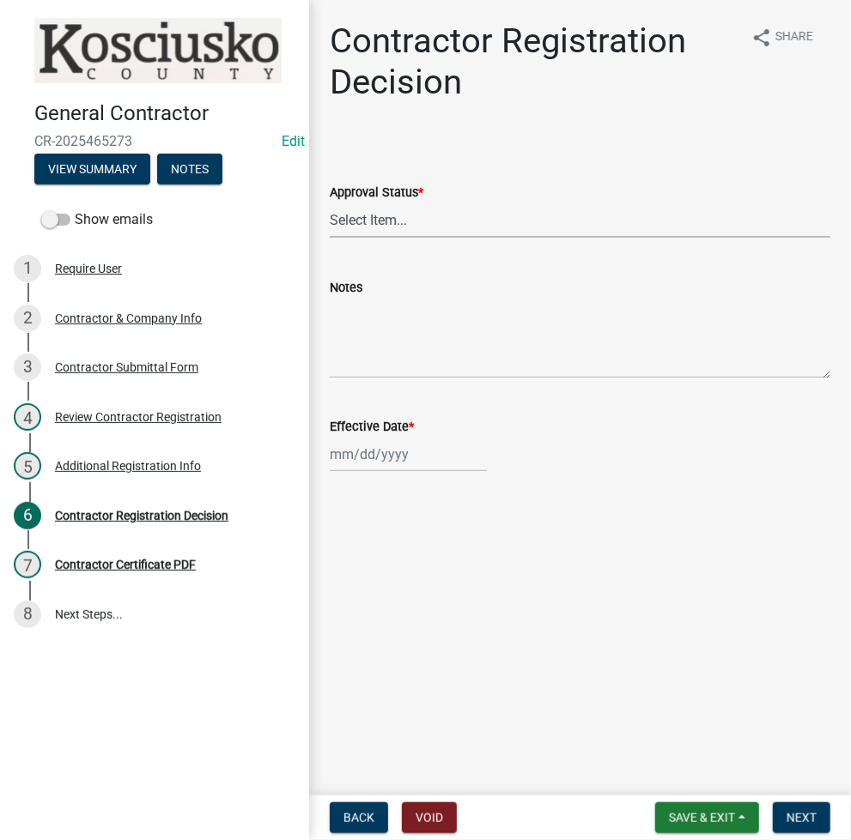
click at [403, 208] on select "Select Item... Approved Denied" at bounding box center [580, 220] width 500 height 35
click at [330, 203] on select "Select Item... Approved Denied" at bounding box center [580, 220] width 500 height 35
select select "8e4351d7-4ebf-4714-a7c9-c8187f00e083"
click at [378, 452] on div at bounding box center [408, 454] width 157 height 35
select select "8"
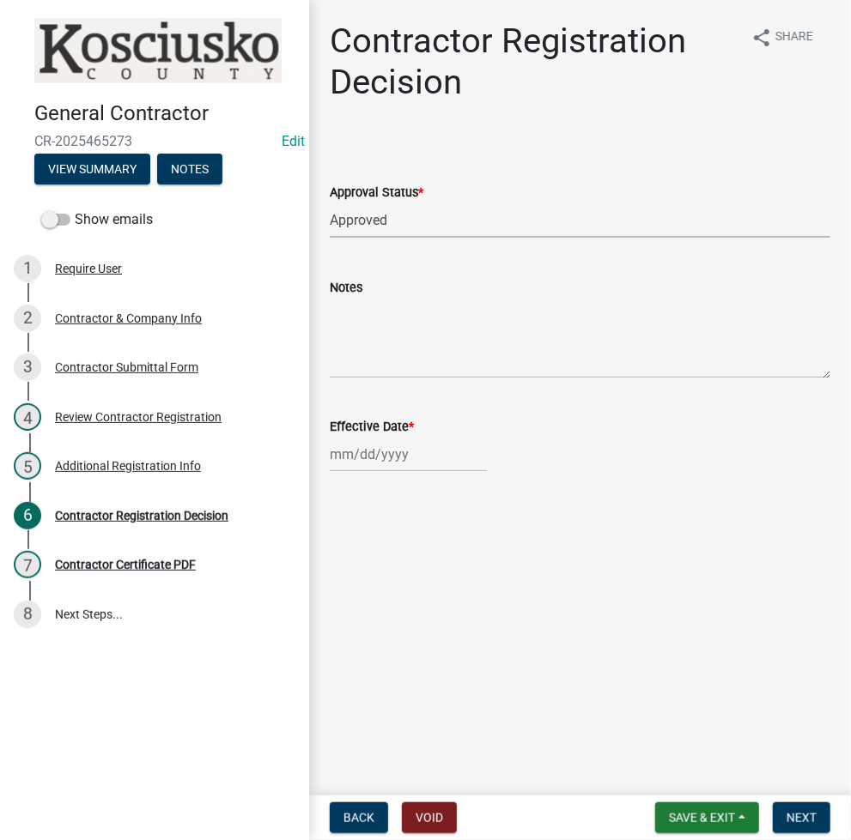
select select "2025"
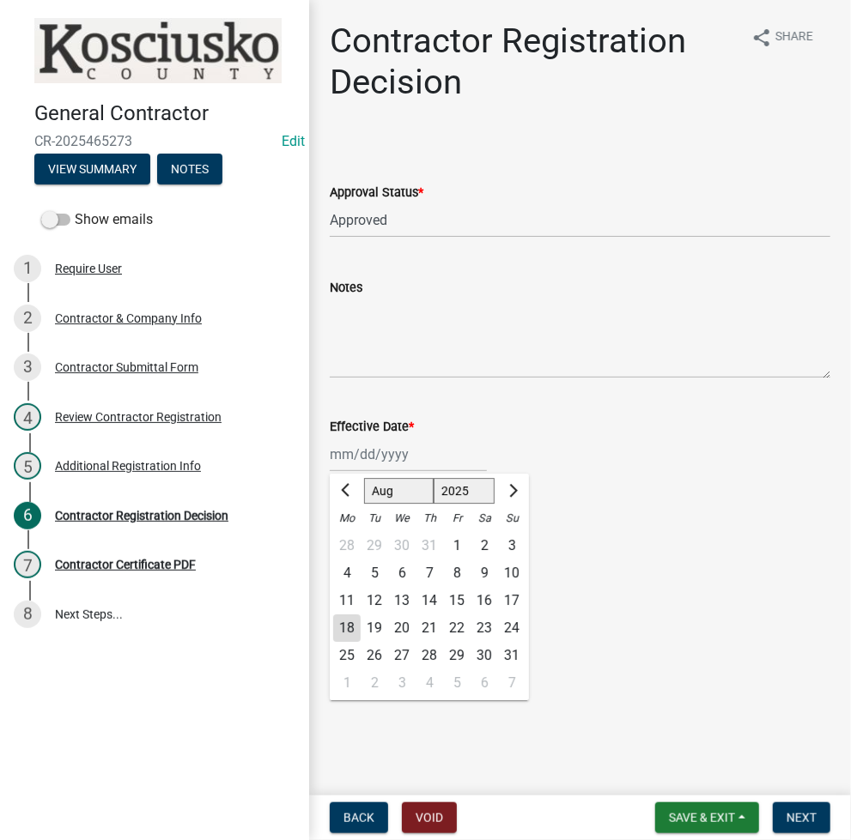
click at [347, 639] on div "18" at bounding box center [346, 628] width 27 height 27
type input "[DATE]"
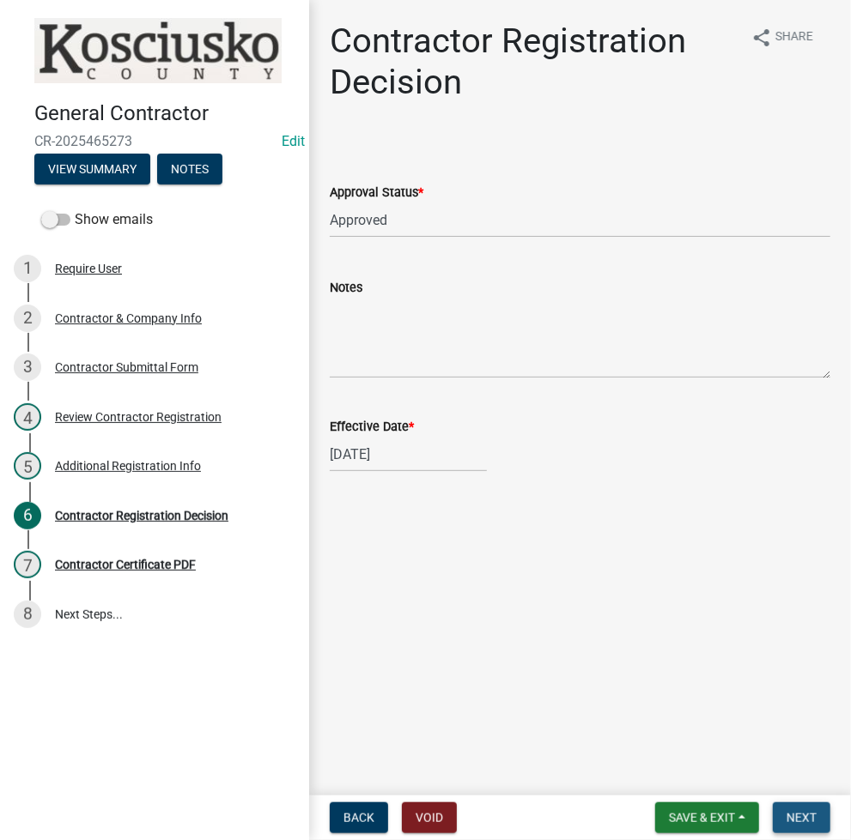
click at [815, 825] on button "Next" at bounding box center [802, 818] width 58 height 31
